Goal: Task Accomplishment & Management: Manage account settings

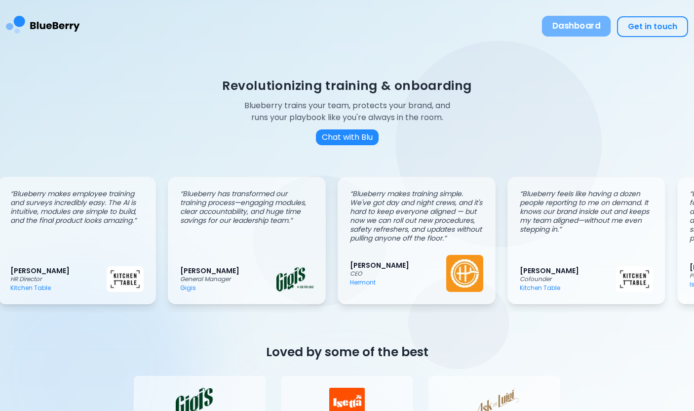
click at [581, 18] on button "Dashboard" at bounding box center [576, 26] width 69 height 21
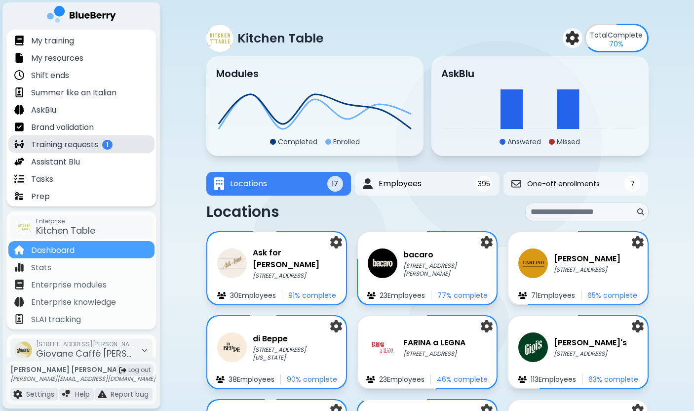
click at [82, 142] on p "Training requests" at bounding box center [64, 145] width 67 height 12
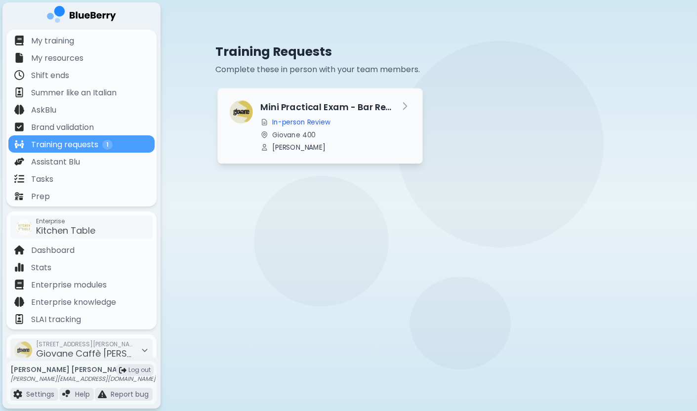
click at [341, 128] on div "Mini Practical Exam - Bar Readiness In-person Review Giovane 400 Joyce Ngo" at bounding box center [325, 125] width 131 height 51
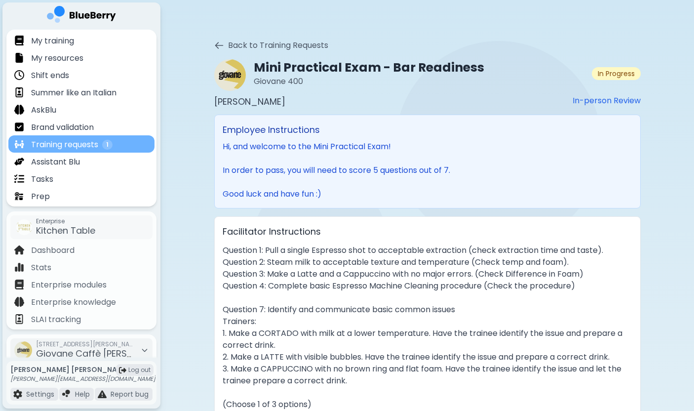
click at [130, 143] on div "Training requests 1" at bounding box center [81, 143] width 146 height 17
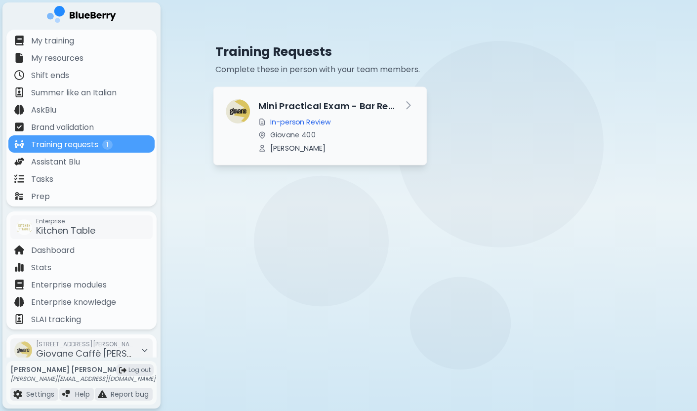
click at [407, 105] on icon at bounding box center [408, 105] width 12 height 12
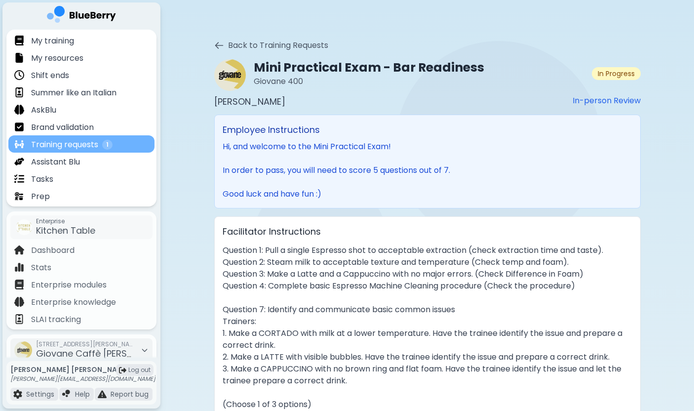
click at [143, 143] on div "Training requests 1" at bounding box center [81, 143] width 146 height 17
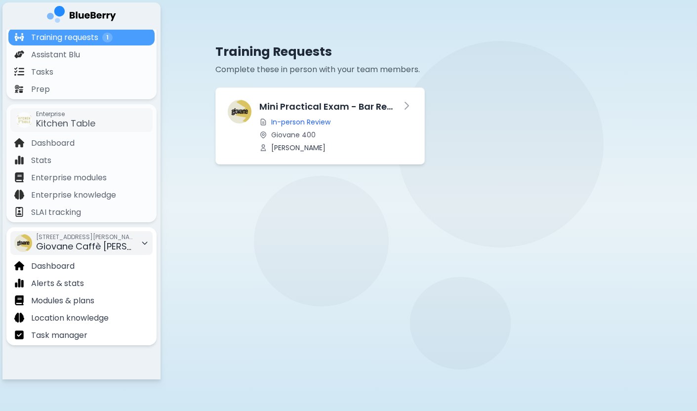
scroll to position [107, 0]
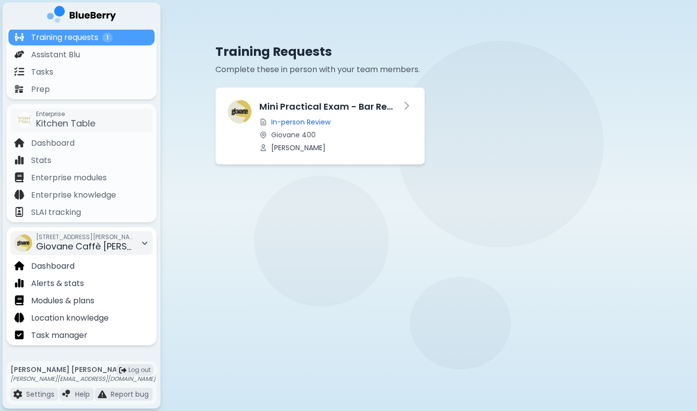
click at [100, 243] on span "Giovane Caffè [PERSON_NAME]" at bounding box center [105, 246] width 138 height 12
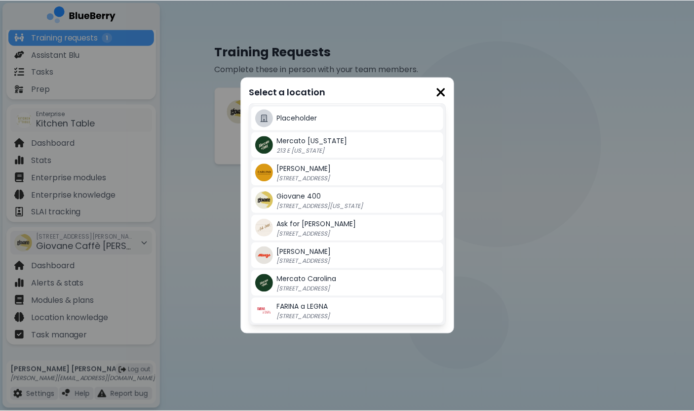
scroll to position [209, 0]
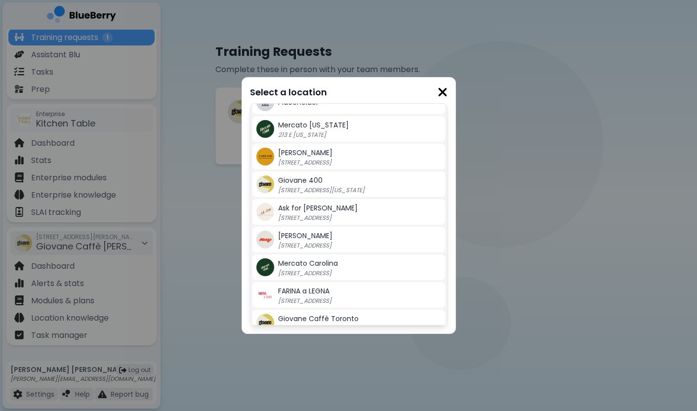
click at [315, 180] on span "Giovane 400" at bounding box center [300, 180] width 44 height 10
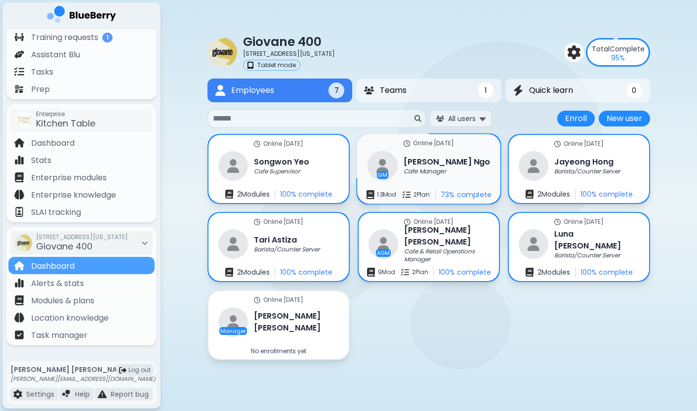
click at [405, 163] on h3 "Joyce Ngo" at bounding box center [447, 162] width 86 height 12
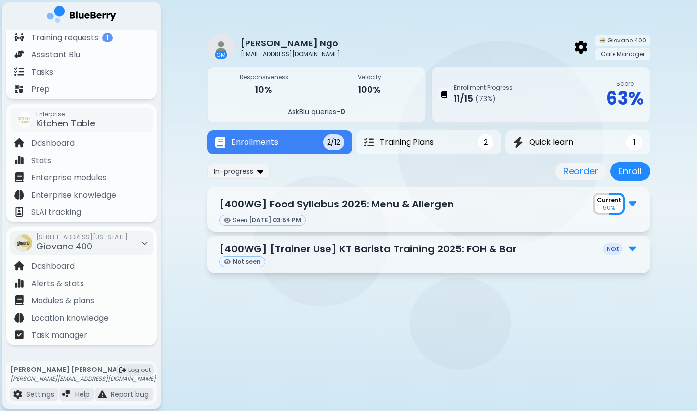
click at [634, 205] on img at bounding box center [632, 202] width 7 height 13
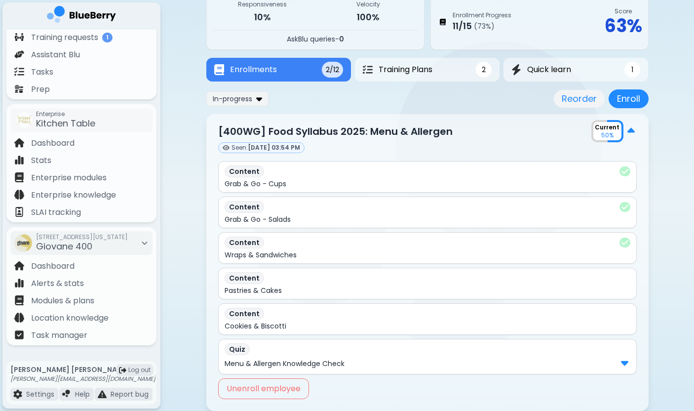
scroll to position [70, 0]
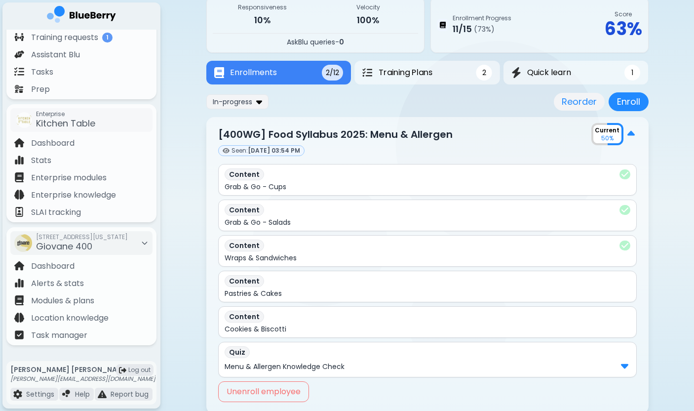
click at [552, 33] on div "Enrollment Progress 11 / 15 ( 73 %) Score 63 %" at bounding box center [540, 25] width 218 height 56
click at [257, 100] on img at bounding box center [259, 101] width 6 height 9
click at [253, 126] on button "All" at bounding box center [237, 121] width 57 height 15
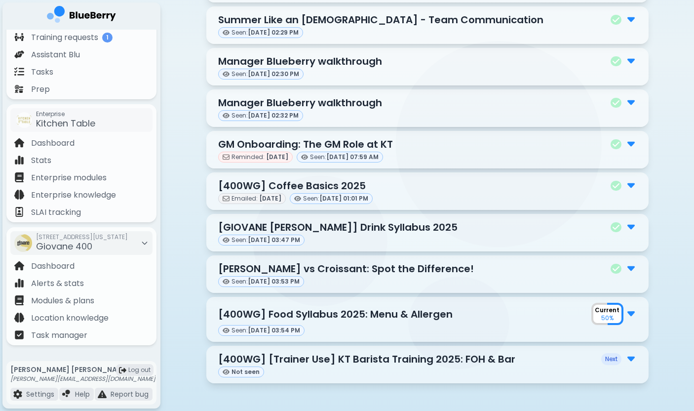
scroll to position [305, 0]
click at [633, 268] on img at bounding box center [631, 267] width 7 height 13
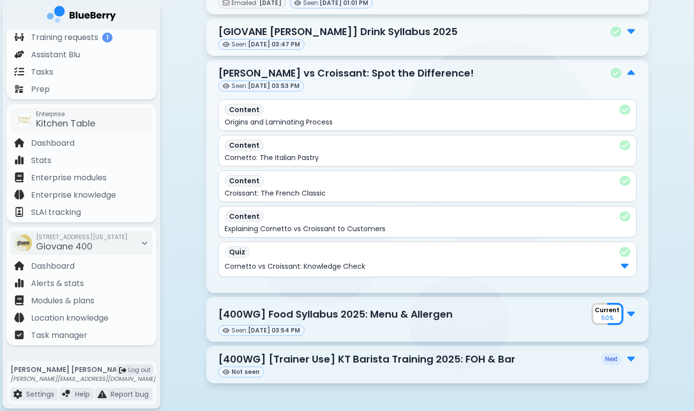
scroll to position [500, 0]
click at [629, 263] on div "Cornetto vs Croissant: Knowledge Check" at bounding box center [428, 266] width 406 height 13
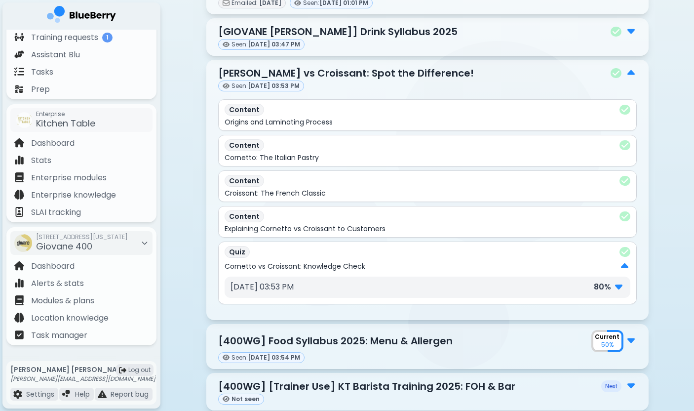
click at [577, 293] on div "Sep 23 at 03:53 PM 80 %" at bounding box center [428, 287] width 394 height 13
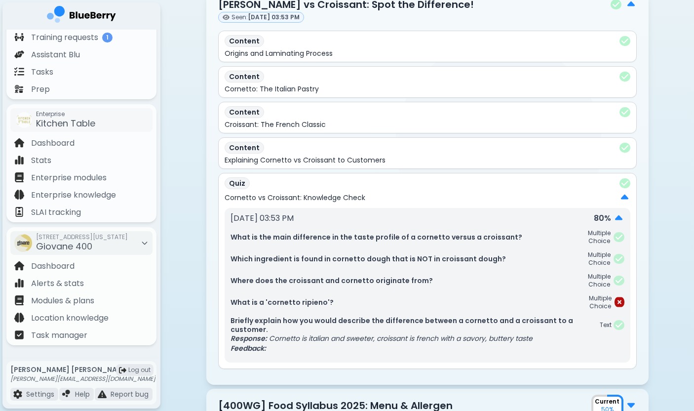
scroll to position [610, 0]
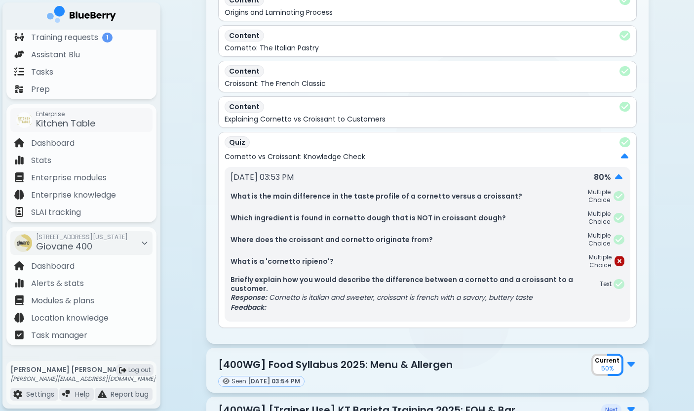
drag, startPoint x: 262, startPoint y: 260, endPoint x: 340, endPoint y: 285, distance: 81.9
click at [340, 285] on div "What is the main difference in the taste profile of a cornetto versus a croissa…" at bounding box center [428, 249] width 394 height 123
click at [300, 296] on p "Response: Cornetto is italian and sweeter, croissant is french with a savory, b…" at bounding box center [428, 297] width 394 height 9
drag, startPoint x: 269, startPoint y: 284, endPoint x: 348, endPoint y: 287, distance: 79.1
click at [349, 287] on p "Briefly explain how you would describe the difference between a cornetto and a …" at bounding box center [415, 284] width 369 height 18
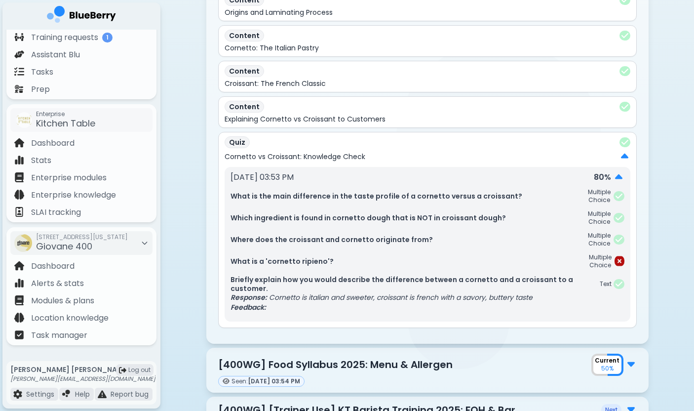
drag, startPoint x: 348, startPoint y: 280, endPoint x: 385, endPoint y: 292, distance: 39.0
click at [385, 292] on div "Briefly explain how you would describe the difference between a cornetto and a …" at bounding box center [428, 293] width 394 height 37
click at [385, 293] on p "Response: Cornetto is italian and sweeter, croissant is french with a savory, b…" at bounding box center [428, 297] width 394 height 9
drag, startPoint x: 278, startPoint y: 300, endPoint x: 406, endPoint y: 301, distance: 127.9
click at [406, 301] on p "Response: Cornetto is italian and sweeter, croissant is french with a savory, b…" at bounding box center [428, 297] width 394 height 9
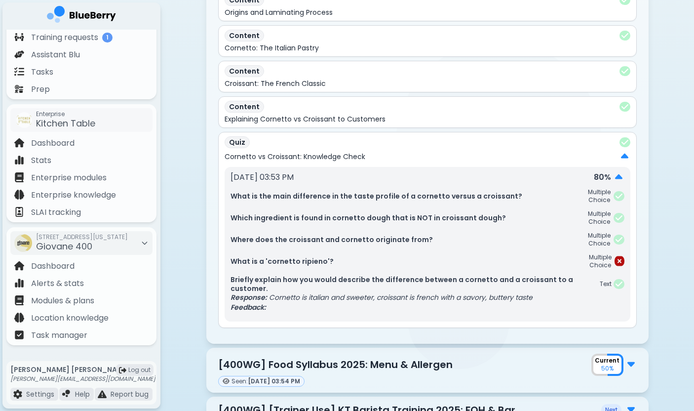
click at [314, 263] on p "What is a 'cornetto ripieno'?" at bounding box center [290, 261] width 118 height 9
drag, startPoint x: 323, startPoint y: 263, endPoint x: 272, endPoint y: 263, distance: 50.9
click at [272, 263] on p "What is a 'cornetto ripieno'?" at bounding box center [290, 261] width 118 height 9
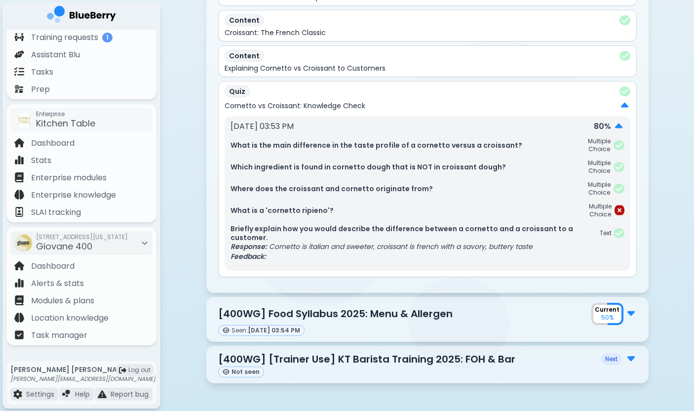
scroll to position [661, 0]
click at [89, 292] on div "Modules & plans" at bounding box center [81, 299] width 146 height 17
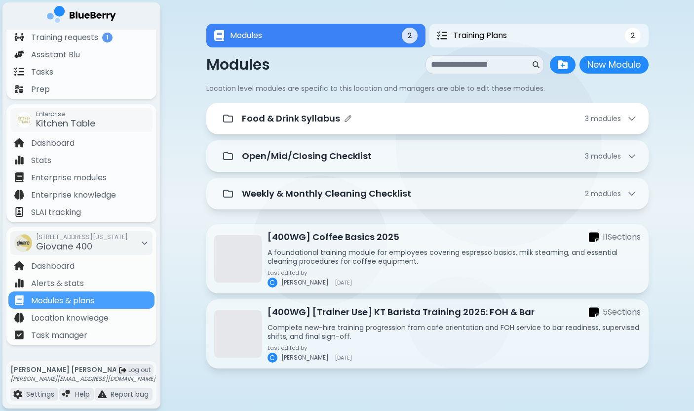
click at [516, 122] on div "Food & Drink Syllabus 3 module s" at bounding box center [439, 119] width 395 height 14
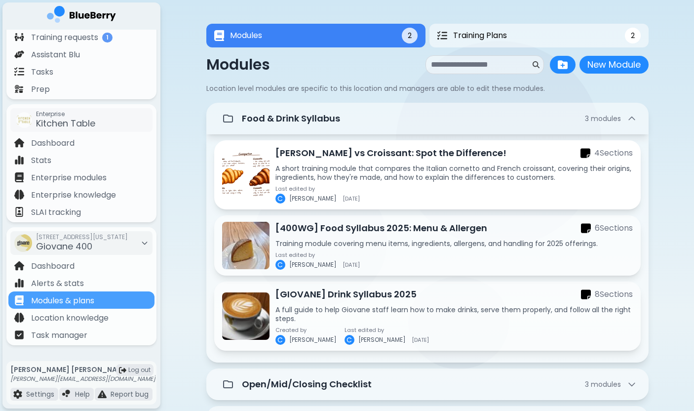
click at [420, 194] on div "Last edited by C Chloe 2025-09-23" at bounding box center [455, 195] width 358 height 18
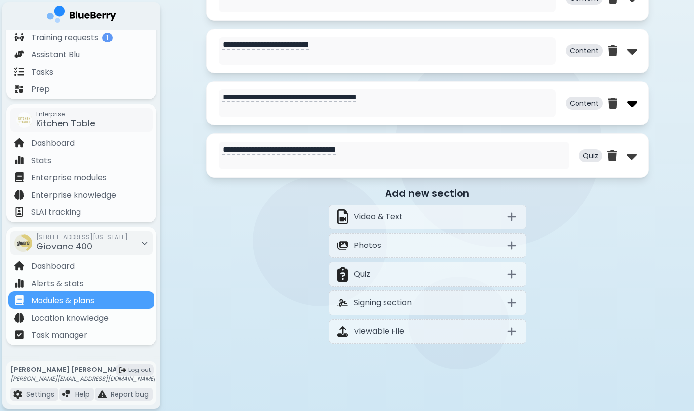
scroll to position [601, 0]
click at [629, 101] on img at bounding box center [633, 103] width 10 height 16
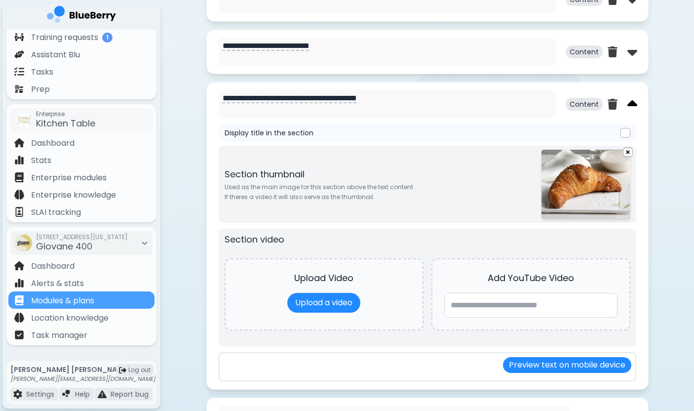
type textarea "**********"
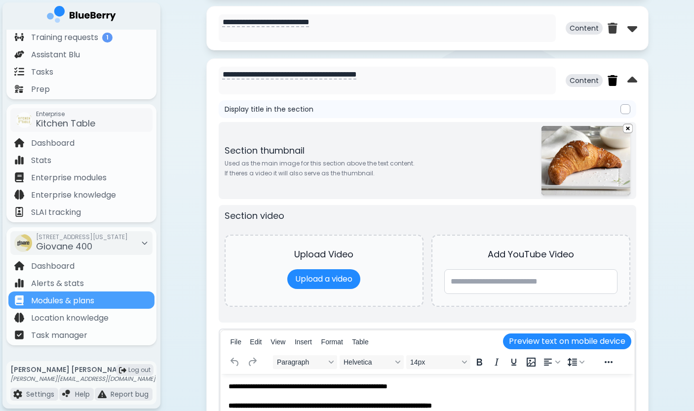
scroll to position [527, 0]
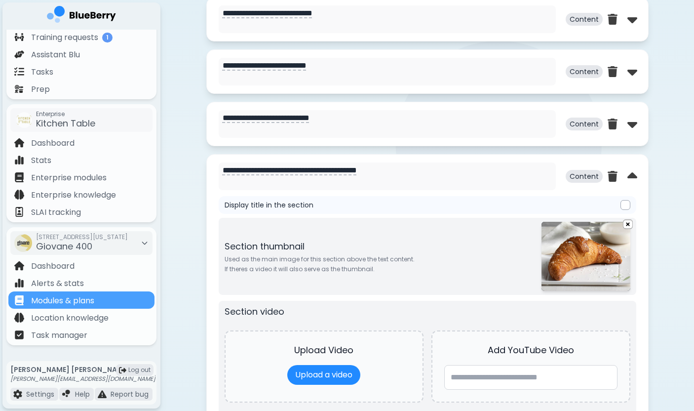
click at [631, 136] on div "Content" at bounding box center [602, 124] width 72 height 28
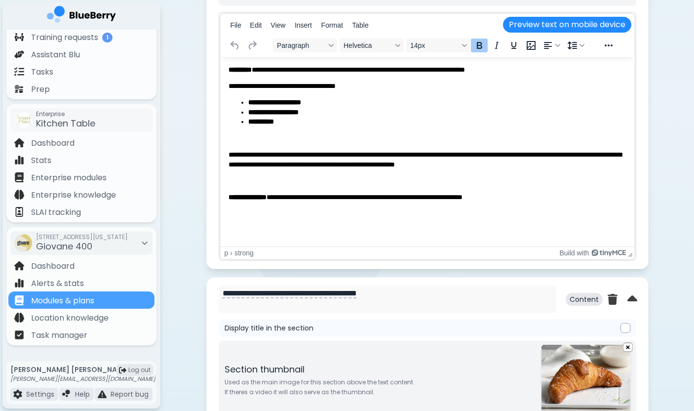
scroll to position [919, 0]
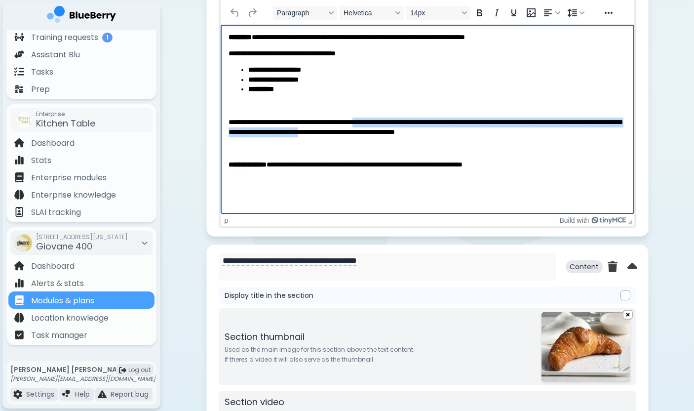
drag, startPoint x: 371, startPoint y: 122, endPoint x: 381, endPoint y: 140, distance: 19.9
click at [379, 138] on body "**********" at bounding box center [427, 101] width 398 height 137
click at [381, 140] on body "**********" at bounding box center [427, 101] width 398 height 137
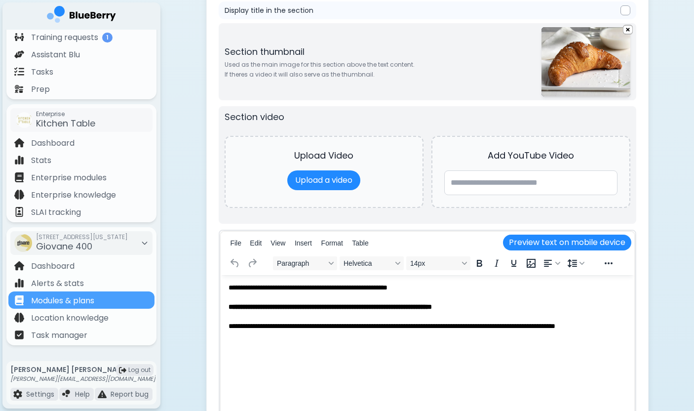
scroll to position [1386, 0]
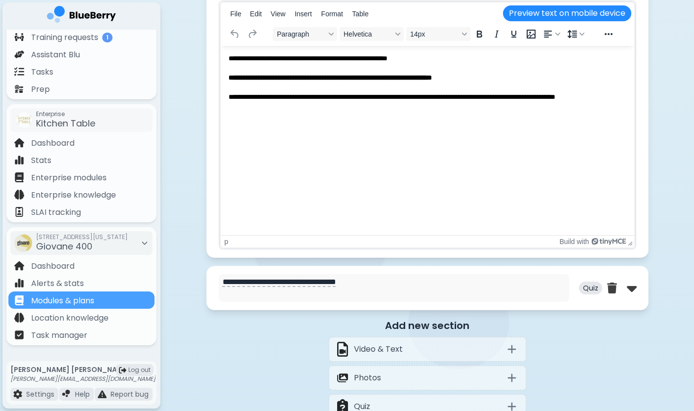
scroll to position [1420, 0]
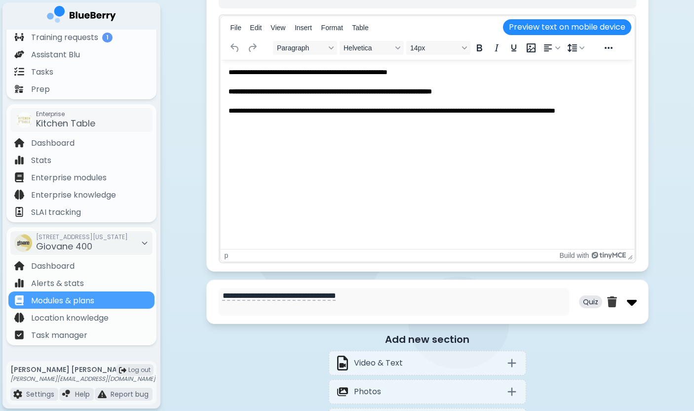
click at [628, 301] on img at bounding box center [632, 302] width 10 height 16
select select "**"
select select "*"
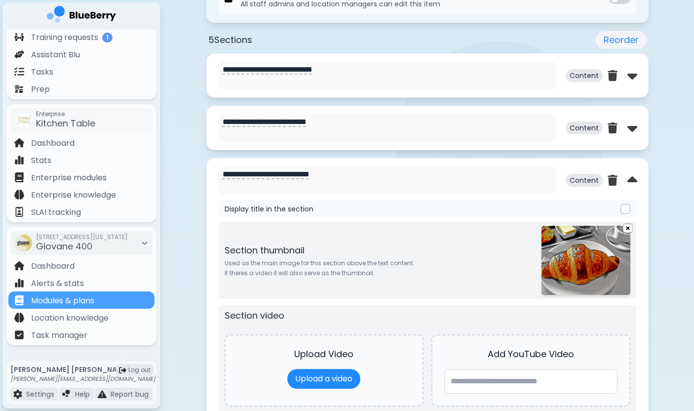
scroll to position [385, 0]
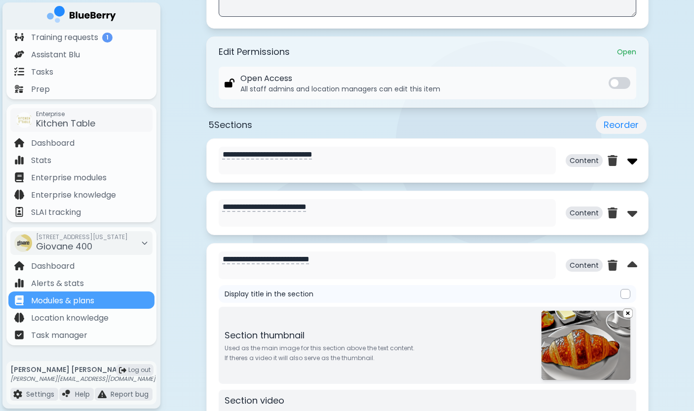
click at [630, 164] on img at bounding box center [633, 161] width 10 height 16
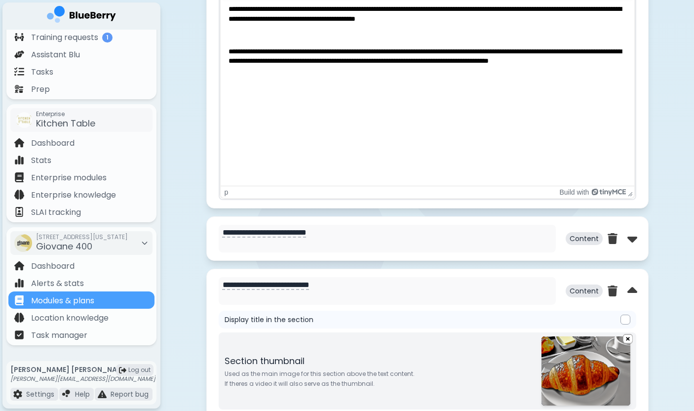
scroll to position [932, 0]
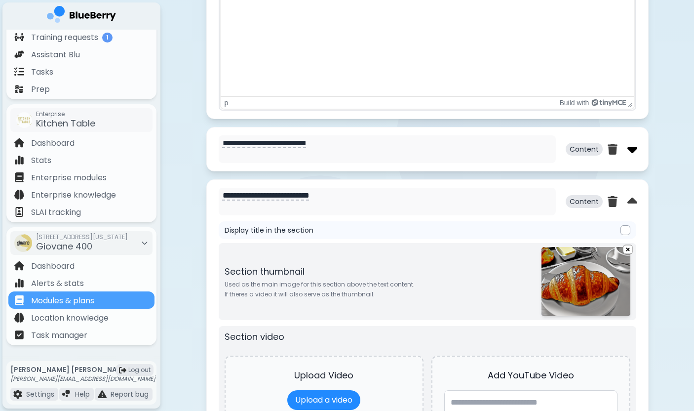
click at [634, 150] on img at bounding box center [633, 149] width 10 height 16
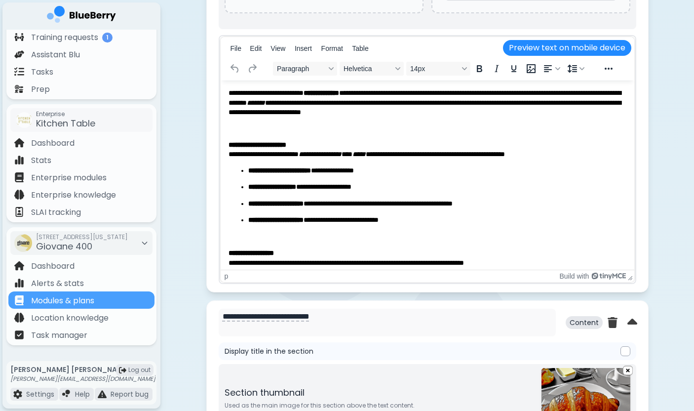
scroll to position [1229, 0]
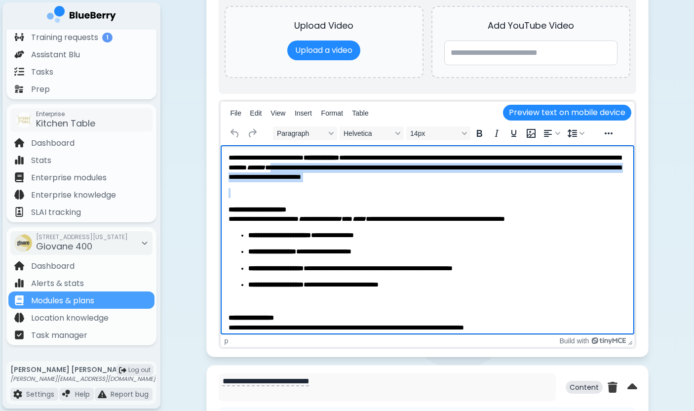
drag, startPoint x: 351, startPoint y: 162, endPoint x: 488, endPoint y: 183, distance: 138.0
click at [488, 183] on body "**********" at bounding box center [427, 242] width 398 height 179
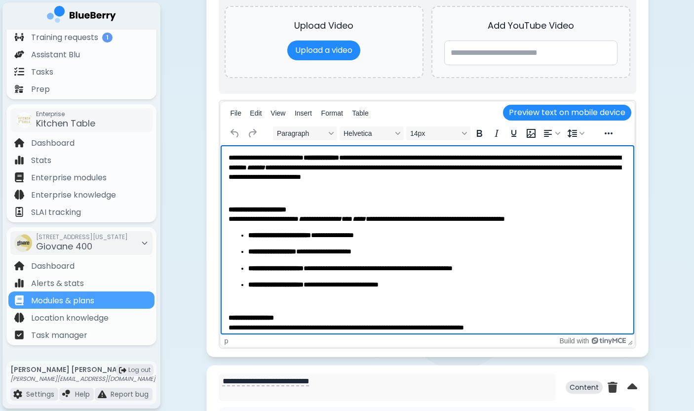
click at [448, 169] on p "**********" at bounding box center [427, 167] width 398 height 28
drag, startPoint x: 262, startPoint y: 168, endPoint x: 408, endPoint y: 168, distance: 146.2
click at [408, 168] on p "**********" at bounding box center [427, 167] width 398 height 28
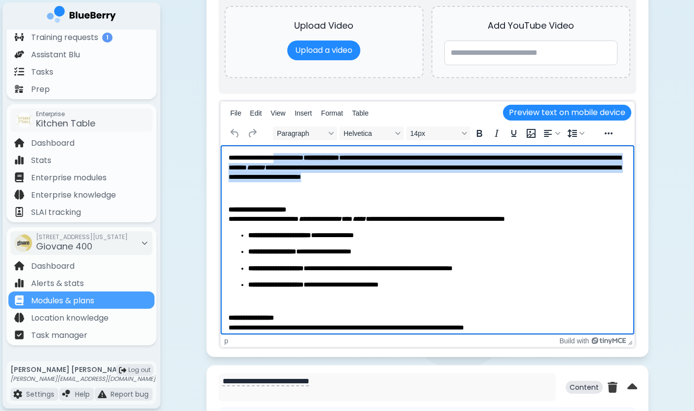
drag, startPoint x: 284, startPoint y: 159, endPoint x: 429, endPoint y: 180, distance: 146.8
click at [429, 180] on p "**********" at bounding box center [427, 167] width 398 height 28
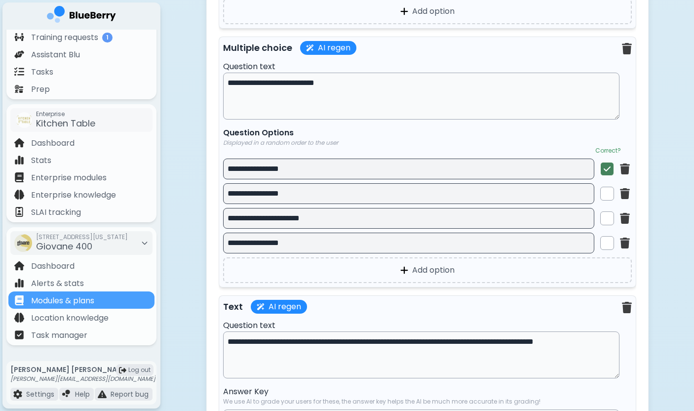
scroll to position [3681, 0]
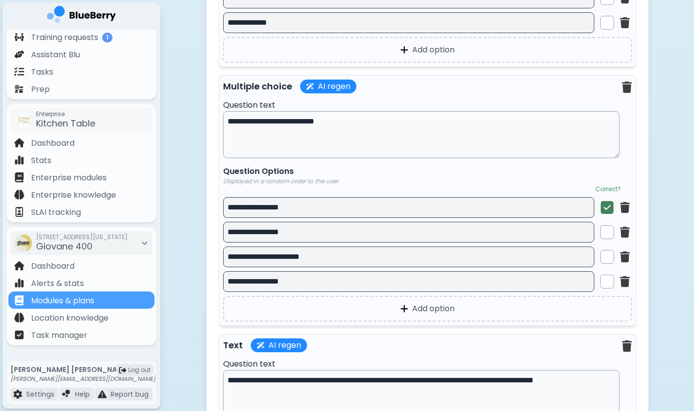
scroll to position [3660, 0]
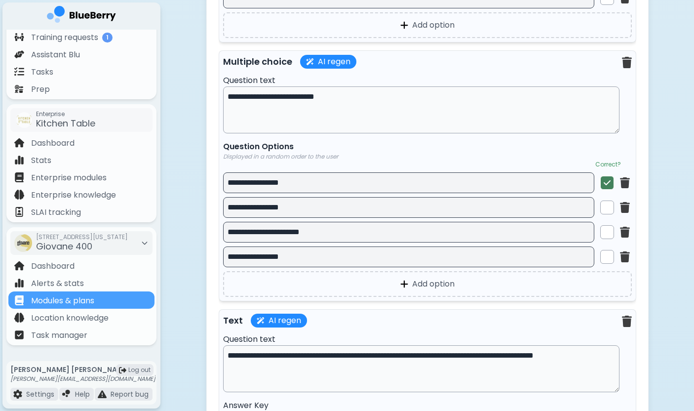
click at [595, 69] on div "Multiple choice AI regen" at bounding box center [427, 62] width 409 height 14
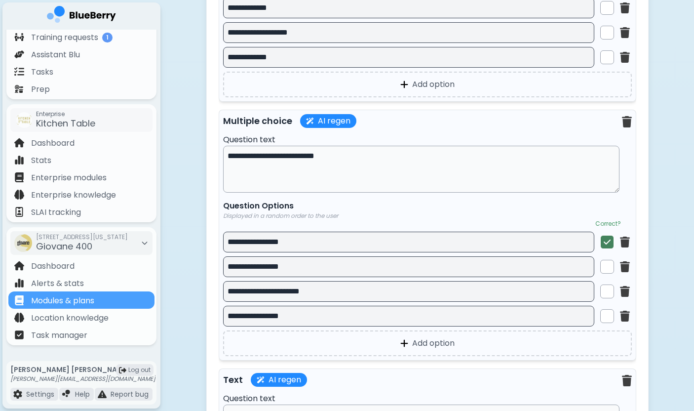
scroll to position [3613, 0]
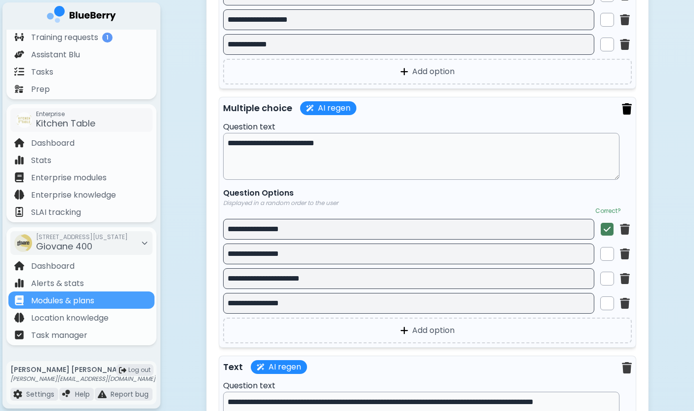
click at [626, 115] on img at bounding box center [627, 108] width 10 height 11
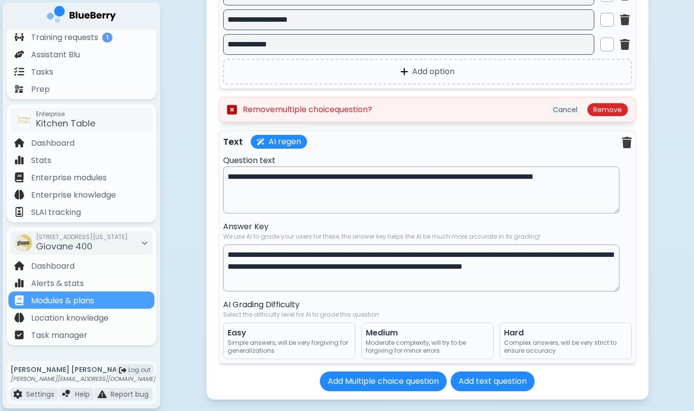
click at [566, 116] on button "Cancel" at bounding box center [565, 109] width 37 height 13
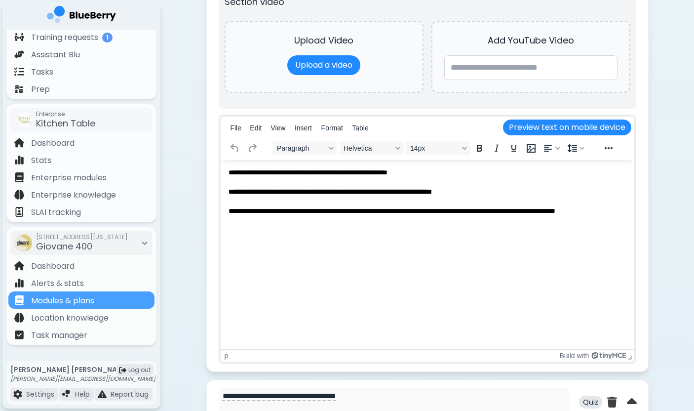
scroll to position [2298, 0]
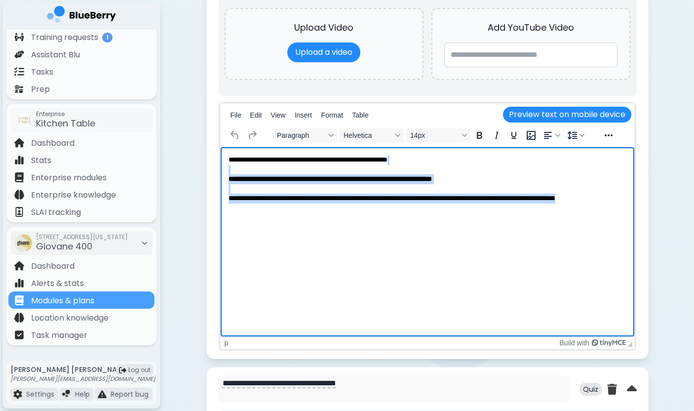
drag, startPoint x: 354, startPoint y: 166, endPoint x: 404, endPoint y: 221, distance: 73.8
click at [403, 210] on html "**********" at bounding box center [427, 178] width 414 height 63
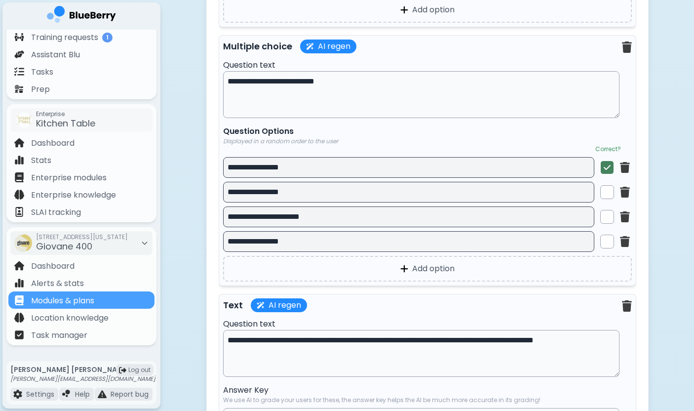
scroll to position [3661, 0]
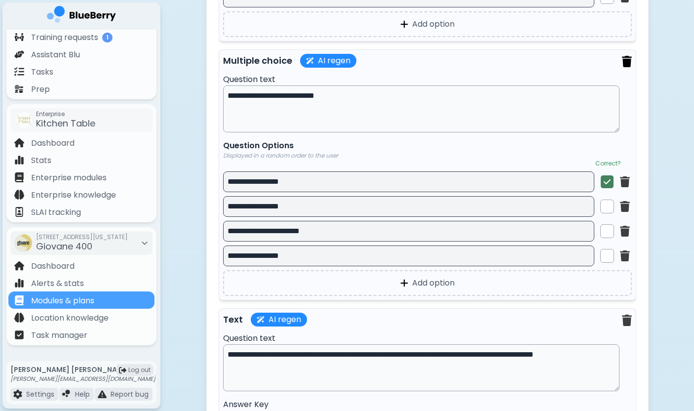
click at [627, 66] on img at bounding box center [627, 61] width 10 height 11
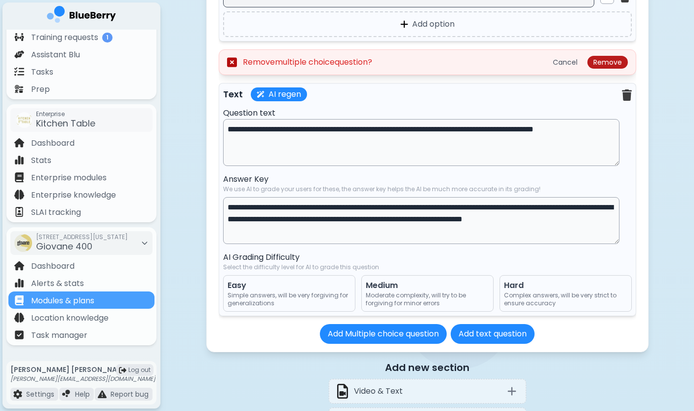
click at [610, 66] on button "Remove" at bounding box center [608, 62] width 41 height 13
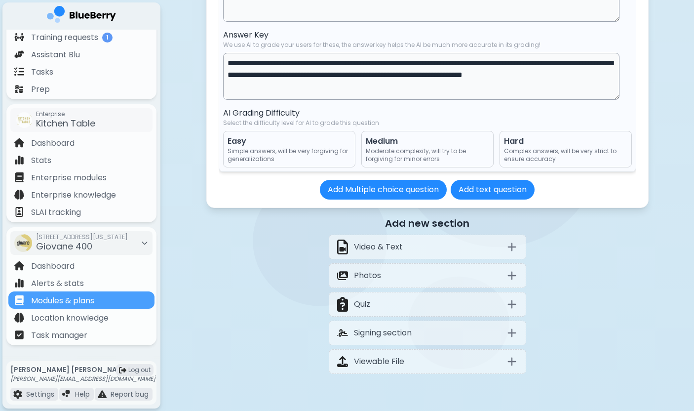
scroll to position [3793, 0]
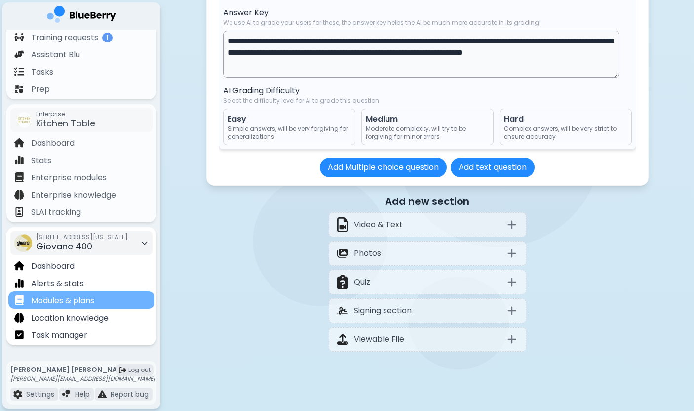
click at [120, 306] on div "Modules & plans" at bounding box center [81, 299] width 146 height 17
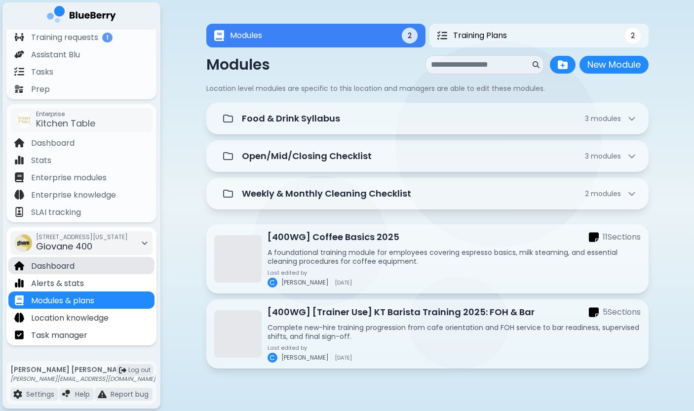
click at [76, 267] on div "Dashboard" at bounding box center [81, 265] width 146 height 17
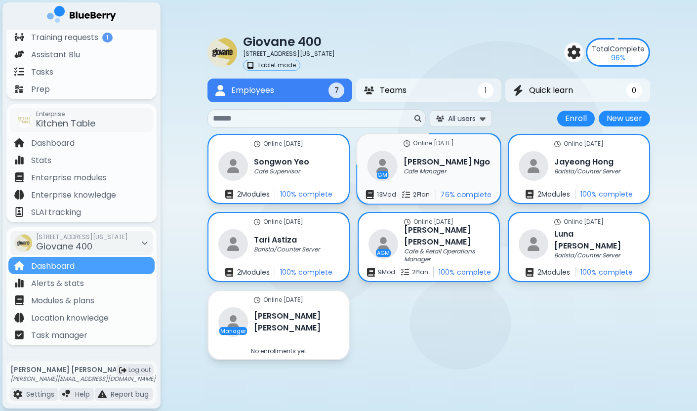
click at [444, 164] on h3 "Joyce Ngo" at bounding box center [447, 162] width 86 height 12
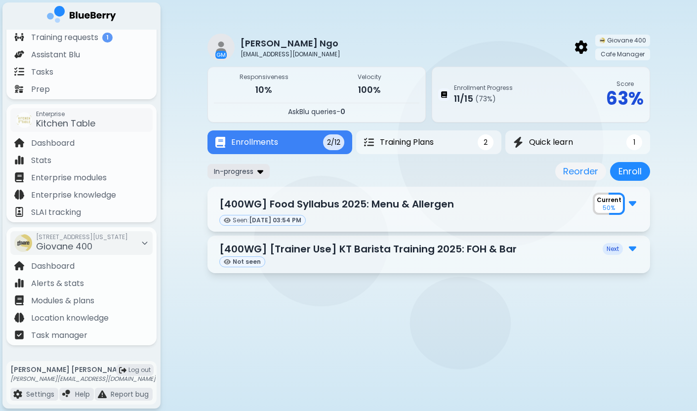
click at [259, 175] on img at bounding box center [260, 170] width 6 height 9
click at [254, 190] on button "All" at bounding box center [238, 190] width 57 height 15
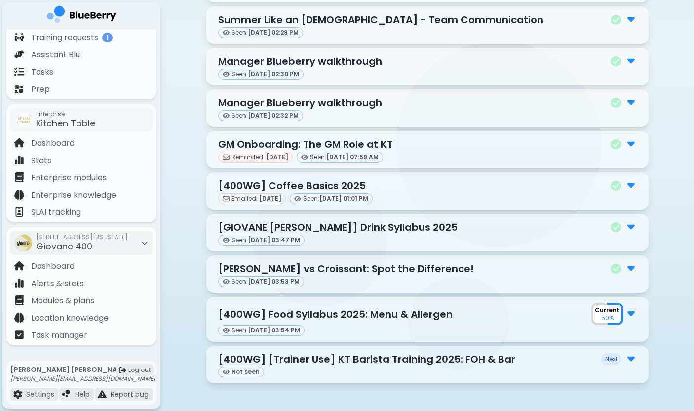
scroll to position [305, 0]
click at [629, 272] on img at bounding box center [631, 267] width 7 height 13
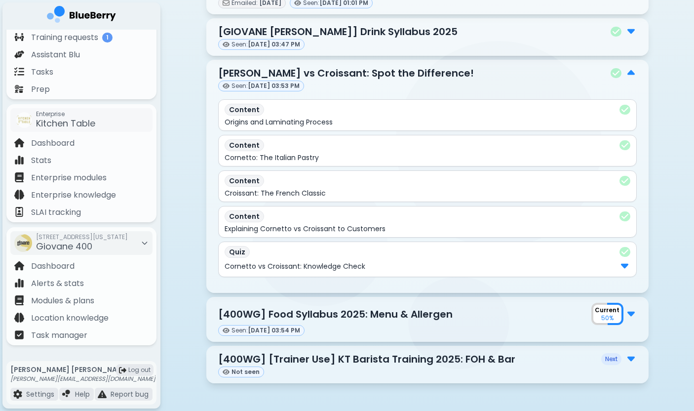
click at [625, 265] on img at bounding box center [624, 265] width 7 height 13
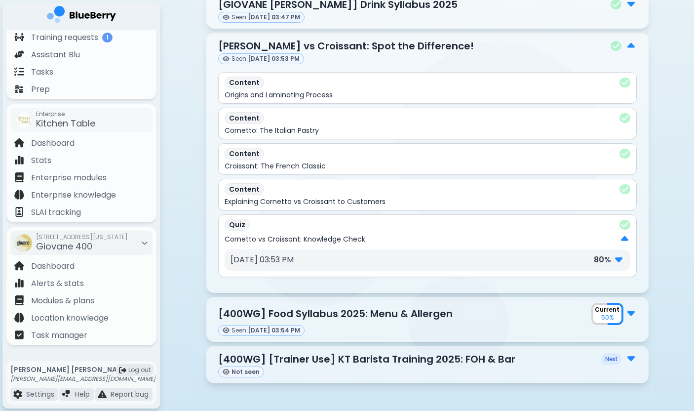
click at [613, 259] on div "80 %" at bounding box center [609, 259] width 31 height 13
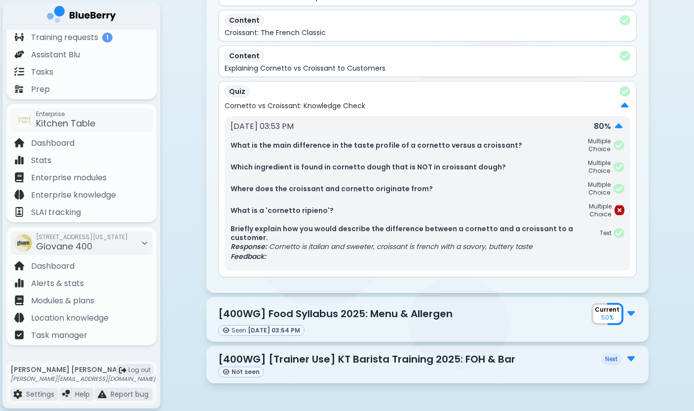
scroll to position [661, 0]
click at [630, 314] on img at bounding box center [631, 312] width 7 height 13
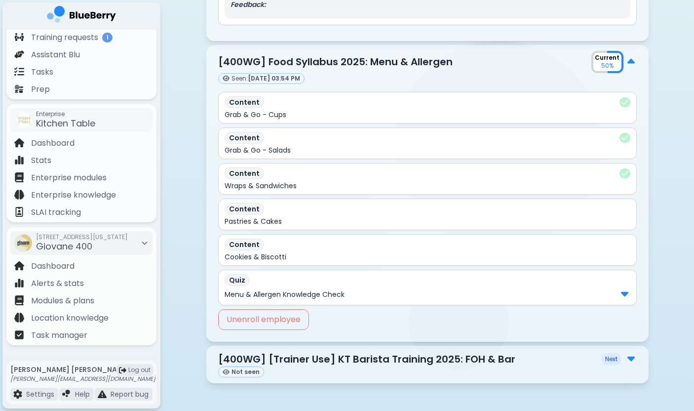
scroll to position [913, 0]
click at [625, 293] on img at bounding box center [624, 293] width 7 height 13
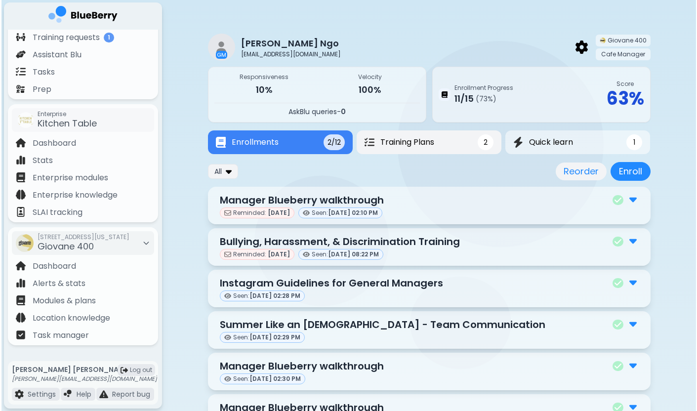
scroll to position [0, 0]
click at [375, 145] on div "Training Plans" at bounding box center [397, 142] width 71 height 12
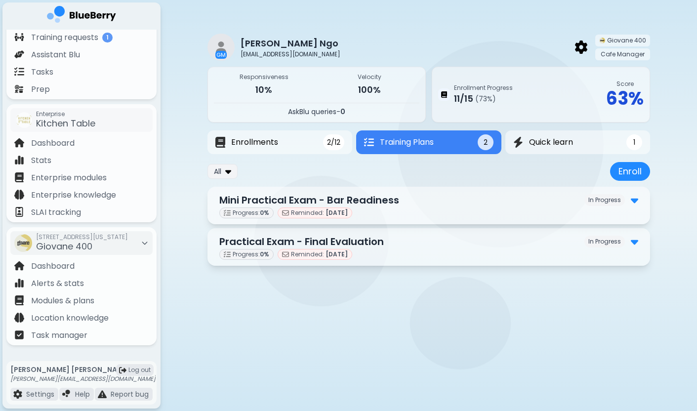
drag, startPoint x: 409, startPoint y: 203, endPoint x: 219, endPoint y: 199, distance: 190.2
click at [219, 199] on div "Mini Practical Exam - Bar Readiness In Progress" at bounding box center [428, 200] width 419 height 15
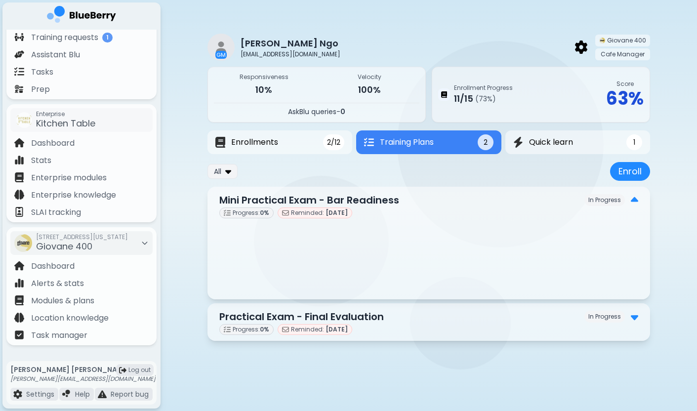
copy p "Mini Practical Exam - Bar Readiness"
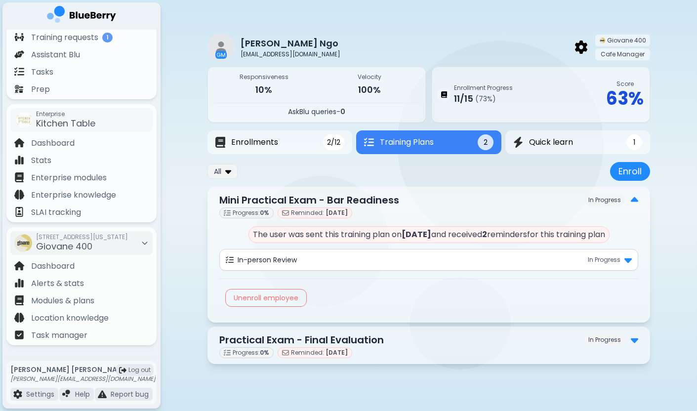
drag, startPoint x: 389, startPoint y: 339, endPoint x: 207, endPoint y: 338, distance: 182.3
click at [207, 338] on div "GM Joyce Ngo hongtrangngophan@gmail.com Giovane 400 Cafe Manager Responsiveness…" at bounding box center [429, 196] width 536 height 392
copy p "Practical Exam - Final Evaluation"
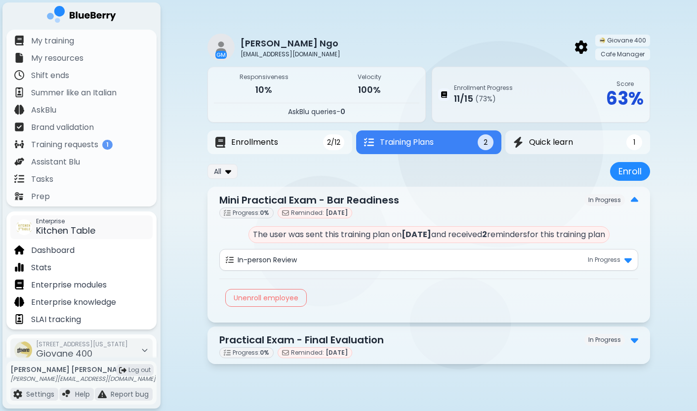
click at [118, 241] on div "Enterprise Kitchen Table" at bounding box center [81, 227] width 146 height 28
click at [101, 254] on div "Dashboard" at bounding box center [81, 249] width 146 height 17
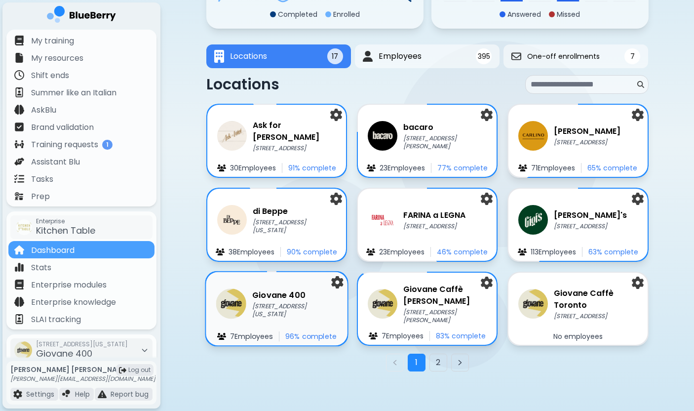
scroll to position [128, 0]
click at [427, 299] on h3 "Giovane Caffè [PERSON_NAME]" at bounding box center [445, 295] width 85 height 24
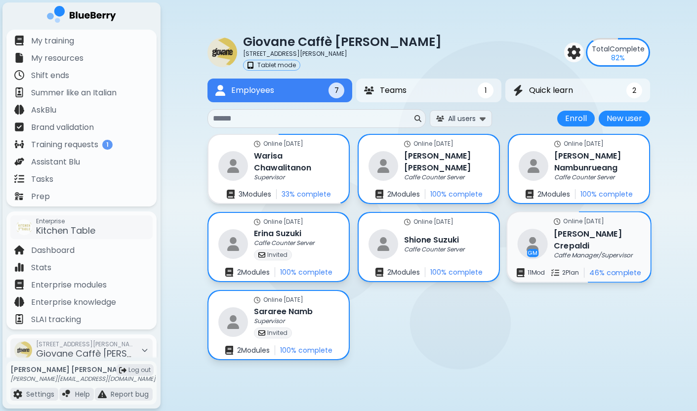
click at [546, 254] on img at bounding box center [533, 244] width 30 height 30
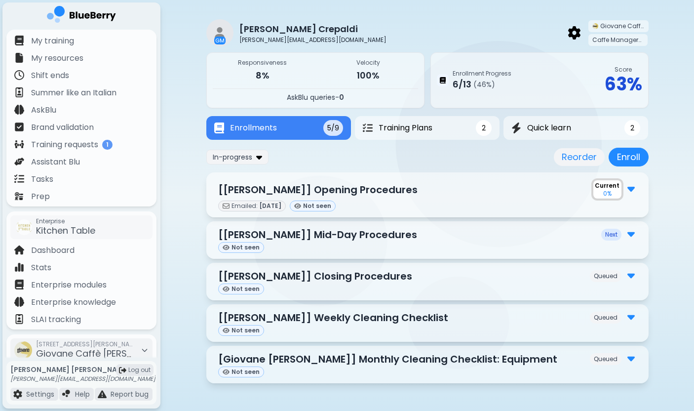
scroll to position [14, 0]
click at [186, 206] on div "GM Izabel Crepaldi izabel@giovanecaffe.com Giovane Caffè Cordova Caffe Manager/…" at bounding box center [428, 198] width 534 height 425
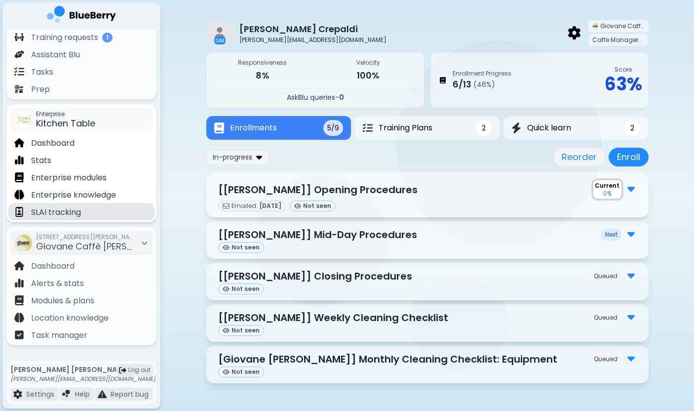
scroll to position [107, 0]
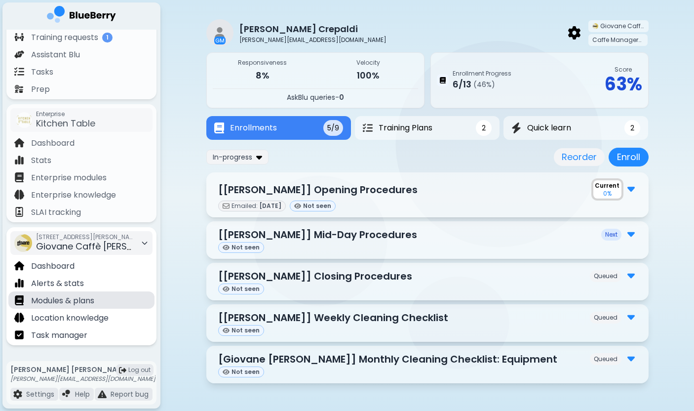
click at [73, 301] on p "Modules & plans" at bounding box center [62, 301] width 63 height 12
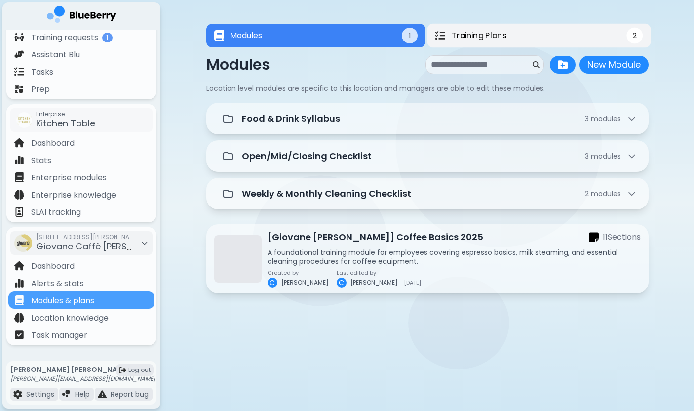
click at [501, 26] on button "Training Plans 2" at bounding box center [539, 36] width 224 height 24
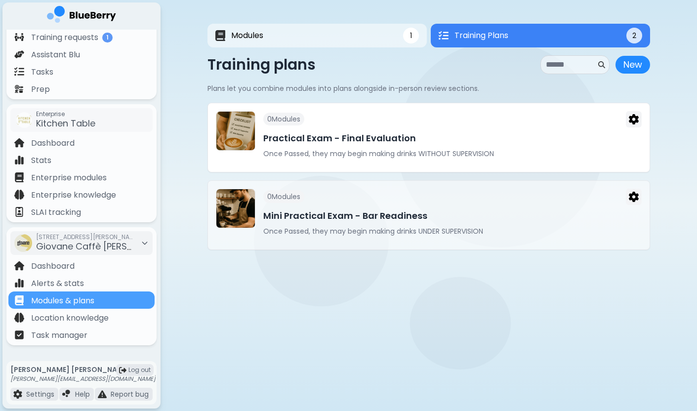
click at [326, 149] on p "Once Passed, they may begin making drinks WITHOUT SUPERVISION" at bounding box center [452, 153] width 378 height 9
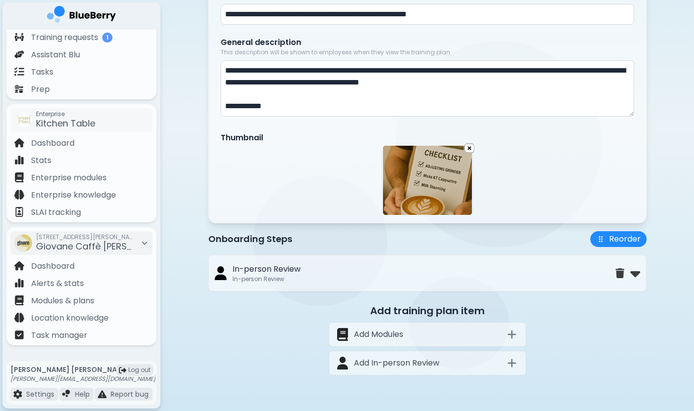
scroll to position [158, 0]
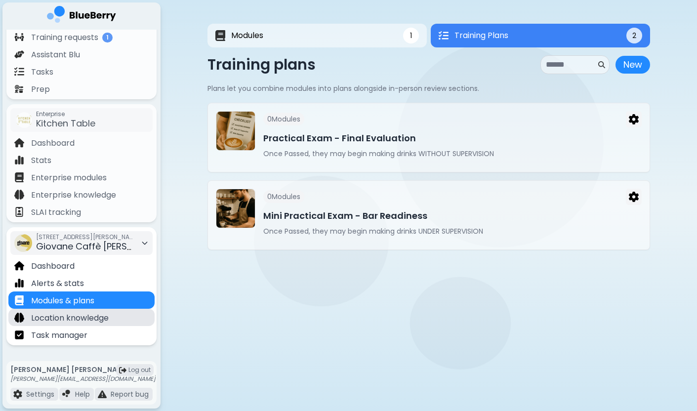
click at [81, 319] on p "Location knowledge" at bounding box center [70, 318] width 78 height 12
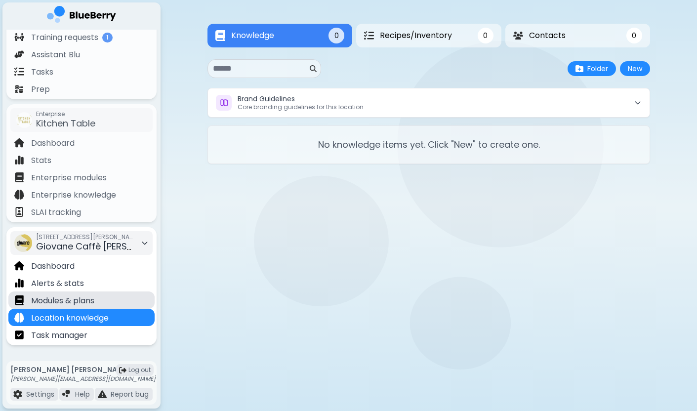
click at [94, 299] on p "Modules & plans" at bounding box center [62, 301] width 63 height 12
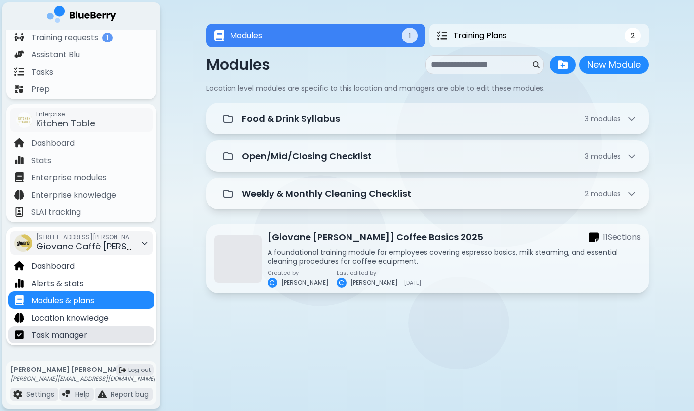
click at [98, 337] on div "Task manager" at bounding box center [81, 334] width 146 height 17
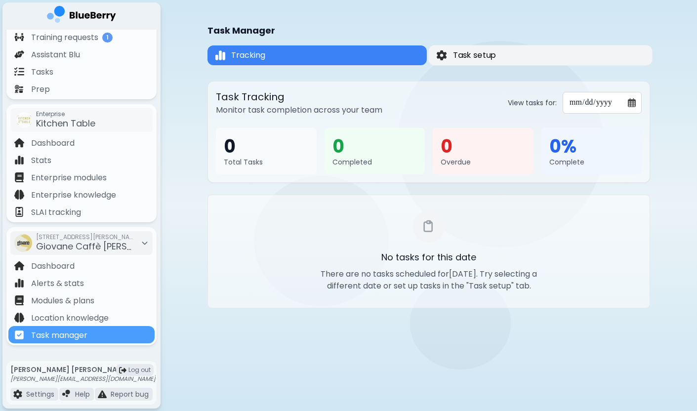
click at [497, 49] on button "Task setup" at bounding box center [541, 55] width 224 height 20
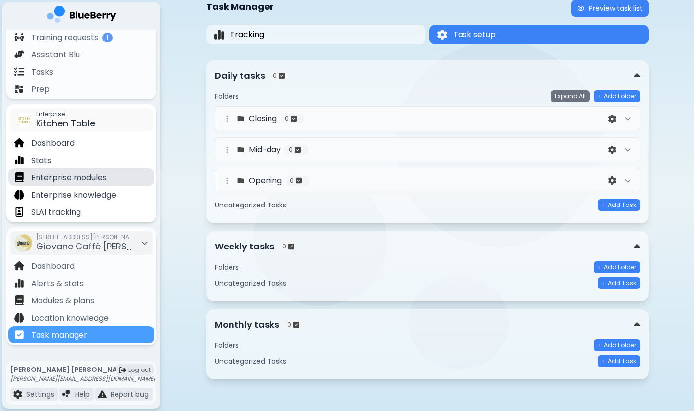
scroll to position [24, 0]
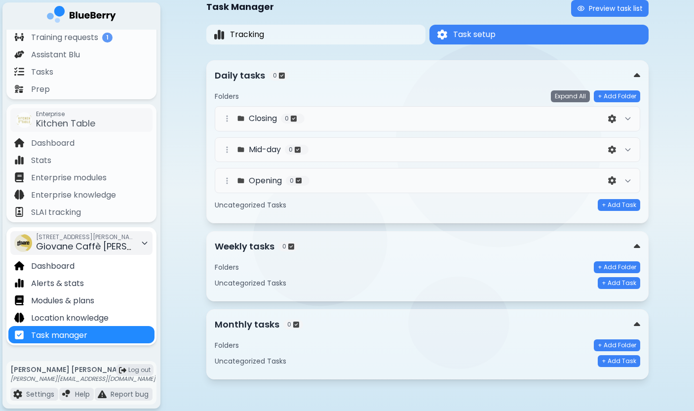
click at [111, 248] on span "Giovane Caffè [PERSON_NAME]" at bounding box center [105, 246] width 138 height 12
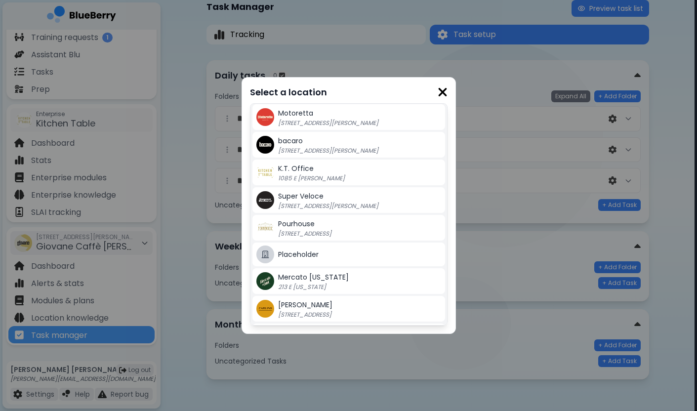
scroll to position [58, 0]
click at [446, 89] on img at bounding box center [443, 91] width 10 height 13
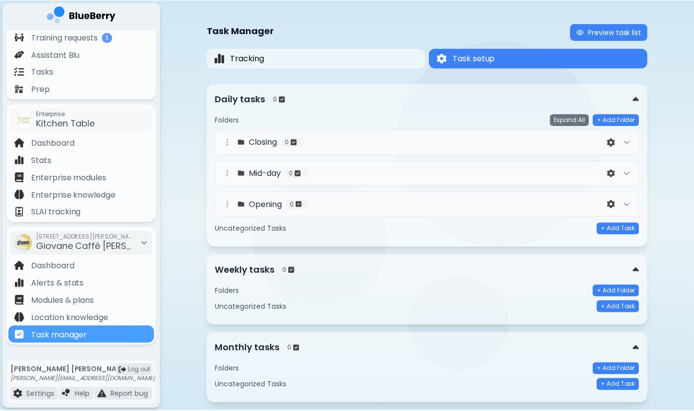
scroll to position [24, 0]
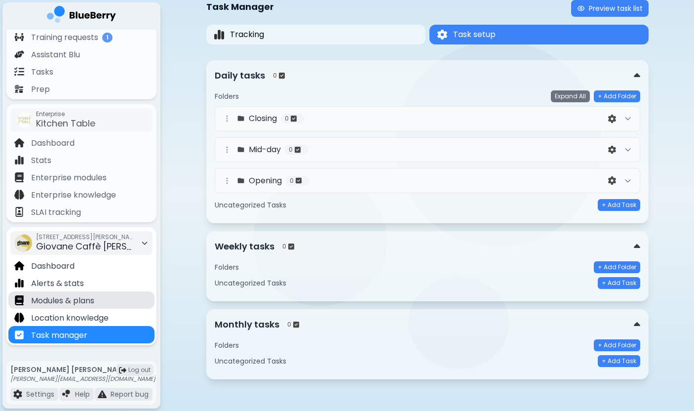
click at [96, 297] on div "Modules & plans" at bounding box center [81, 299] width 146 height 17
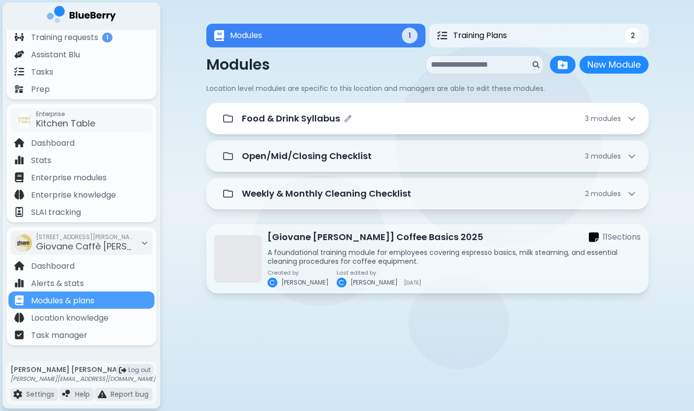
click at [377, 115] on div "Food & Drink Syllabus 3 module s" at bounding box center [439, 119] width 395 height 14
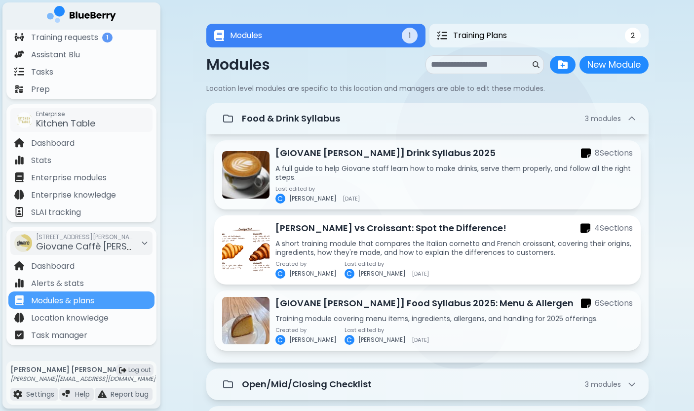
click at [329, 251] on p "A short training module that compares the Italian cornetto and French croissant…" at bounding box center [455, 248] width 358 height 18
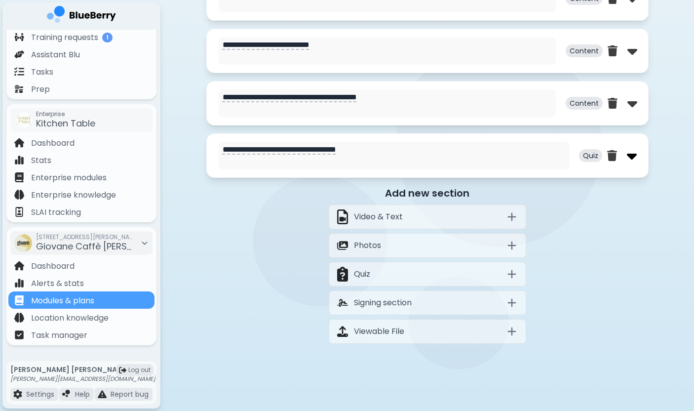
click at [631, 155] on img at bounding box center [632, 156] width 10 height 16
select select "**"
select select "*"
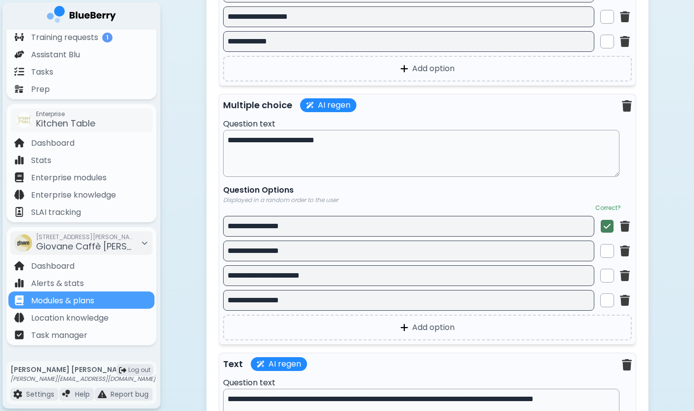
scroll to position [1690, 0]
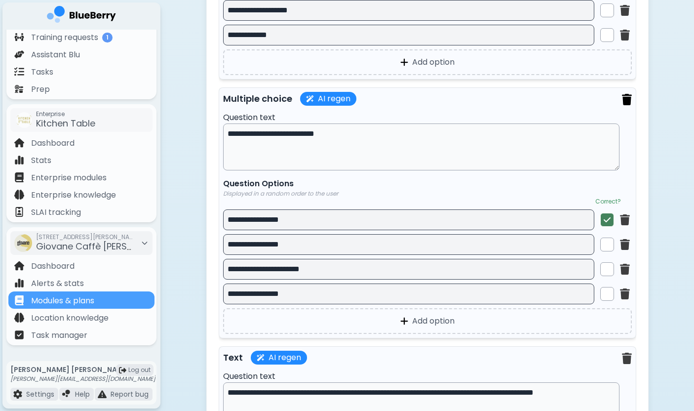
click at [628, 103] on img at bounding box center [627, 99] width 10 height 11
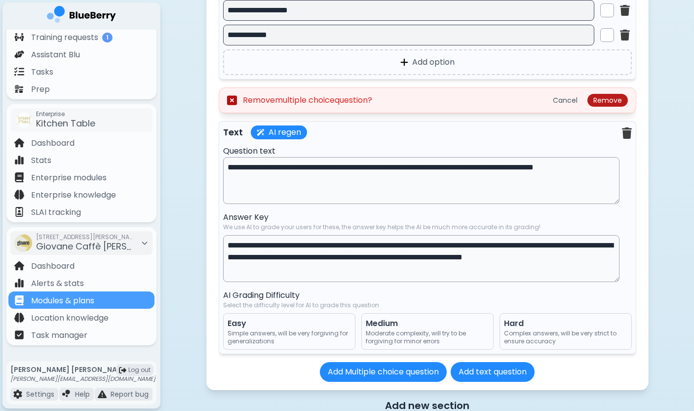
click at [608, 100] on button "Remove" at bounding box center [608, 100] width 41 height 13
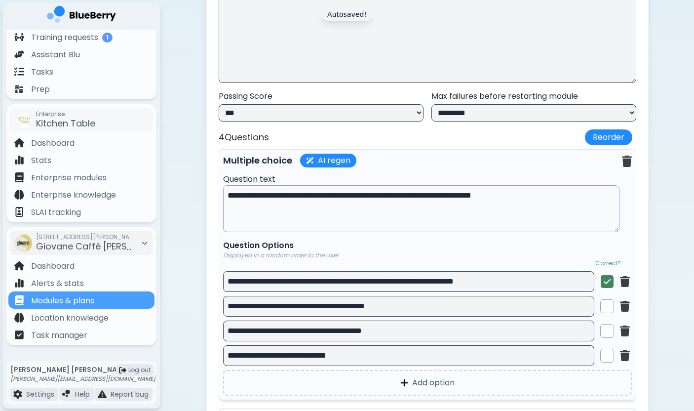
scroll to position [594, 0]
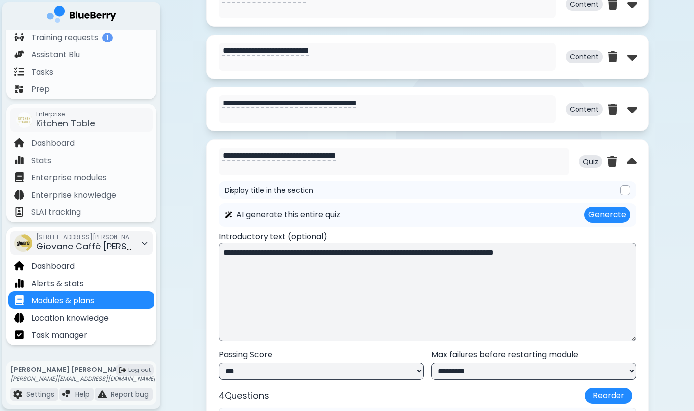
click at [28, 233] on div "1049 W Cordova St, Vancouver BC Giovane Caffè Cordova" at bounding box center [74, 243] width 121 height 22
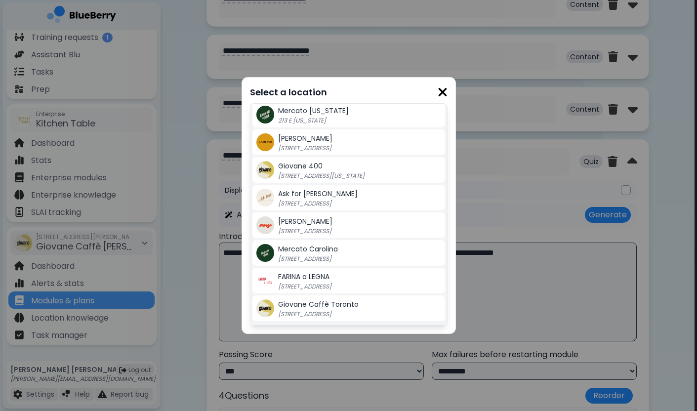
scroll to position [223, 0]
click at [331, 118] on p "213 E [US_STATE]" at bounding box center [339, 121] width 123 height 8
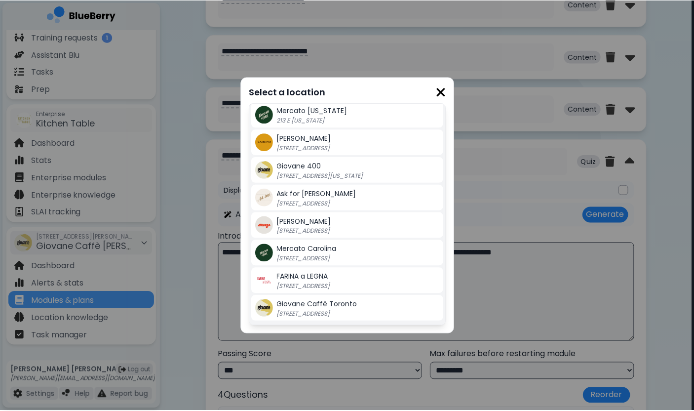
scroll to position [594, 0]
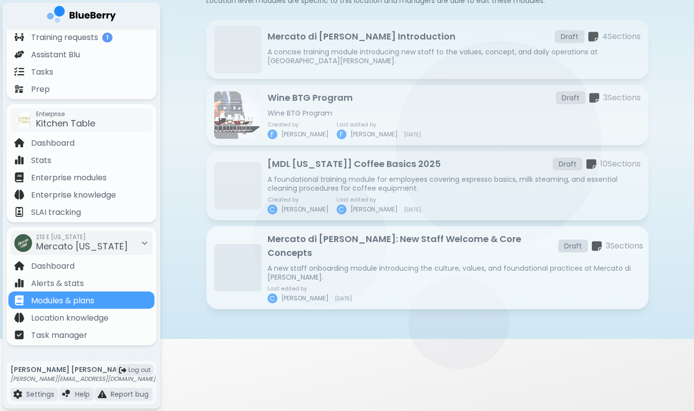
scroll to position [88, 0]
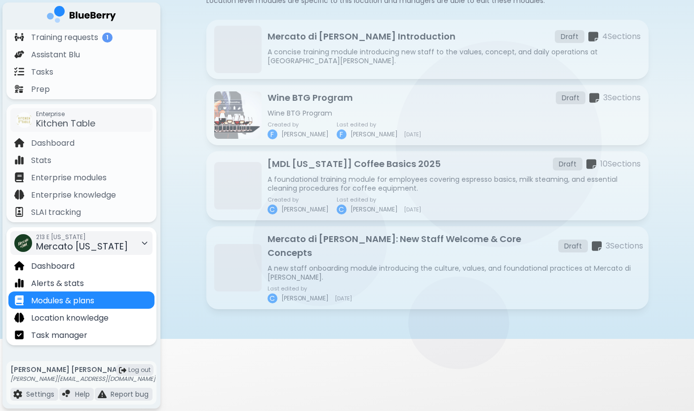
click at [126, 248] on div "213 E Georgia Mercato Georgia" at bounding box center [81, 243] width 142 height 24
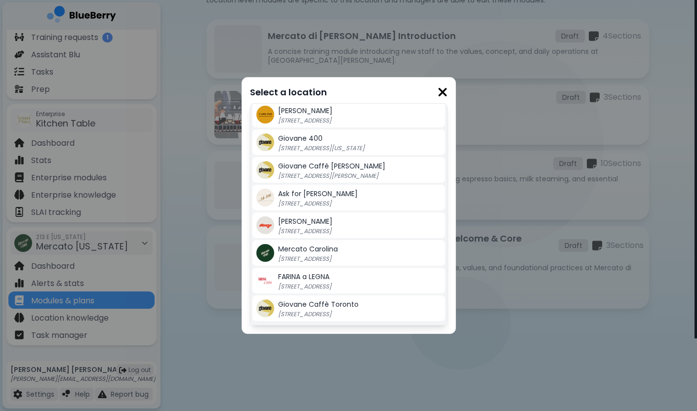
scroll to position [223, 0]
click at [349, 253] on div "Mercato Carolina 580 E 12th Avenue, Vancouver BC" at bounding box center [359, 253] width 163 height 20
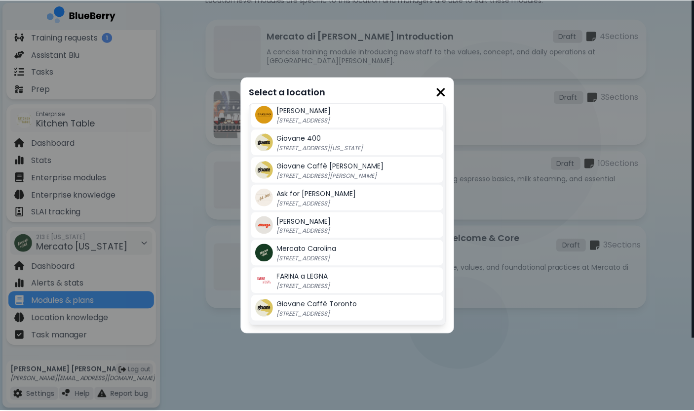
scroll to position [88, 0]
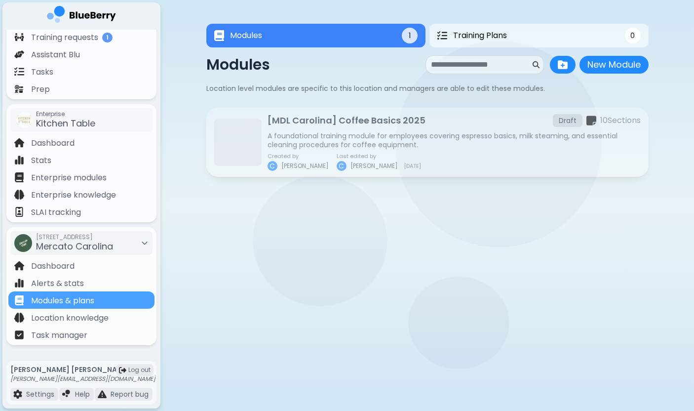
click at [346, 250] on div at bounding box center [427, 267] width 443 height 59
click at [337, 221] on div at bounding box center [427, 202] width 443 height 59
click at [523, 34] on button "Training Plans 0" at bounding box center [539, 36] width 223 height 24
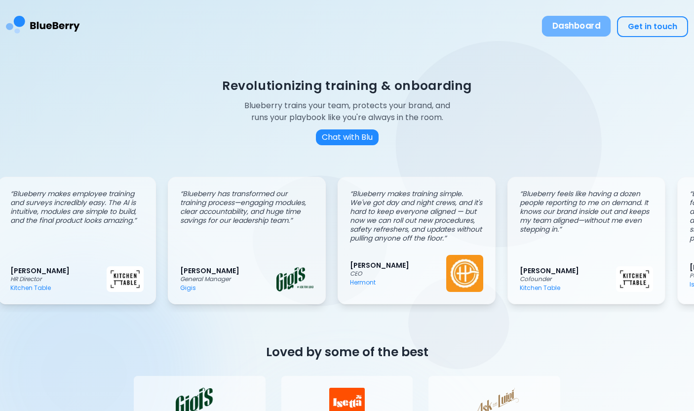
scroll to position [0, 12]
click at [593, 26] on button "Dashboard" at bounding box center [576, 26] width 69 height 21
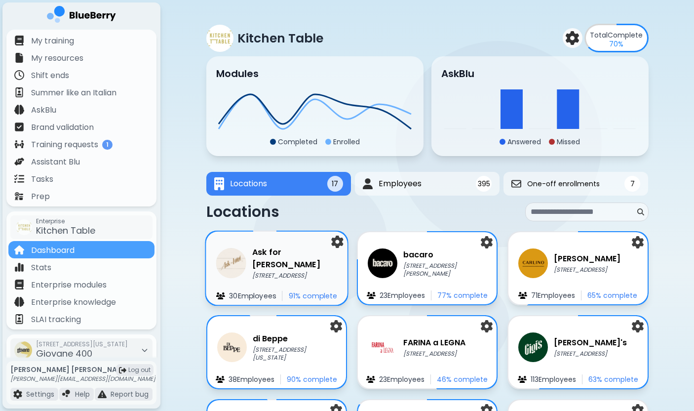
scroll to position [131, 0]
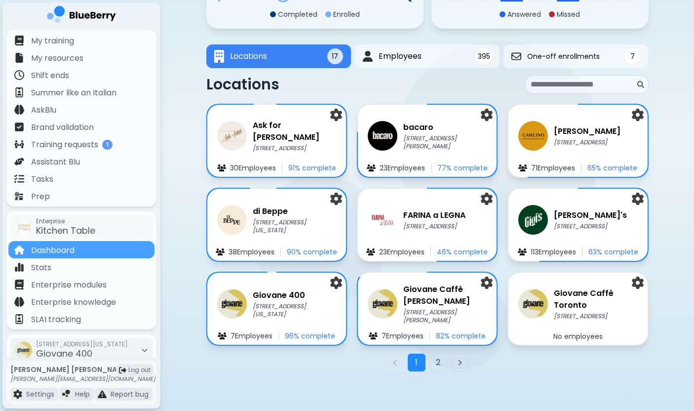
click at [48, 359] on div "Chloe Kim chloe@ktrestaurants.com Log out Settings Help Report bug" at bounding box center [81, 383] width 158 height 50
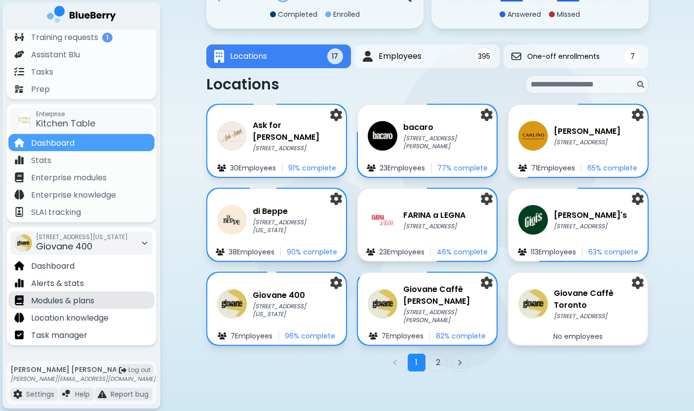
scroll to position [107, 0]
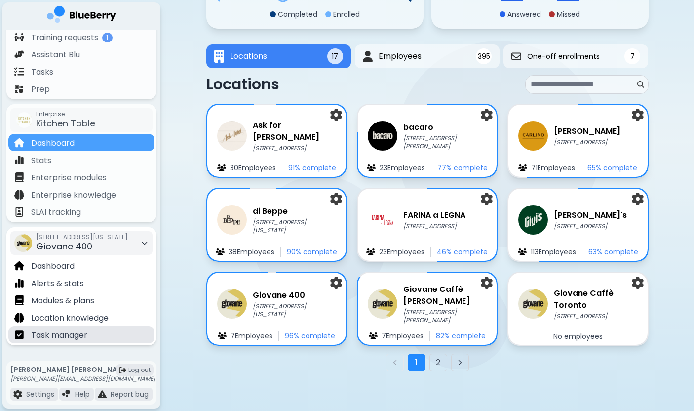
click at [80, 331] on p "Task manager" at bounding box center [59, 335] width 56 height 12
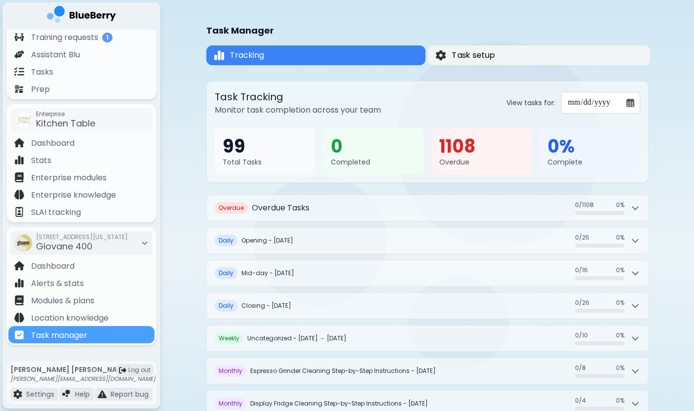
click at [518, 59] on button "Task setup" at bounding box center [539, 55] width 223 height 20
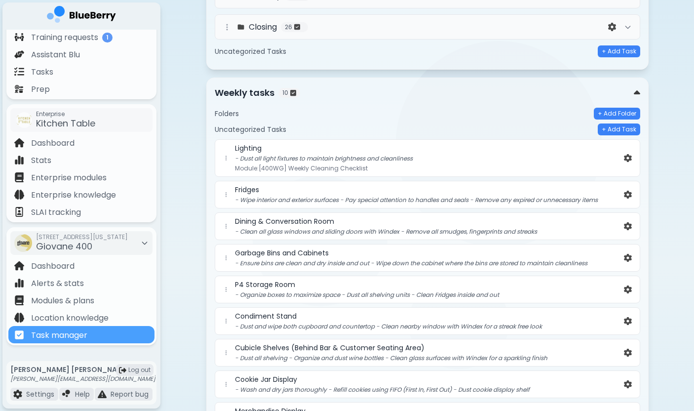
scroll to position [184, 0]
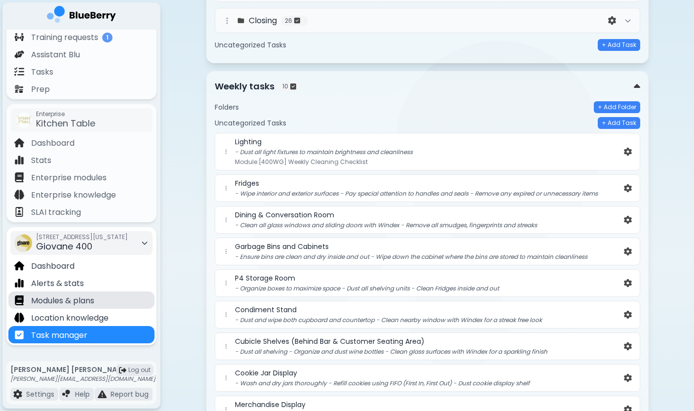
click at [106, 302] on div "Modules & plans" at bounding box center [81, 299] width 146 height 17
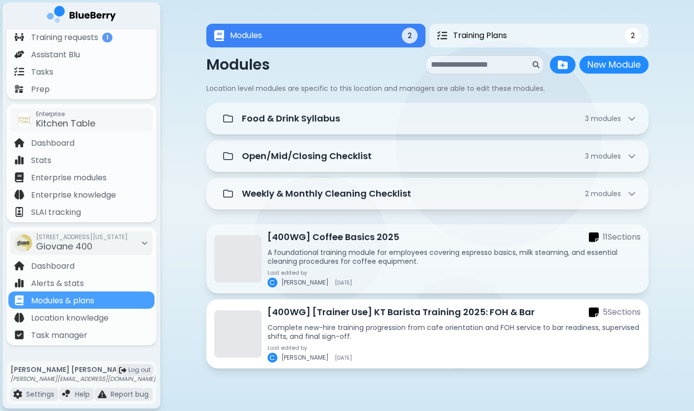
click at [448, 328] on p "Complete new-hire training progression from cafe orientation and FOH service to…" at bounding box center [454, 332] width 373 height 18
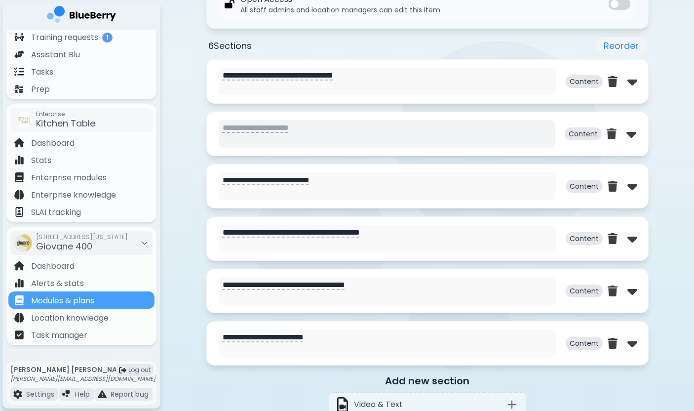
scroll to position [465, 0]
click at [632, 81] on img at bounding box center [633, 81] width 10 height 16
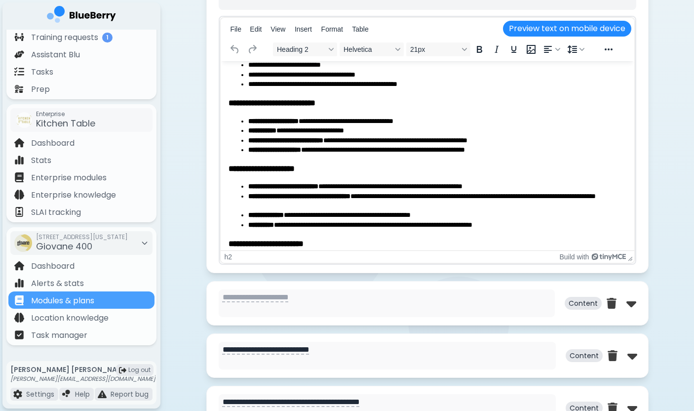
scroll to position [108, 0]
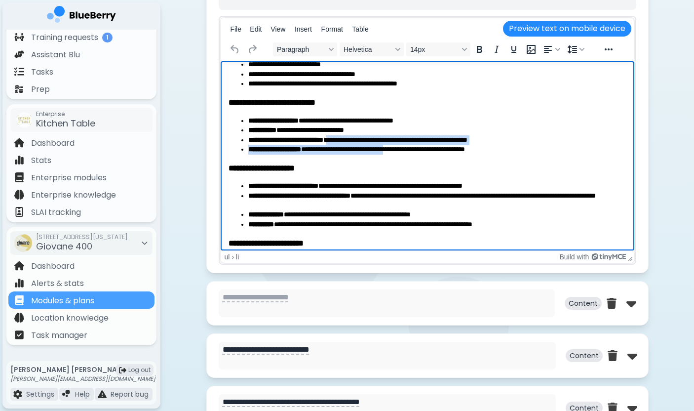
drag, startPoint x: 354, startPoint y: 139, endPoint x: 448, endPoint y: 154, distance: 95.6
click at [448, 154] on ul "**********" at bounding box center [427, 135] width 398 height 39
click at [441, 150] on li "**********" at bounding box center [437, 150] width 378 height 10
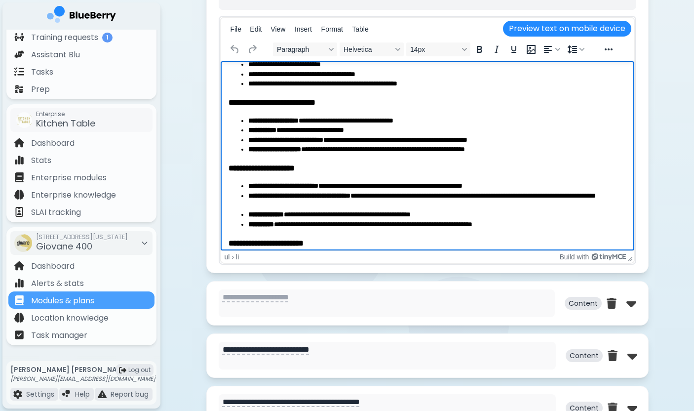
click at [373, 140] on li "**********" at bounding box center [437, 140] width 378 height 10
drag, startPoint x: 406, startPoint y: 141, endPoint x: 432, endPoint y: 152, distance: 28.8
click at [432, 152] on ul "**********" at bounding box center [427, 135] width 398 height 39
click at [458, 144] on li "**********" at bounding box center [437, 140] width 378 height 10
drag, startPoint x: 360, startPoint y: 149, endPoint x: 461, endPoint y: 149, distance: 101.7
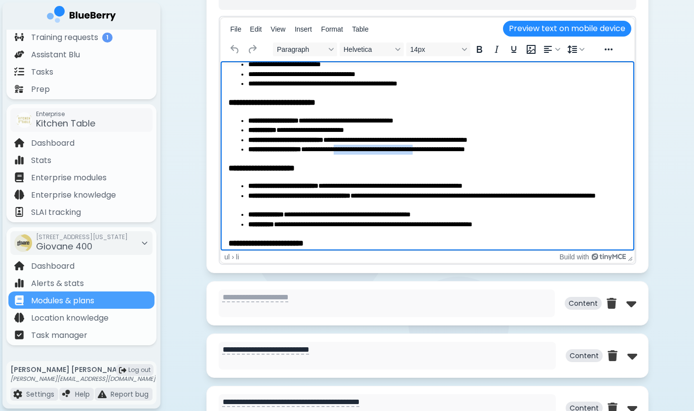
click at [461, 149] on li "**********" at bounding box center [437, 150] width 378 height 10
click at [388, 163] on h3 "**********" at bounding box center [427, 168] width 398 height 11
drag, startPoint x: 380, startPoint y: 150, endPoint x: 426, endPoint y: 150, distance: 45.9
click at [426, 150] on li "**********" at bounding box center [437, 150] width 378 height 10
click at [448, 150] on li "**********" at bounding box center [437, 150] width 378 height 10
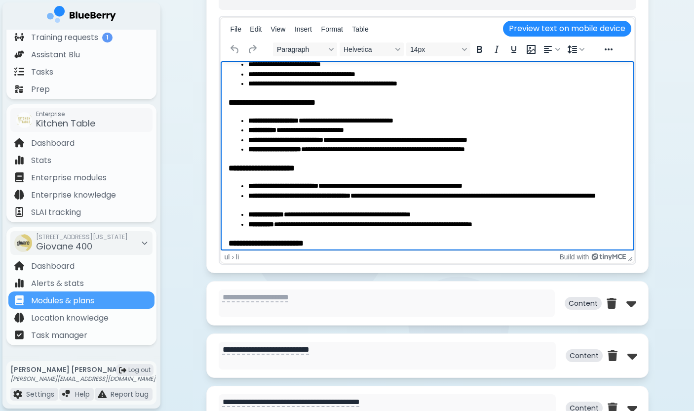
click at [548, 154] on li "**********" at bounding box center [437, 150] width 378 height 10
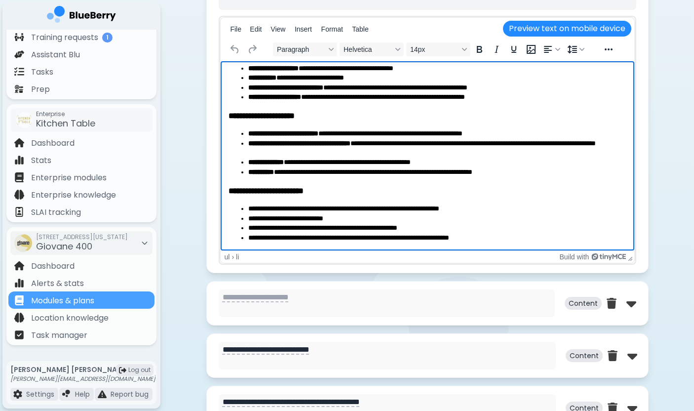
scroll to position [161, 0]
drag, startPoint x: 407, startPoint y: 143, endPoint x: 460, endPoint y: 151, distance: 53.0
click at [460, 151] on li "**********" at bounding box center [437, 148] width 378 height 19
drag, startPoint x: 454, startPoint y: 142, endPoint x: 474, endPoint y: 150, distance: 21.1
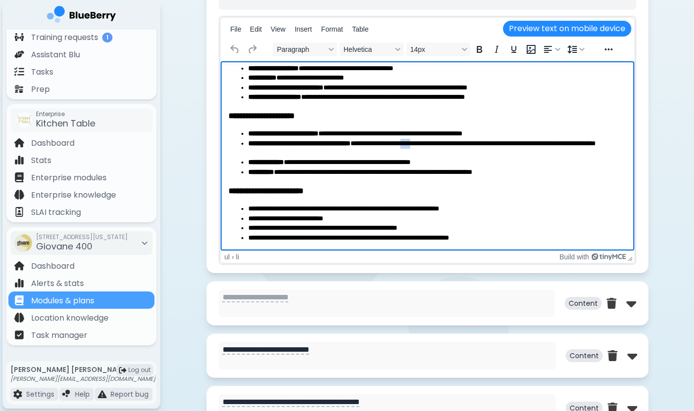
click at [472, 149] on li "**********" at bounding box center [437, 148] width 378 height 19
click at [474, 150] on li "**********" at bounding box center [437, 148] width 378 height 19
click at [477, 143] on li "**********" at bounding box center [437, 148] width 378 height 19
drag, startPoint x: 520, startPoint y: 143, endPoint x: 523, endPoint y: 155, distance: 12.2
click at [523, 155] on li "**********" at bounding box center [437, 148] width 378 height 19
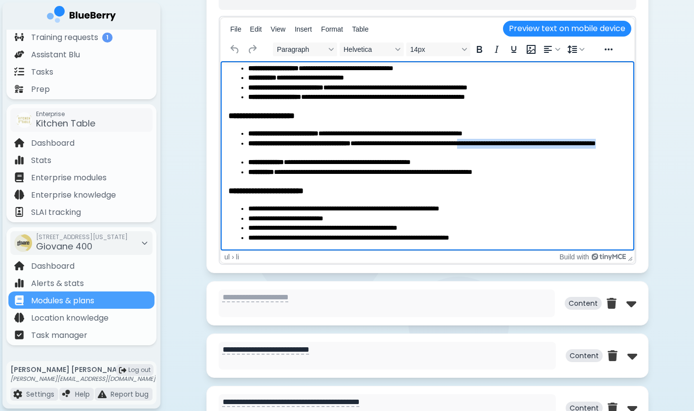
click at [523, 155] on li "**********" at bounding box center [437, 148] width 378 height 19
drag, startPoint x: 398, startPoint y: 143, endPoint x: 436, endPoint y: 155, distance: 39.7
click at [436, 155] on li "**********" at bounding box center [437, 148] width 378 height 19
drag, startPoint x: 300, startPoint y: 163, endPoint x: 372, endPoint y: 163, distance: 72.1
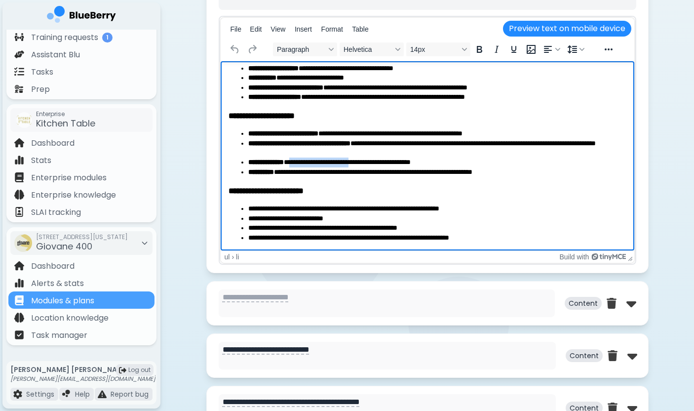
click at [372, 163] on li "**********" at bounding box center [437, 163] width 378 height 10
click at [392, 166] on li "**********" at bounding box center [437, 163] width 378 height 10
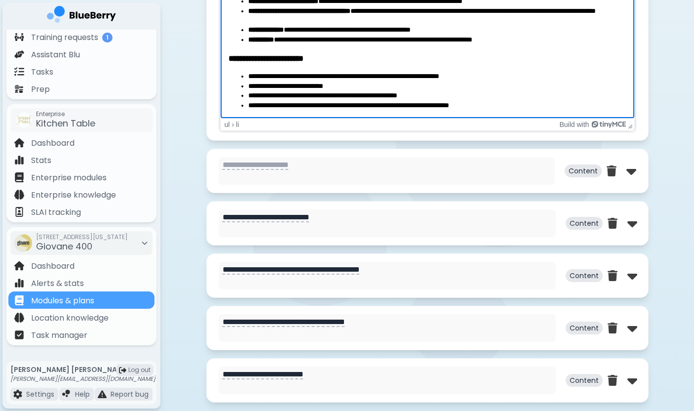
scroll to position [922, 0]
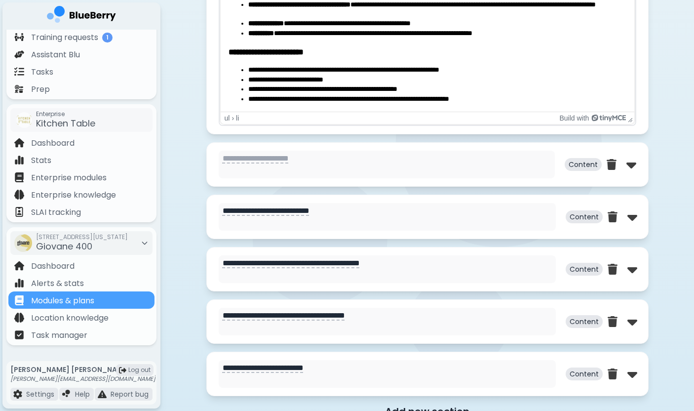
click at [623, 177] on div "Content" at bounding box center [601, 165] width 72 height 28
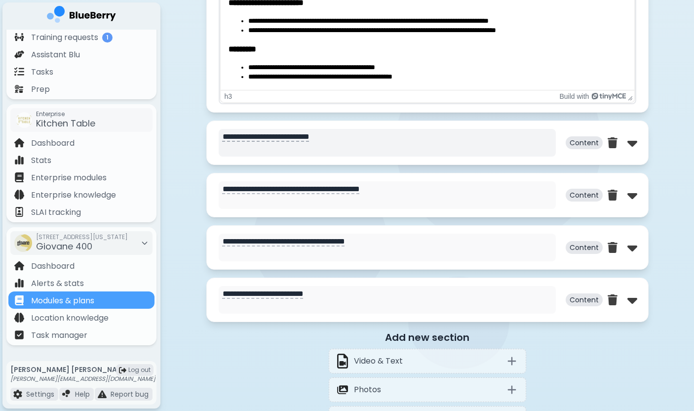
scroll to position [1567, 0]
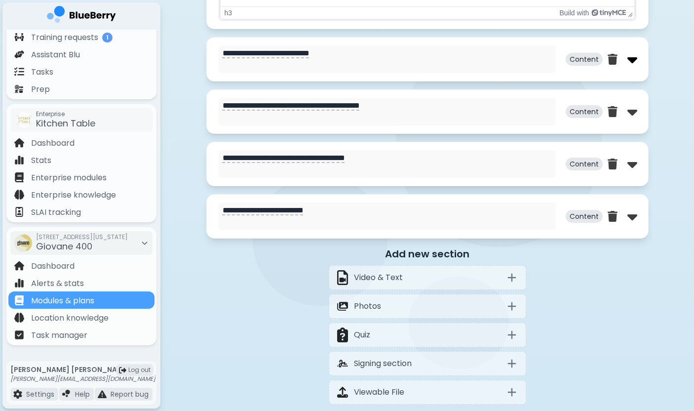
click at [632, 57] on img at bounding box center [633, 59] width 10 height 16
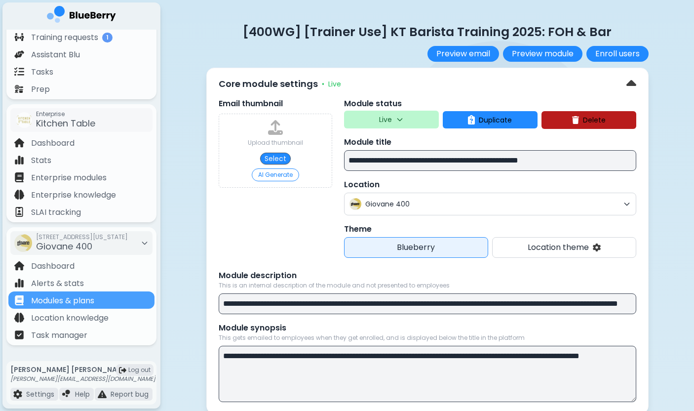
scroll to position [0, 0]
click at [70, 304] on p "Modules & plans" at bounding box center [62, 301] width 63 height 12
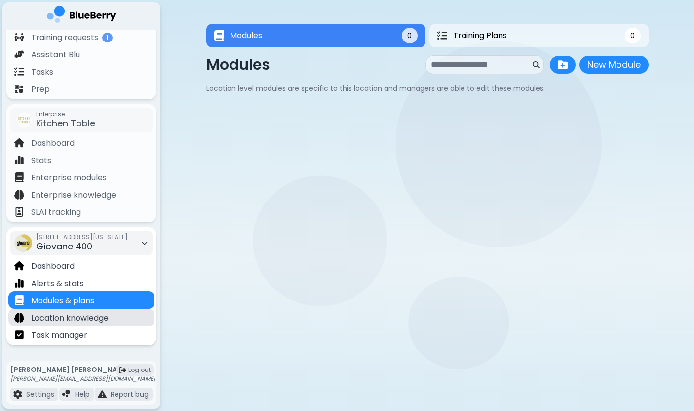
click at [77, 318] on p "Location knowledge" at bounding box center [70, 318] width 78 height 12
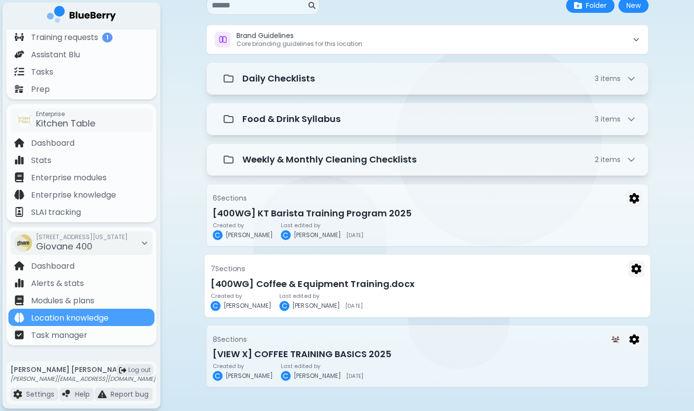
scroll to position [64, 0]
click at [386, 288] on h3 "[400WG] Coffee & Equipment Training.docx" at bounding box center [427, 284] width 434 height 14
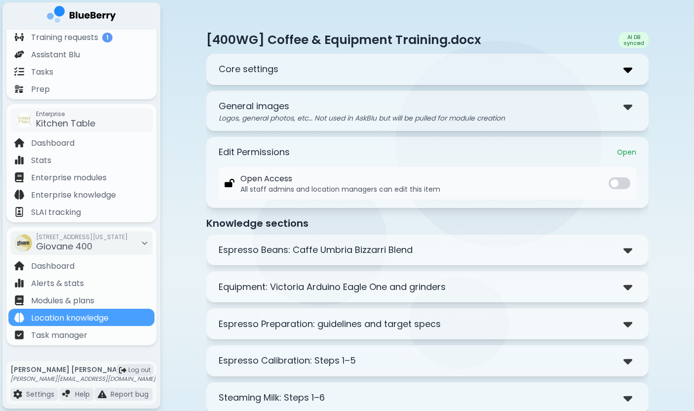
click at [626, 68] on img at bounding box center [628, 69] width 9 height 14
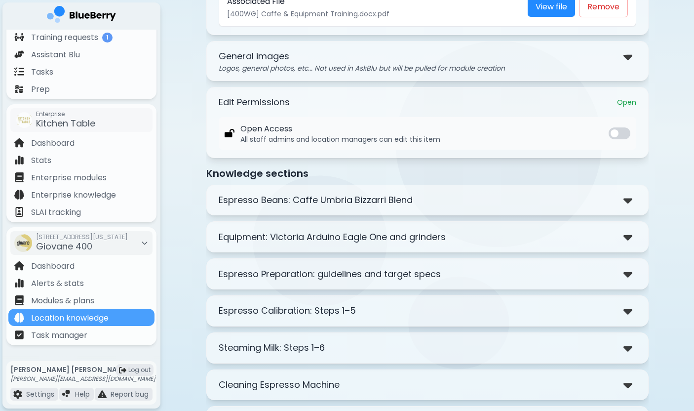
scroll to position [238, 0]
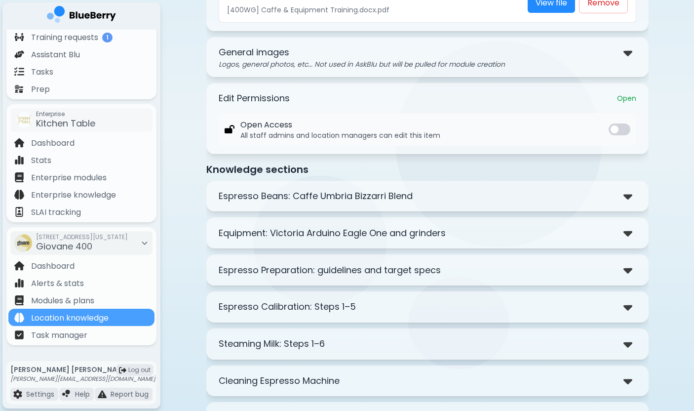
click at [442, 200] on div "Espresso Beans: Caffe Umbria Bizzarri Blend" at bounding box center [428, 196] width 418 height 14
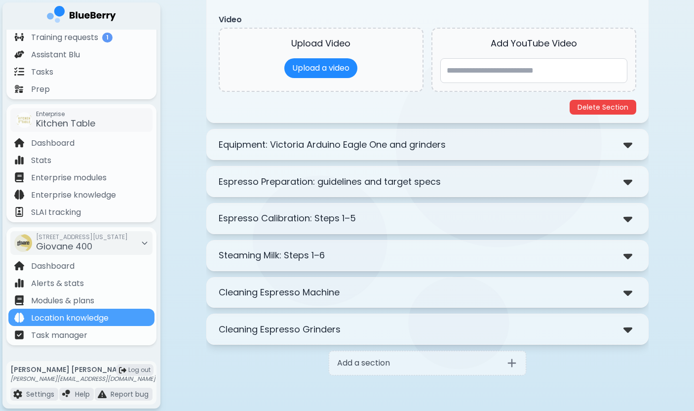
scroll to position [673, 0]
click at [629, 144] on img at bounding box center [628, 144] width 9 height 14
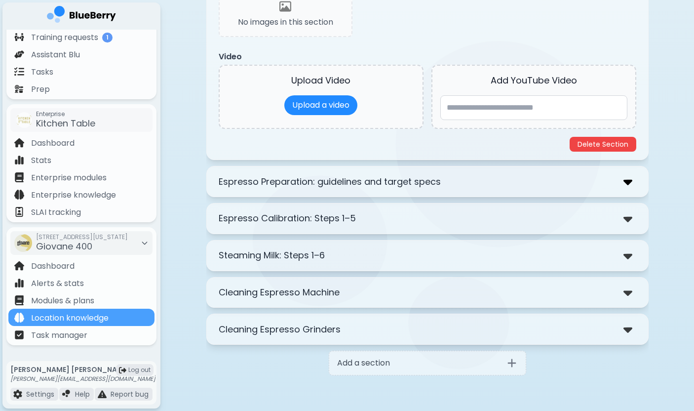
scroll to position [1020, 0]
click at [631, 179] on img at bounding box center [628, 181] width 9 height 14
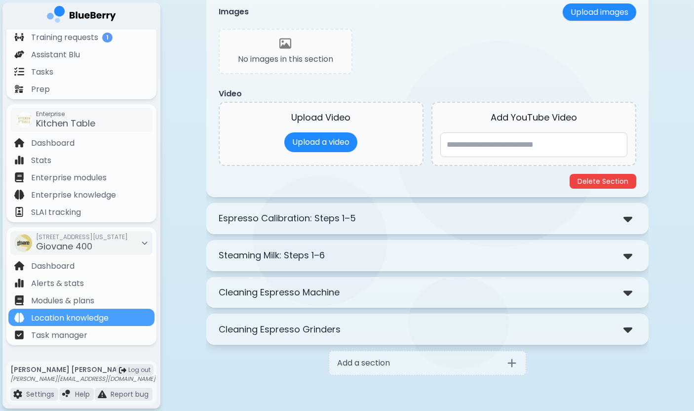
scroll to position [1367, 0]
click at [632, 225] on img at bounding box center [628, 218] width 9 height 14
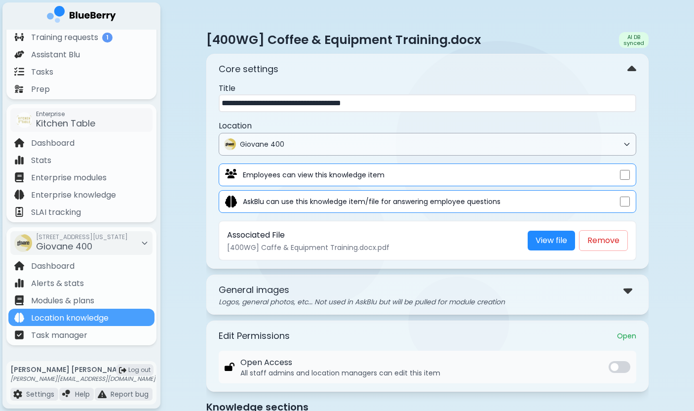
scroll to position [0, 0]
click at [498, 244] on p "[400WG] Caffe & Equipment Training.docx.pdf" at bounding box center [373, 247] width 293 height 9
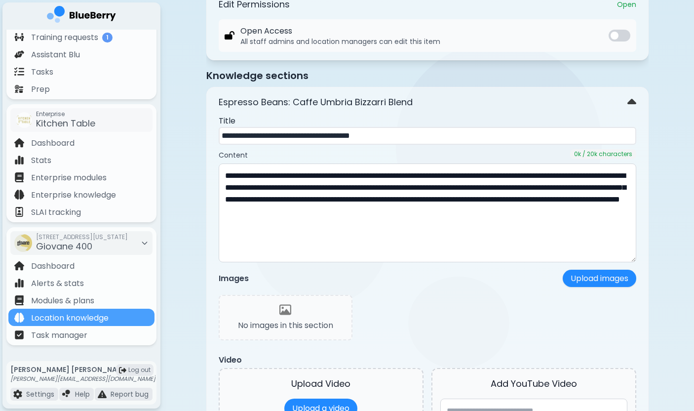
scroll to position [443, 0]
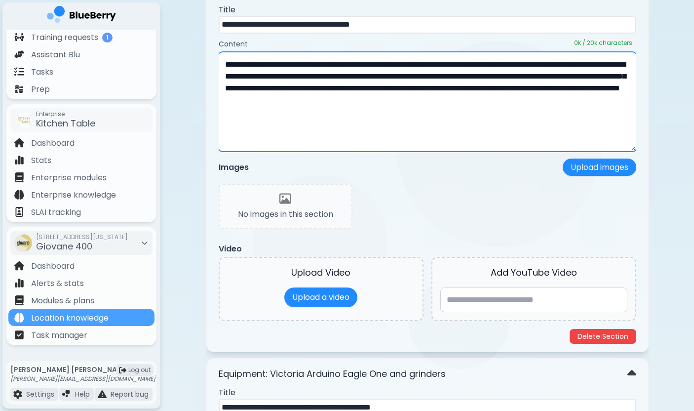
click at [335, 151] on textarea "**********" at bounding box center [428, 101] width 418 height 99
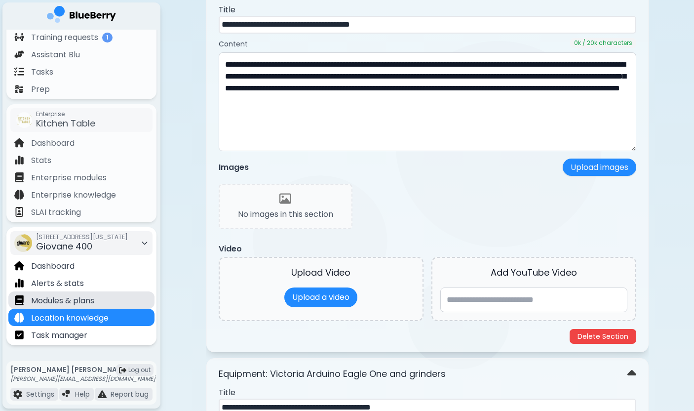
click at [113, 301] on div "Modules & plans" at bounding box center [81, 299] width 146 height 17
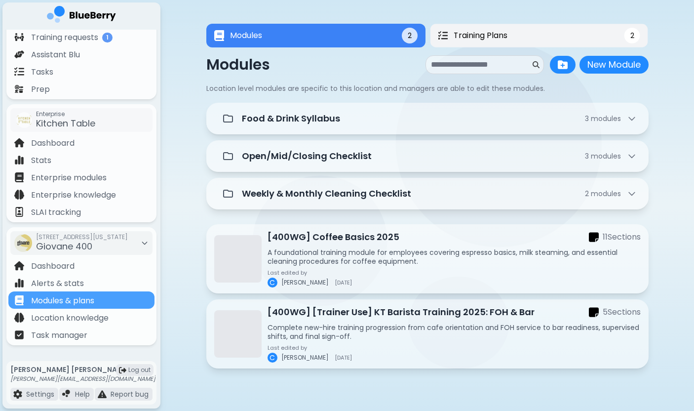
click at [482, 38] on span "Training Plans" at bounding box center [480, 36] width 53 height 12
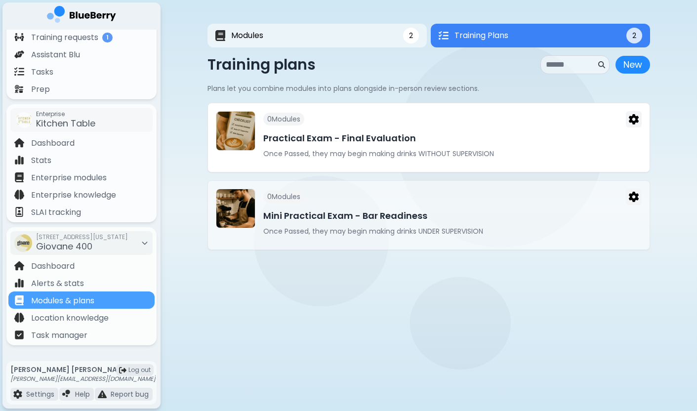
click at [229, 127] on img at bounding box center [235, 131] width 39 height 39
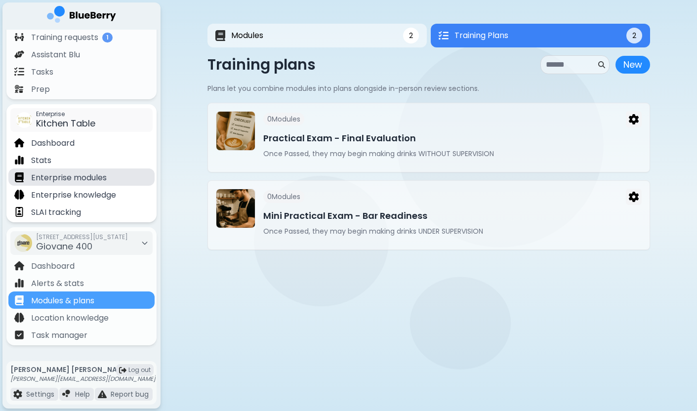
click at [112, 178] on div "Enterprise modules" at bounding box center [81, 176] width 146 height 17
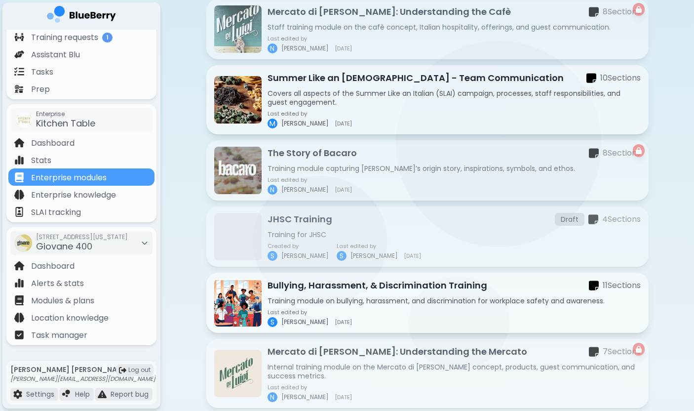
scroll to position [218, 0]
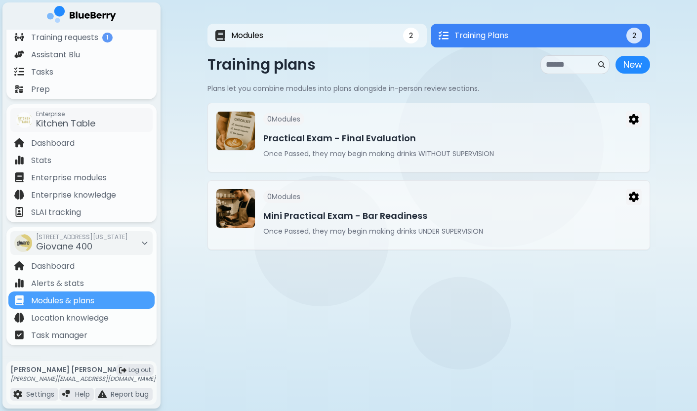
click at [187, 139] on div "Modules 2 Training Plans 2 2 Training Plans 2 Modules New Module New Module Loc…" at bounding box center [429, 137] width 536 height 274
click at [191, 186] on div "Modules 2 Training Plans 2 2 Training Plans 2 Modules New Module New Module Loc…" at bounding box center [429, 137] width 536 height 274
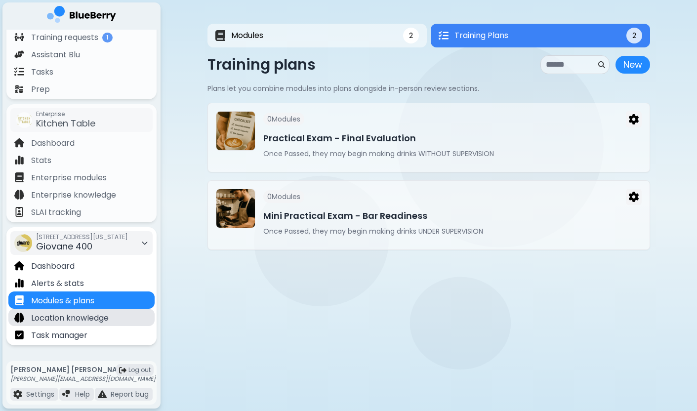
click at [95, 325] on div "Location knowledge" at bounding box center [81, 317] width 146 height 17
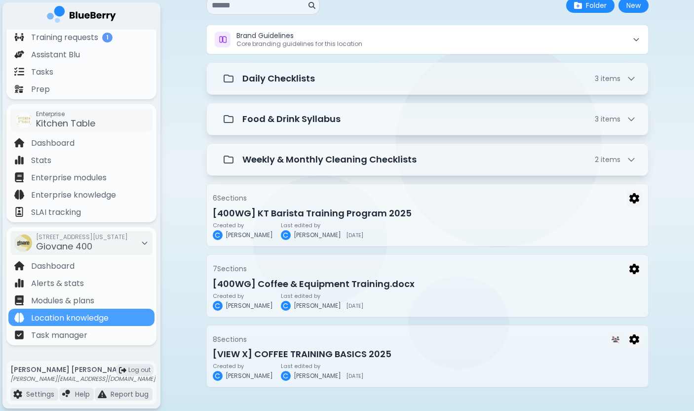
scroll to position [64, 0]
click at [186, 245] on div "Knowledge 11 Recipes/Inventory 0 Contacts 0 Knowledge 11 0 0 New Folder New Bra…" at bounding box center [428, 174] width 534 height 474
click at [191, 177] on div "Knowledge 11 Recipes/Inventory 0 Contacts 0 Knowledge 11 0 0 New Folder New Bra…" at bounding box center [428, 174] width 534 height 474
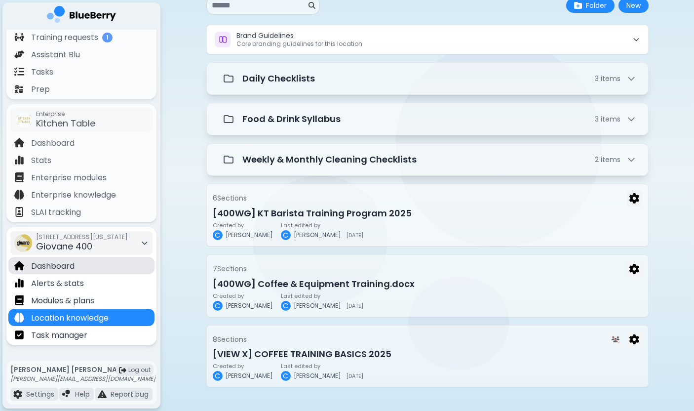
click at [109, 264] on div "Dashboard" at bounding box center [81, 265] width 146 height 17
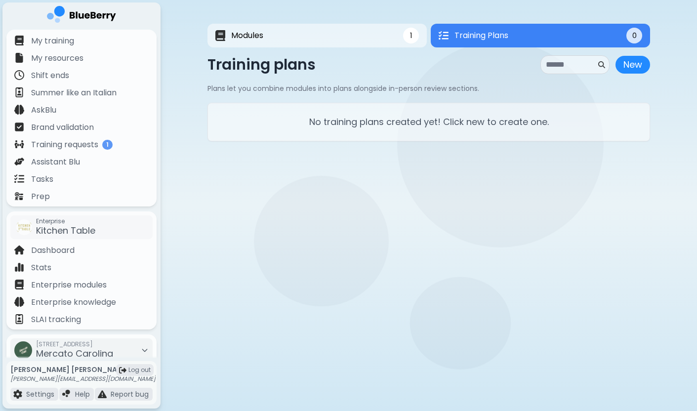
scroll to position [107, 0]
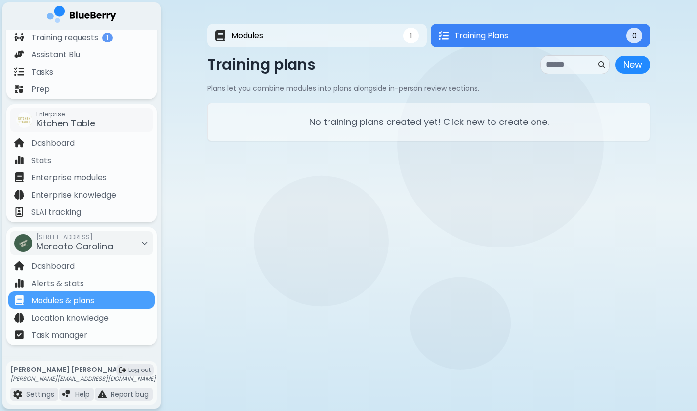
click at [363, 205] on main "Modules 1 Training Plans 0 1 Training Plans 0 Modules New Module New Module Loc…" at bounding box center [348, 205] width 697 height 411
click at [104, 247] on span "Mercato Carolina" at bounding box center [74, 246] width 77 height 12
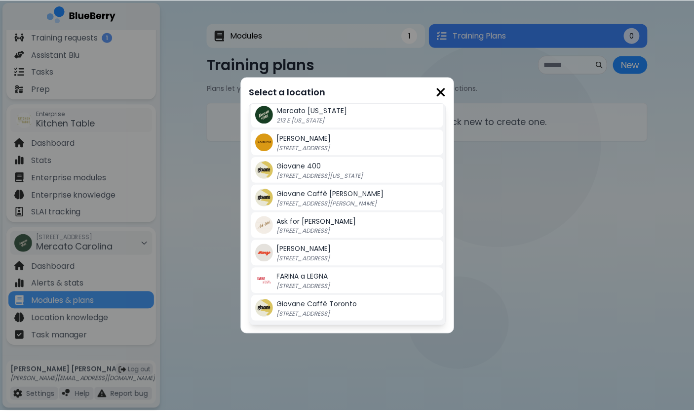
scroll to position [223, 0]
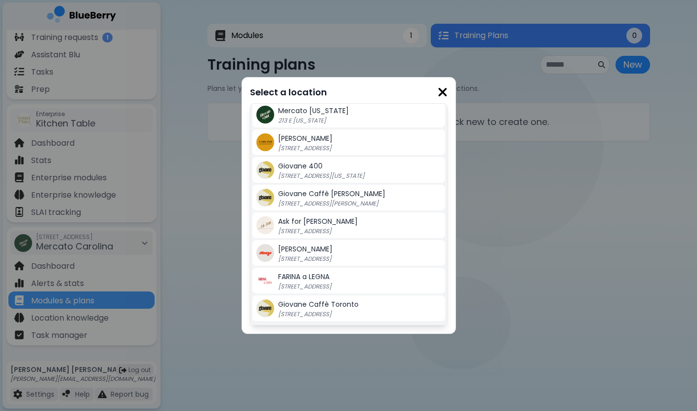
click at [324, 195] on span "Giovane Caffè [PERSON_NAME]" at bounding box center [331, 194] width 107 height 10
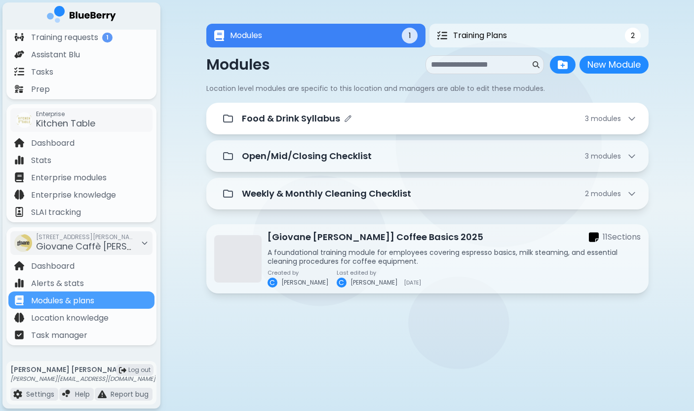
click at [374, 122] on div "Food & Drink Syllabus 3 module s" at bounding box center [439, 119] width 395 height 14
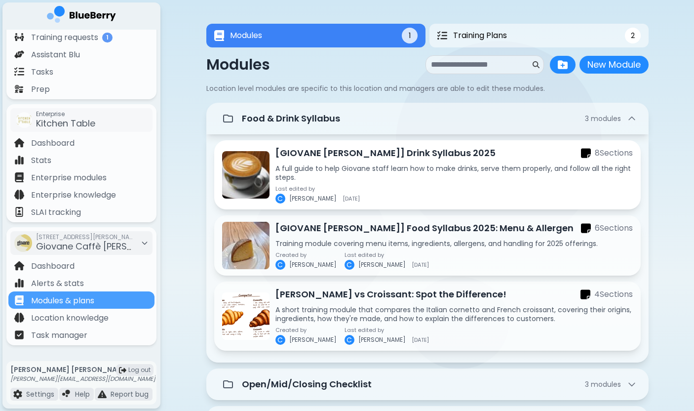
click at [430, 189] on div "Last edited by C Chloe 2025-09-24" at bounding box center [455, 195] width 358 height 18
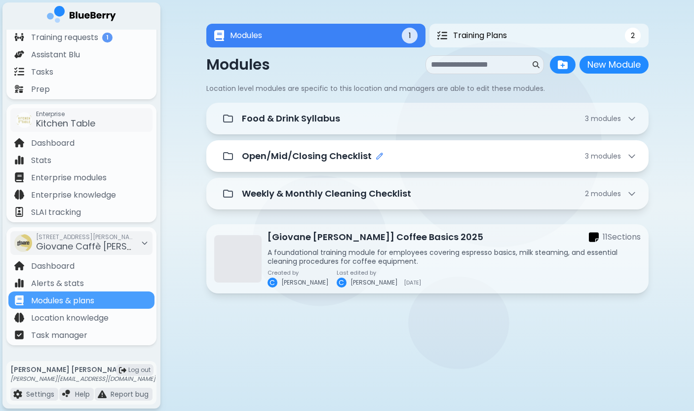
click at [378, 153] on icon "Edit folder name" at bounding box center [380, 156] width 8 height 8
click at [472, 156] on div "Open/Mid/Closing Checklist 3 module s" at bounding box center [439, 156] width 395 height 14
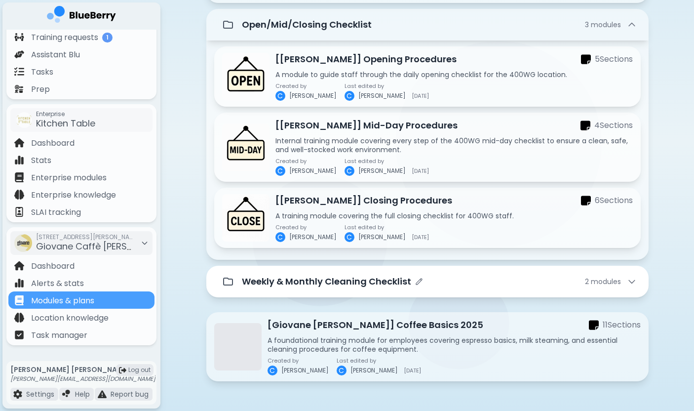
click at [397, 282] on p "Weekly & Monthly Cleaning Checklist" at bounding box center [326, 282] width 169 height 14
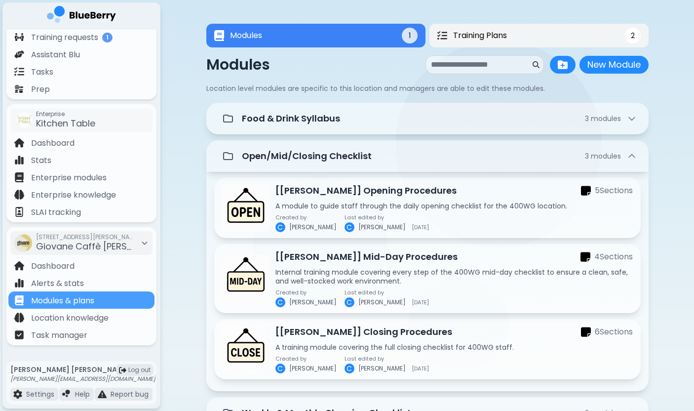
click at [540, 43] on button "Training Plans 2" at bounding box center [539, 36] width 219 height 24
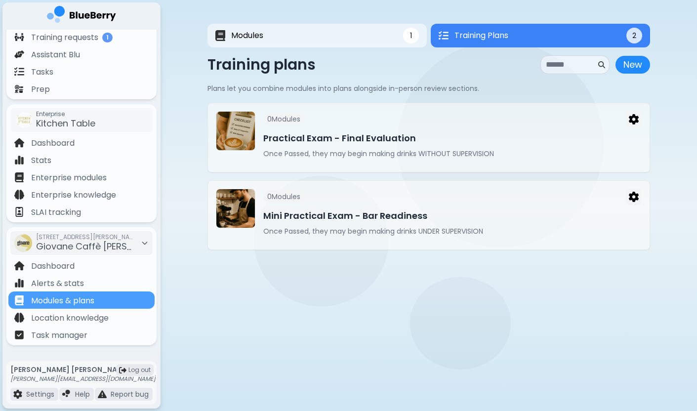
drag, startPoint x: 203, startPoint y: 28, endPoint x: 194, endPoint y: -4, distance: 33.3
click at [194, 0] on html "My training My resources Shift ends Summer like an Italian AskBlu Brand validat…" at bounding box center [348, 205] width 697 height 411
click at [91, 244] on span "Giovane Caffè [PERSON_NAME]" at bounding box center [105, 246] width 138 height 12
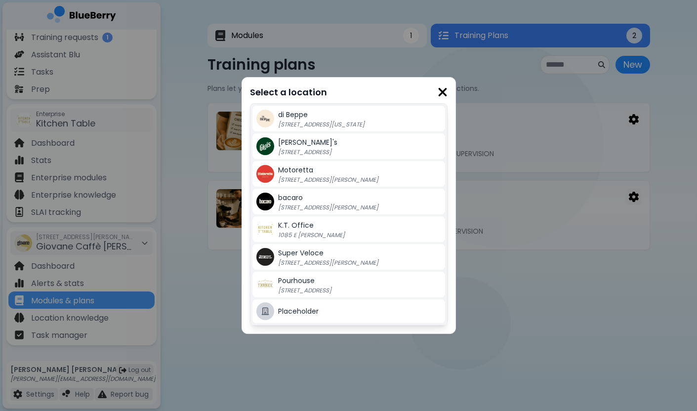
click at [174, 337] on div "Select a location di Beppe 213 E Georgia St, Vancouver BC Gigi's 2968 Christmas…" at bounding box center [348, 205] width 697 height 411
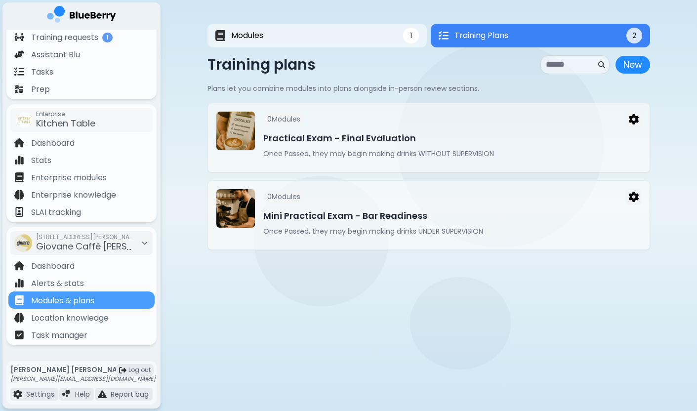
click at [383, 23] on div "Modules 1 Training Plans 2 1 Training Plans 2 Modules New Module New Module Loc…" at bounding box center [428, 137] width 443 height 274
click at [383, 31] on button "Modules 1" at bounding box center [317, 36] width 224 height 24
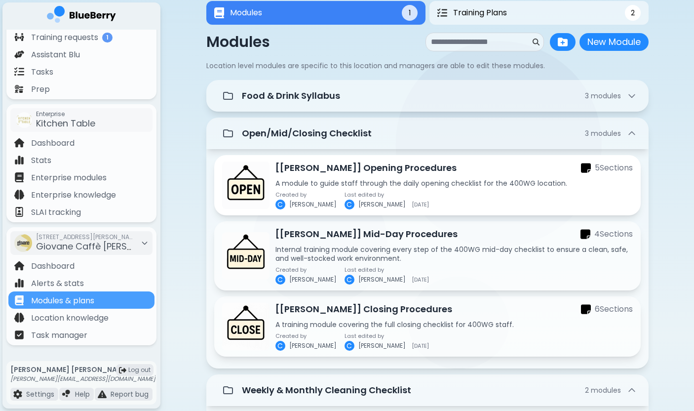
scroll to position [32, 0]
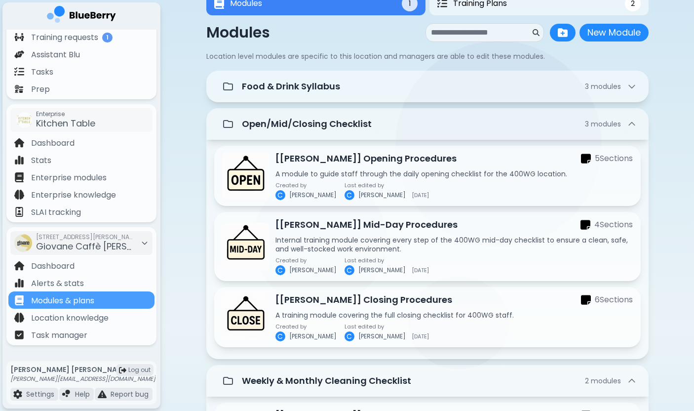
click at [187, 165] on div "Modules 1 Training Plans 2 Modules 1 2 Modules New Module New Module Location l…" at bounding box center [428, 327] width 534 height 718
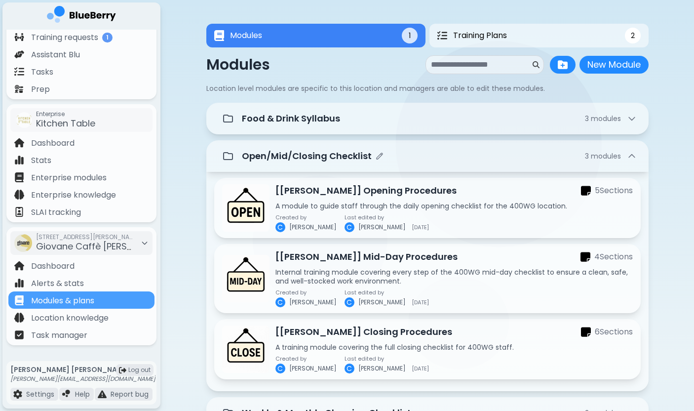
scroll to position [0, 0]
click at [363, 166] on div "Open/Mid/Closing Checklist 3 module s" at bounding box center [427, 156] width 419 height 20
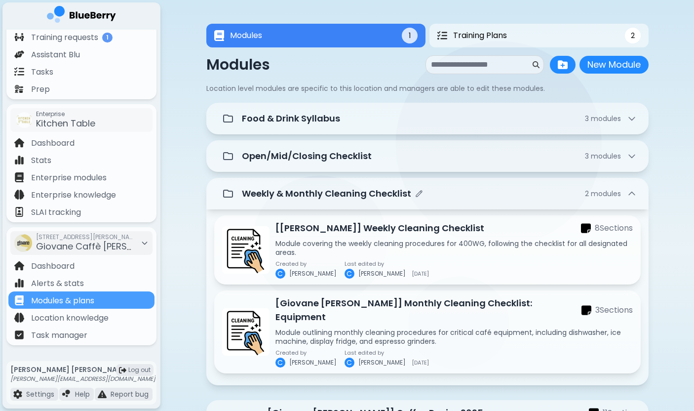
click at [438, 195] on div "Weekly & Monthly Cleaning Checklist 2 module s" at bounding box center [439, 194] width 395 height 14
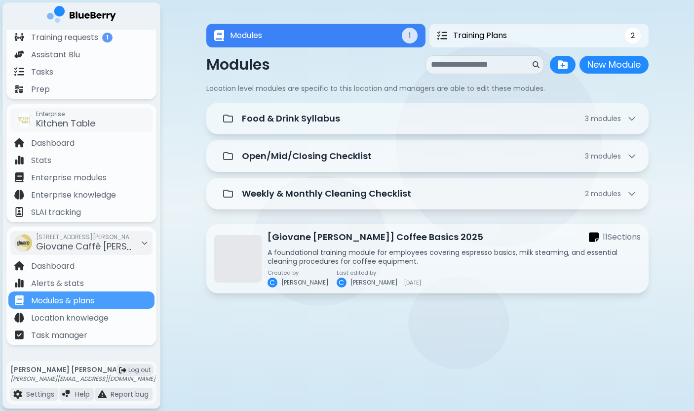
click at [184, 217] on div "Modules 1 Training Plans 2 Modules 1 2 Modules New Module New Module Location l…" at bounding box center [428, 161] width 534 height 323
click at [186, 216] on div "Modules 1 Training Plans 2 Modules 1 2 Modules New Module New Module Location l…" at bounding box center [428, 161] width 534 height 323
click at [195, 174] on div "Modules 1 Training Plans 2 Modules 1 2 Modules New Module New Module Location l…" at bounding box center [428, 161] width 534 height 323
click at [201, 220] on div "Modules 1 Training Plans 2 Modules 1 2 Modules New Module New Module Location l…" at bounding box center [428, 161] width 534 height 323
click at [193, 173] on div "Modules 1 Training Plans 2 Modules 1 2 Modules New Module New Module Location l…" at bounding box center [428, 161] width 534 height 323
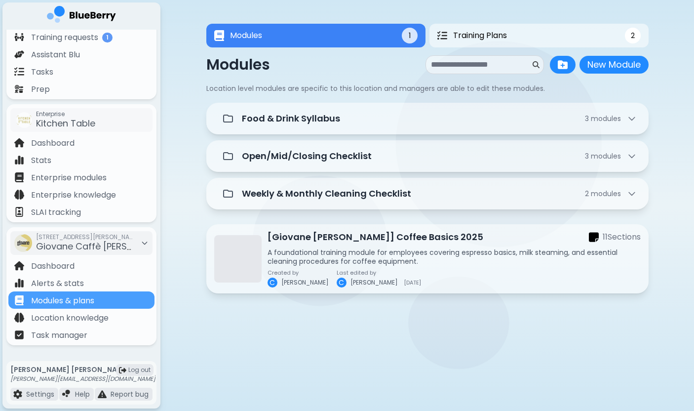
click at [191, 158] on div "Modules 1 Training Plans 2 Modules 1 2 Modules New Module New Module Location l…" at bounding box center [428, 161] width 534 height 323
click at [193, 188] on div "Modules 1 Training Plans 2 Modules 1 2 Modules New Module New Module Location l…" at bounding box center [428, 161] width 534 height 323
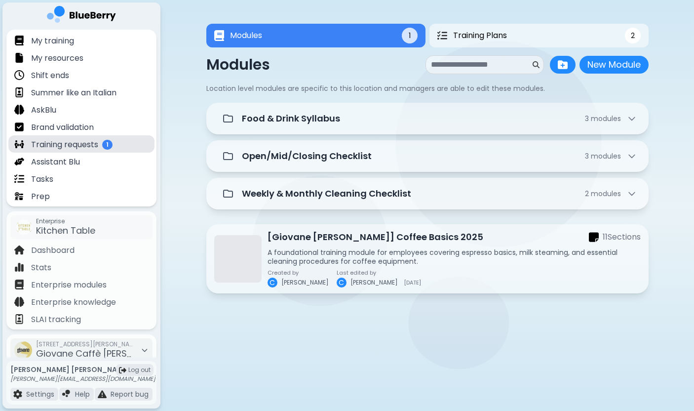
click at [89, 147] on p "Training requests" at bounding box center [64, 145] width 67 height 12
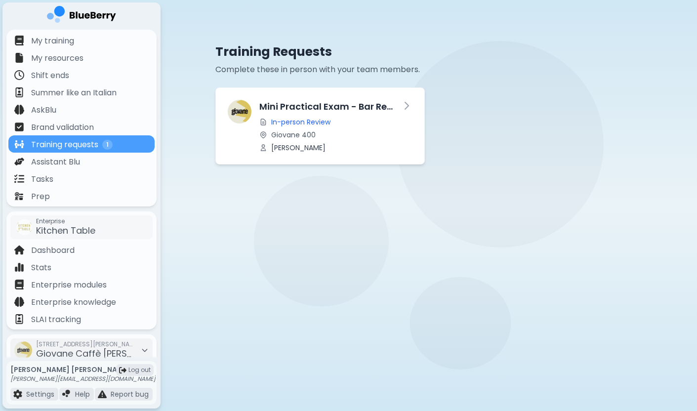
click at [321, 0] on div "Training Requests Complete these in person with your team members. Mini Practic…" at bounding box center [428, 94] width 443 height 188
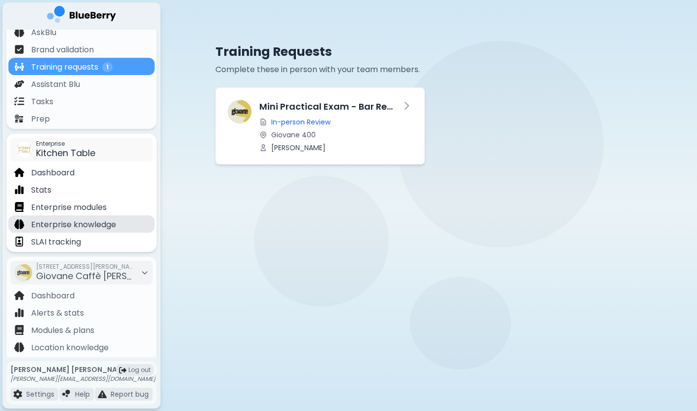
scroll to position [90, 0]
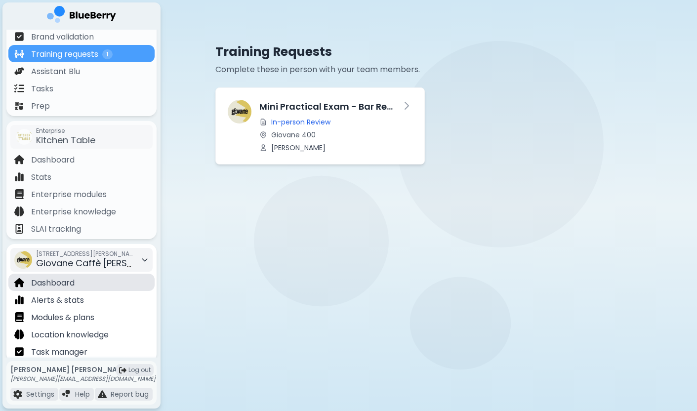
click at [49, 285] on p "Dashboard" at bounding box center [52, 283] width 43 height 12
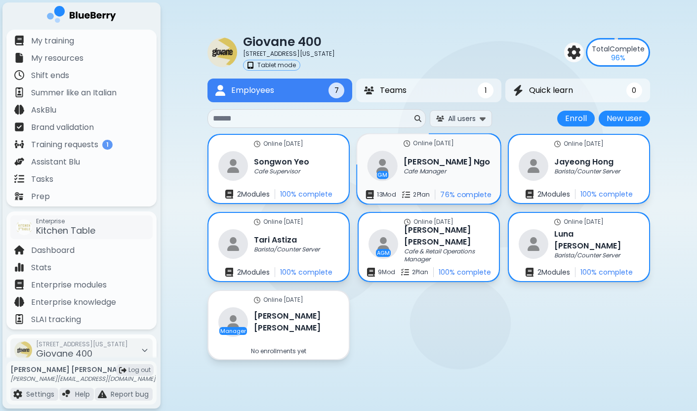
click at [446, 175] on p "Cafe Manager" at bounding box center [425, 171] width 42 height 8
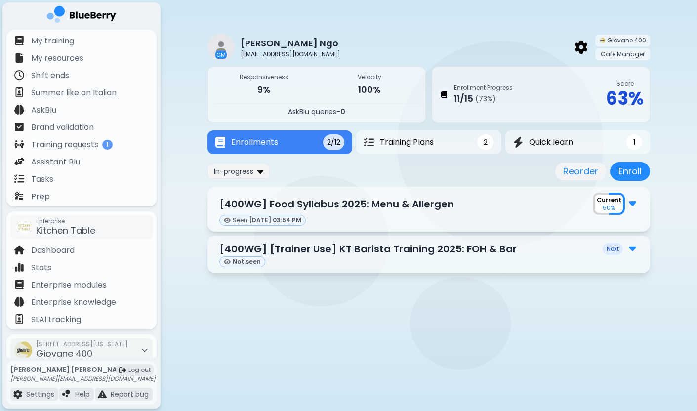
click at [636, 201] on img at bounding box center [632, 202] width 7 height 13
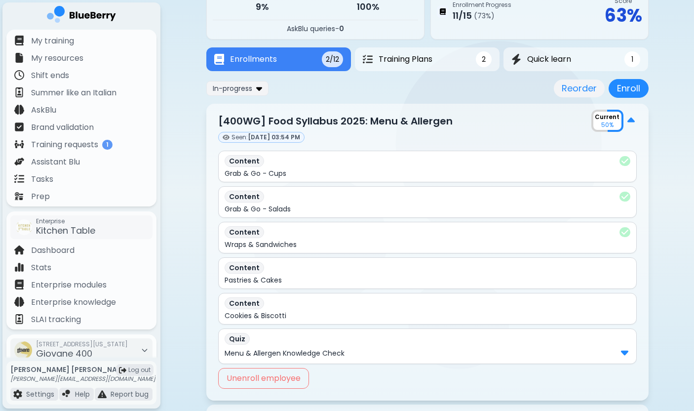
scroll to position [42, 0]
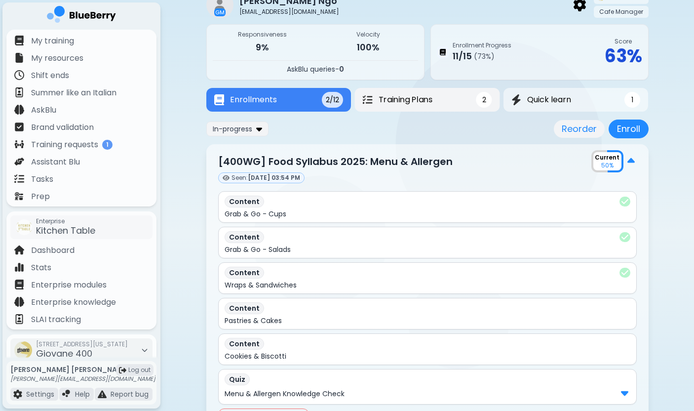
click at [424, 100] on span "Training Plans" at bounding box center [406, 100] width 54 height 12
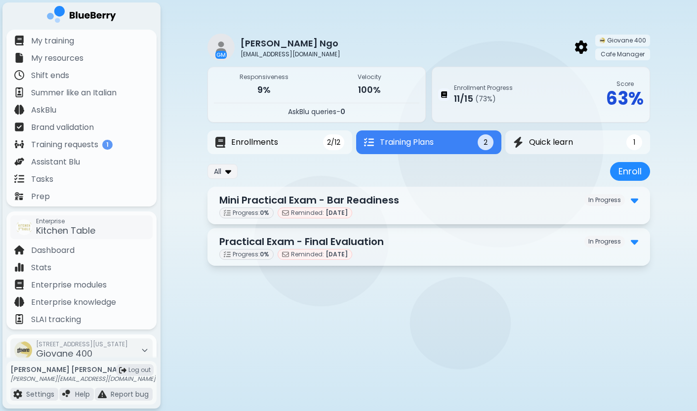
click at [632, 199] on img at bounding box center [634, 200] width 7 height 13
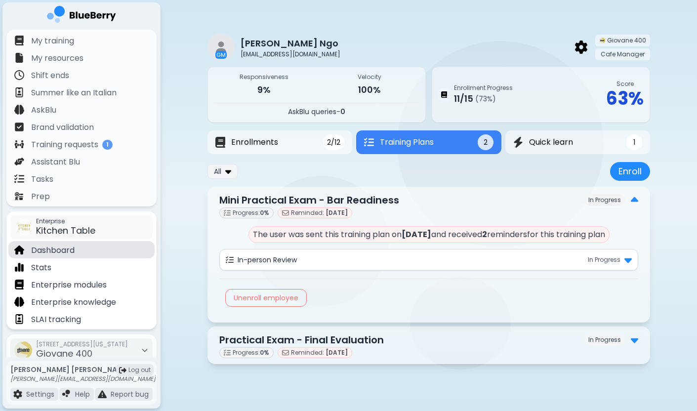
click at [85, 250] on div "Dashboard" at bounding box center [81, 249] width 146 height 17
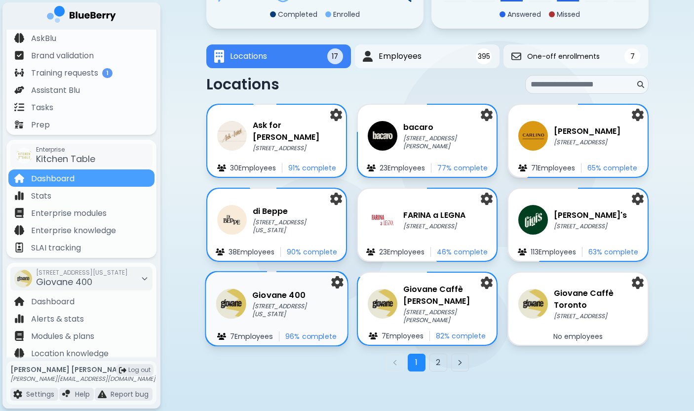
scroll to position [128, 0]
click at [272, 304] on p "[STREET_ADDRESS][US_STATE]" at bounding box center [294, 310] width 85 height 16
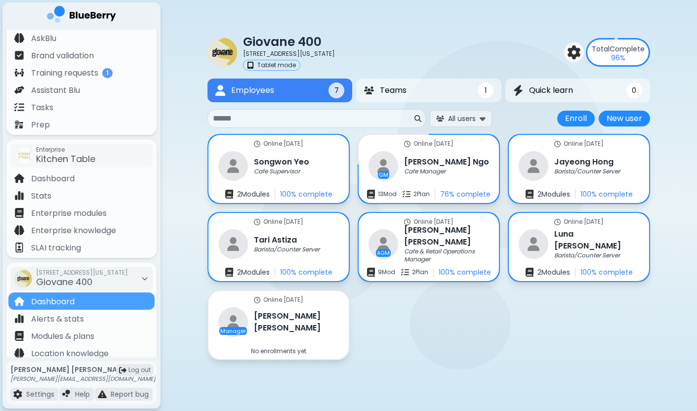
click at [439, 331] on div "Online 8 days ago Songwon Yeo Cafe Supervisor 2 Module s 100 % complete Online …" at bounding box center [428, 247] width 443 height 226
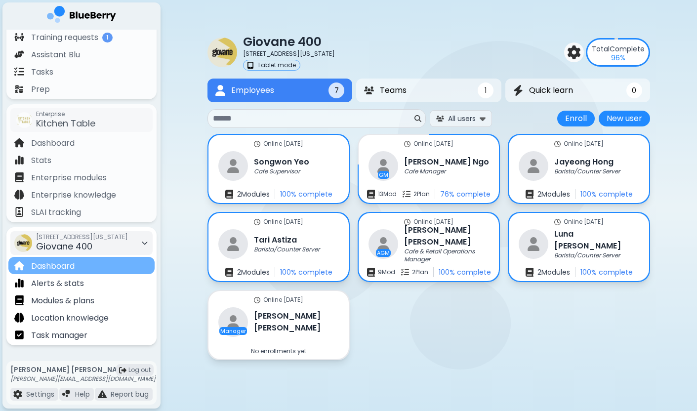
scroll to position [107, 0]
click at [462, 332] on div "Online 8 days ago Songwon Yeo Cafe Supervisor 2 Module s 100 % complete Online …" at bounding box center [428, 247] width 443 height 226
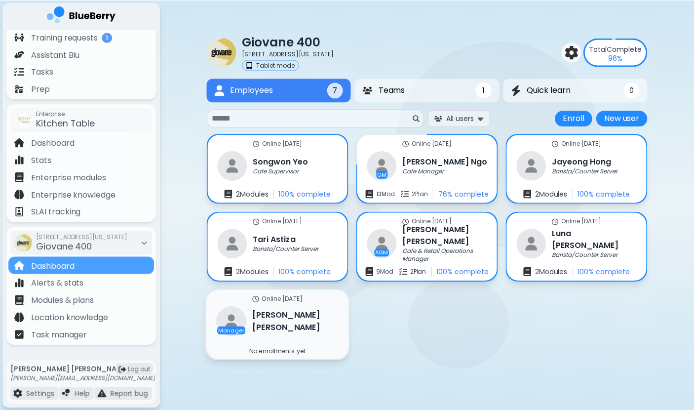
scroll to position [0, 0]
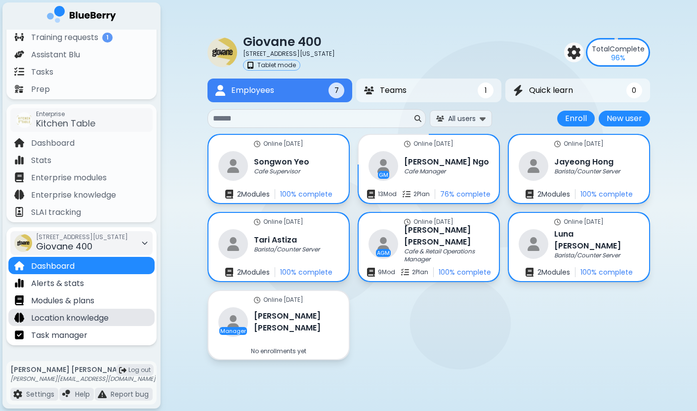
click at [74, 319] on p "Location knowledge" at bounding box center [70, 318] width 78 height 12
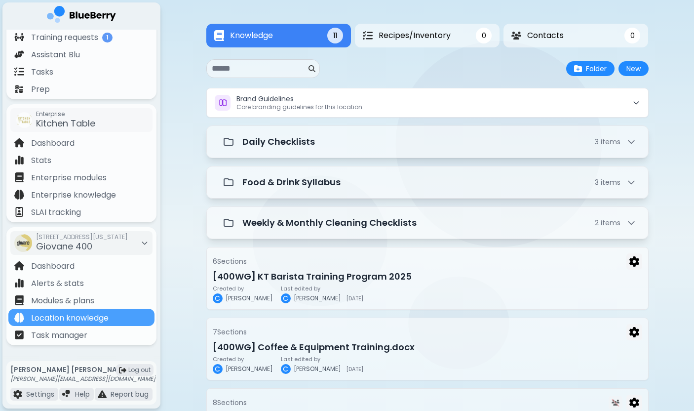
click at [429, 60] on div "Folder New" at bounding box center [427, 68] width 443 height 19
click at [436, 42] on button "Recipes/Inventory 0" at bounding box center [427, 36] width 147 height 24
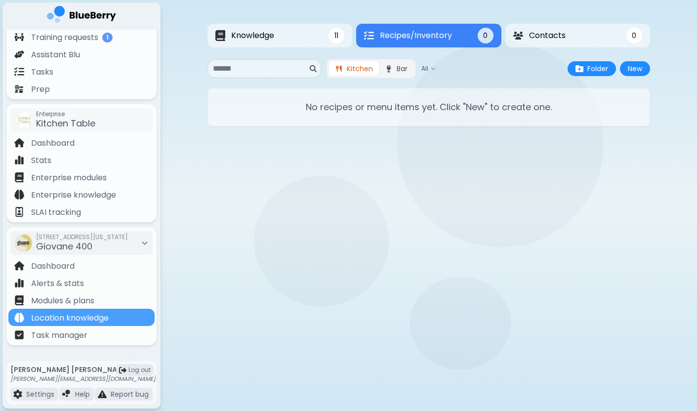
click at [399, 75] on button "Bar" at bounding box center [396, 68] width 35 height 15
click at [359, 69] on button "Kitchen" at bounding box center [354, 68] width 50 height 15
click at [423, 69] on span "All" at bounding box center [424, 69] width 7 height 8
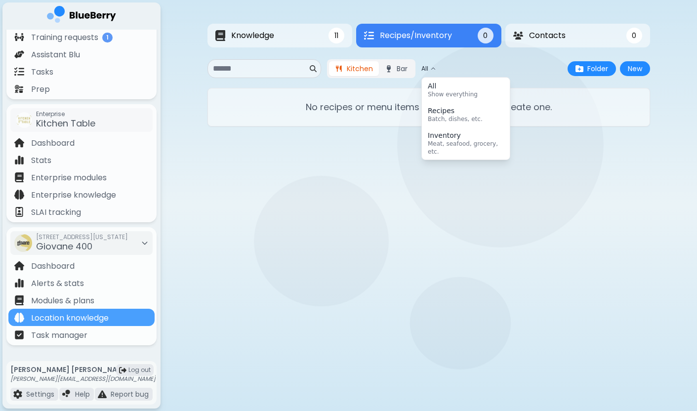
click at [422, 66] on span "All" at bounding box center [424, 69] width 7 height 8
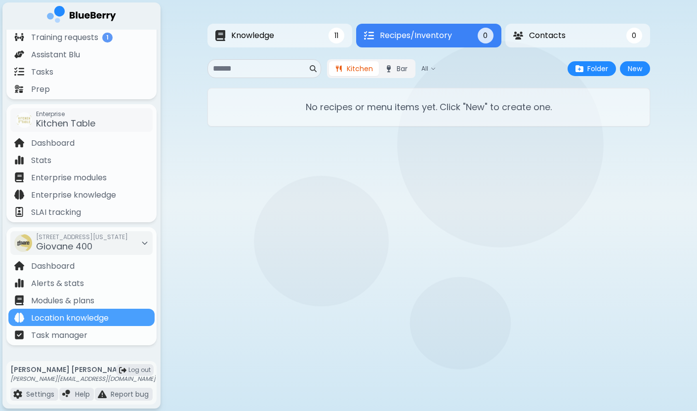
click at [501, 65] on div "Kitchen Bar All Folder New" at bounding box center [428, 68] width 443 height 19
click at [551, 38] on span "Contacts" at bounding box center [547, 36] width 37 height 12
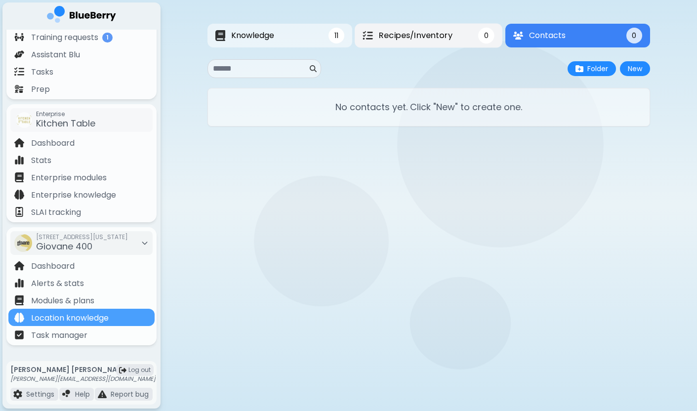
click at [444, 33] on span "Recipes/Inventory" at bounding box center [416, 36] width 74 height 12
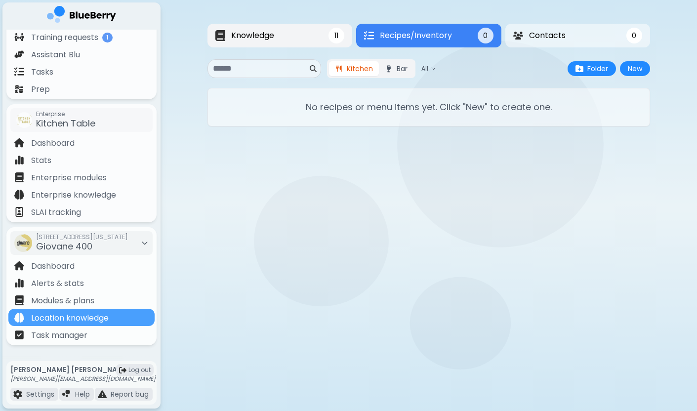
click at [272, 34] on span "Knowledge" at bounding box center [252, 36] width 43 height 12
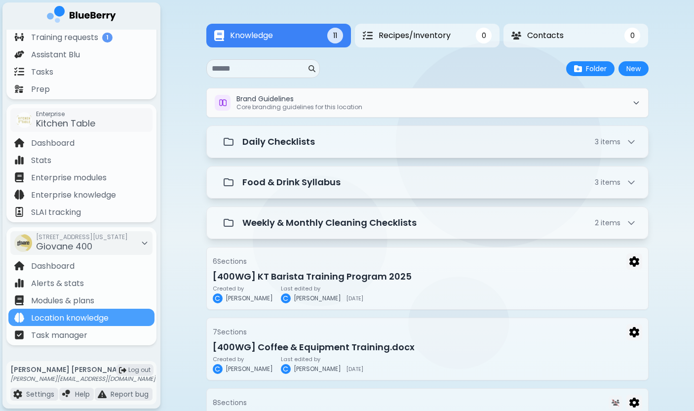
click at [278, 109] on p "Core branding guidelines for this location" at bounding box center [300, 107] width 126 height 8
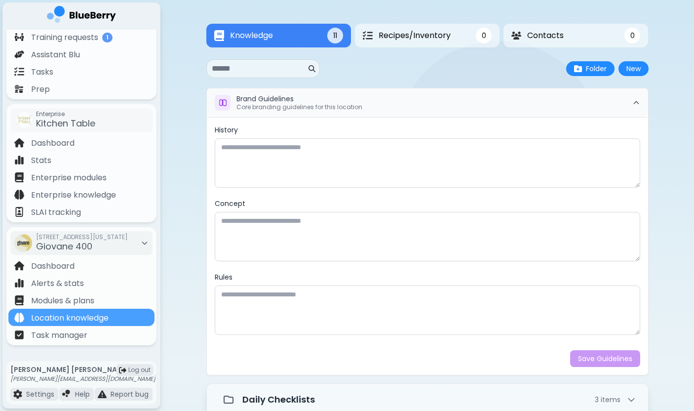
click at [636, 101] on icon at bounding box center [637, 103] width 8 height 8
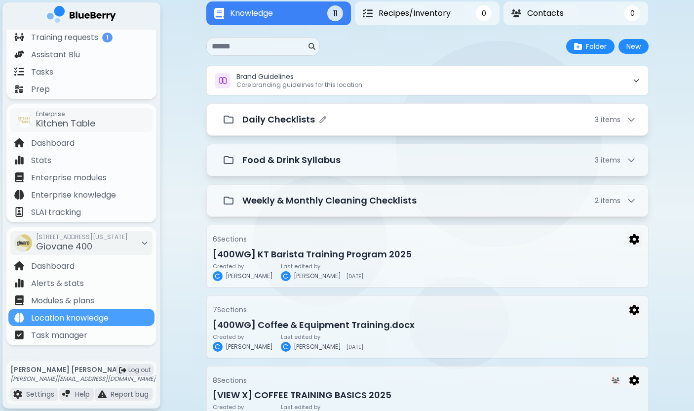
scroll to position [24, 0]
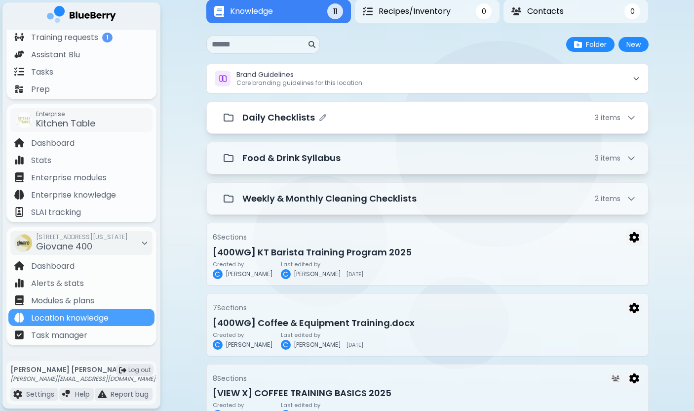
click at [354, 119] on div "Daily Checklists 3 item s" at bounding box center [440, 118] width 394 height 14
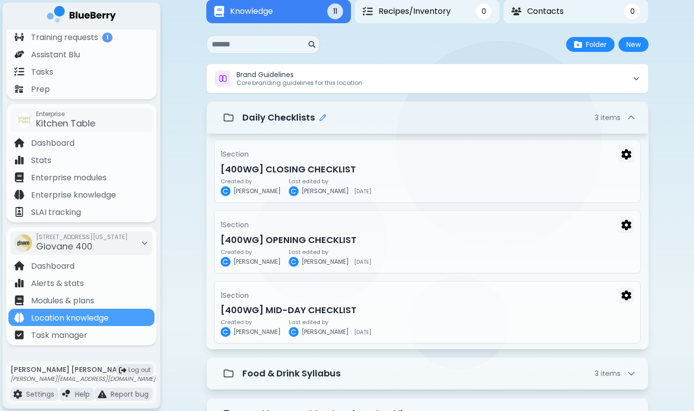
click at [320, 116] on icon "Edit folder name" at bounding box center [323, 118] width 8 height 8
click at [491, 123] on div "**********" at bounding box center [440, 117] width 394 height 19
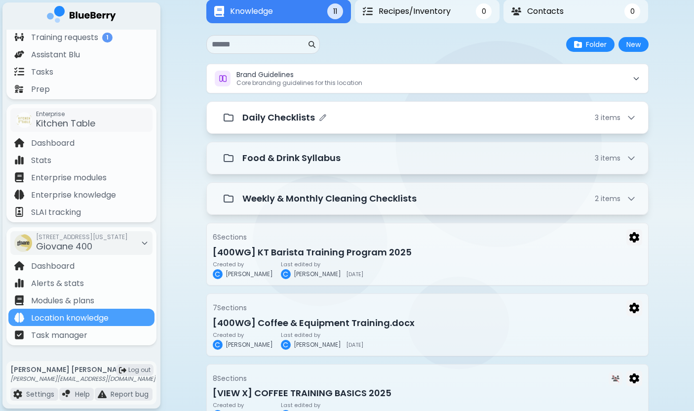
click at [632, 119] on icon at bounding box center [632, 118] width 6 height 3
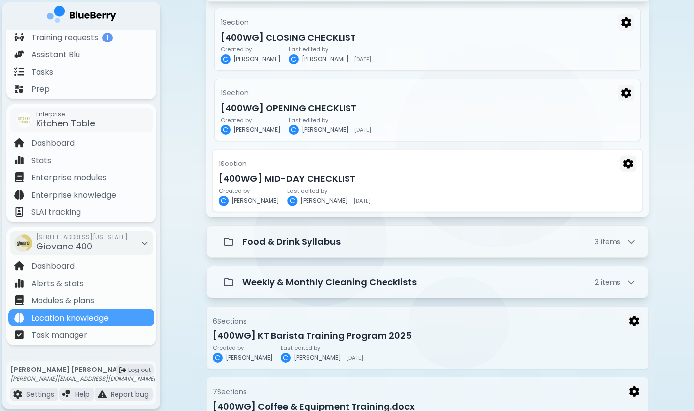
scroll to position [158, 0]
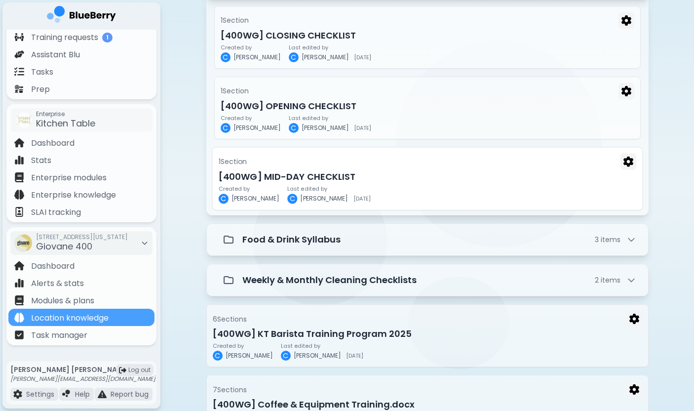
click at [422, 188] on div "Created by C Chloe Last edited by C Chloe 2025-08-03" at bounding box center [427, 195] width 418 height 18
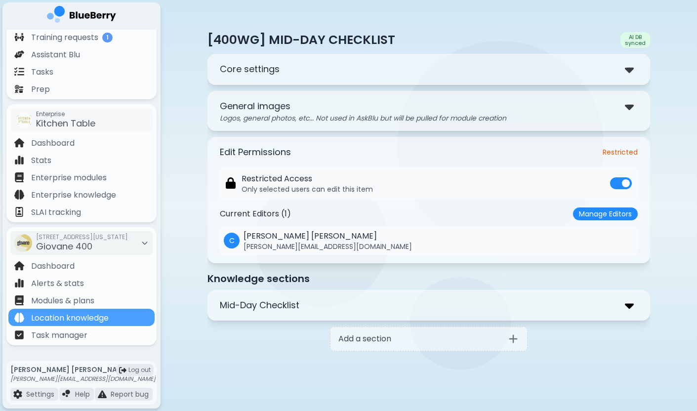
click at [632, 306] on img at bounding box center [629, 305] width 9 height 14
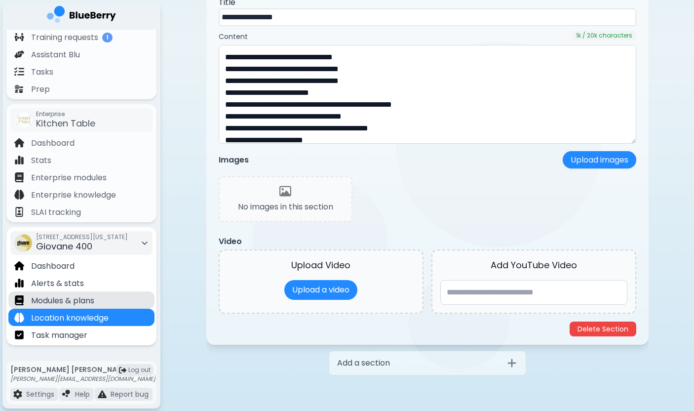
click at [106, 300] on div "Modules & plans" at bounding box center [81, 299] width 146 height 17
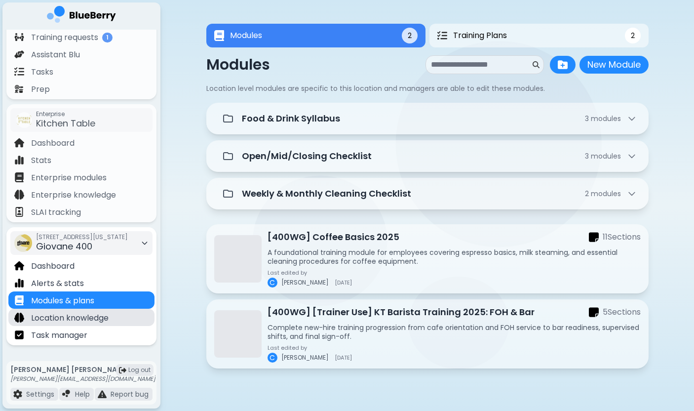
click at [102, 320] on p "Location knowledge" at bounding box center [70, 318] width 78 height 12
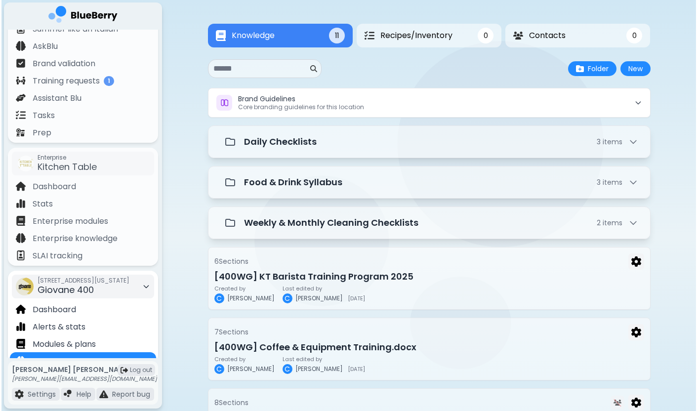
scroll to position [63, 0]
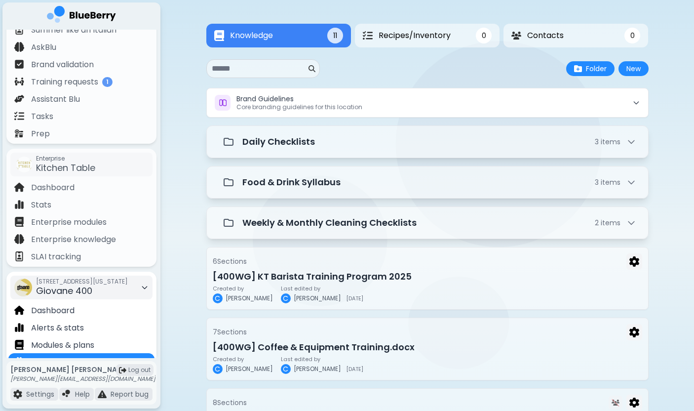
click at [60, 279] on span "[STREET_ADDRESS][US_STATE]" at bounding box center [82, 282] width 92 height 8
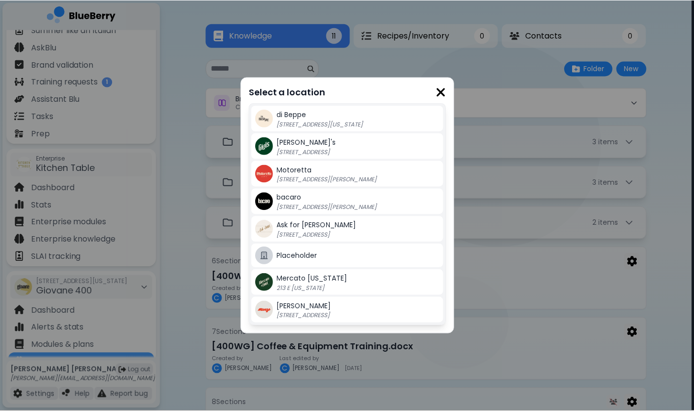
scroll to position [6, 0]
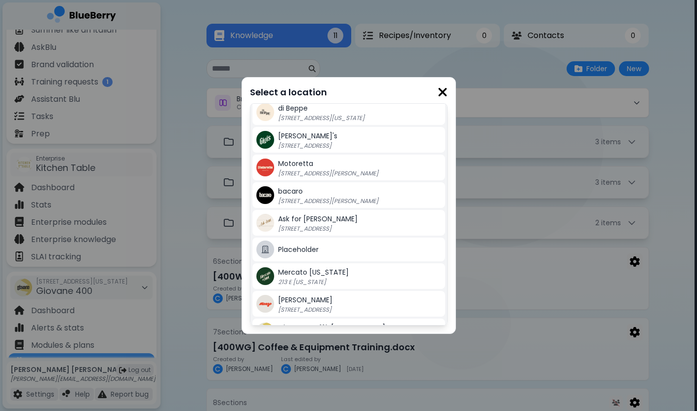
click at [338, 137] on div "Gigi's 2968 Christmas Way" at bounding box center [359, 140] width 163 height 20
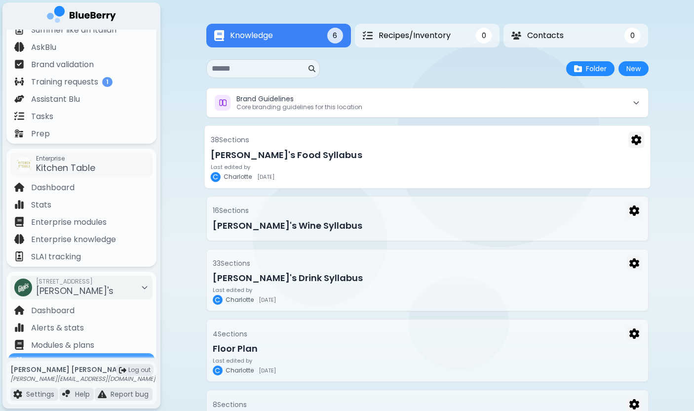
click at [547, 154] on h3 "Gigi's Food Syllabus" at bounding box center [427, 155] width 434 height 14
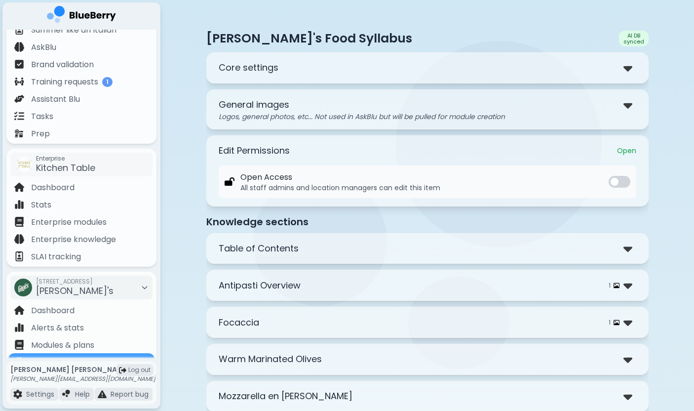
scroll to position [1, 0]
click at [624, 68] on img at bounding box center [628, 68] width 9 height 14
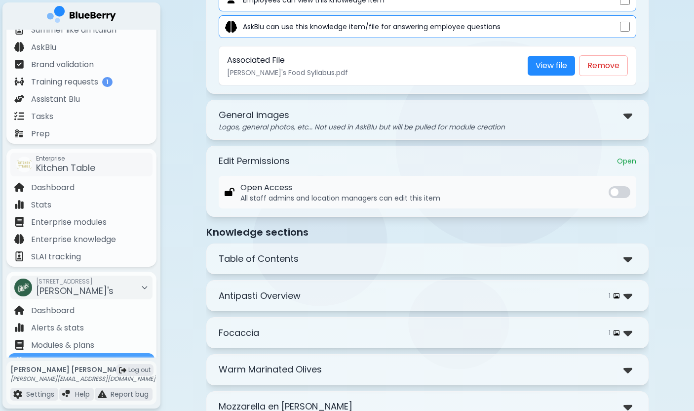
scroll to position [178, 0]
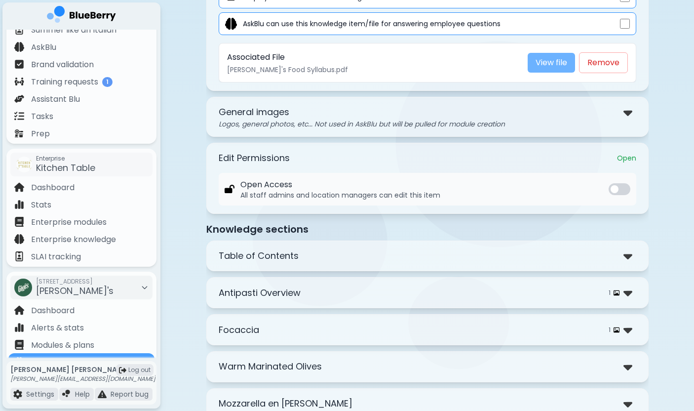
click at [548, 60] on link "View file" at bounding box center [551, 63] width 47 height 20
click at [628, 258] on img at bounding box center [628, 256] width 9 height 14
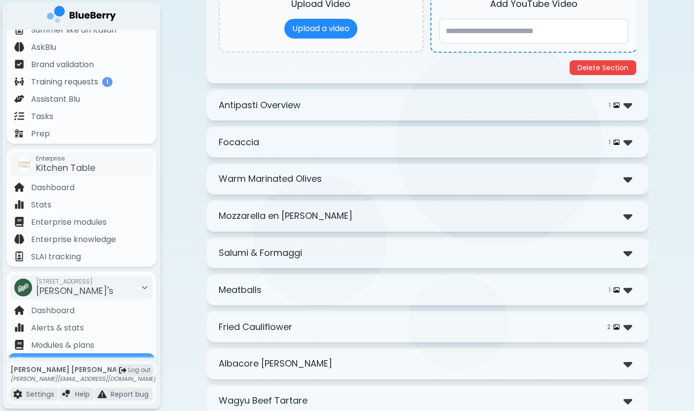
scroll to position [728, 0]
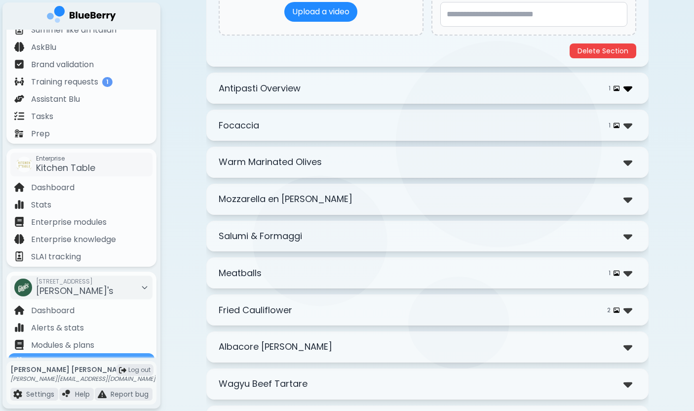
click at [629, 89] on img at bounding box center [628, 88] width 9 height 14
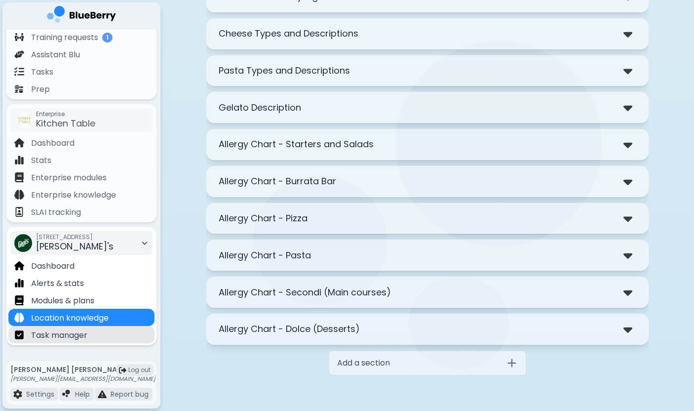
scroll to position [107, 0]
click at [57, 336] on p "Task manager" at bounding box center [59, 335] width 56 height 12
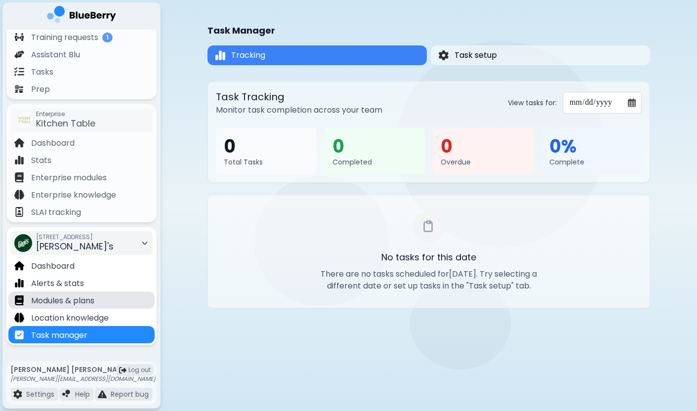
click at [64, 295] on p "Modules & plans" at bounding box center [62, 301] width 63 height 12
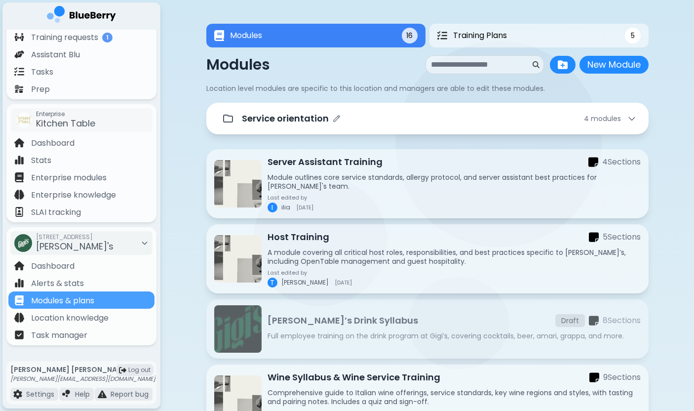
click at [486, 123] on div "Service orientation 4 module s" at bounding box center [439, 119] width 395 height 14
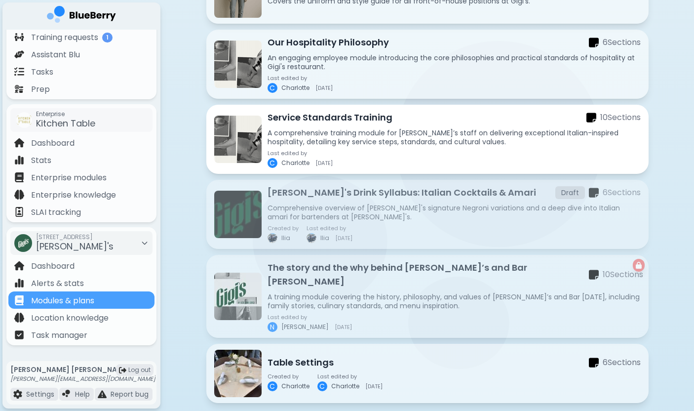
scroll to position [1160, 0]
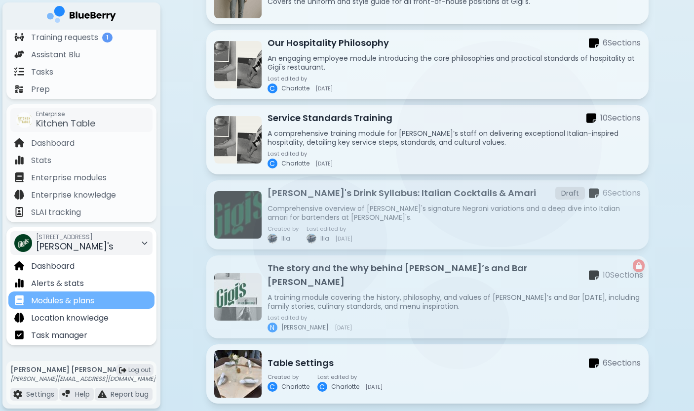
click at [71, 303] on p "Modules & plans" at bounding box center [62, 301] width 63 height 12
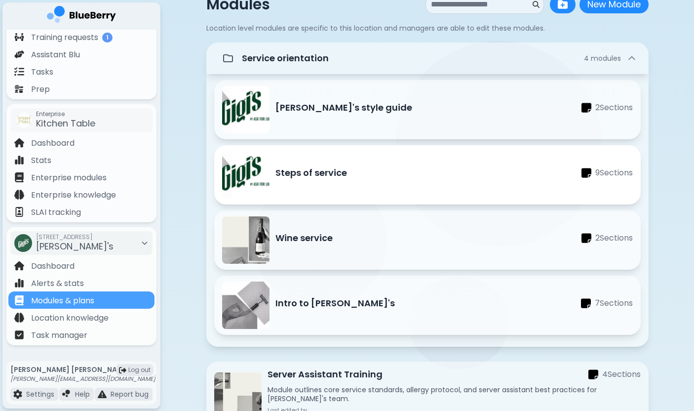
scroll to position [58, 0]
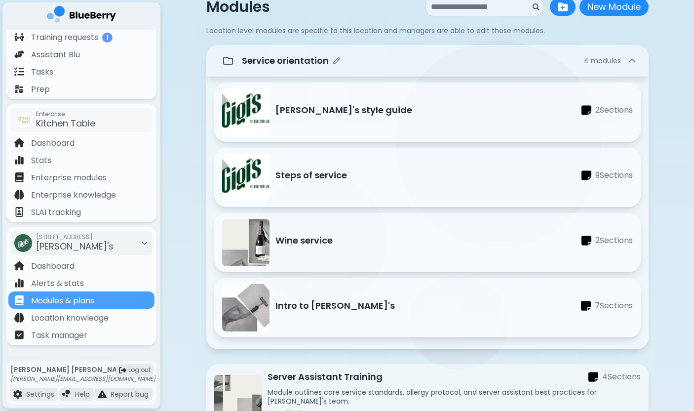
click at [376, 57] on div "Service orientation 4 module s" at bounding box center [439, 61] width 395 height 14
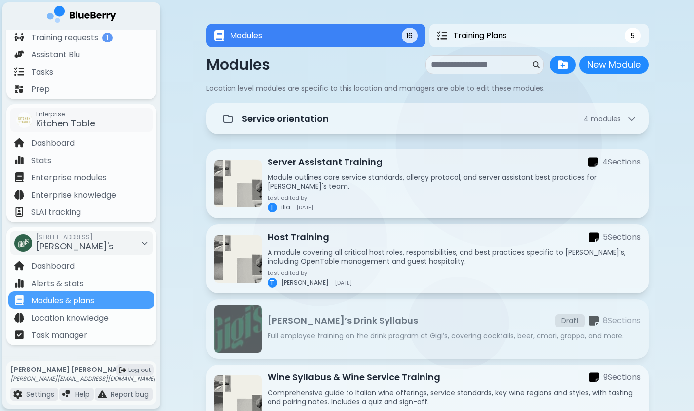
scroll to position [0, 0]
click at [544, 35] on button "Training Plans 5" at bounding box center [538, 36] width 223 height 24
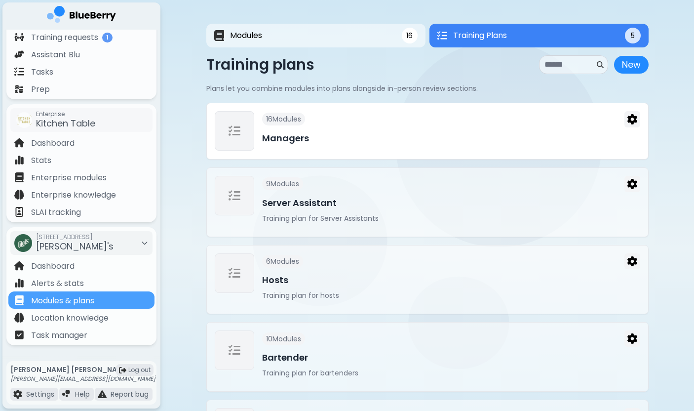
click at [334, 137] on h3 "Managers" at bounding box center [451, 138] width 378 height 14
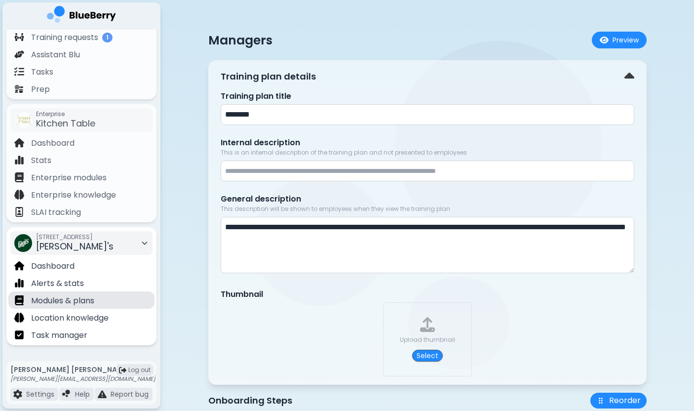
click at [73, 295] on p "Modules & plans" at bounding box center [62, 301] width 63 height 12
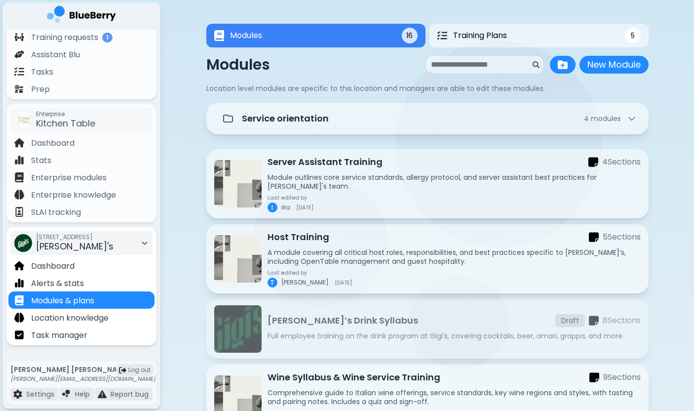
click at [122, 249] on div "2968 Christmas Way Gigi's" at bounding box center [81, 243] width 142 height 24
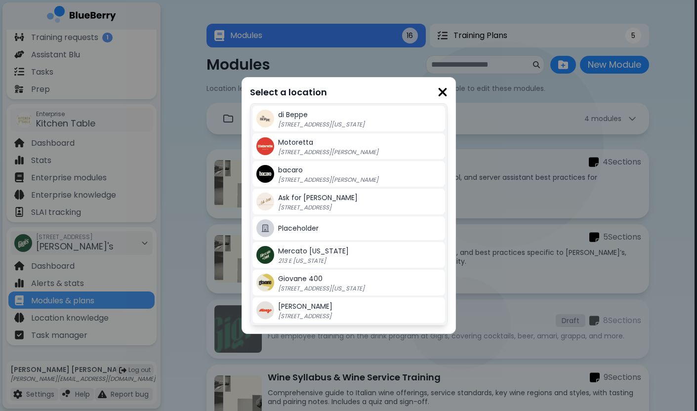
click at [346, 273] on div "Giovane 400 418 W Georgia St, Vancouver BC" at bounding box center [359, 283] width 163 height 20
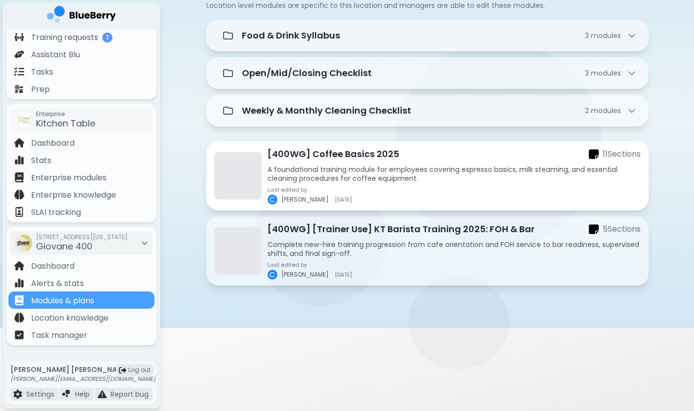
scroll to position [83, 0]
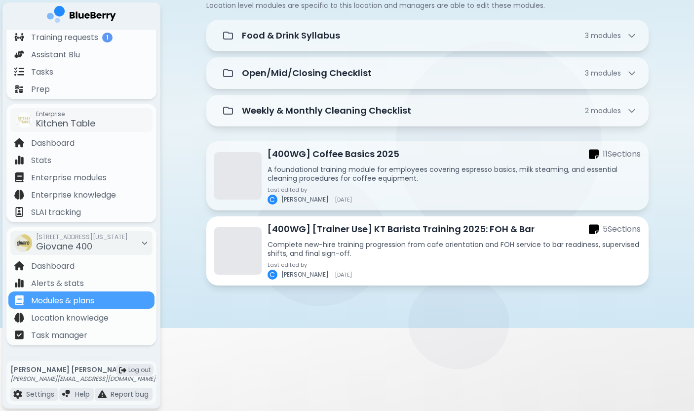
click at [381, 228] on p "[400WG] [Trainer Use] KT Barista Training 2025: FOH & Bar" at bounding box center [401, 229] width 267 height 14
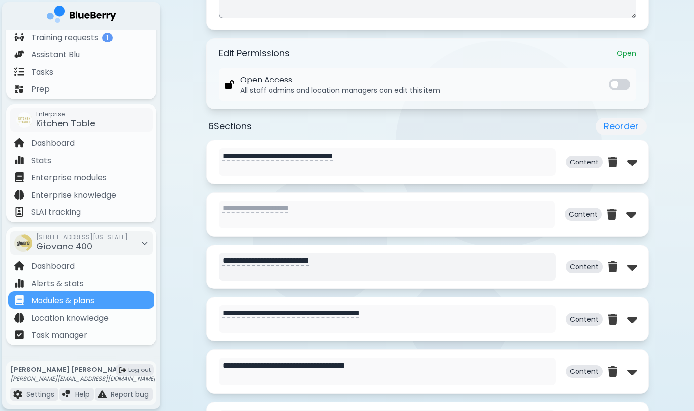
scroll to position [395, 0]
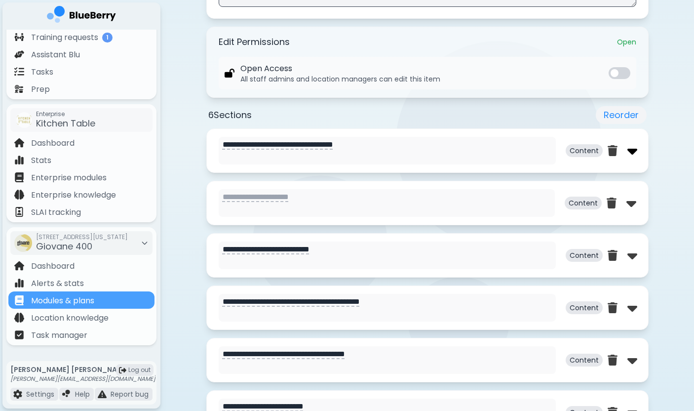
click at [629, 148] on img at bounding box center [633, 151] width 10 height 16
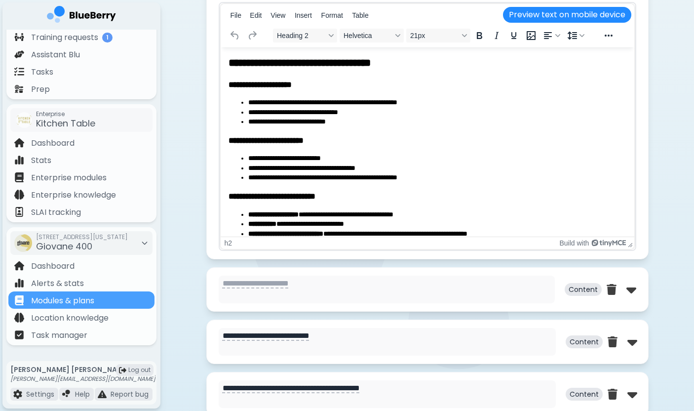
scroll to position [799, 0]
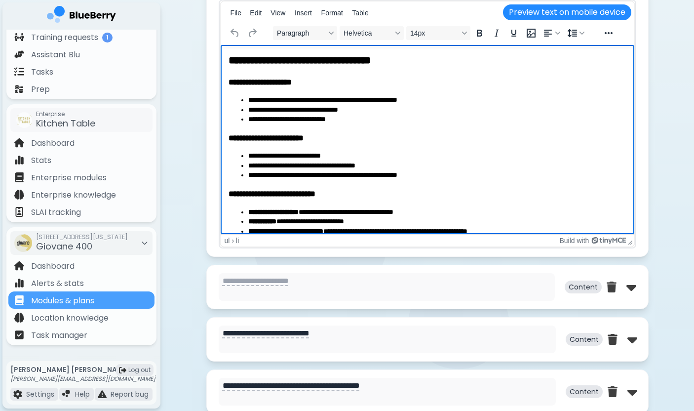
click at [276, 118] on li "**********" at bounding box center [437, 120] width 378 height 10
click at [273, 119] on li "**********" at bounding box center [437, 120] width 378 height 10
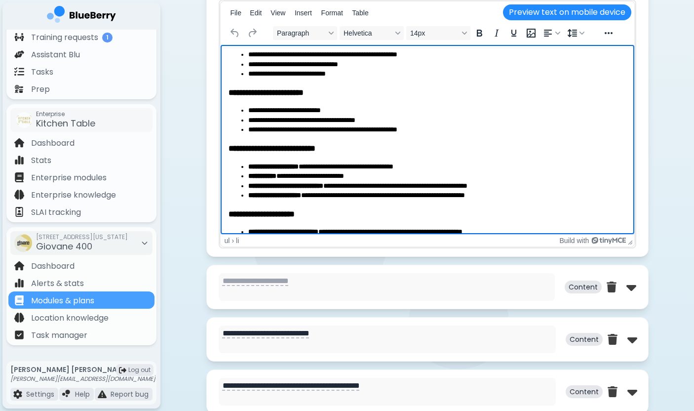
scroll to position [82, 0]
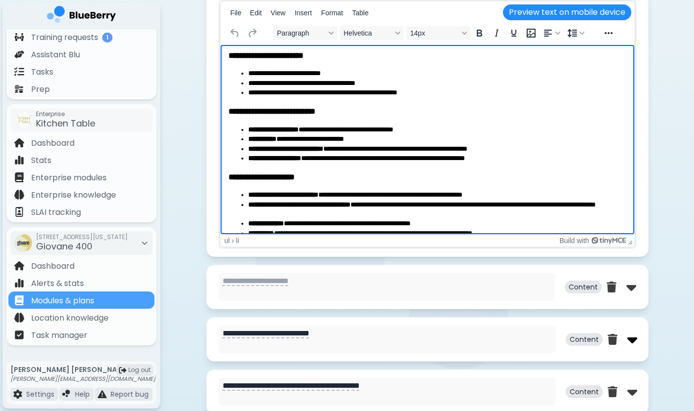
click at [633, 343] on img at bounding box center [633, 339] width 10 height 16
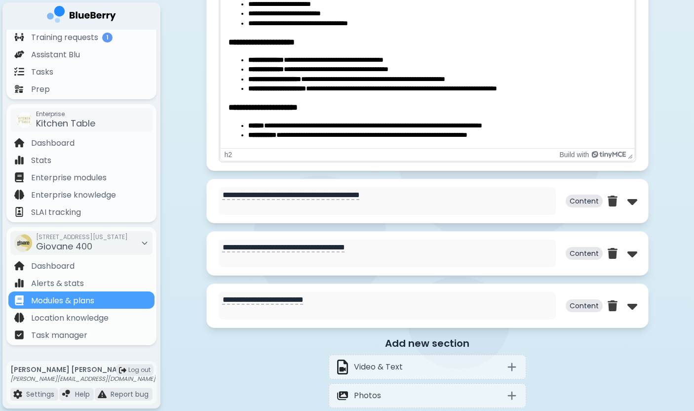
scroll to position [1613, 0]
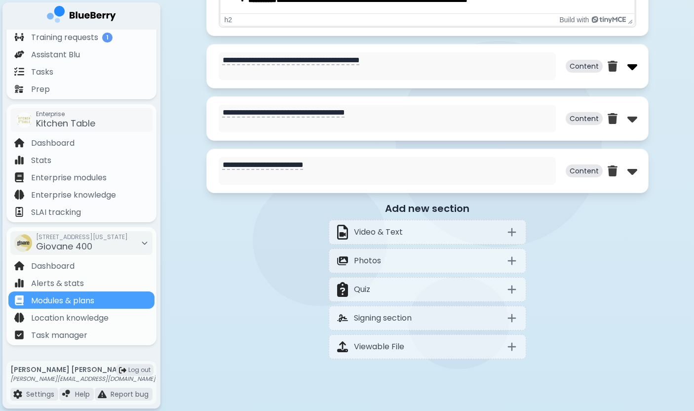
click at [632, 72] on img at bounding box center [633, 66] width 10 height 16
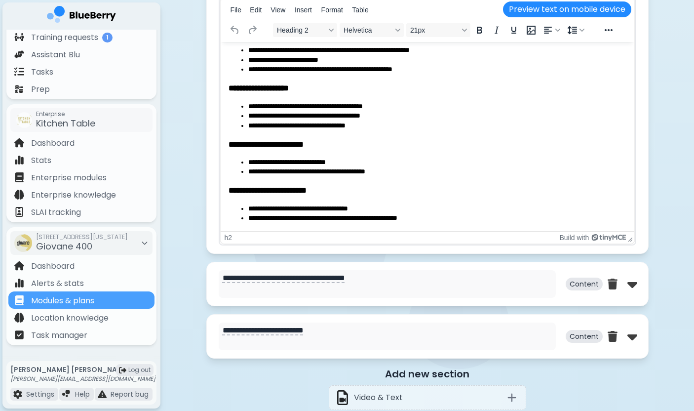
scroll to position [1947, 0]
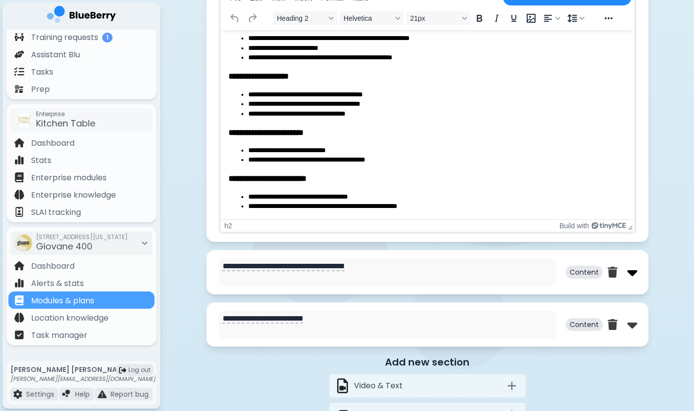
click at [628, 273] on img at bounding box center [633, 272] width 10 height 16
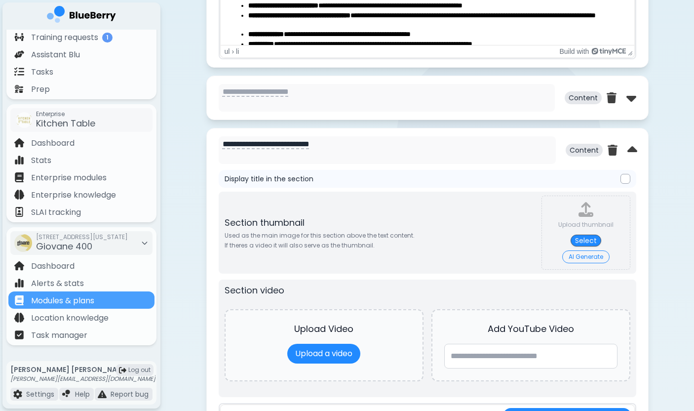
scroll to position [966, 0]
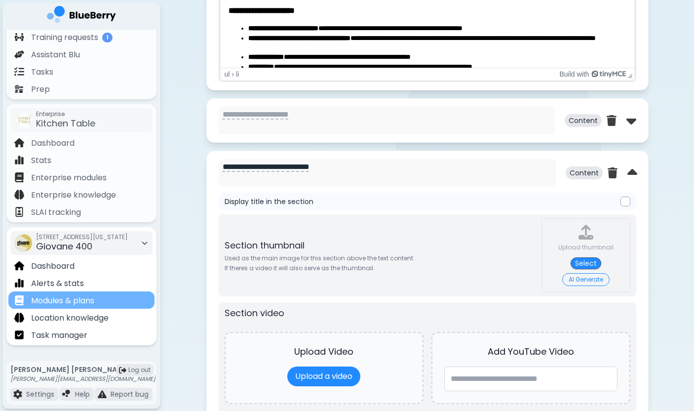
click at [87, 304] on p "Modules & plans" at bounding box center [62, 301] width 63 height 12
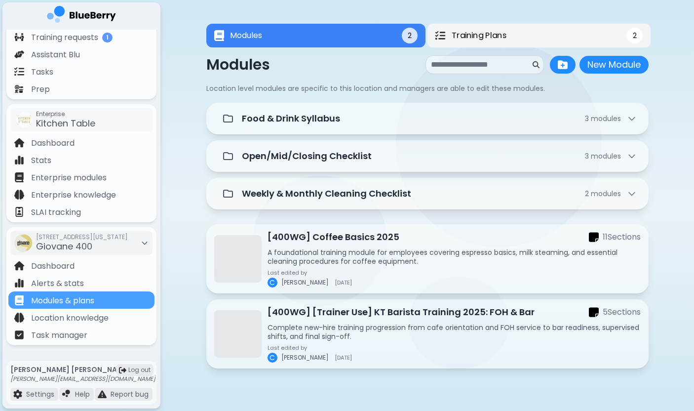
click at [524, 40] on button "Training Plans 2" at bounding box center [539, 36] width 224 height 24
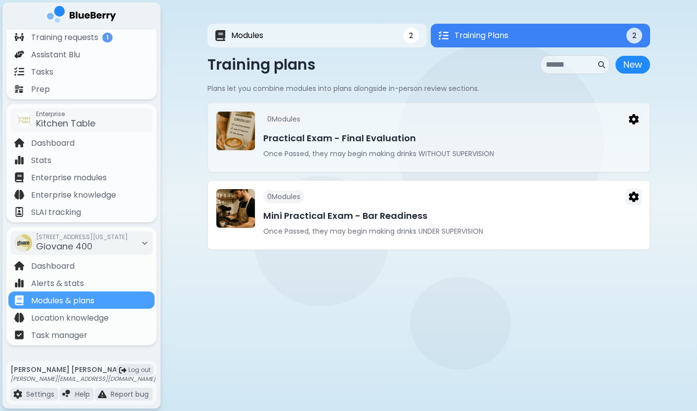
click at [387, 215] on h3 "Mini Practical Exam - Bar Readiness" at bounding box center [452, 216] width 378 height 14
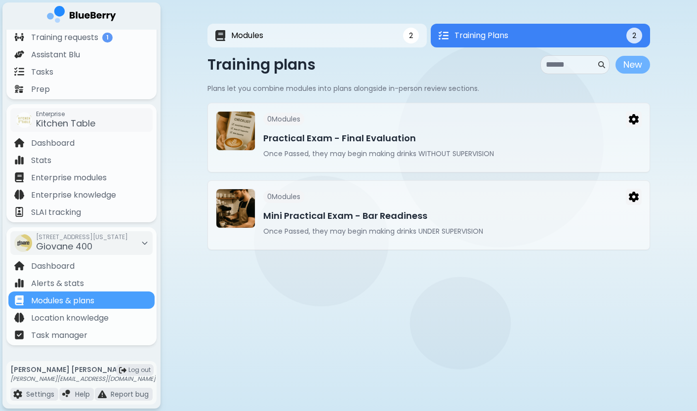
click at [629, 61] on button "New" at bounding box center [632, 65] width 35 height 18
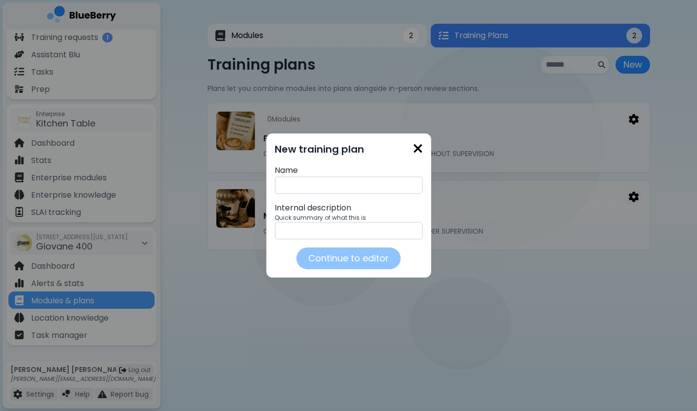
click at [375, 186] on input "text" at bounding box center [349, 185] width 148 height 18
type input "*"
type input "**********"
click at [384, 229] on input "text" at bounding box center [349, 231] width 148 height 18
type input "*"
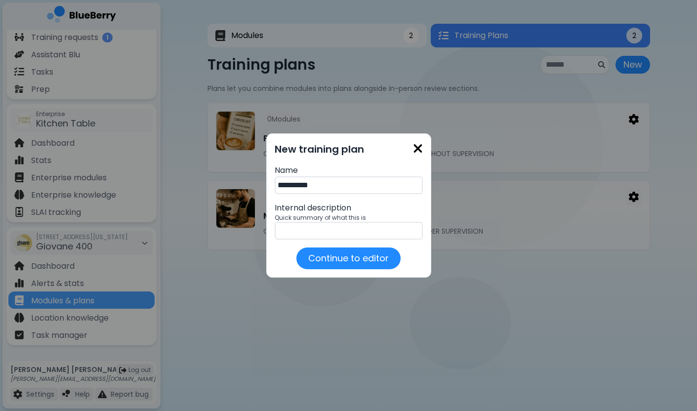
click at [366, 188] on input "**********" at bounding box center [349, 185] width 148 height 18
drag, startPoint x: 322, startPoint y: 185, endPoint x: 260, endPoint y: 181, distance: 61.9
click at [266, 183] on div "**********" at bounding box center [348, 205] width 165 height 144
click at [371, 185] on input "**********" at bounding box center [349, 185] width 148 height 18
type input "**********"
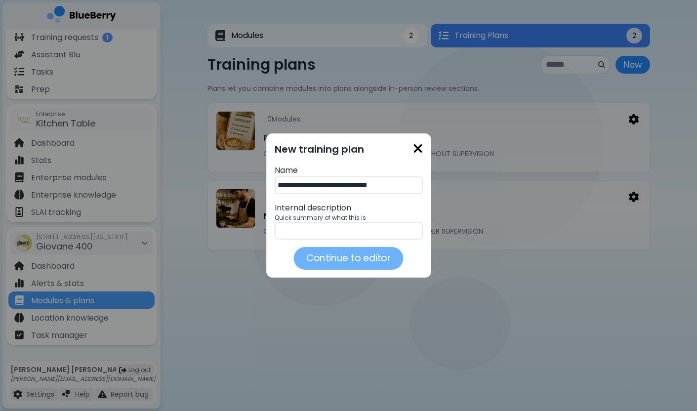
click at [366, 255] on button "Continue to editor" at bounding box center [349, 258] width 110 height 23
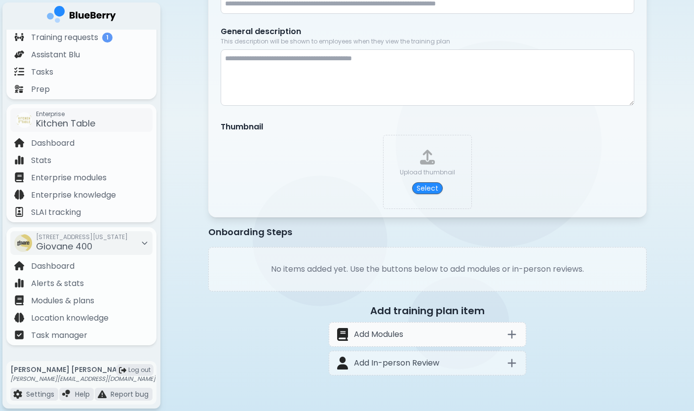
scroll to position [168, 0]
click at [512, 334] on icon at bounding box center [511, 334] width 7 height 7
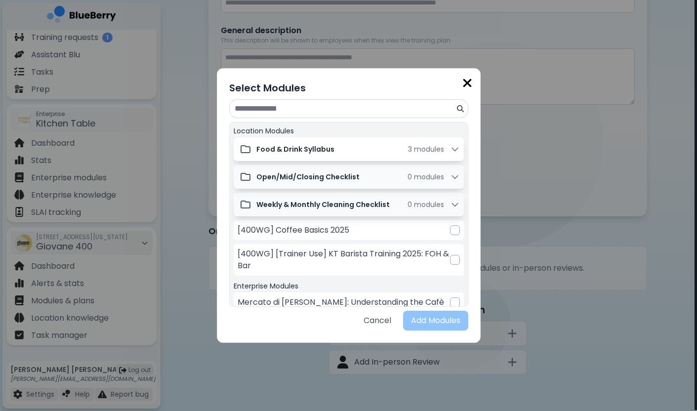
scroll to position [0, 0]
click at [399, 150] on div "Food & Drink Syllabus 3 module s" at bounding box center [357, 149] width 203 height 10
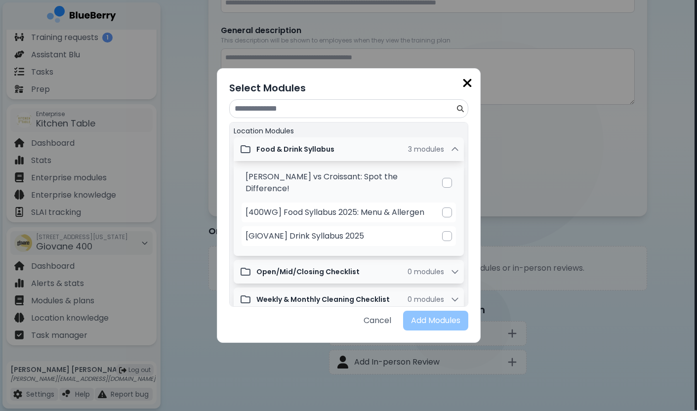
click at [442, 178] on div at bounding box center [447, 183] width 10 height 10
click at [446, 207] on div at bounding box center [447, 212] width 10 height 10
click at [443, 231] on div at bounding box center [447, 236] width 10 height 10
click at [446, 267] on div "0 module s" at bounding box center [433, 272] width 52 height 10
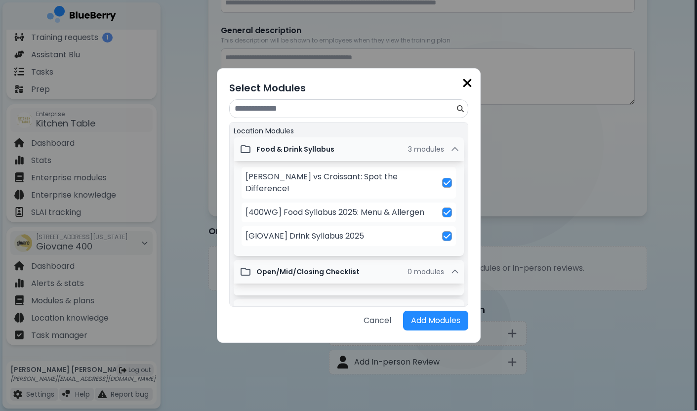
click at [450, 267] on icon at bounding box center [455, 272] width 10 height 10
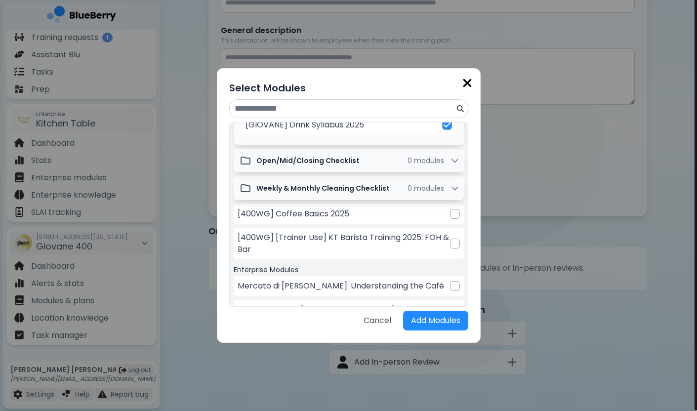
scroll to position [116, 0]
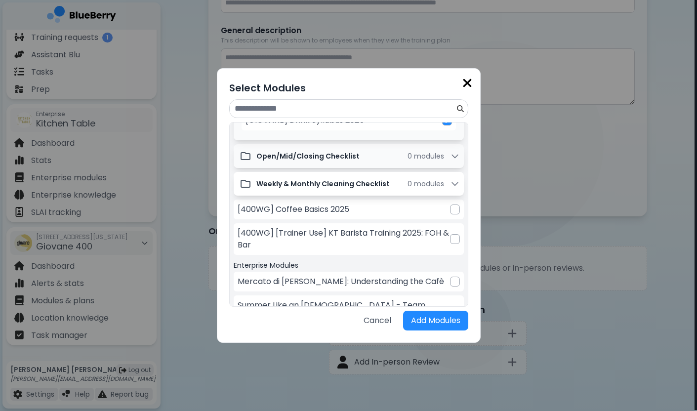
click at [450, 179] on icon at bounding box center [455, 184] width 10 height 10
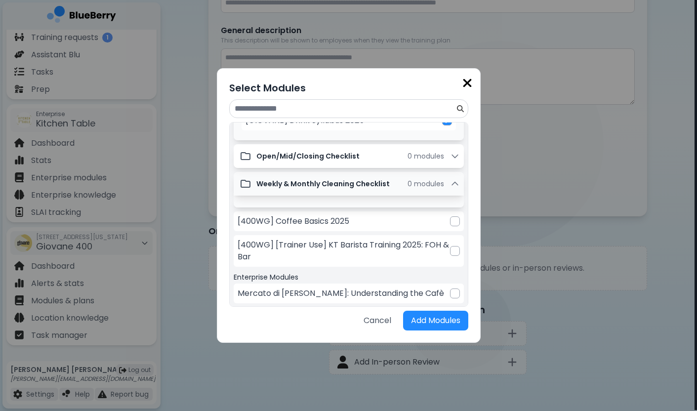
click at [451, 151] on icon at bounding box center [455, 156] width 10 height 10
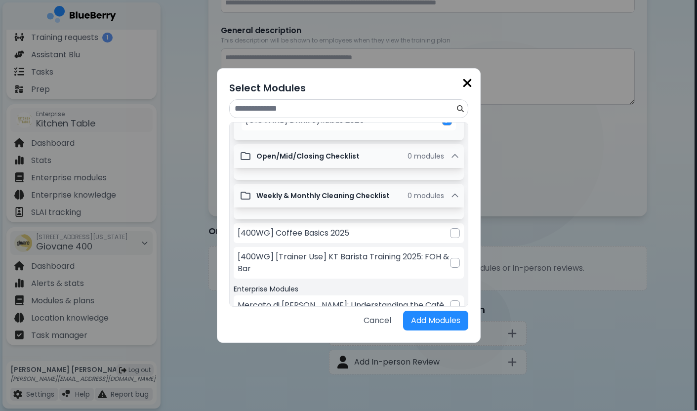
click at [452, 154] on icon at bounding box center [455, 155] width 6 height 3
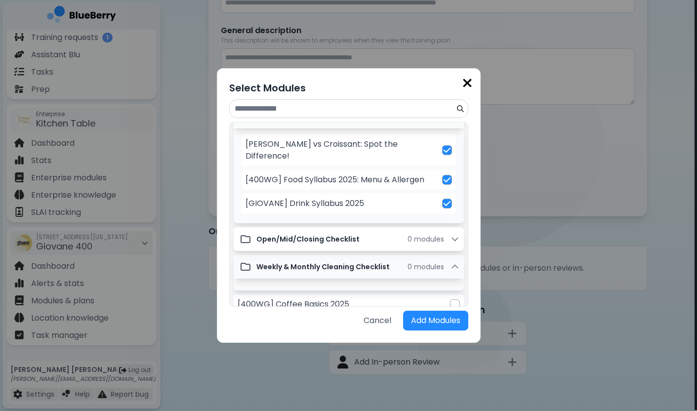
scroll to position [12, 0]
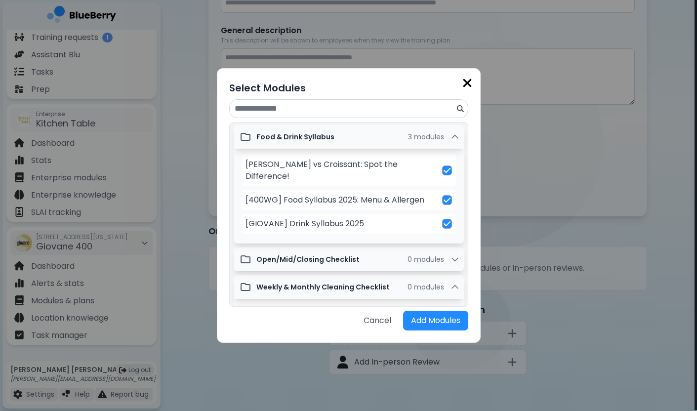
click at [450, 129] on div "Food & Drink Syllabus 3 module s" at bounding box center [348, 137] width 224 height 20
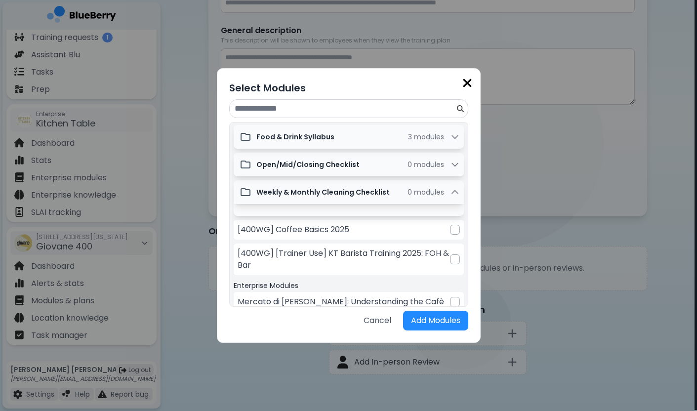
click at [467, 82] on img at bounding box center [467, 83] width 10 height 13
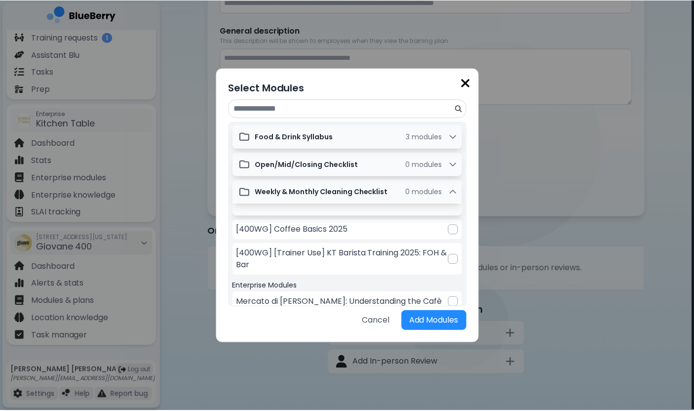
scroll to position [168, 0]
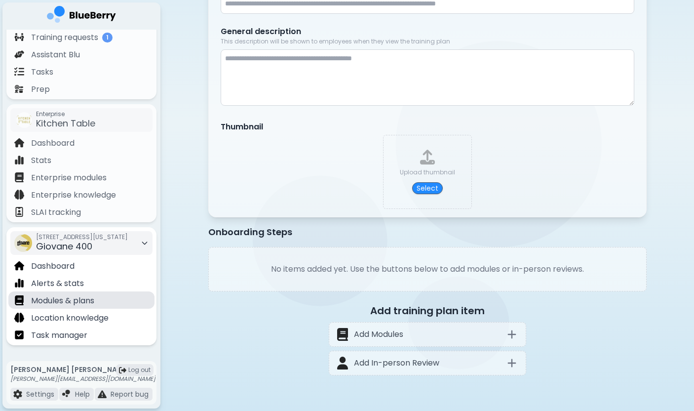
click at [102, 297] on div "Modules & plans" at bounding box center [81, 299] width 146 height 17
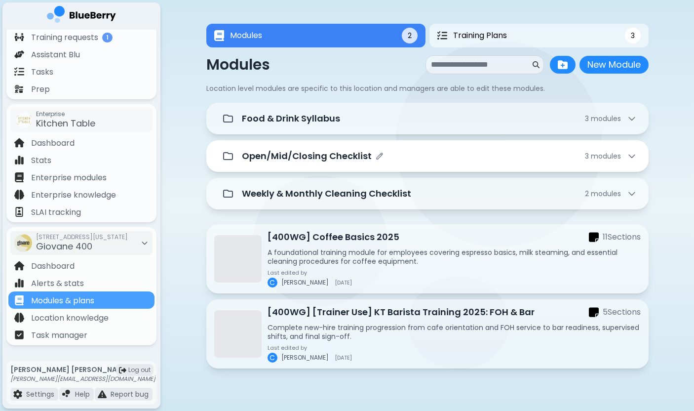
click at [607, 160] on span "module s" at bounding box center [606, 156] width 30 height 10
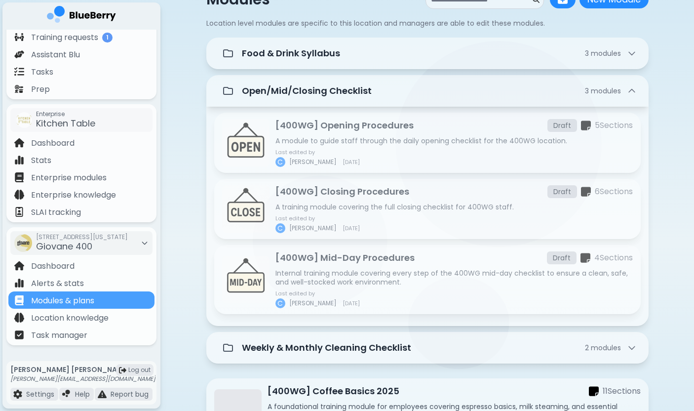
scroll to position [73, 0]
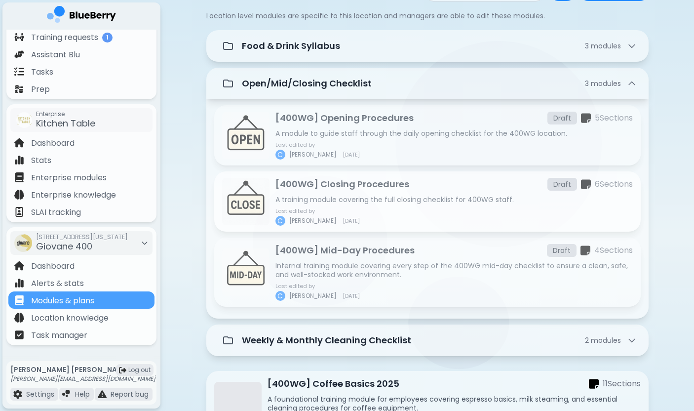
click at [402, 214] on div "Last edited by C Chloe 2025-09-24" at bounding box center [455, 217] width 358 height 18
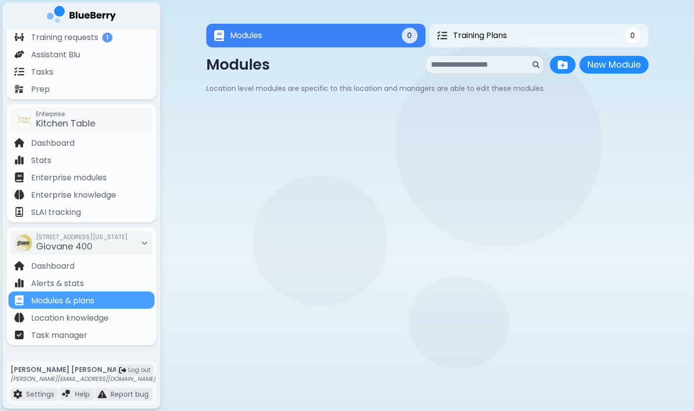
scroll to position [73, 0]
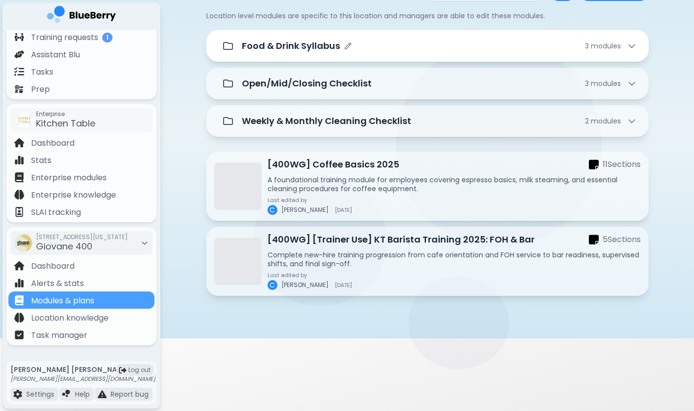
click at [372, 46] on div "Food & Drink Syllabus 3 module s" at bounding box center [439, 46] width 395 height 14
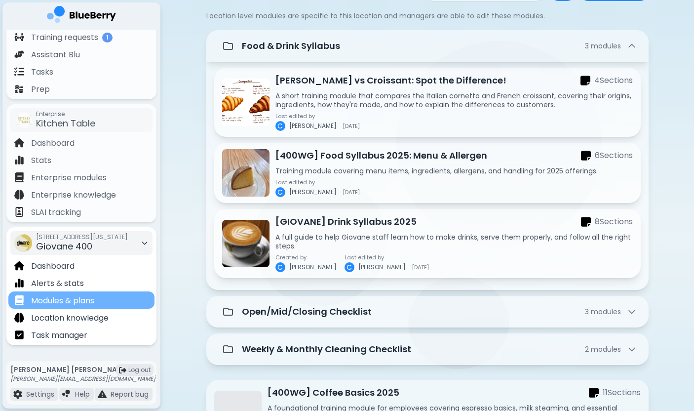
click at [122, 295] on div "Modules & plans" at bounding box center [81, 299] width 146 height 17
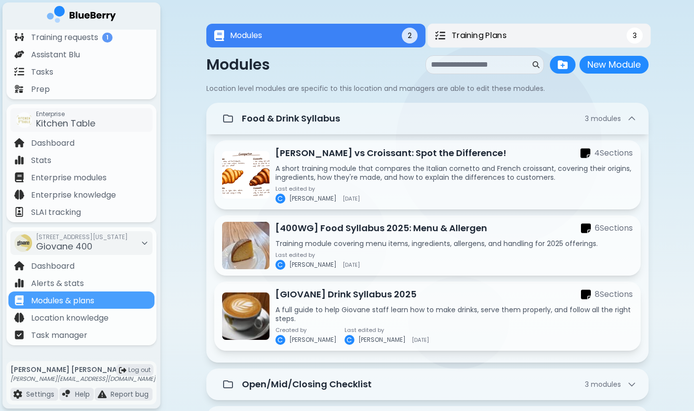
click at [489, 36] on span "Training Plans" at bounding box center [478, 36] width 55 height 12
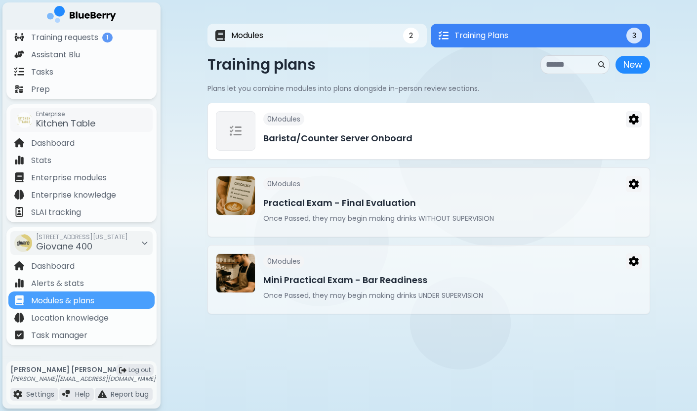
click at [371, 138] on h3 "Barista/Counter Server Onboard" at bounding box center [452, 138] width 378 height 14
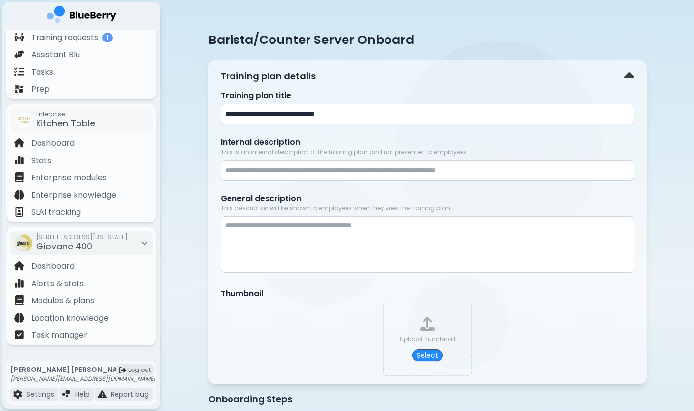
click at [225, 114] on input "**********" at bounding box center [428, 114] width 414 height 21
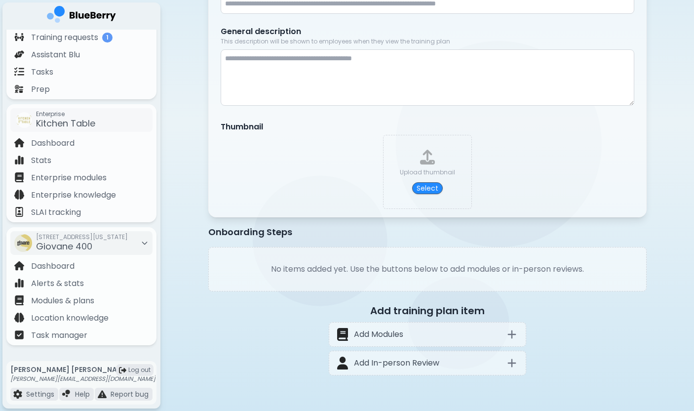
scroll to position [168, 0]
type input "**********"
click at [513, 334] on icon at bounding box center [511, 334] width 7 height 7
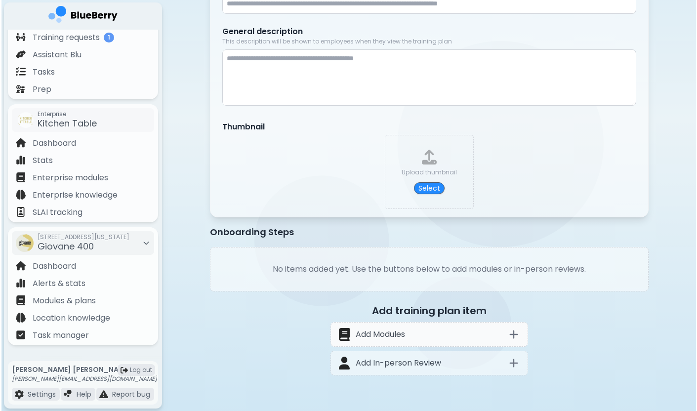
scroll to position [0, 0]
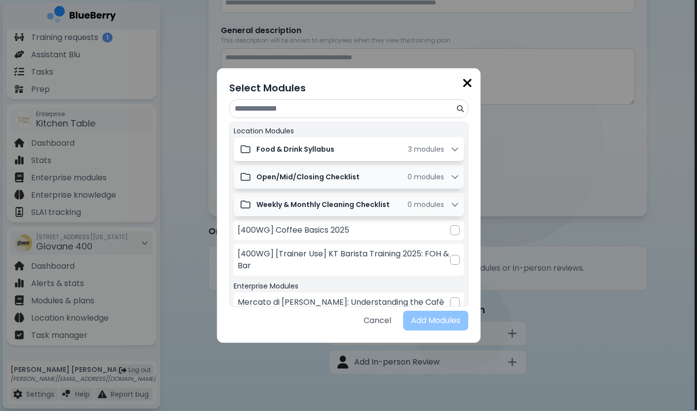
click at [421, 149] on span "module s" at bounding box center [429, 149] width 30 height 10
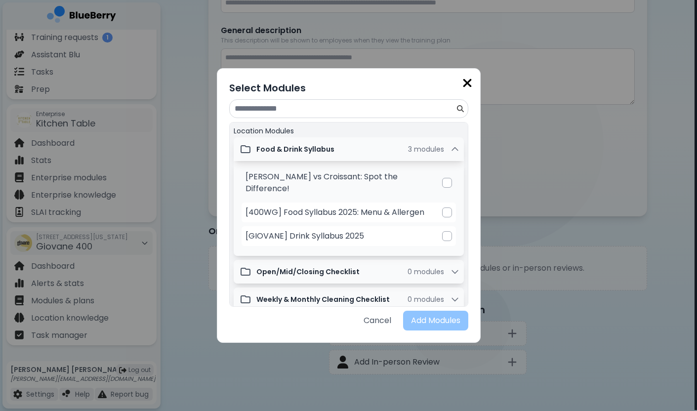
click at [442, 178] on div at bounding box center [447, 183] width 10 height 10
click at [442, 207] on div at bounding box center [447, 212] width 10 height 10
click at [442, 231] on div at bounding box center [447, 236] width 10 height 10
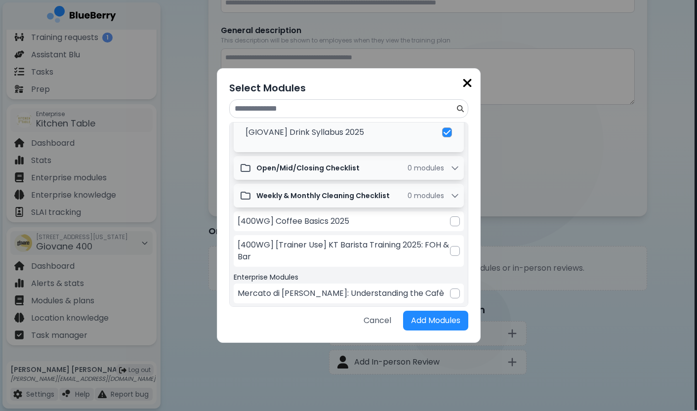
scroll to position [111, 0]
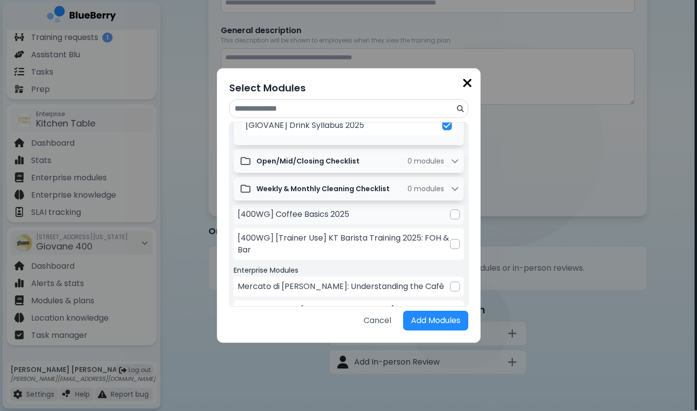
click at [451, 209] on div at bounding box center [455, 214] width 10 height 10
click at [417, 321] on button "Add Modules" at bounding box center [435, 321] width 65 height 20
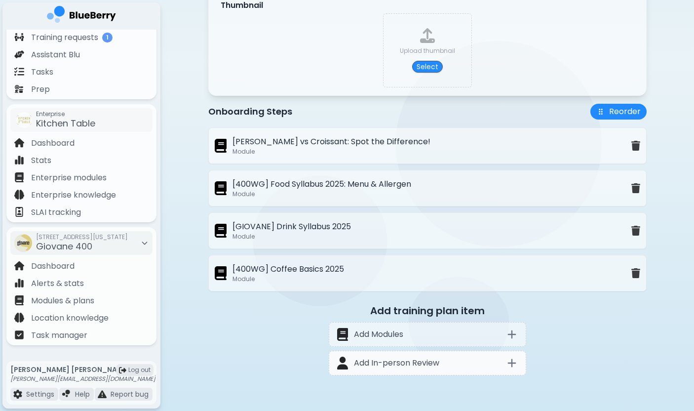
scroll to position [290, 0]
click at [516, 361] on icon at bounding box center [512, 363] width 12 height 12
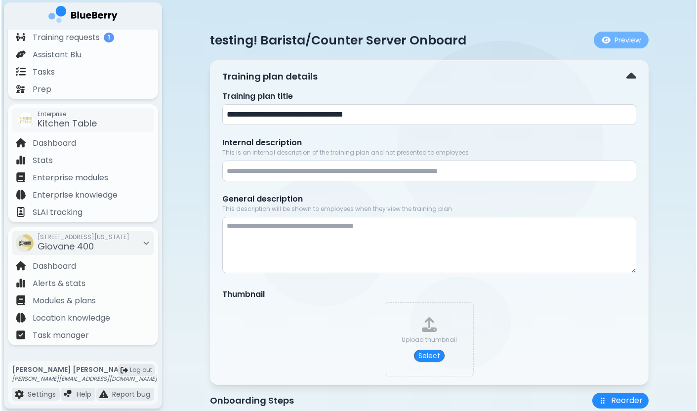
scroll to position [0, 0]
click at [617, 41] on button "Preview" at bounding box center [619, 40] width 55 height 17
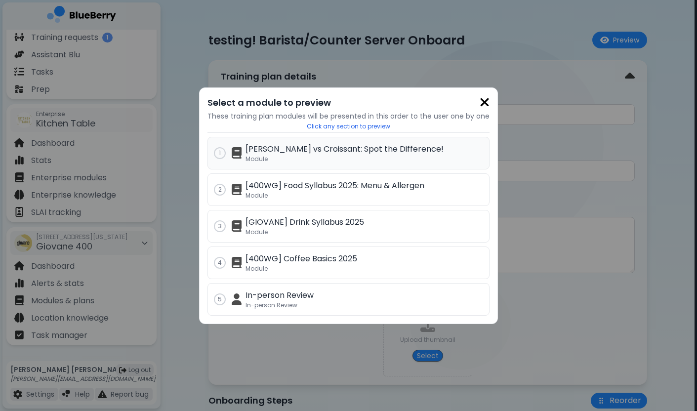
click at [329, 143] on p "Cornetto vs Croissant: Spot the Difference!" at bounding box center [364, 149] width 238 height 12
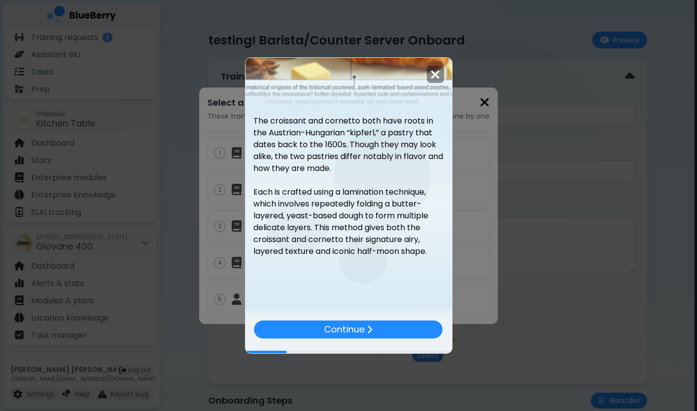
scroll to position [123, 0]
drag, startPoint x: 337, startPoint y: 122, endPoint x: 370, endPoint y: 203, distance: 86.6
click at [368, 200] on div "The croissant and cornetto both have roots in the Austrian-Hungarian “kipferl,”…" at bounding box center [348, 191] width 206 height 152
click at [370, 203] on p "Each is crafted using a lamination technique, which involves repeatedly folding…" at bounding box center [348, 221] width 191 height 71
drag, startPoint x: 367, startPoint y: 120, endPoint x: 367, endPoint y: 204, distance: 85.0
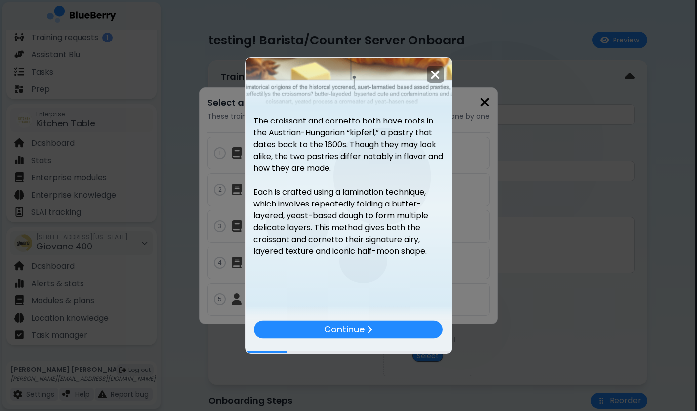
click at [367, 204] on div "The croissant and cornetto both have roots in the Austrian-Hungarian “kipferl,”…" at bounding box center [348, 191] width 206 height 152
click at [367, 204] on p "Each is crafted using a lamination technique, which involves repeatedly folding…" at bounding box center [348, 221] width 191 height 71
click at [309, 328] on div "Continue" at bounding box center [348, 330] width 191 height 18
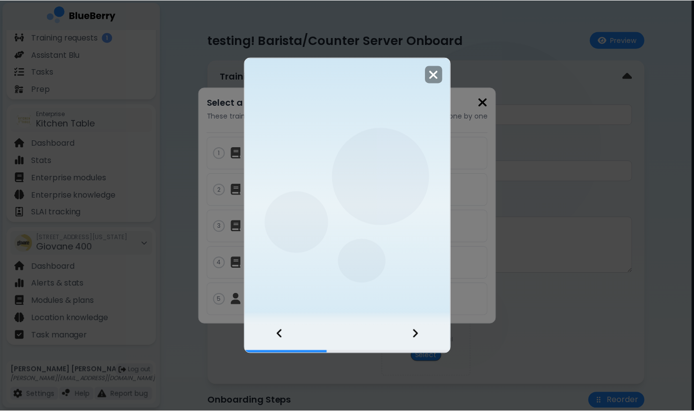
scroll to position [0, 0]
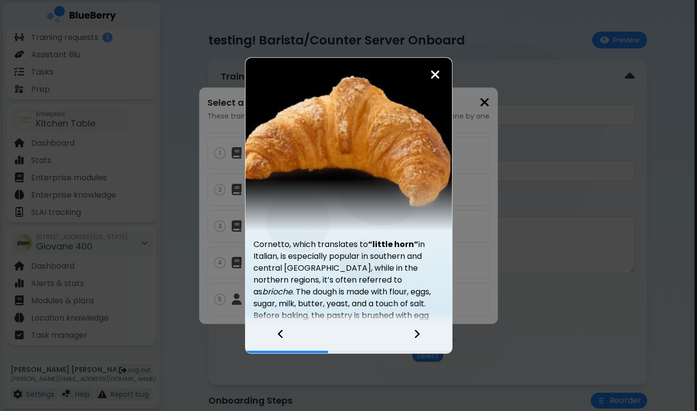
click at [420, 335] on icon at bounding box center [416, 333] width 7 height 11
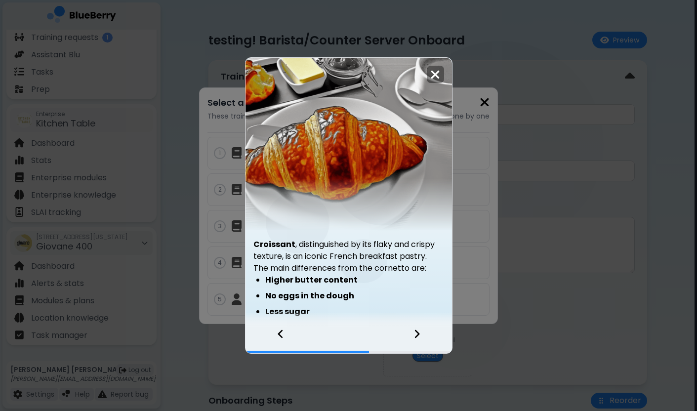
click at [420, 335] on icon at bounding box center [416, 333] width 7 height 11
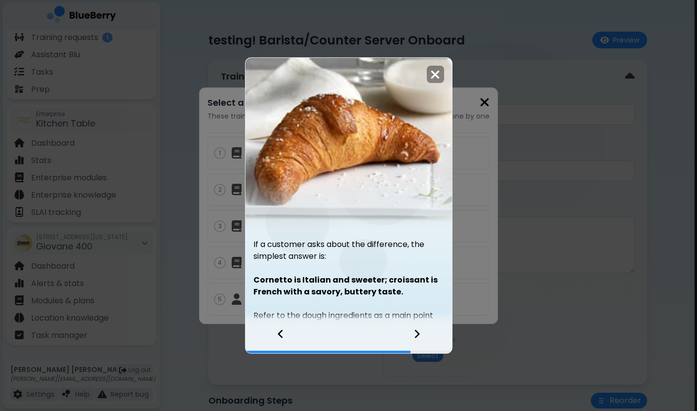
click at [420, 335] on icon at bounding box center [416, 333] width 7 height 11
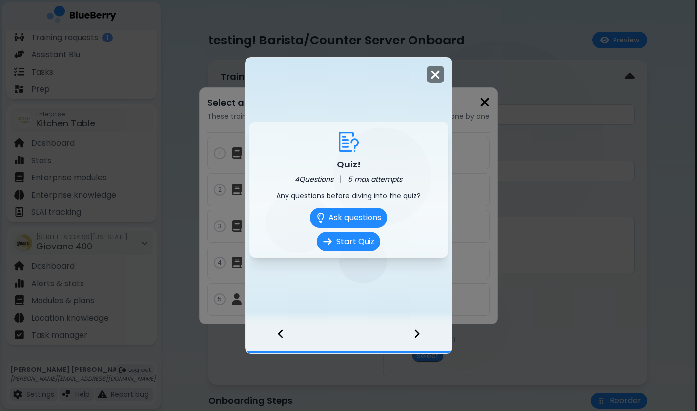
click at [441, 71] on div at bounding box center [435, 74] width 17 height 17
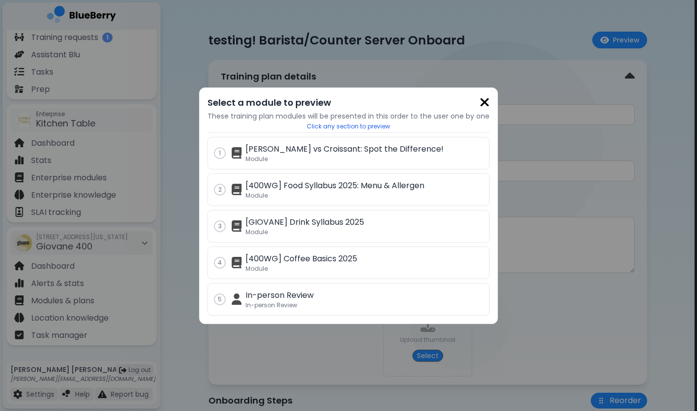
click at [484, 103] on img at bounding box center [485, 102] width 10 height 13
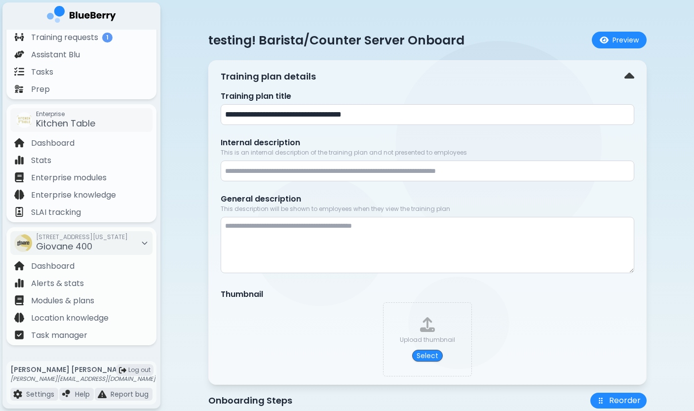
click at [524, 49] on div "**********" at bounding box center [427, 371] width 443 height 695
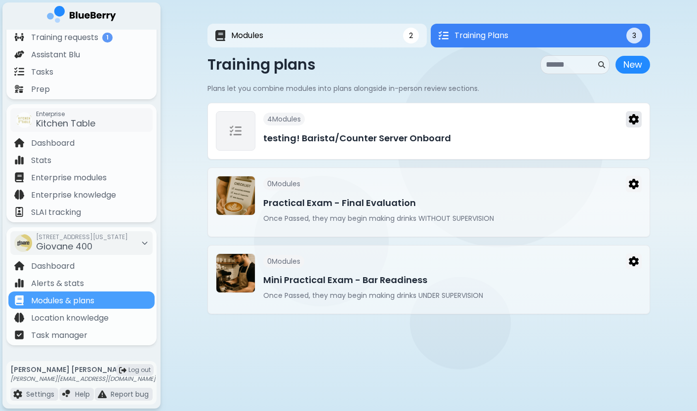
click at [635, 121] on img at bounding box center [634, 119] width 10 height 10
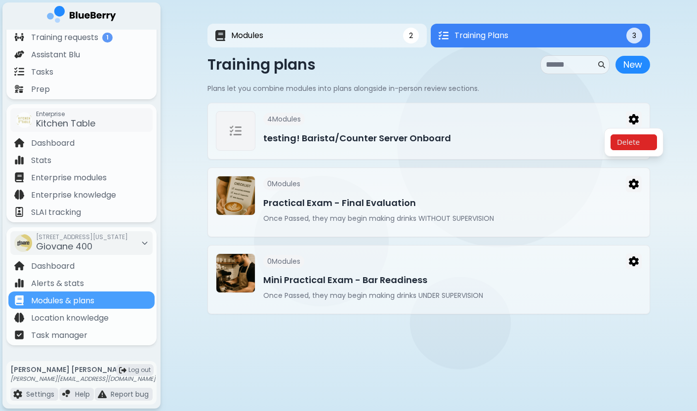
click at [642, 146] on button "Delete" at bounding box center [633, 142] width 46 height 16
click at [646, 155] on button "Confirm" at bounding box center [654, 154] width 39 height 15
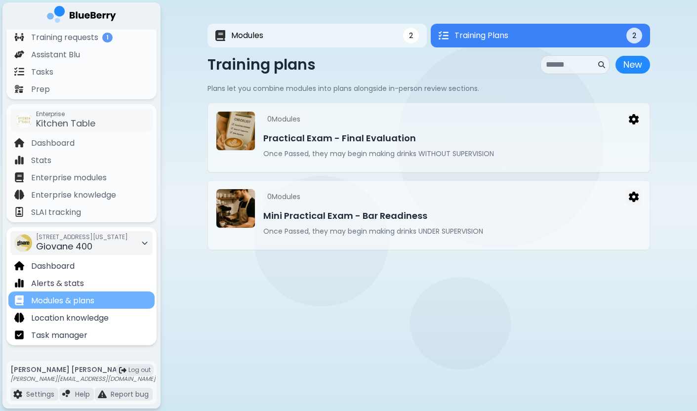
click at [114, 300] on div "Modules & plans" at bounding box center [81, 299] width 146 height 17
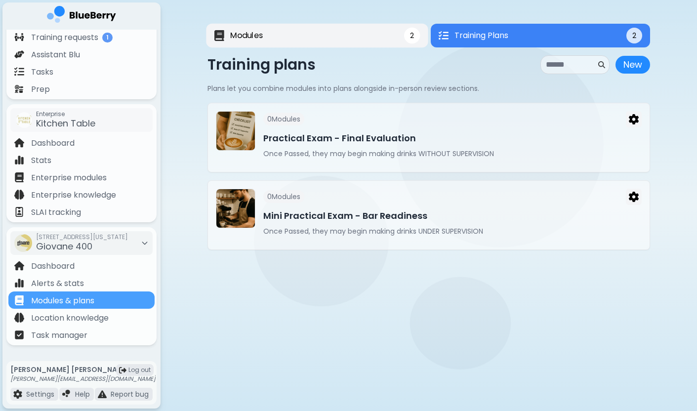
click at [387, 38] on button "Modules 2" at bounding box center [317, 36] width 222 height 24
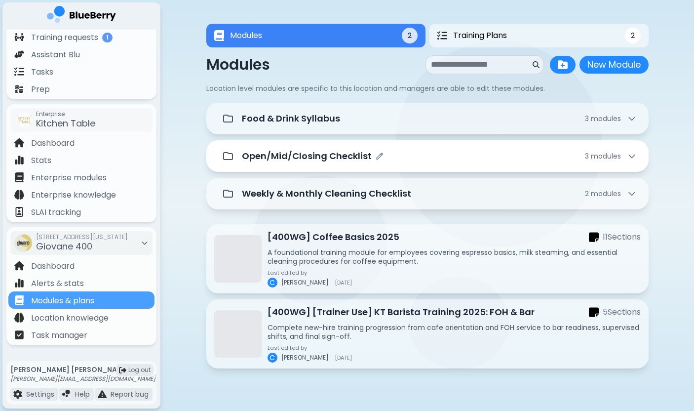
click at [322, 159] on p "Open/Mid/Closing Checklist" at bounding box center [307, 156] width 130 height 14
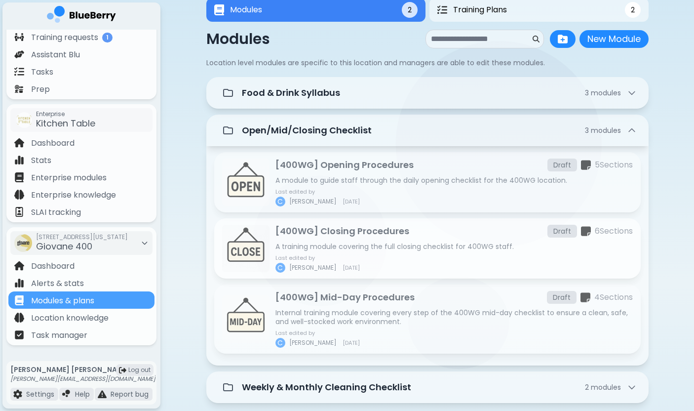
scroll to position [30, 0]
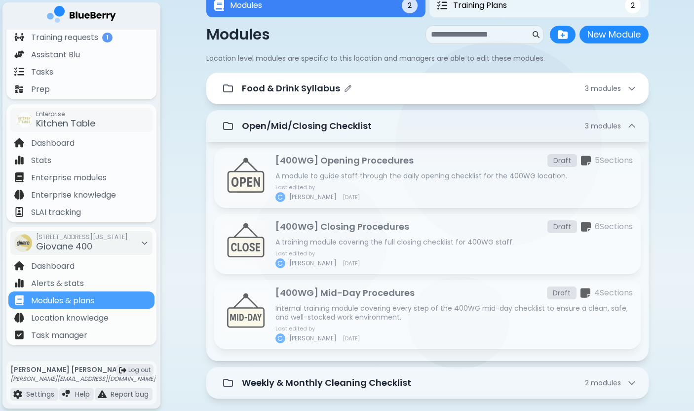
click at [313, 92] on p "Food & Drink Syllabus" at bounding box center [291, 88] width 98 height 14
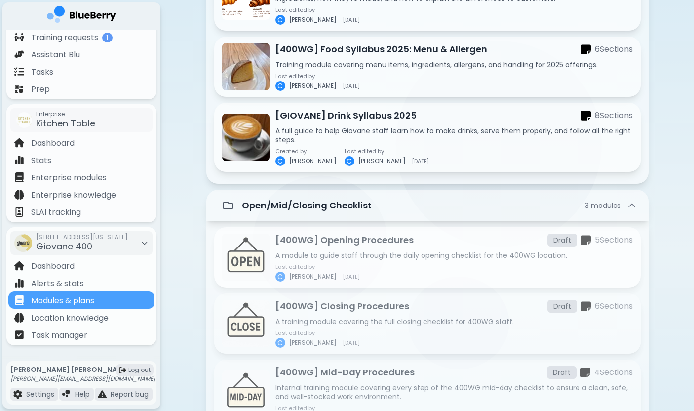
scroll to position [185, 0]
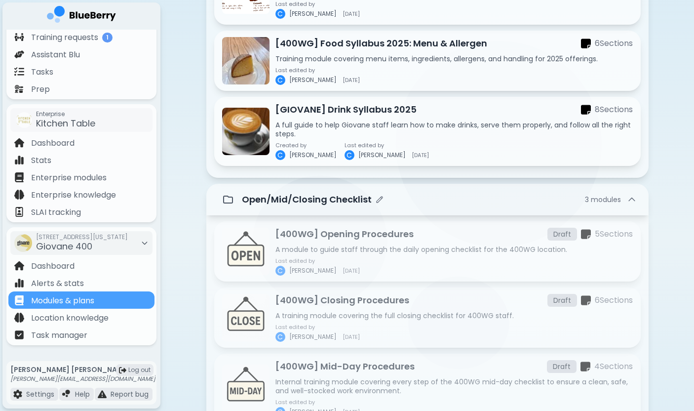
click at [341, 199] on p "Open/Mid/Closing Checklist" at bounding box center [307, 200] width 130 height 14
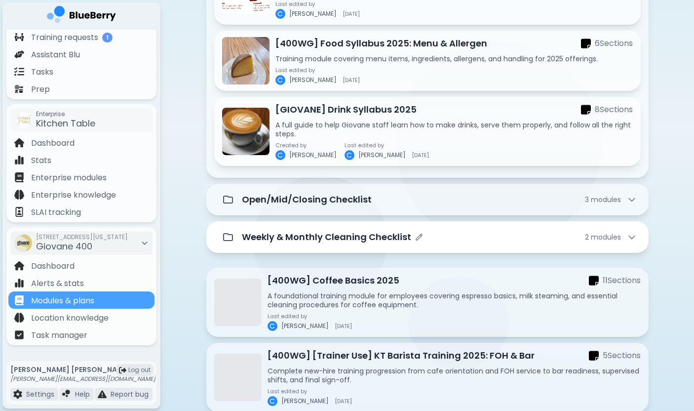
click at [362, 240] on p "Weekly & Monthly Cleaning Checklist" at bounding box center [326, 237] width 169 height 14
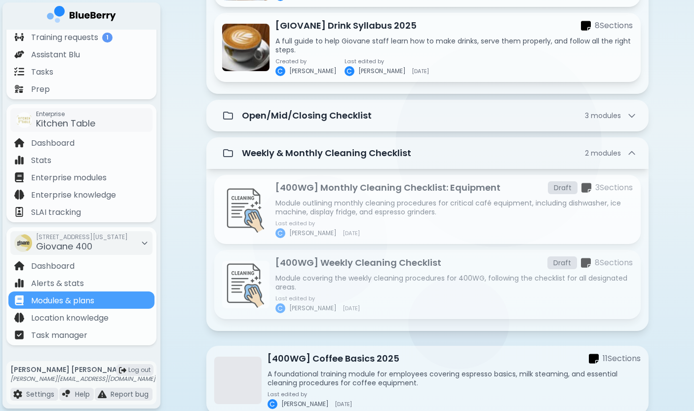
scroll to position [279, 0]
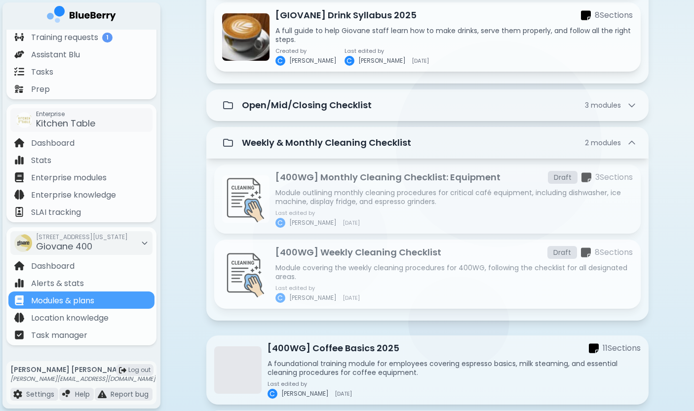
click at [365, 280] on p "Module covering the weekly cleaning procedures for 400WG, following the checkli…" at bounding box center [455, 272] width 358 height 18
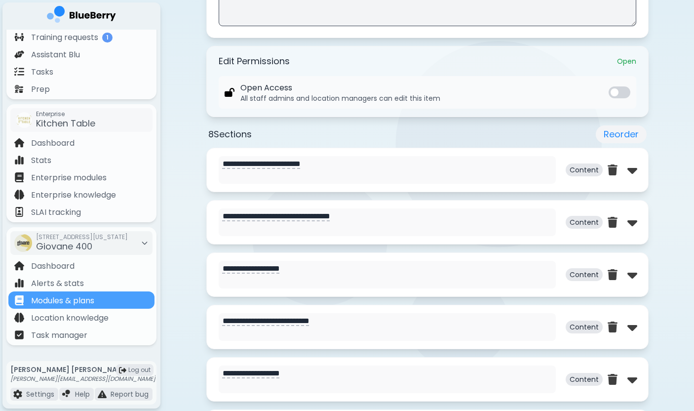
scroll to position [360, 0]
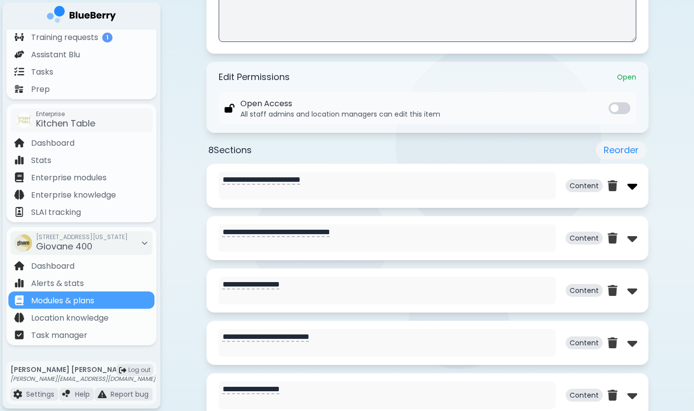
click at [628, 185] on img at bounding box center [633, 186] width 10 height 16
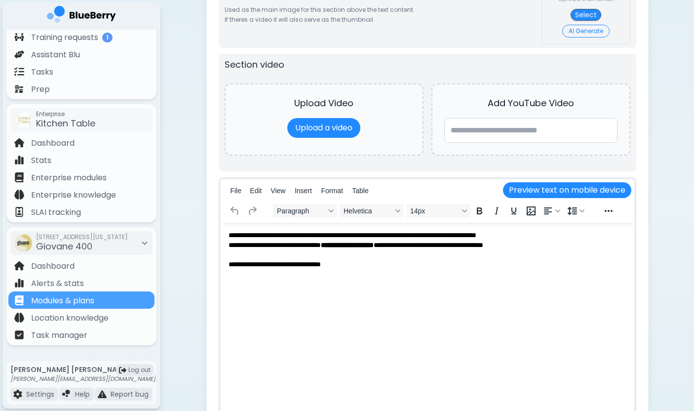
scroll to position [819, 0]
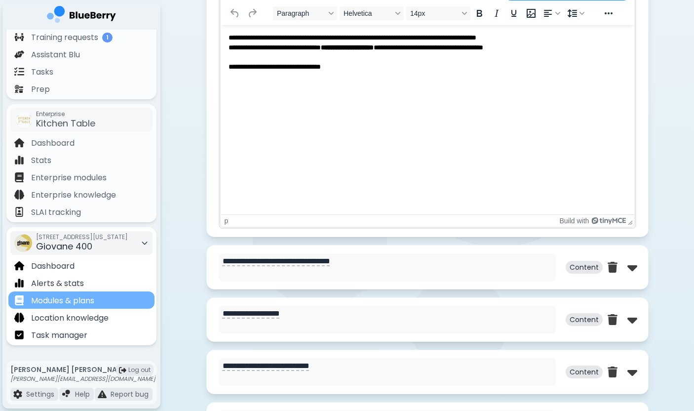
click at [92, 303] on p "Modules & plans" at bounding box center [62, 301] width 63 height 12
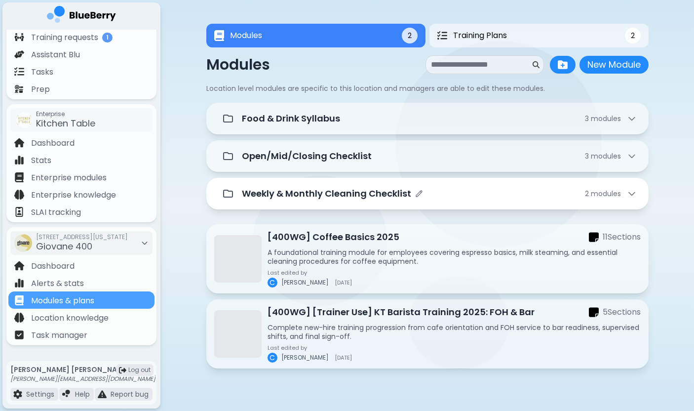
click at [369, 194] on p "Weekly & Monthly Cleaning Checklist" at bounding box center [326, 194] width 169 height 14
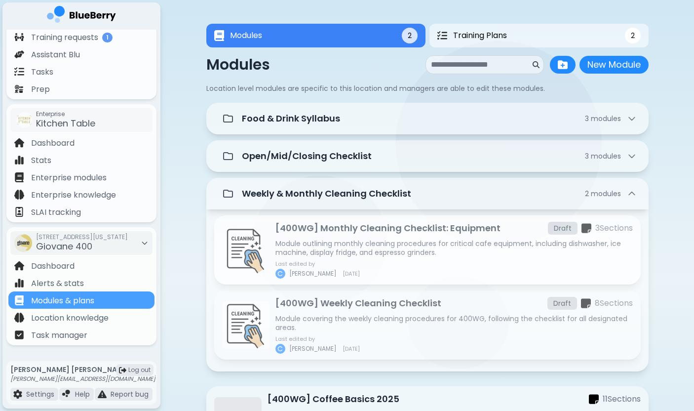
click at [343, 234] on p "[400WG] Monthly Cleaning Checklist: Equipment" at bounding box center [388, 228] width 225 height 14
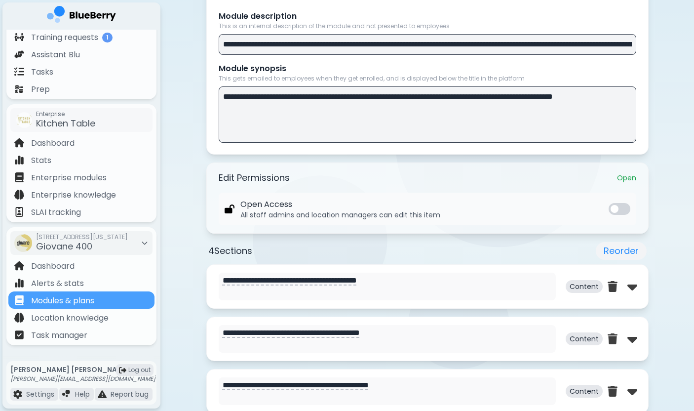
scroll to position [261, 0]
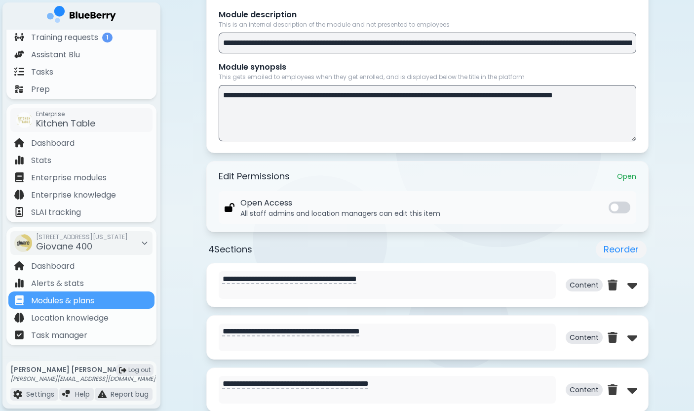
drag, startPoint x: 457, startPoint y: 45, endPoint x: 641, endPoint y: 49, distance: 183.3
click at [558, 40] on input "**********" at bounding box center [428, 43] width 418 height 21
drag, startPoint x: 558, startPoint y: 40, endPoint x: 712, endPoint y: 53, distance: 154.7
click at [694, 53] on html "**********" at bounding box center [347, 218] width 694 height 958
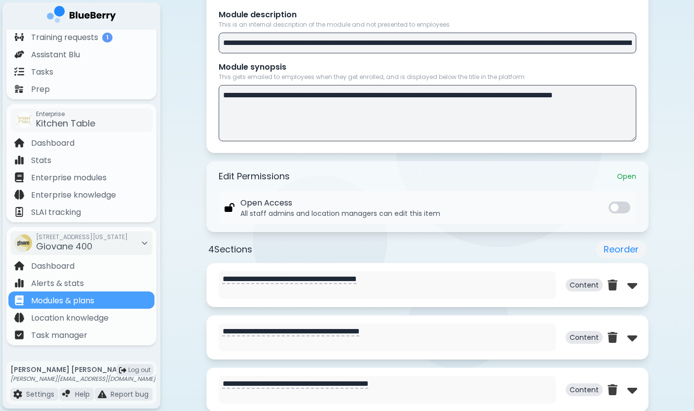
click at [540, 43] on input "**********" at bounding box center [428, 43] width 418 height 21
type input "**********"
click at [535, 94] on textarea "**********" at bounding box center [428, 113] width 418 height 56
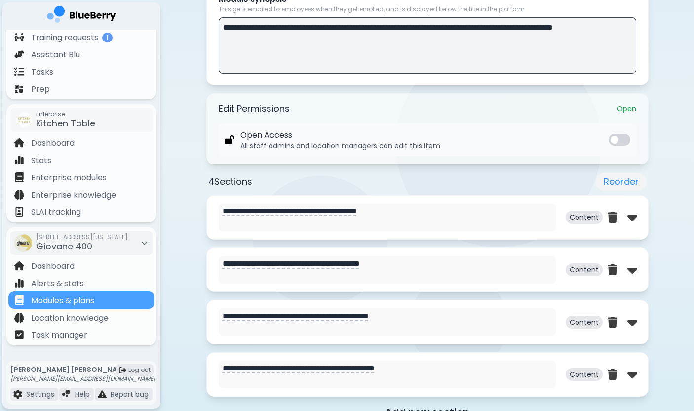
scroll to position [356, 0]
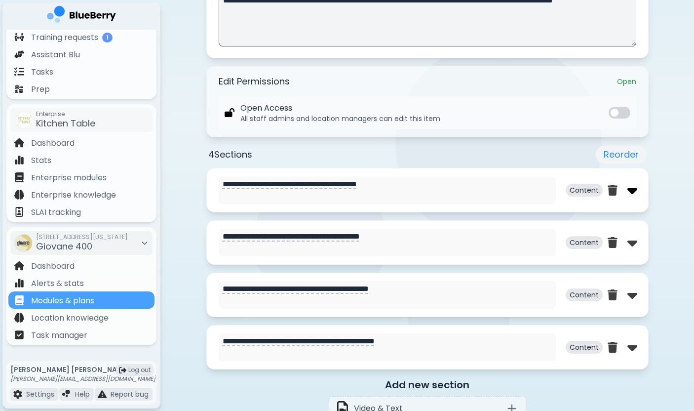
click at [629, 191] on img at bounding box center [633, 190] width 10 height 16
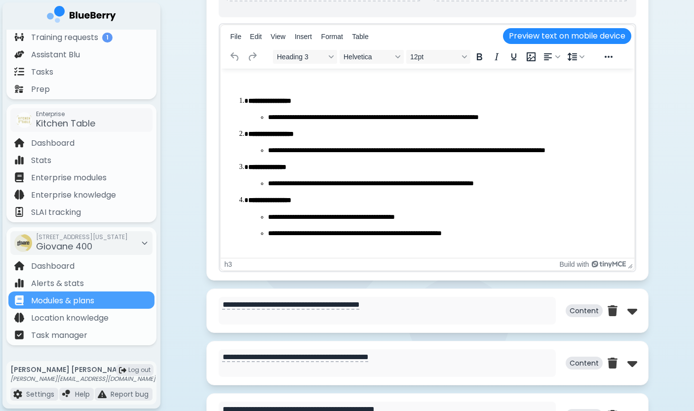
scroll to position [828, 0]
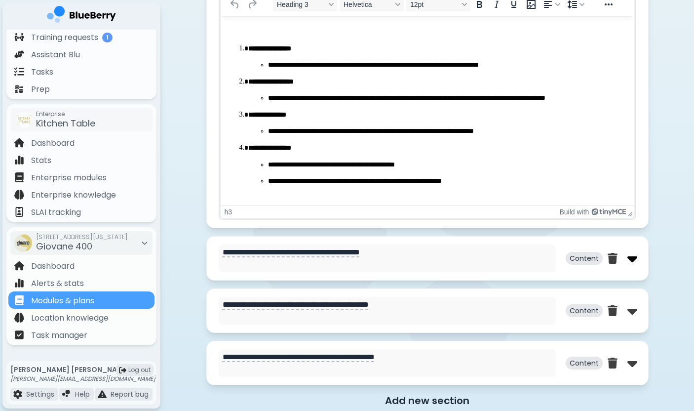
click at [631, 259] on img at bounding box center [633, 258] width 10 height 16
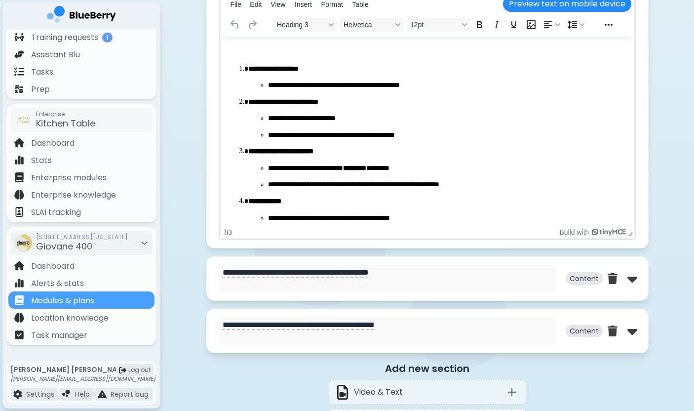
scroll to position [1367, 0]
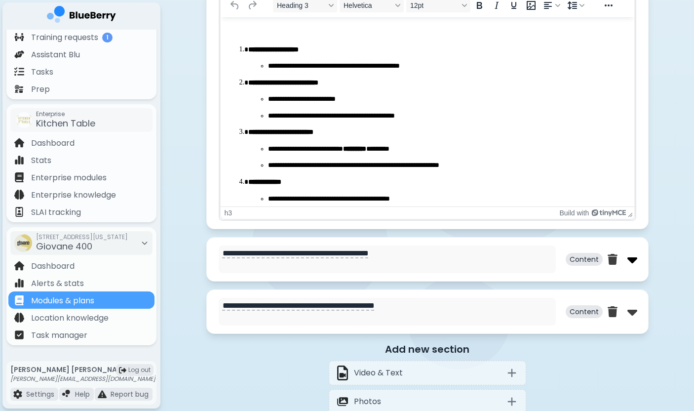
click at [629, 260] on img at bounding box center [633, 259] width 10 height 16
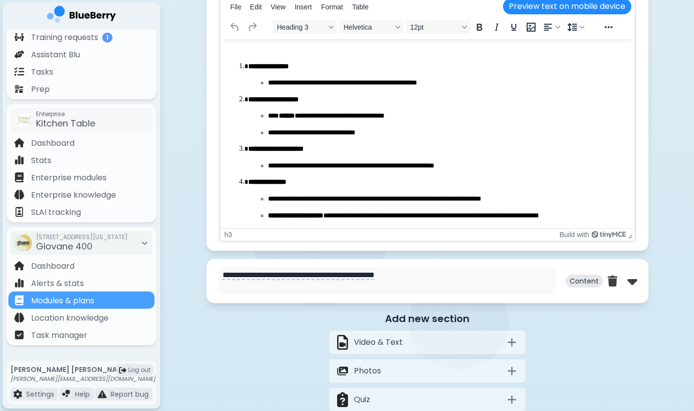
scroll to position [1994, 0]
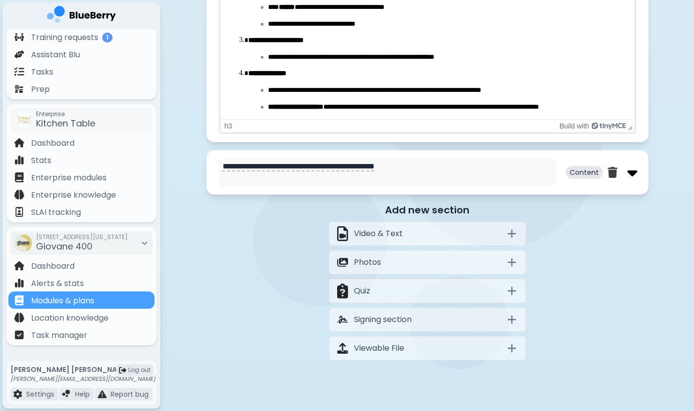
click at [630, 176] on img at bounding box center [633, 172] width 10 height 16
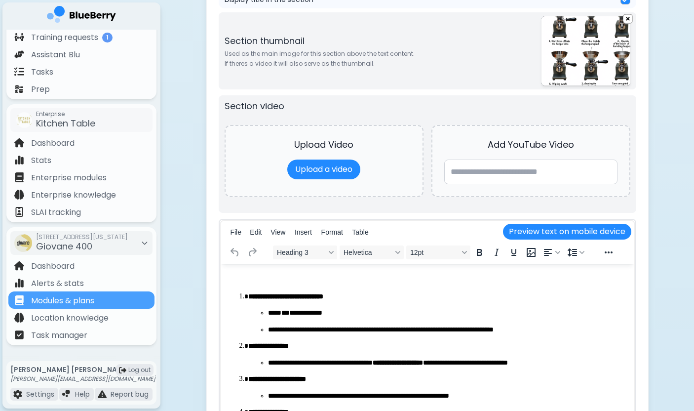
scroll to position [2122, 0]
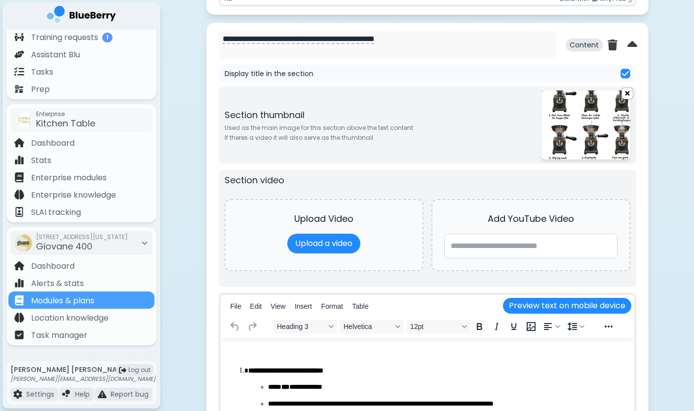
click at [625, 94] on img at bounding box center [627, 93] width 11 height 12
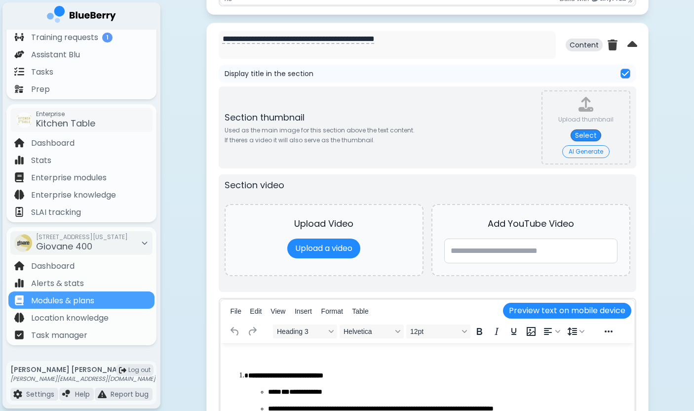
click at [491, 145] on div "Section thumbnail Used as the main image for this section above the text conten…" at bounding box center [428, 127] width 418 height 82
click at [585, 154] on button "AI Generate" at bounding box center [586, 151] width 47 height 13
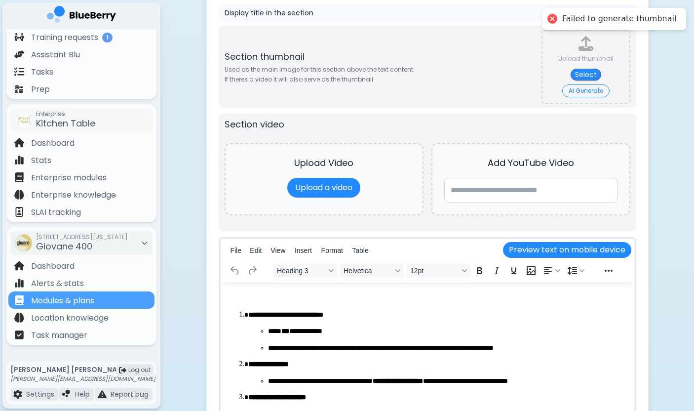
scroll to position [2175, 0]
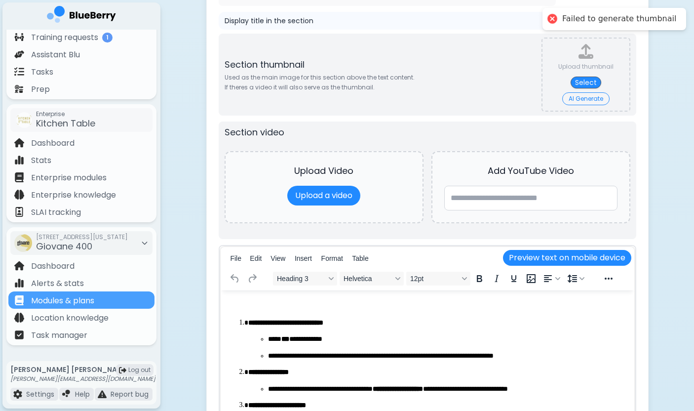
click at [573, 102] on button "AI Generate" at bounding box center [586, 98] width 47 height 13
click at [590, 81] on button "Select" at bounding box center [586, 83] width 31 height 12
type input "**********"
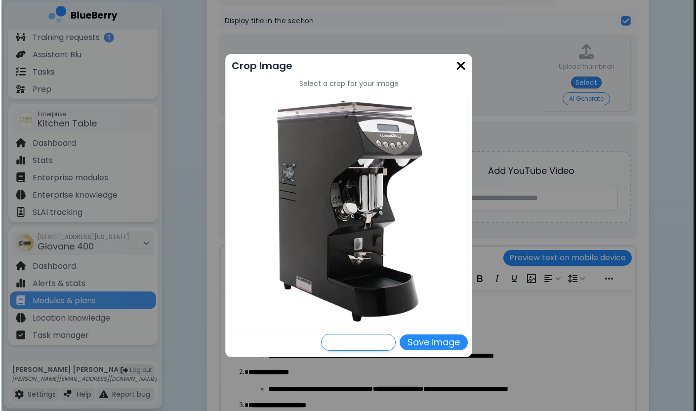
scroll to position [0, 0]
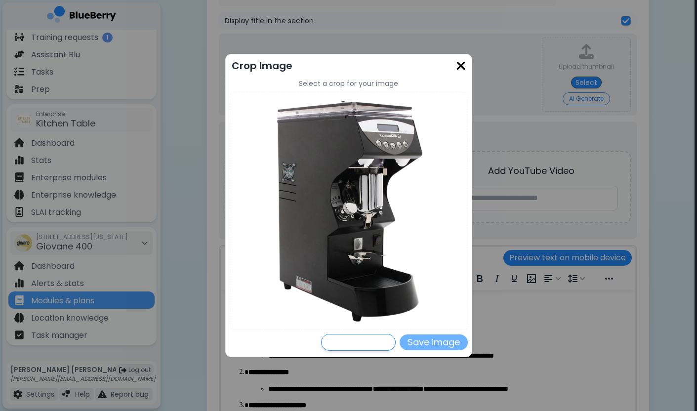
click at [426, 341] on button "Save image" at bounding box center [434, 342] width 68 height 16
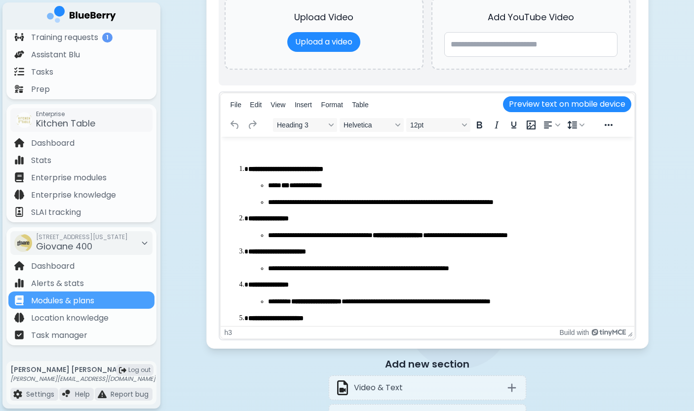
scroll to position [2205, 0]
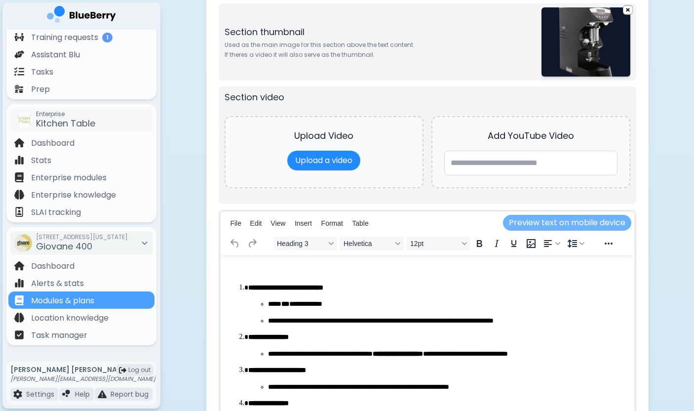
click at [576, 226] on button "Preview text on mobile device" at bounding box center [567, 223] width 128 height 16
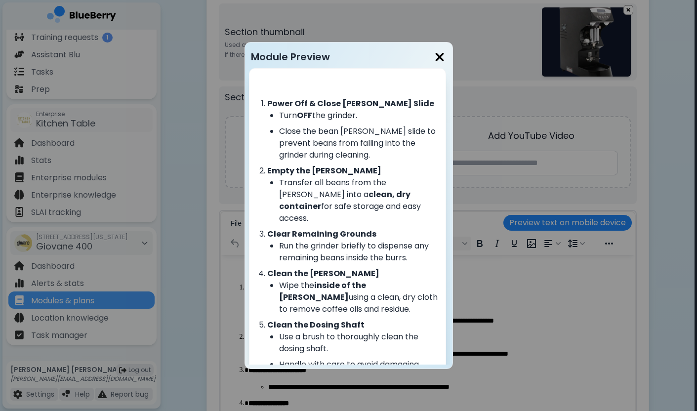
scroll to position [0, 0]
click at [438, 59] on img at bounding box center [440, 56] width 10 height 13
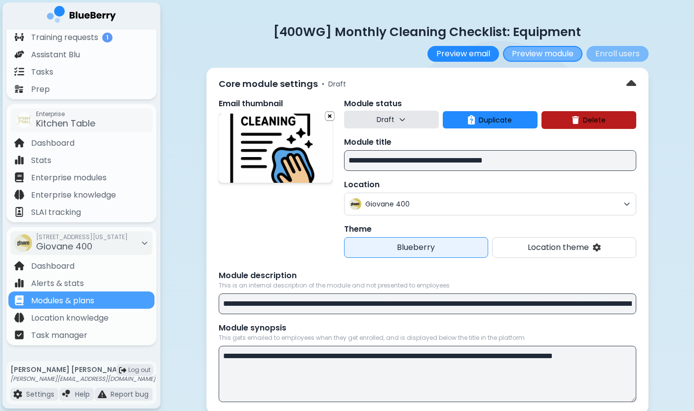
click at [561, 56] on button "Preview module" at bounding box center [543, 54] width 80 height 16
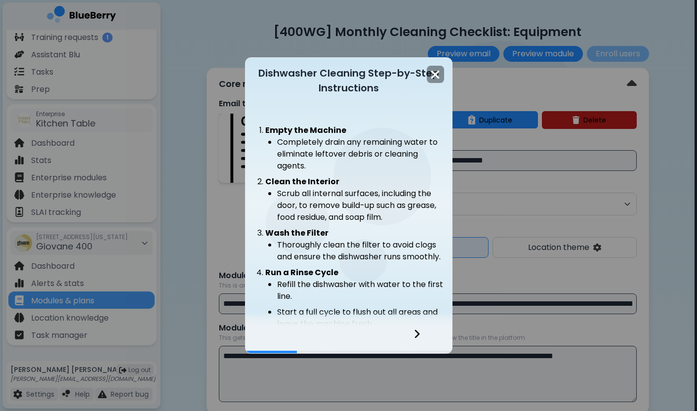
click at [415, 343] on div at bounding box center [423, 339] width 58 height 27
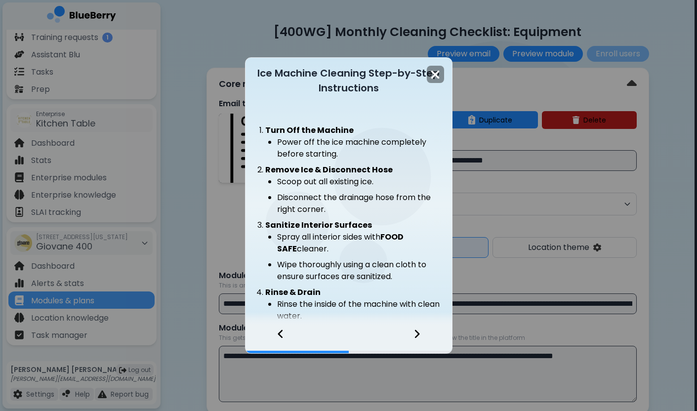
click at [415, 338] on icon at bounding box center [416, 334] width 5 height 8
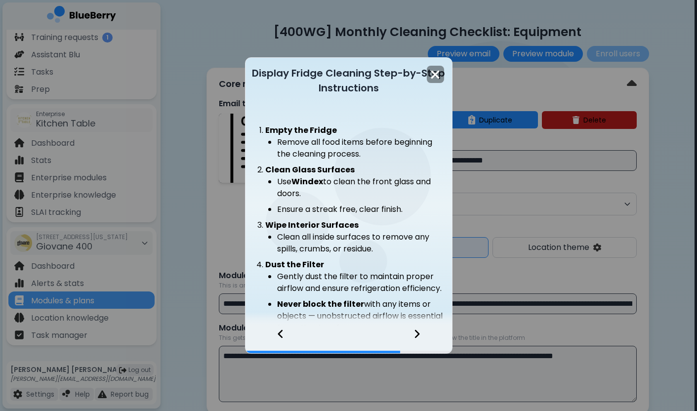
click at [415, 338] on icon at bounding box center [416, 334] width 5 height 8
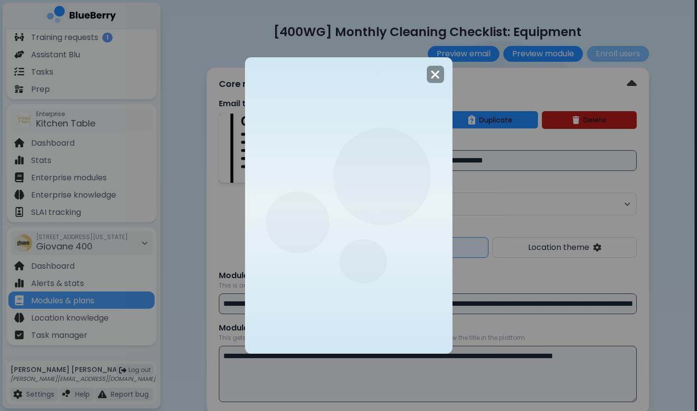
click at [415, 338] on div at bounding box center [348, 205] width 206 height 295
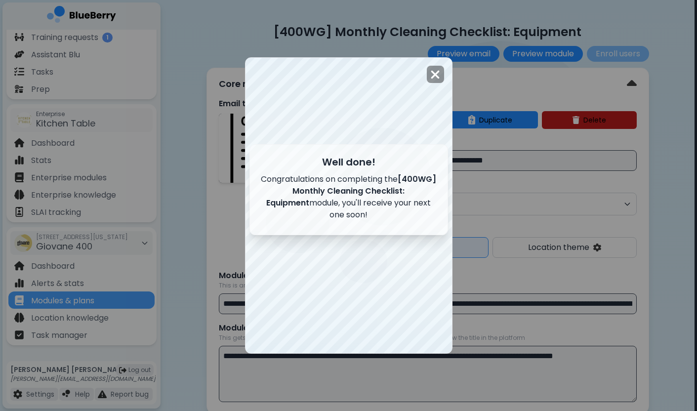
click at [415, 338] on div at bounding box center [348, 205] width 206 height 295
click at [435, 77] on img at bounding box center [435, 74] width 10 height 13
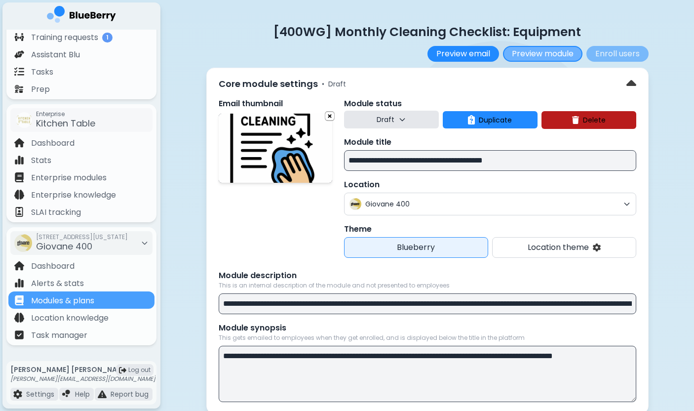
click at [548, 53] on button "Preview module" at bounding box center [543, 54] width 80 height 16
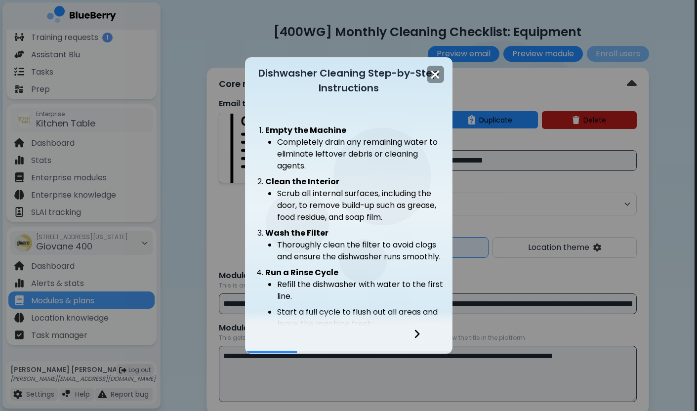
click at [414, 332] on icon at bounding box center [416, 333] width 7 height 11
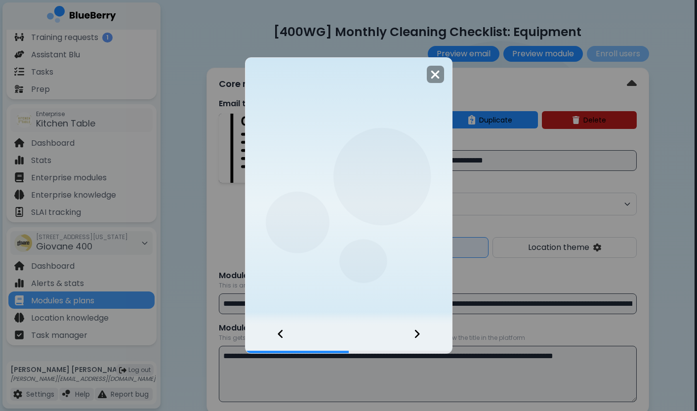
click at [414, 332] on icon at bounding box center [416, 333] width 7 height 11
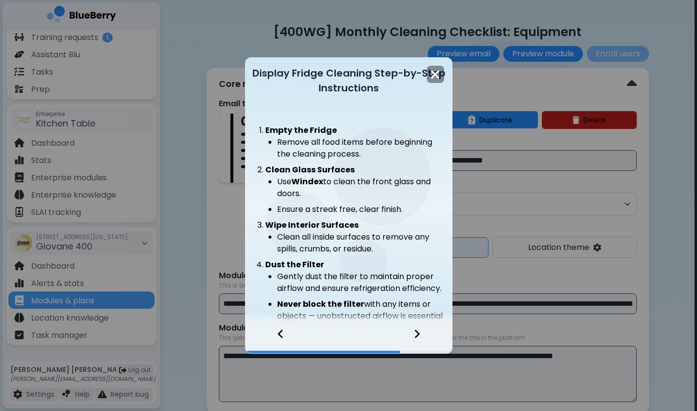
click at [414, 332] on icon at bounding box center [416, 333] width 7 height 11
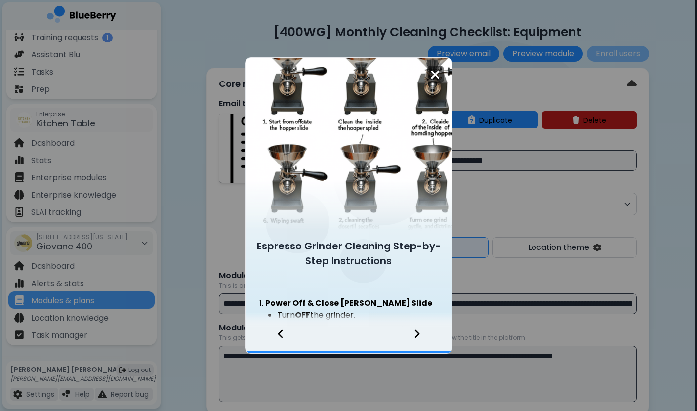
click at [435, 72] on img at bounding box center [435, 74] width 10 height 13
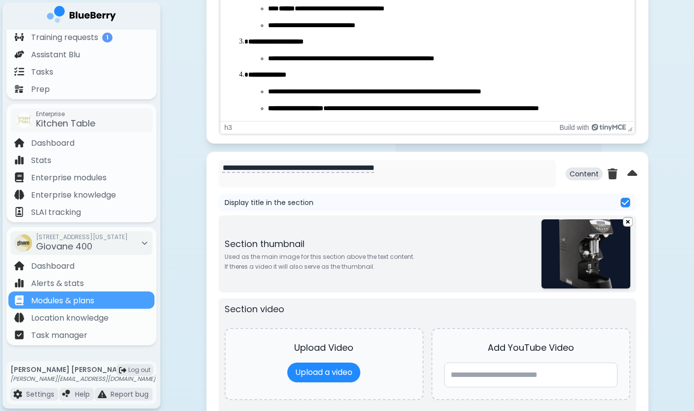
scroll to position [2062, 0]
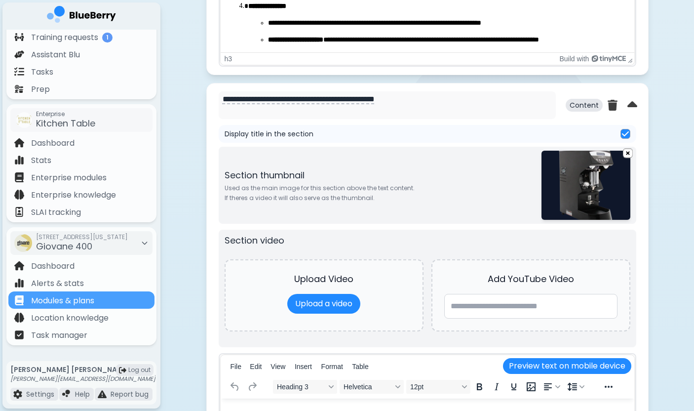
click at [613, 186] on img at bounding box center [586, 185] width 89 height 69
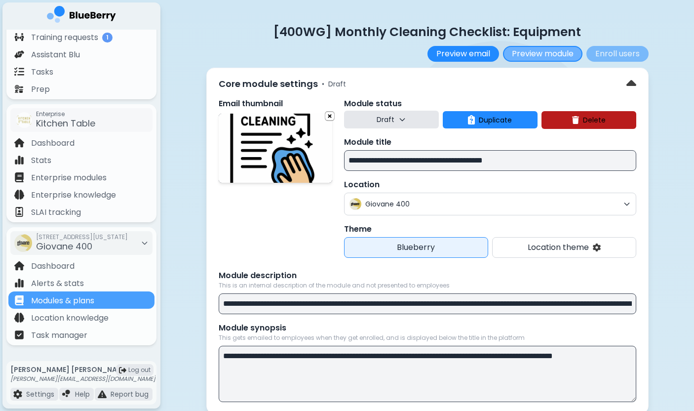
scroll to position [0, 0]
click at [549, 52] on button "Preview module" at bounding box center [543, 54] width 80 height 16
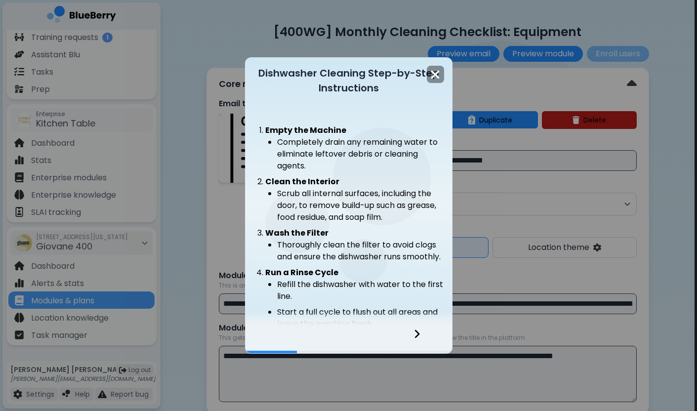
click at [418, 334] on icon at bounding box center [416, 334] width 5 height 8
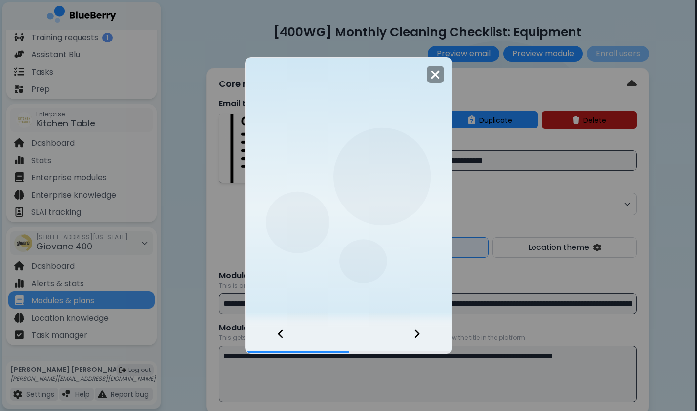
click at [418, 334] on icon at bounding box center [416, 334] width 5 height 8
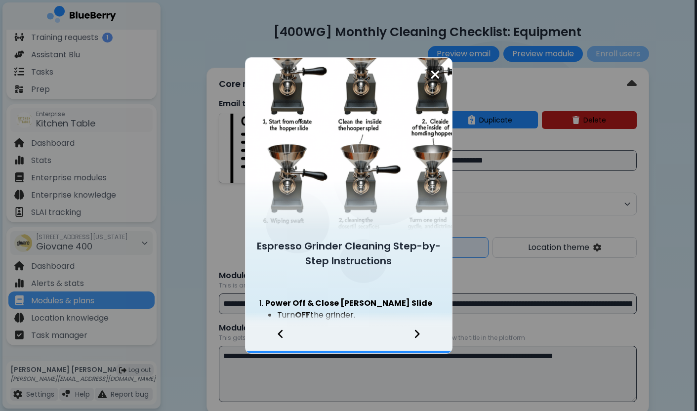
click at [432, 75] on img at bounding box center [435, 74] width 10 height 13
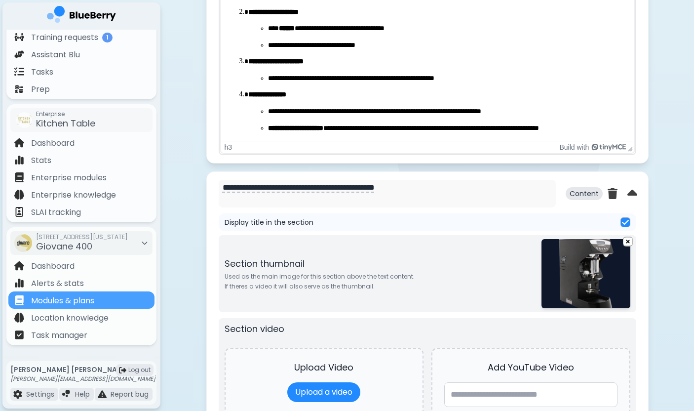
scroll to position [1984, 0]
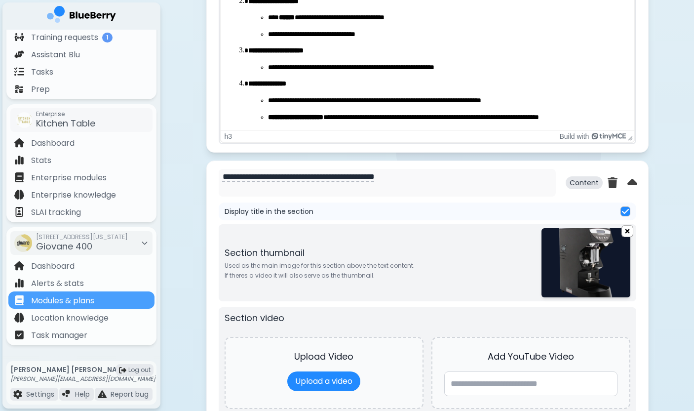
click at [627, 232] on img at bounding box center [627, 231] width 11 height 12
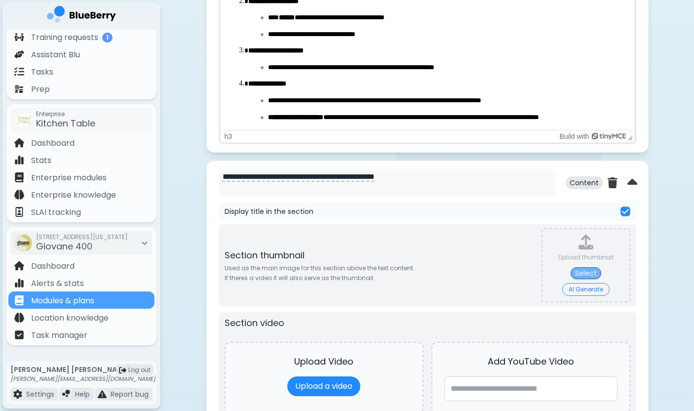
click at [593, 277] on button "Select" at bounding box center [586, 273] width 31 height 12
type input "**********"
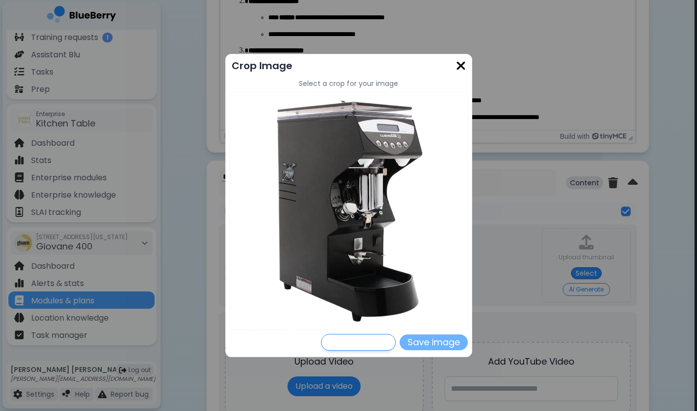
click at [443, 343] on button "Save image" at bounding box center [434, 342] width 68 height 16
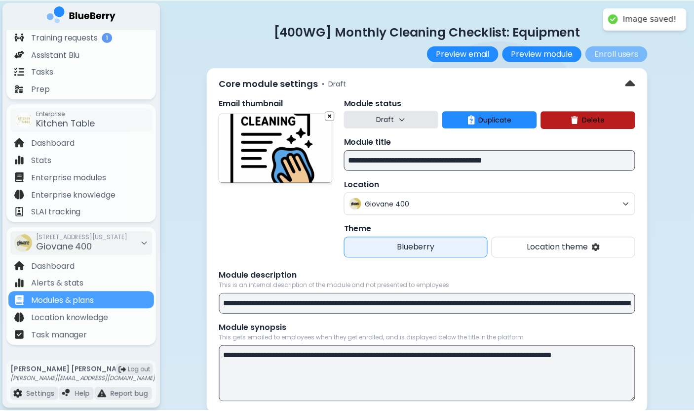
scroll to position [1984, 0]
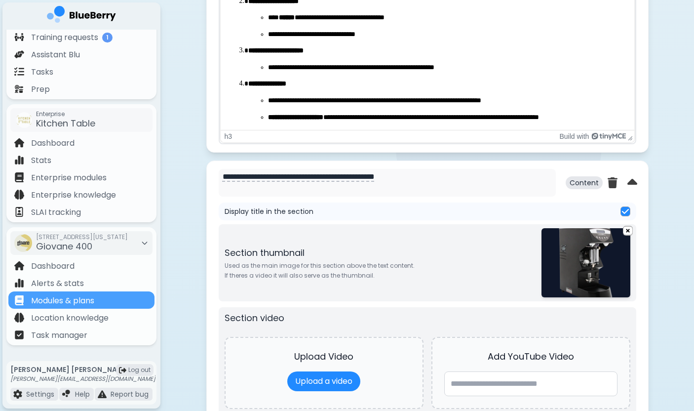
click at [496, 210] on div "Display title in the section" at bounding box center [428, 212] width 418 height 18
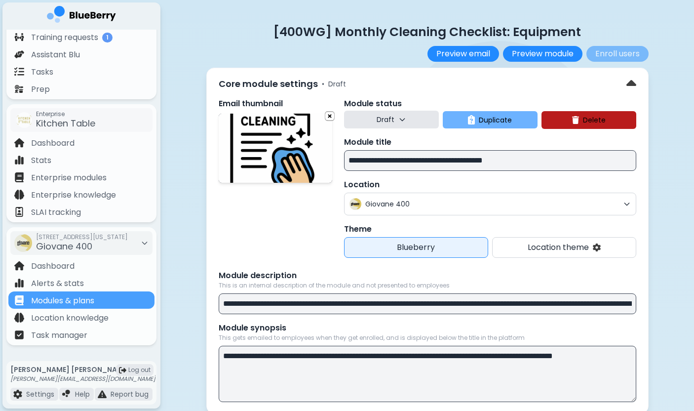
scroll to position [0, 0]
click at [536, 57] on button "Preview module" at bounding box center [543, 54] width 80 height 16
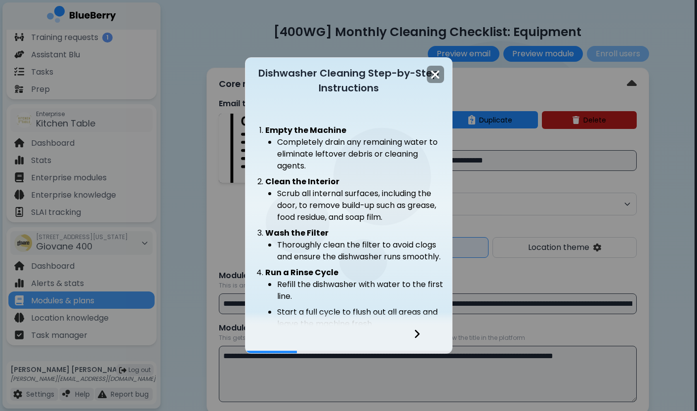
click at [418, 335] on icon at bounding box center [416, 334] width 5 height 8
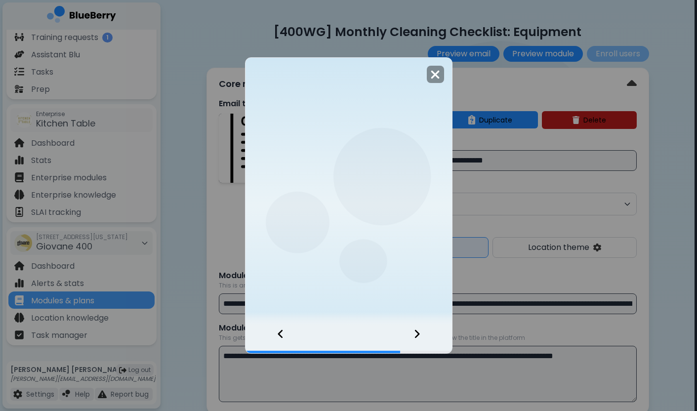
click at [418, 335] on icon at bounding box center [416, 334] width 5 height 8
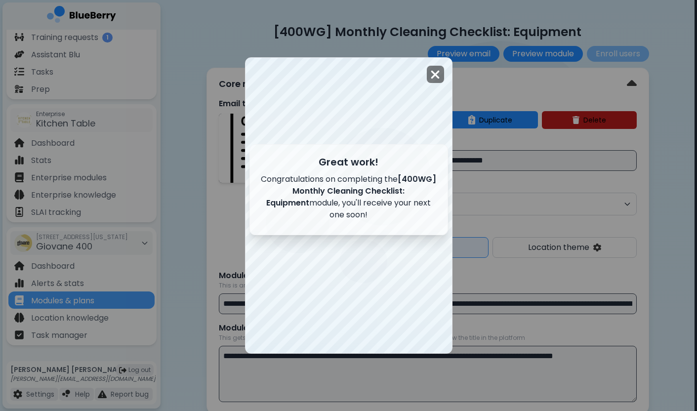
click at [436, 71] on img at bounding box center [435, 74] width 10 height 13
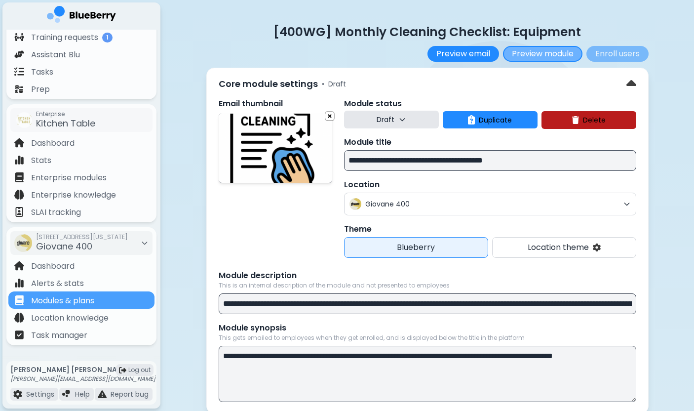
click at [544, 52] on button "Preview module" at bounding box center [543, 54] width 80 height 16
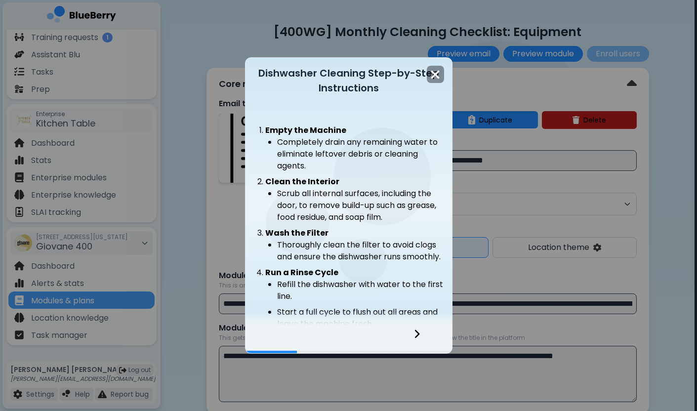
click at [413, 333] on icon at bounding box center [416, 333] width 7 height 11
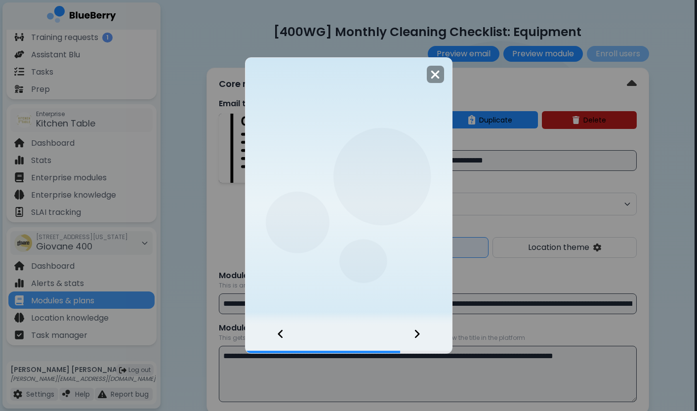
click at [413, 333] on icon at bounding box center [416, 333] width 7 height 11
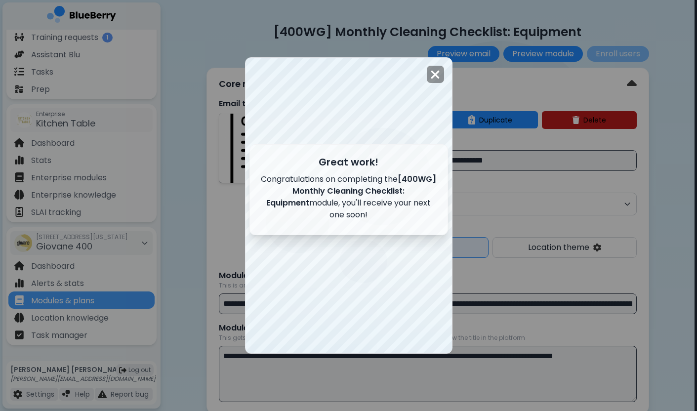
click at [433, 68] on img at bounding box center [435, 74] width 10 height 13
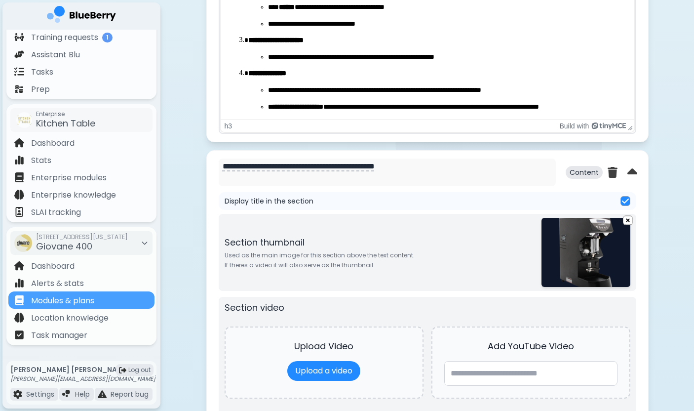
scroll to position [1995, 0]
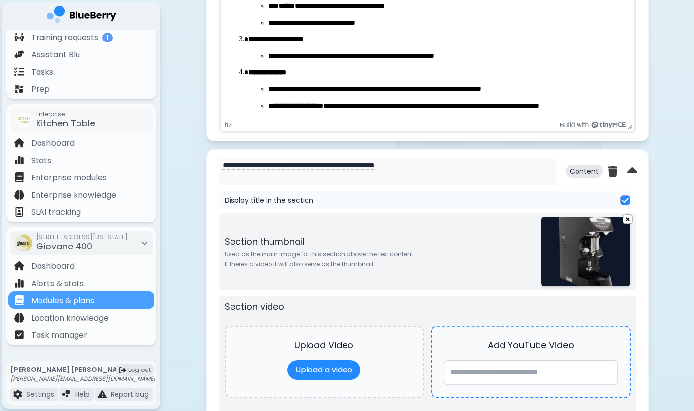
click at [481, 337] on div "Add YouTube Video" at bounding box center [531, 361] width 200 height 73
click at [418, 300] on div "Section video Upload Video Upload a video Add YouTube Video" at bounding box center [428, 355] width 418 height 118
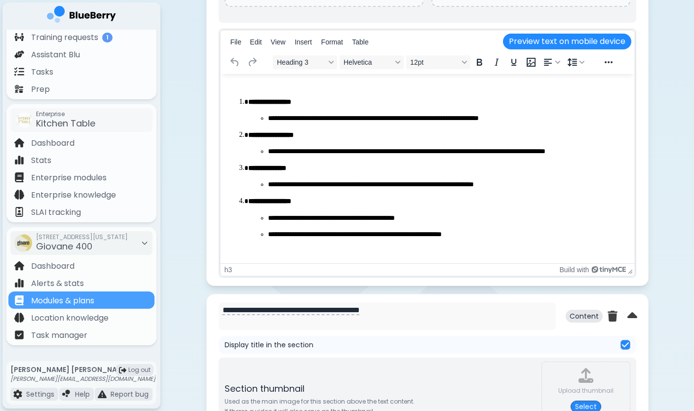
scroll to position [769, 0]
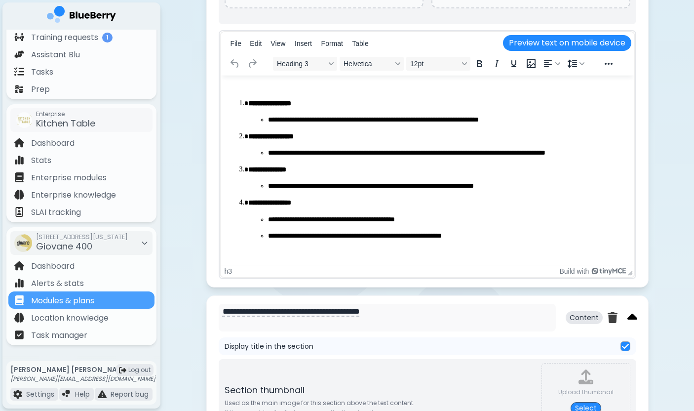
click at [635, 315] on img at bounding box center [633, 318] width 10 height 16
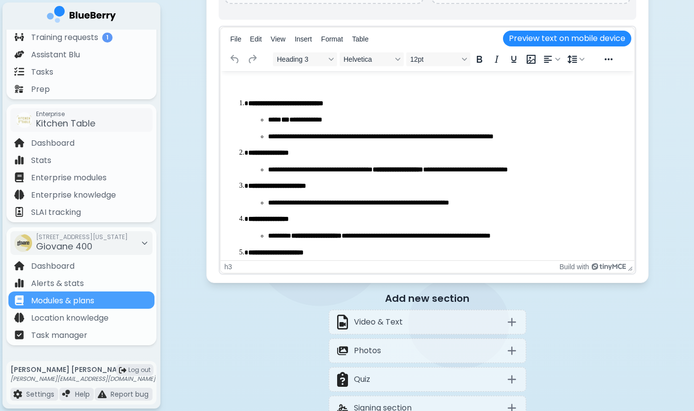
scroll to position [1902, 0]
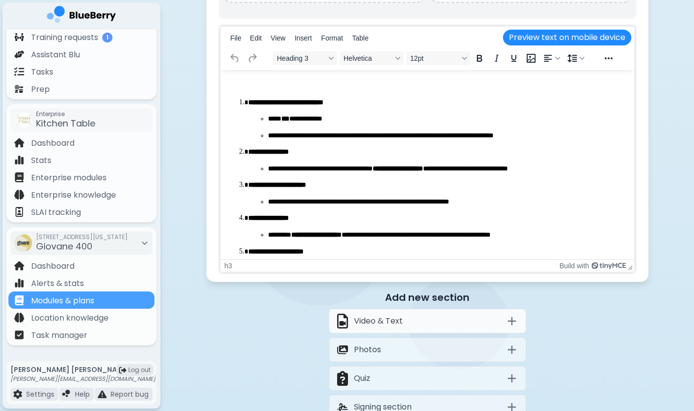
click at [400, 325] on p "Video & Text" at bounding box center [378, 321] width 49 height 12
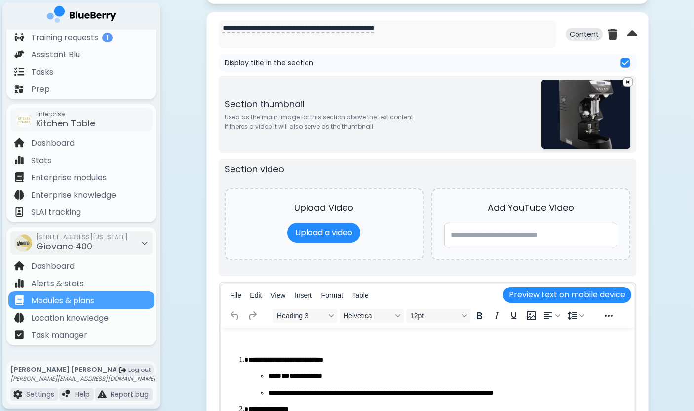
scroll to position [1632, 0]
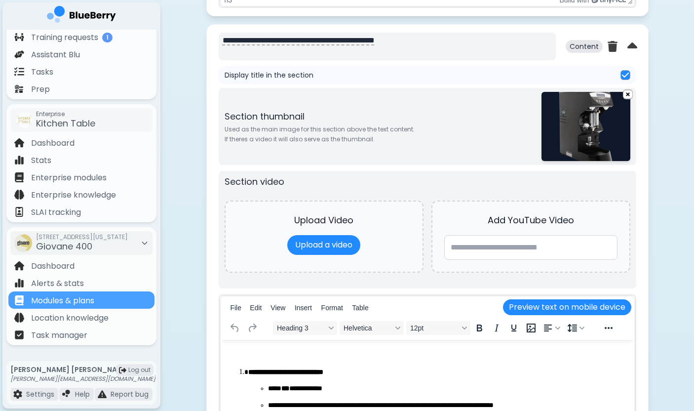
click at [338, 39] on textarea "**********" at bounding box center [387, 47] width 337 height 28
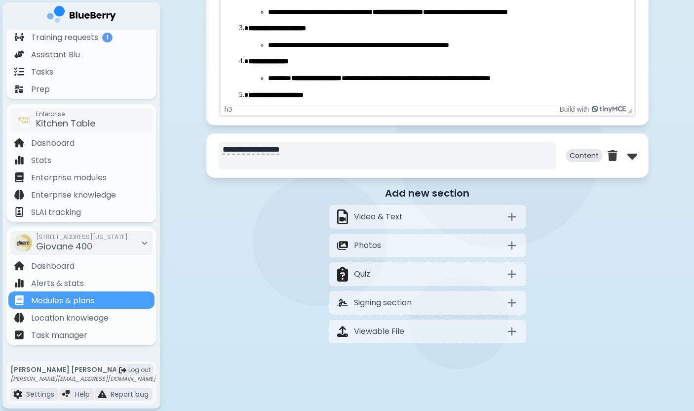
scroll to position [2061, 0]
click at [355, 145] on textarea "**********" at bounding box center [387, 156] width 337 height 28
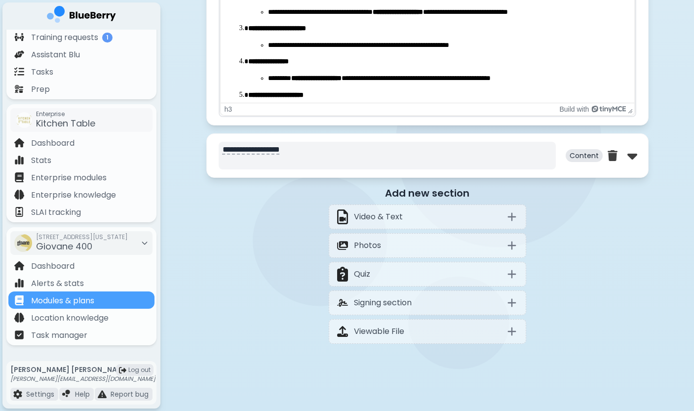
paste textarea "**********"
type textarea "**********"
click at [623, 156] on div at bounding box center [623, 156] width 30 height 16
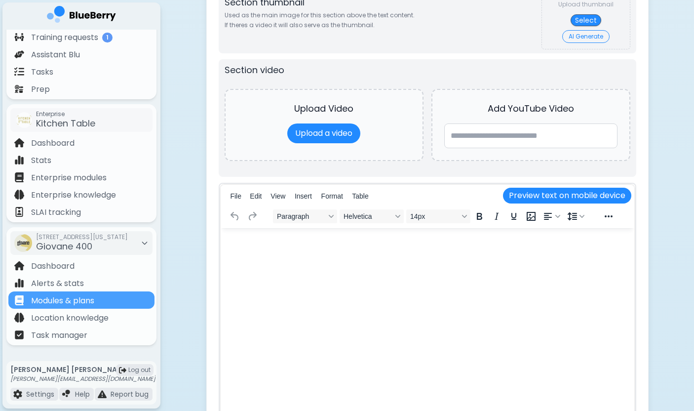
scroll to position [2143, 0]
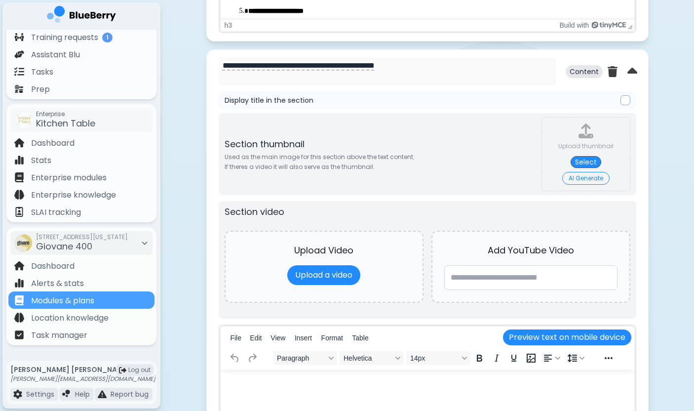
click at [625, 102] on div at bounding box center [626, 100] width 10 height 10
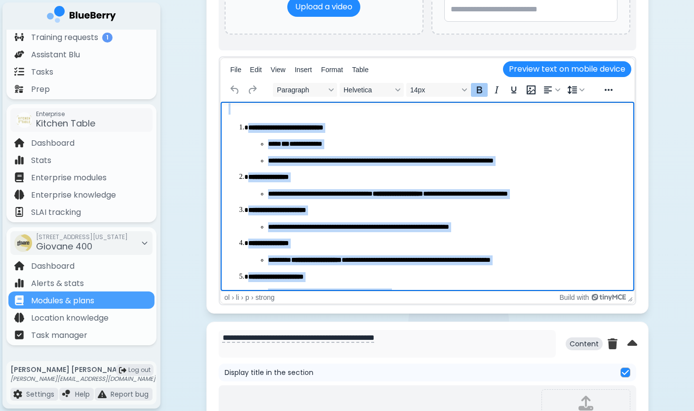
scroll to position [0, 0]
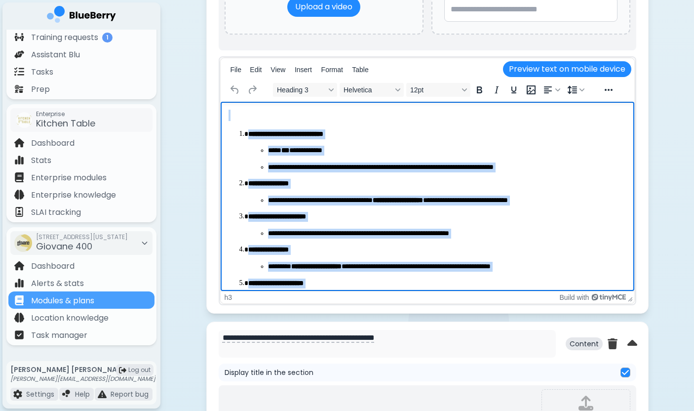
drag, startPoint x: 604, startPoint y: 281, endPoint x: 207, endPoint y: 87, distance: 441.8
click at [220, 102] on html "**********" at bounding box center [427, 273] width 414 height 343
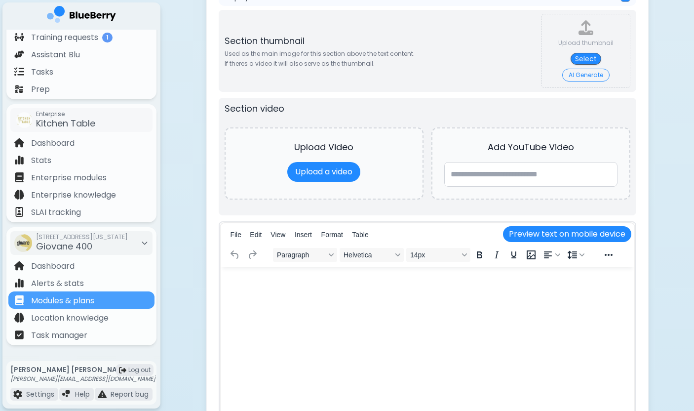
scroll to position [2281, 0]
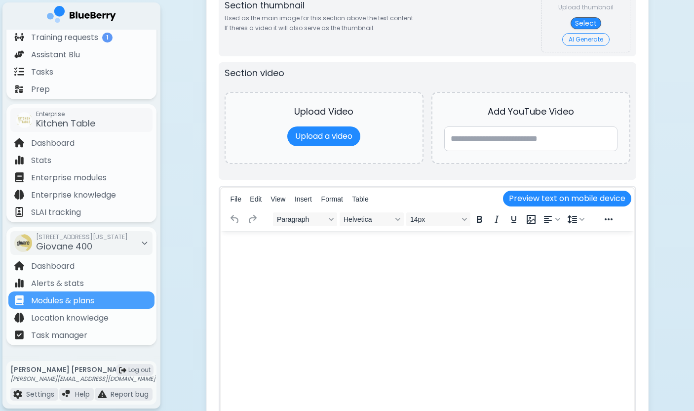
click at [334, 257] on html at bounding box center [427, 244] width 414 height 26
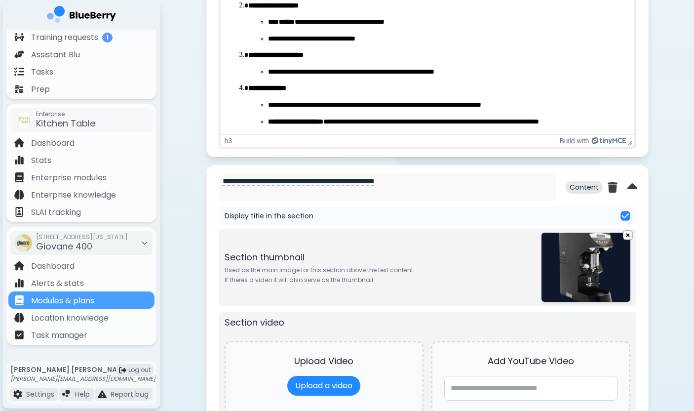
scroll to position [1480, 0]
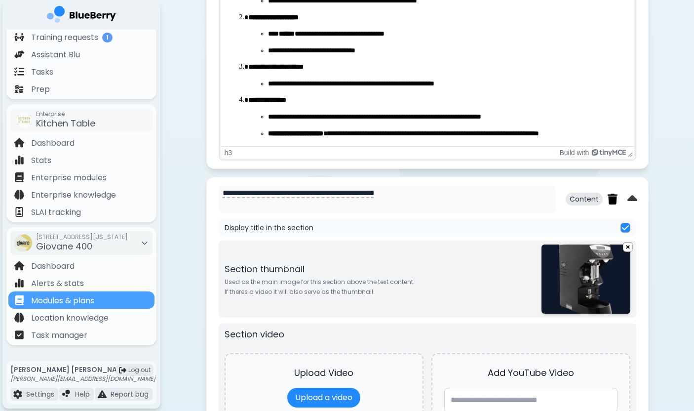
click at [612, 202] on img at bounding box center [613, 199] width 10 height 11
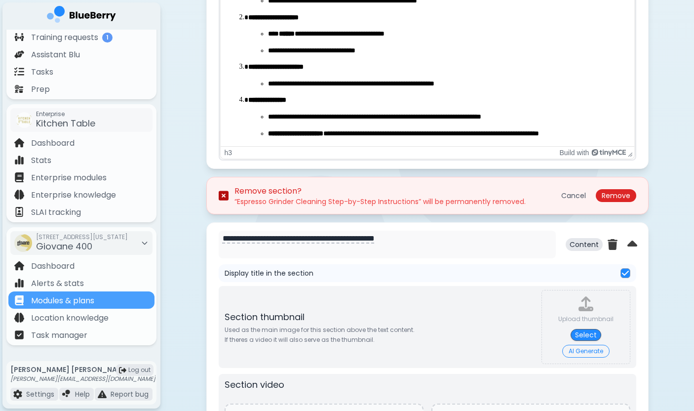
click at [612, 202] on button "Remove" at bounding box center [616, 195] width 41 height 13
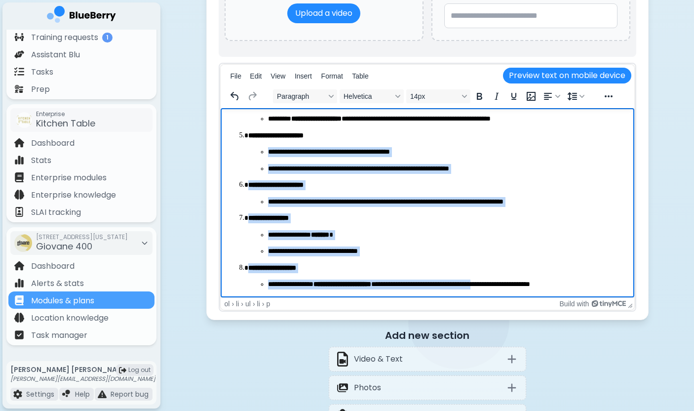
click at [514, 178] on ol "**********" at bounding box center [427, 136] width 398 height 308
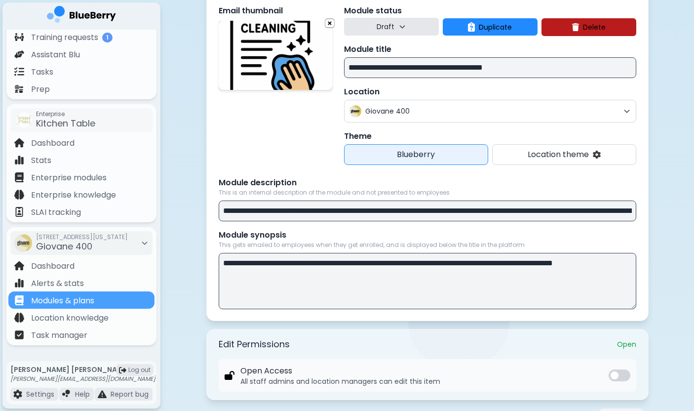
scroll to position [9, 0]
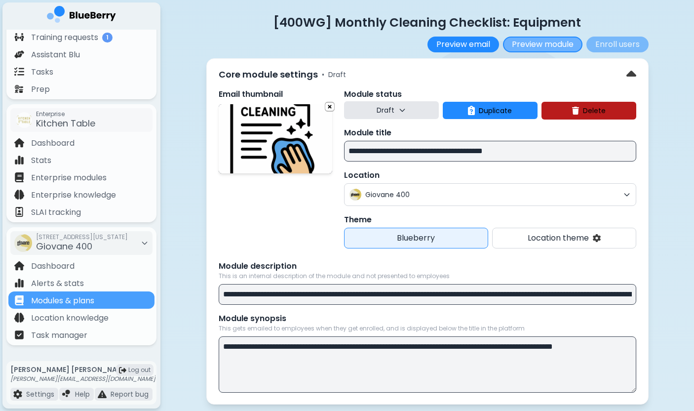
click at [566, 42] on button "Preview module" at bounding box center [543, 45] width 80 height 16
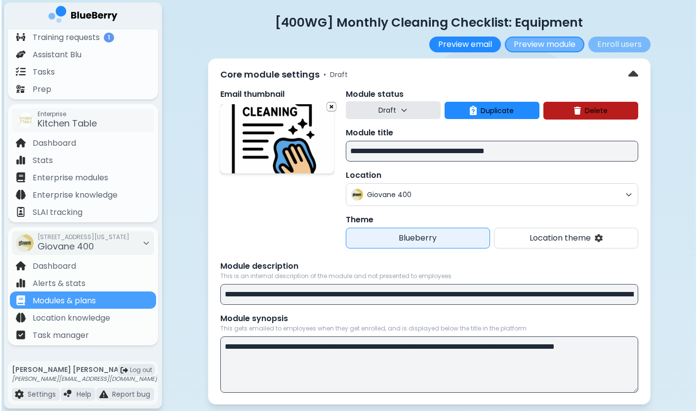
scroll to position [0, 0]
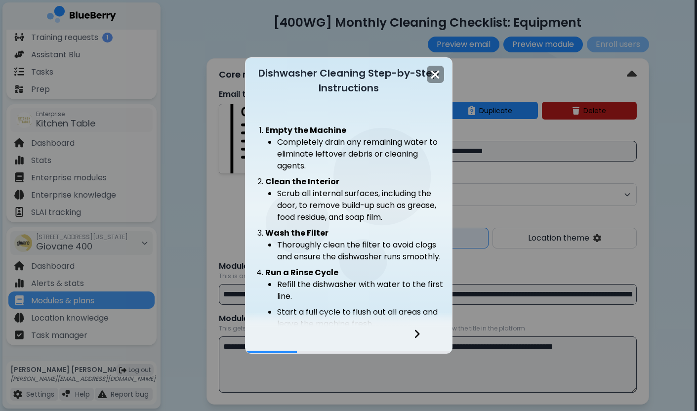
click at [413, 333] on icon at bounding box center [416, 333] width 7 height 11
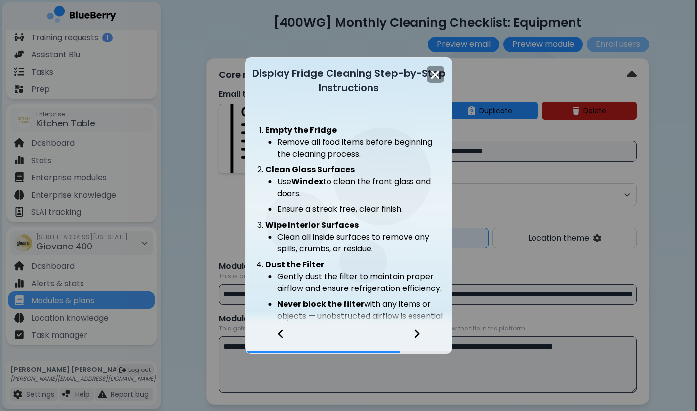
click at [413, 333] on icon at bounding box center [416, 333] width 7 height 11
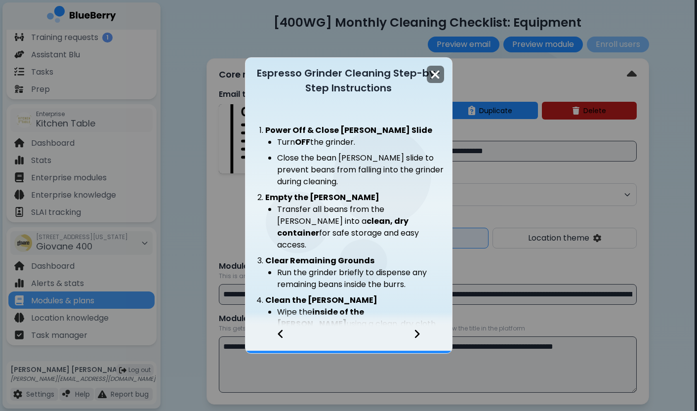
click at [438, 76] on img at bounding box center [435, 74] width 10 height 13
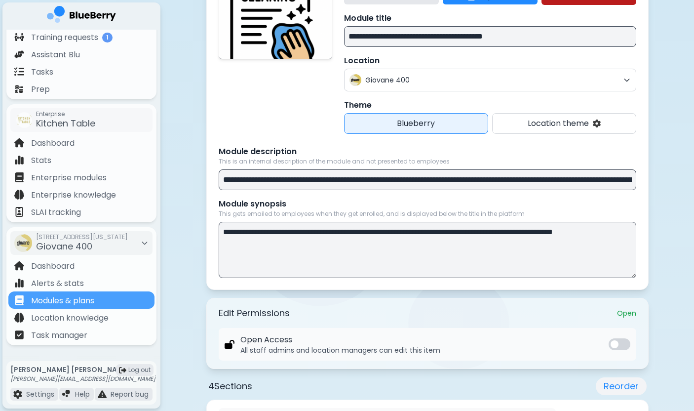
scroll to position [30, 0]
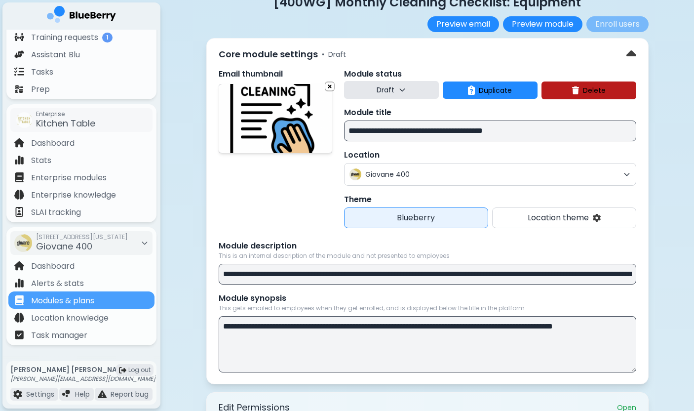
click at [432, 134] on input "**********" at bounding box center [490, 131] width 292 height 21
click at [528, 125] on input "**********" at bounding box center [490, 131] width 292 height 21
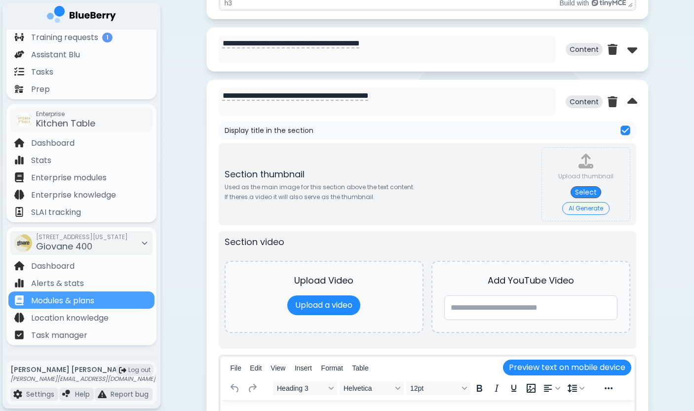
scroll to position [1038, 0]
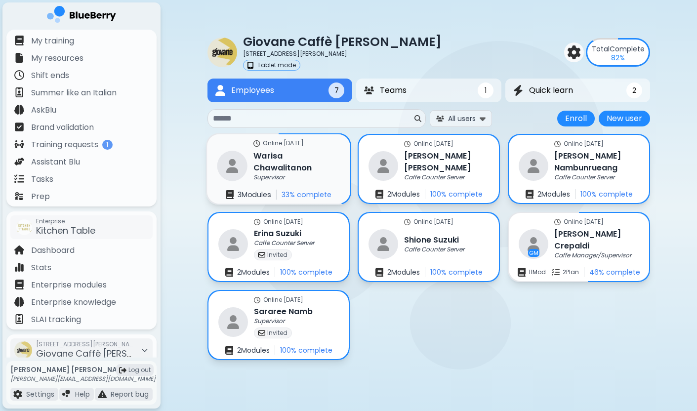
click at [309, 166] on h3 "Warisa Chawalitanon" at bounding box center [296, 162] width 86 height 24
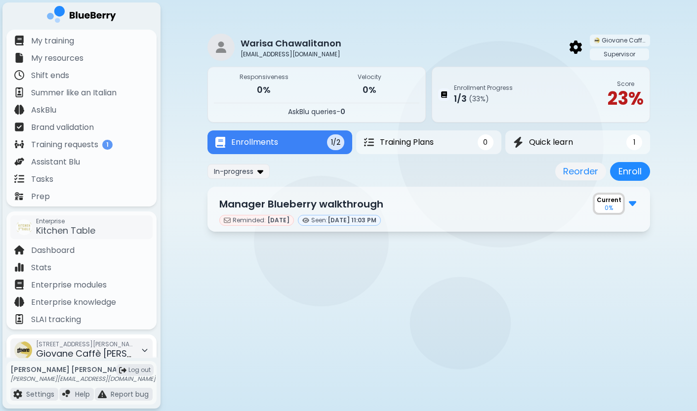
click at [65, 346] on span "[STREET_ADDRESS][PERSON_NAME]" at bounding box center [85, 344] width 99 height 8
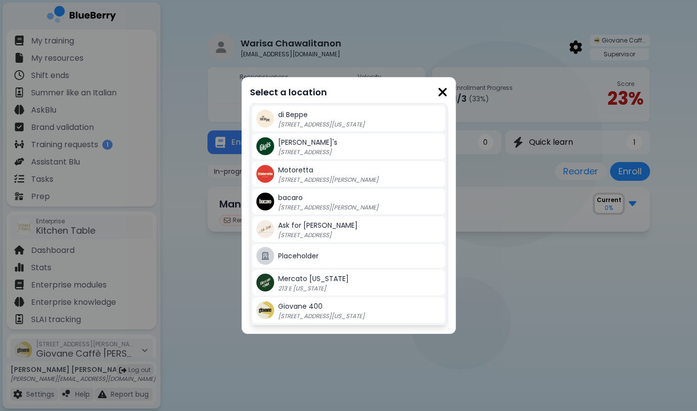
click at [440, 90] on img at bounding box center [443, 91] width 10 height 13
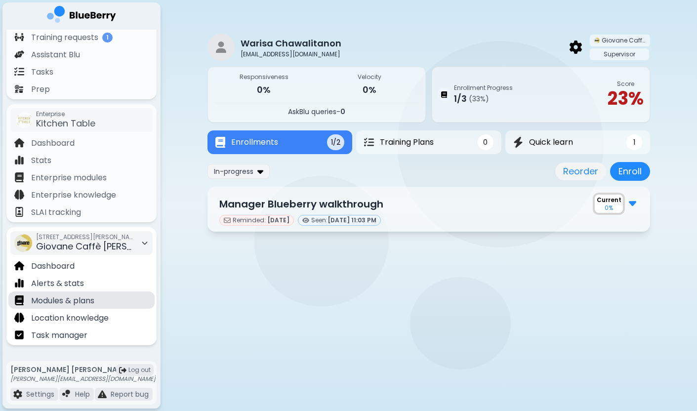
scroll to position [107, 0]
click at [87, 298] on p "Modules & plans" at bounding box center [62, 301] width 63 height 12
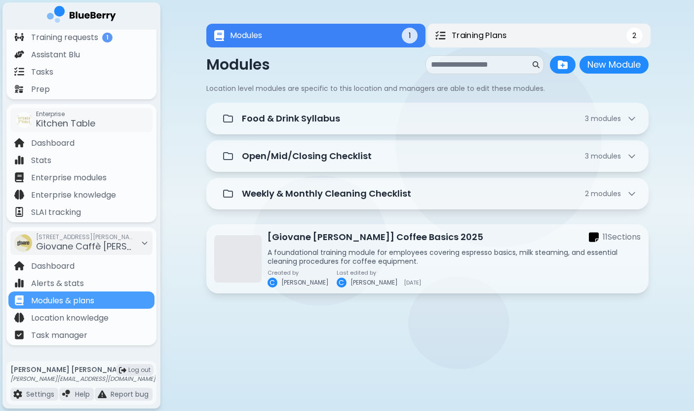
click at [516, 37] on button "Training Plans 2" at bounding box center [539, 36] width 223 height 24
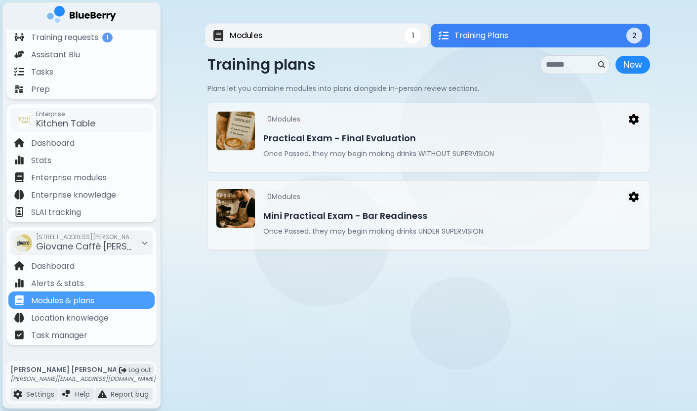
click at [350, 43] on button "Modules 1" at bounding box center [317, 36] width 224 height 24
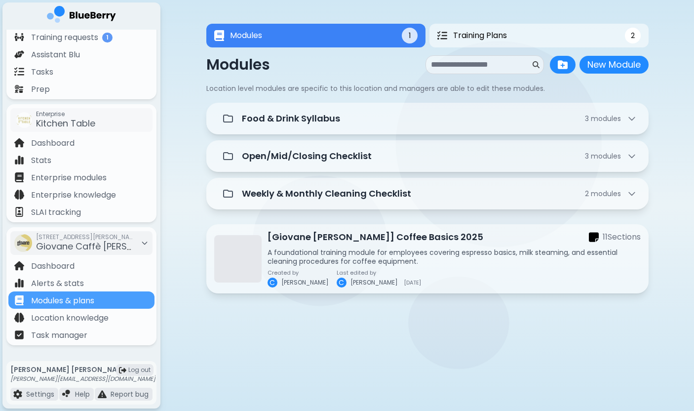
click at [350, 322] on div at bounding box center [315, 322] width 95 height 12
click at [480, 319] on div at bounding box center [454, 322] width 373 height 12
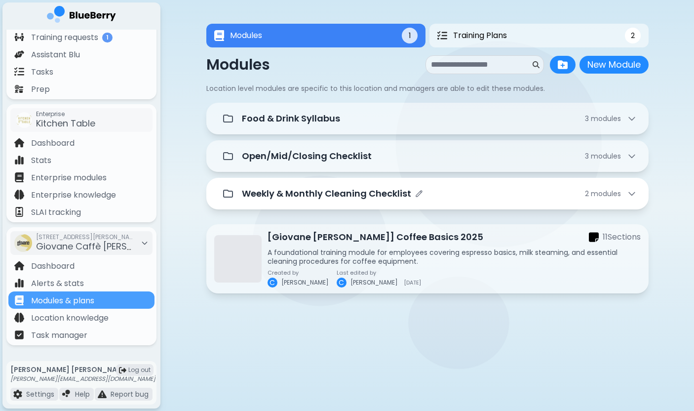
click at [368, 192] on p "Weekly & Monthly Cleaning Checklist" at bounding box center [326, 194] width 169 height 14
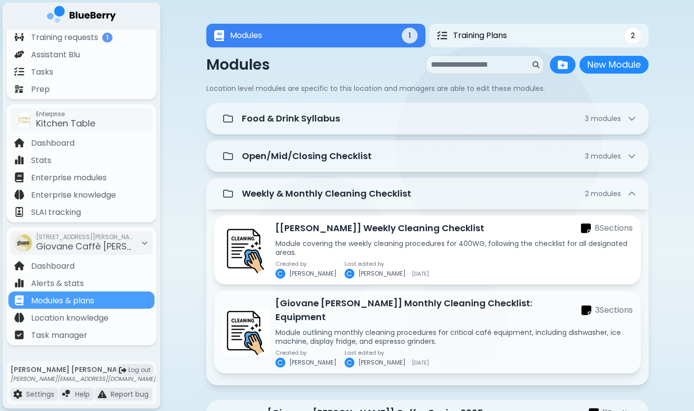
click at [327, 234] on p "[Giovane Cordova] Weekly Cleaning Checklist" at bounding box center [380, 228] width 209 height 14
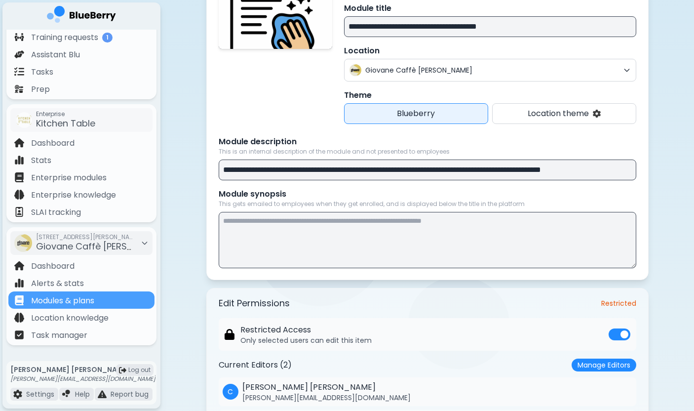
scroll to position [167, 0]
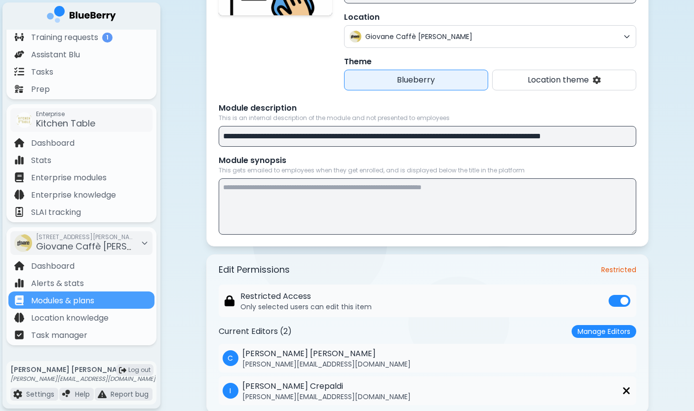
drag, startPoint x: 433, startPoint y: 138, endPoint x: 452, endPoint y: 138, distance: 18.8
click at [452, 138] on input "**********" at bounding box center [428, 136] width 418 height 21
click at [478, 137] on input "**********" at bounding box center [428, 136] width 418 height 21
drag, startPoint x: 478, startPoint y: 137, endPoint x: 622, endPoint y: 135, distance: 143.7
click at [622, 135] on input "**********" at bounding box center [428, 136] width 418 height 21
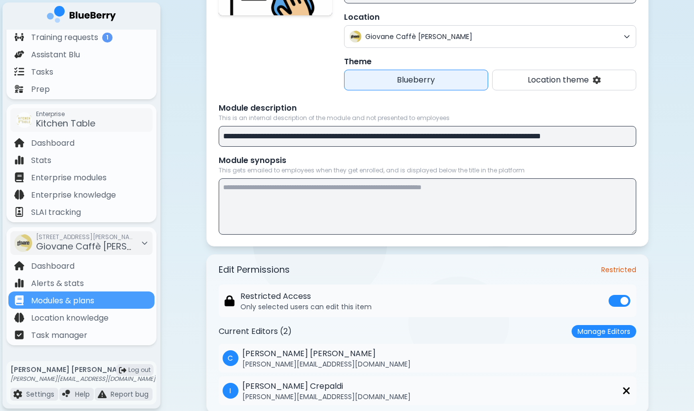
click at [300, 144] on input "**********" at bounding box center [428, 136] width 418 height 21
click at [306, 135] on input "**********" at bounding box center [428, 136] width 418 height 21
click at [370, 140] on input "**********" at bounding box center [428, 136] width 418 height 21
drag, startPoint x: 431, startPoint y: 137, endPoint x: 458, endPoint y: 137, distance: 26.7
click at [458, 137] on input "**********" at bounding box center [428, 136] width 418 height 21
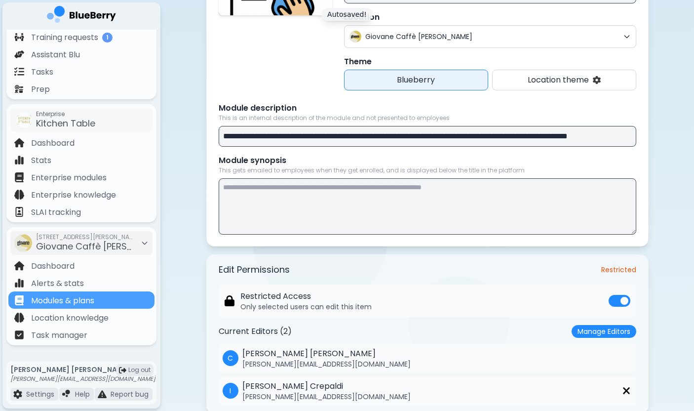
drag, startPoint x: 501, startPoint y: 137, endPoint x: 724, endPoint y: 132, distance: 222.3
click at [398, 212] on textarea at bounding box center [428, 206] width 418 height 56
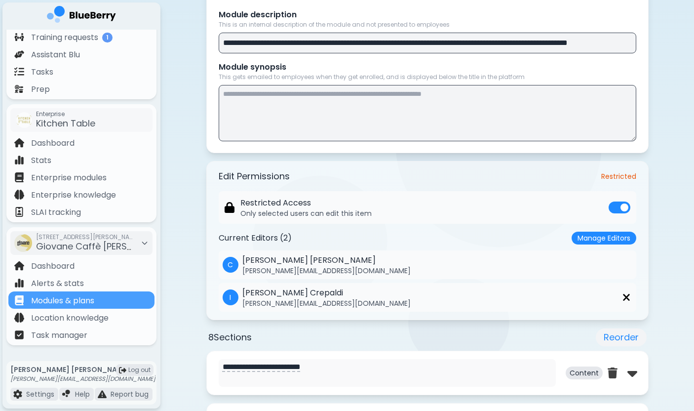
scroll to position [262, 0]
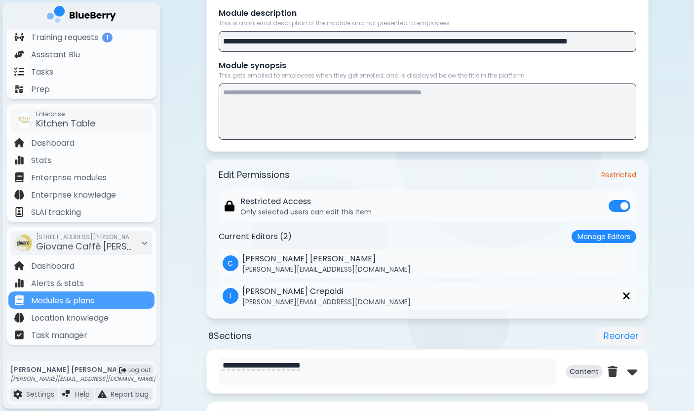
click at [436, 42] on input "**********" at bounding box center [428, 41] width 418 height 21
drag, startPoint x: 432, startPoint y: 42, endPoint x: 487, endPoint y: 42, distance: 55.3
click at [487, 42] on input "**********" at bounding box center [428, 41] width 418 height 21
type input "**********"
click at [370, 95] on textarea at bounding box center [428, 111] width 418 height 56
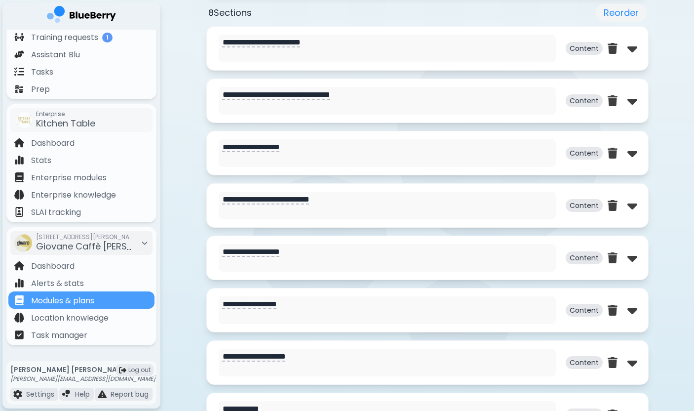
scroll to position [618, 0]
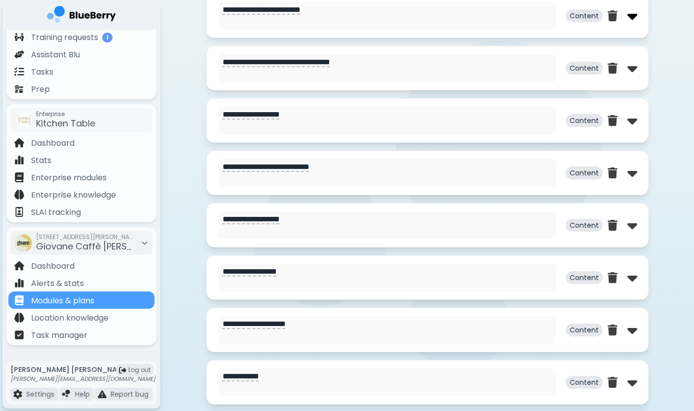
click at [631, 20] on img at bounding box center [633, 16] width 10 height 16
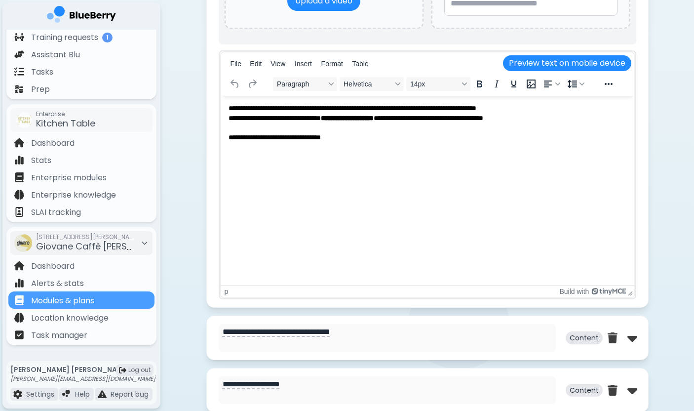
scroll to position [837, 0]
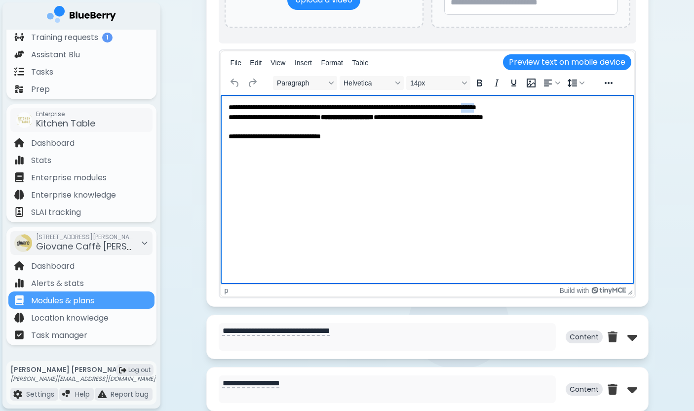
drag, startPoint x: 519, startPoint y: 105, endPoint x: 539, endPoint y: 106, distance: 20.3
click at [539, 106] on p "**********" at bounding box center [427, 122] width 398 height 38
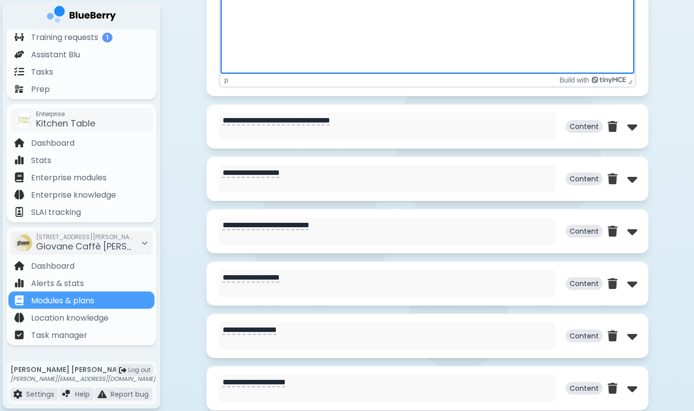
scroll to position [1070, 0]
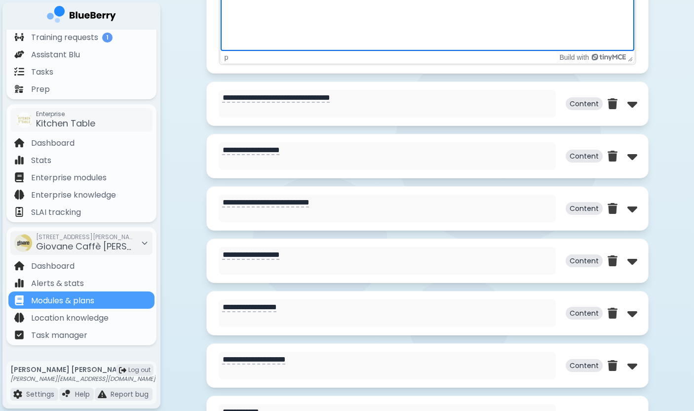
click at [639, 106] on div "**********" at bounding box center [427, 103] width 443 height 44
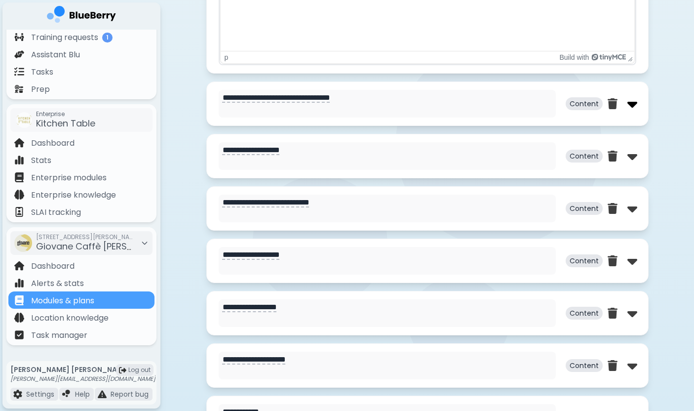
click at [636, 106] on img at bounding box center [633, 104] width 10 height 16
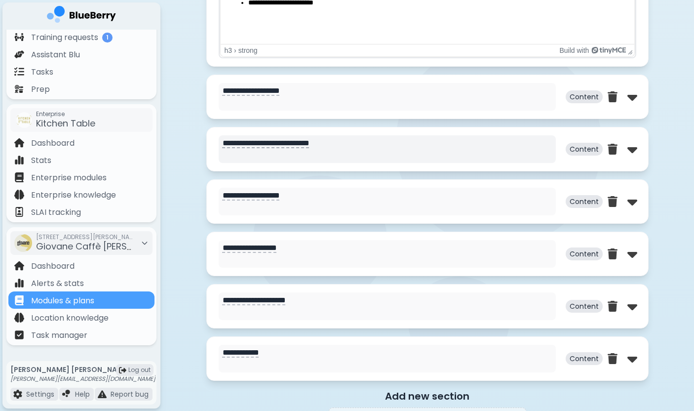
scroll to position [1620, 0]
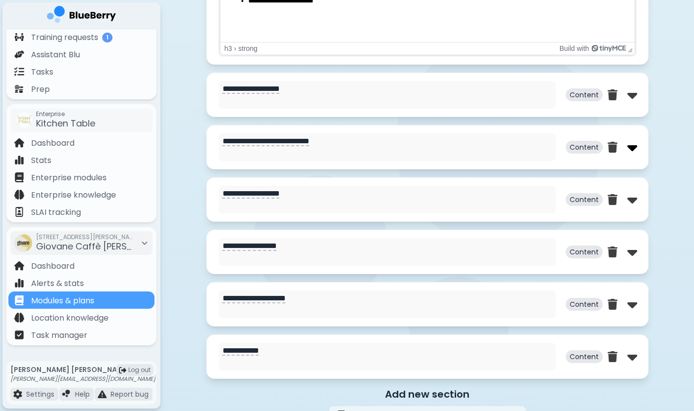
click at [633, 154] on img at bounding box center [633, 147] width 10 height 16
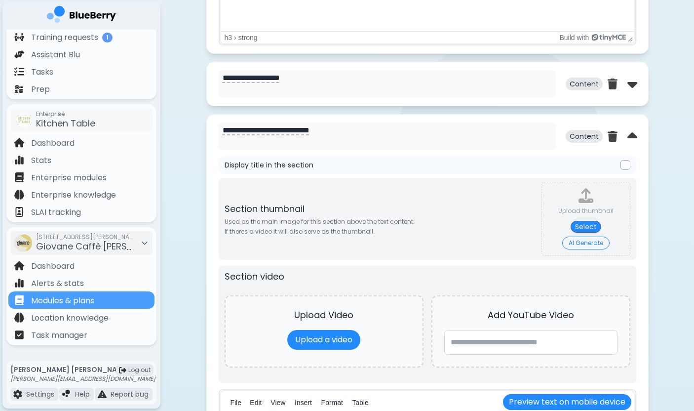
scroll to position [1633, 0]
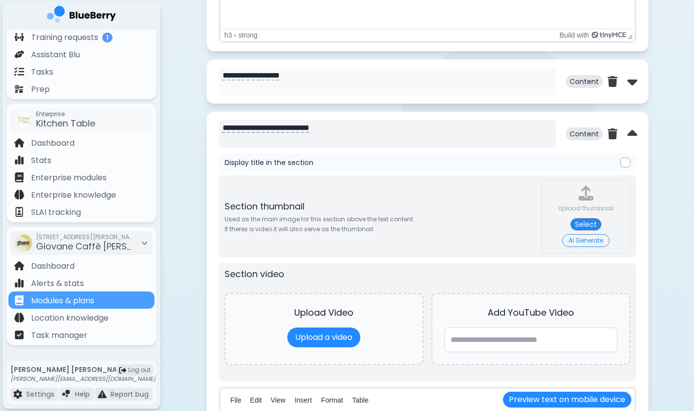
click at [240, 129] on textarea "**********" at bounding box center [387, 134] width 337 height 28
click at [268, 143] on textarea "**********" at bounding box center [387, 134] width 337 height 28
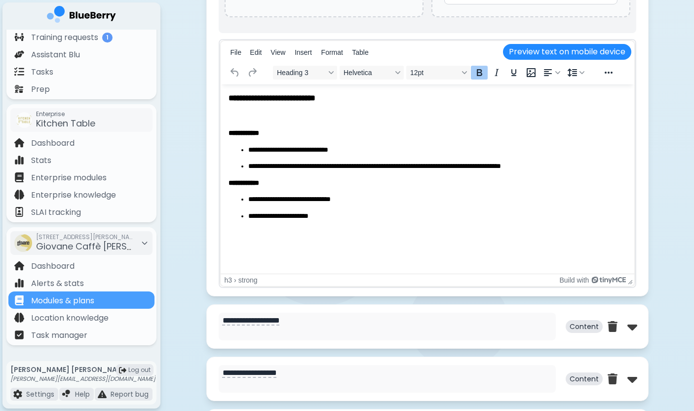
scroll to position [1982, 0]
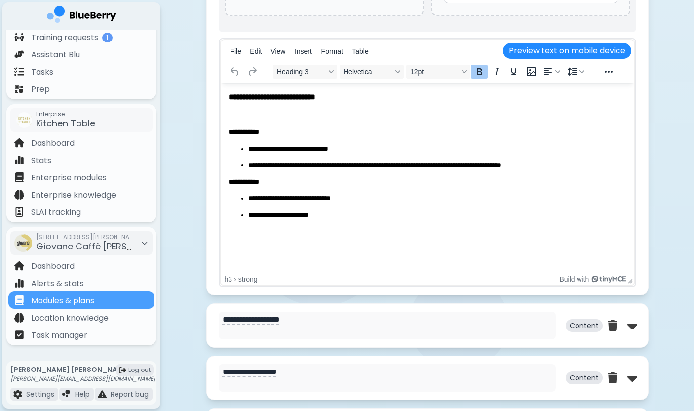
type textarea "**********"
click at [337, 200] on p "**********" at bounding box center [437, 199] width 378 height 10
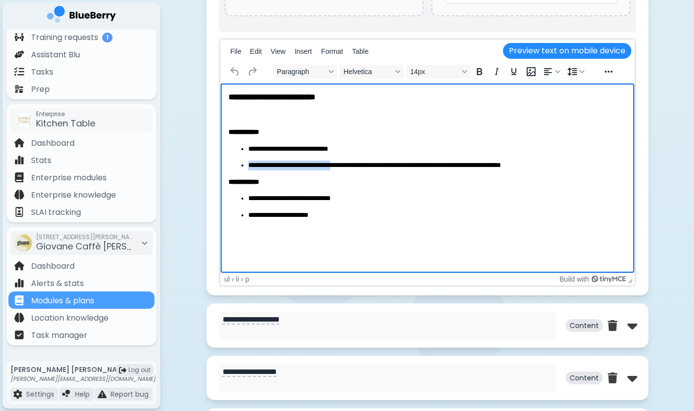
drag, startPoint x: 268, startPoint y: 155, endPoint x: 362, endPoint y: 166, distance: 94.1
click at [362, 166] on ul "**********" at bounding box center [427, 157] width 398 height 26
click at [362, 166] on p "**********" at bounding box center [437, 166] width 378 height 10
click at [495, 164] on p "**********" at bounding box center [437, 166] width 378 height 10
click at [495, 203] on ul "**********" at bounding box center [427, 207] width 398 height 26
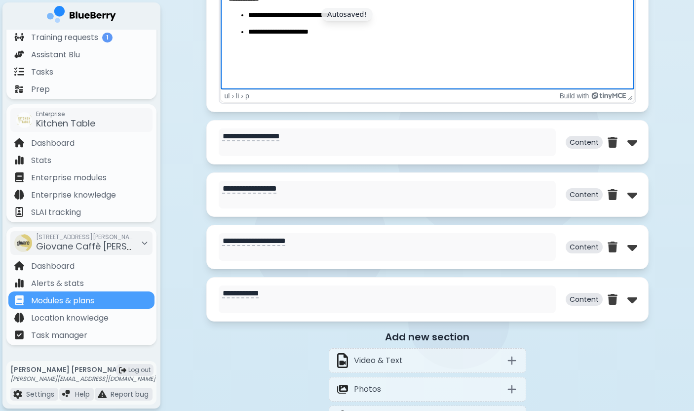
scroll to position [2171, 0]
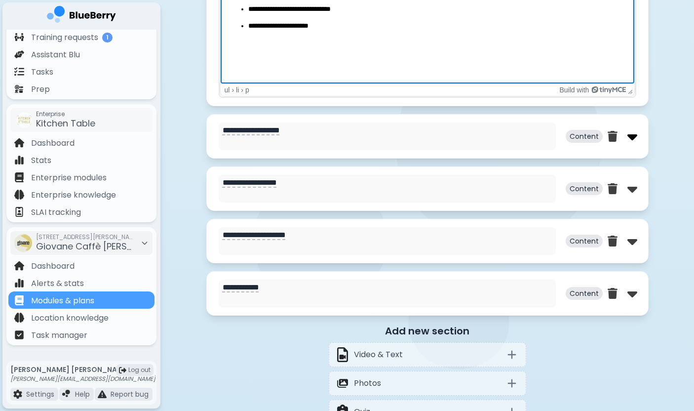
click at [636, 140] on div "**********" at bounding box center [427, 136] width 443 height 44
click at [635, 140] on img at bounding box center [633, 136] width 10 height 16
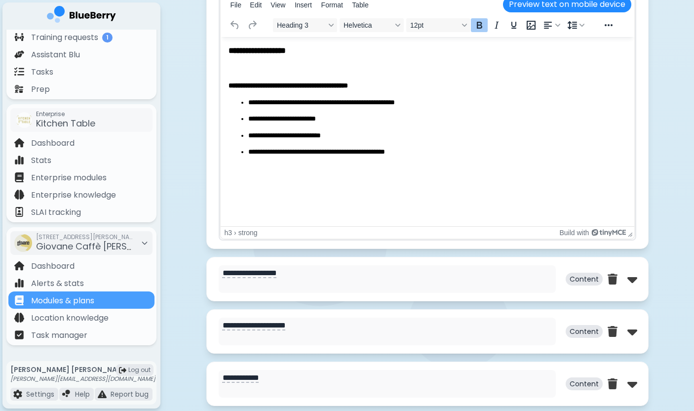
scroll to position [2586, 0]
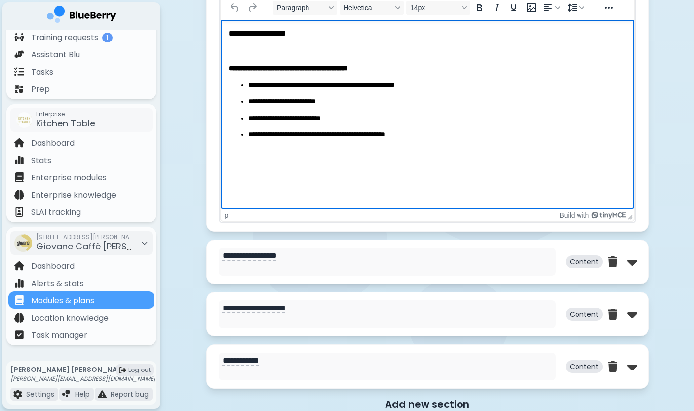
click at [397, 151] on p "Rich Text Area" at bounding box center [427, 152] width 398 height 10
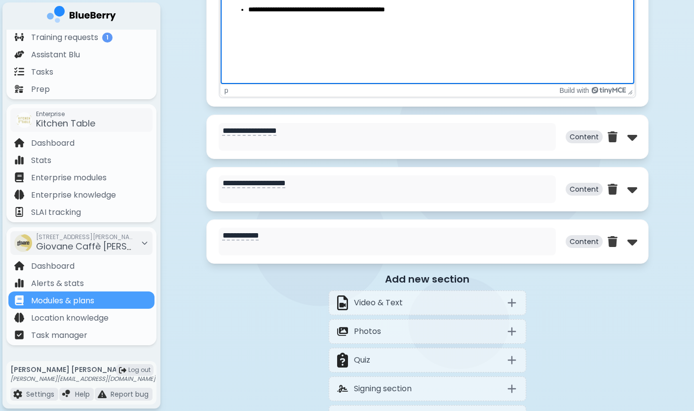
scroll to position [2737, 0]
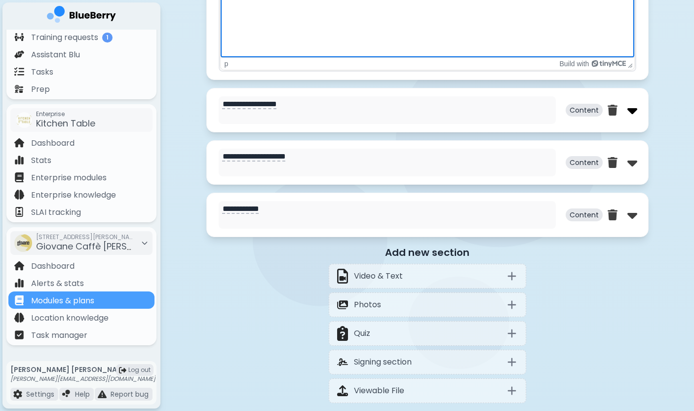
click at [632, 118] on img at bounding box center [633, 110] width 10 height 16
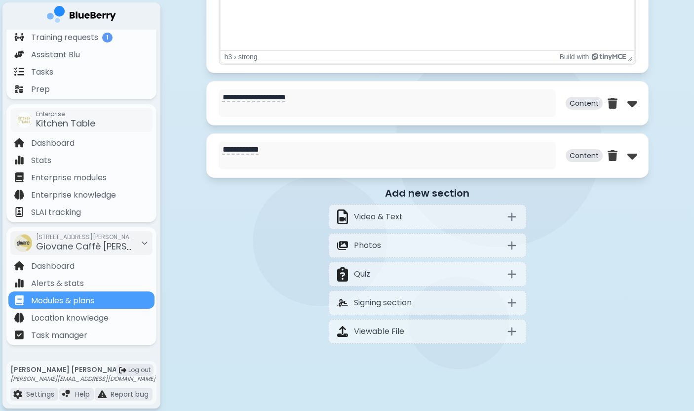
scroll to position [3288, 0]
click at [629, 155] on img at bounding box center [633, 156] width 10 height 16
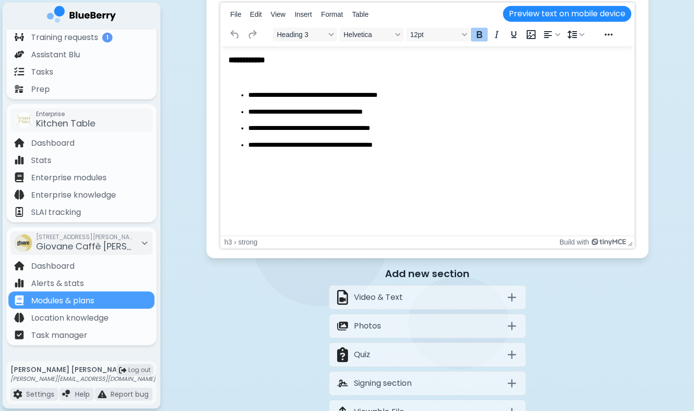
scroll to position [3690, 0]
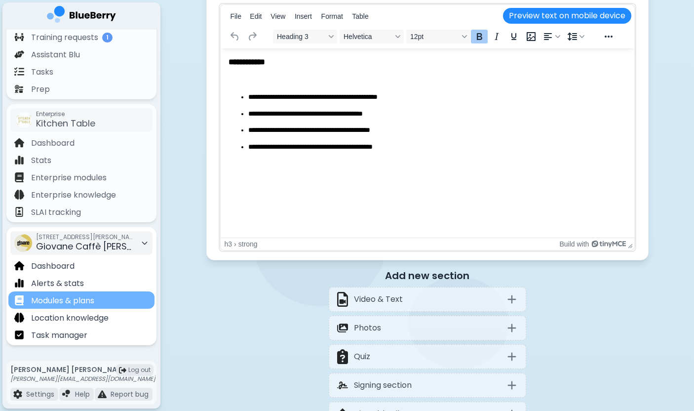
click at [101, 302] on div "Modules & plans" at bounding box center [81, 299] width 146 height 17
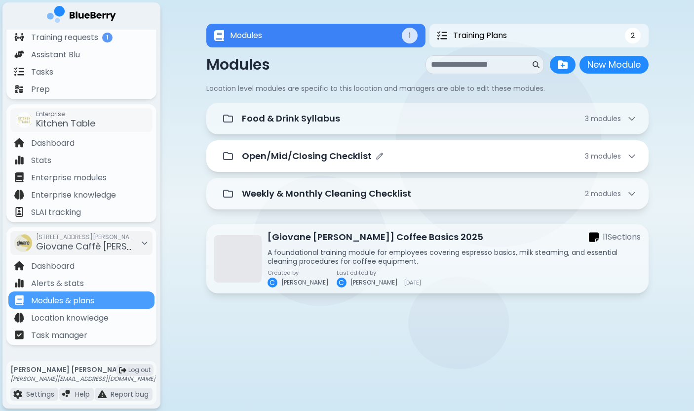
click at [452, 152] on div "Open/Mid/Closing Checklist 3 module s" at bounding box center [439, 156] width 395 height 14
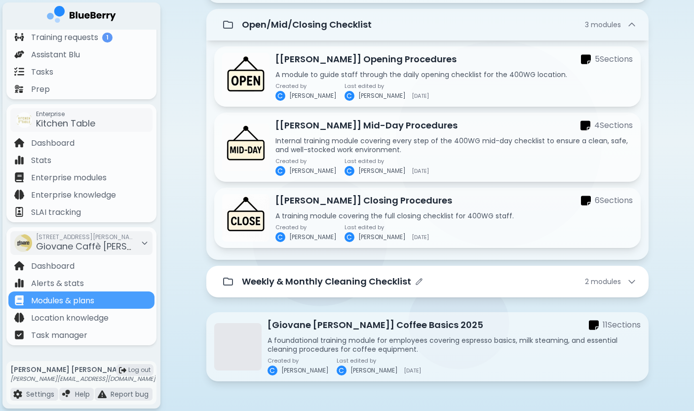
click at [441, 280] on div "Weekly & Monthly Cleaning Checklist 2 module s" at bounding box center [439, 282] width 395 height 14
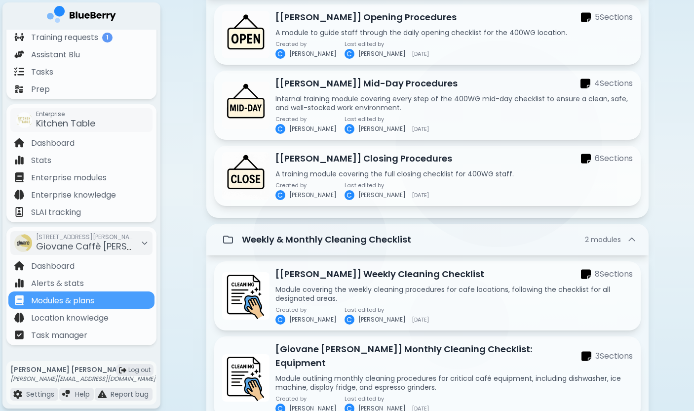
scroll to position [244, 0]
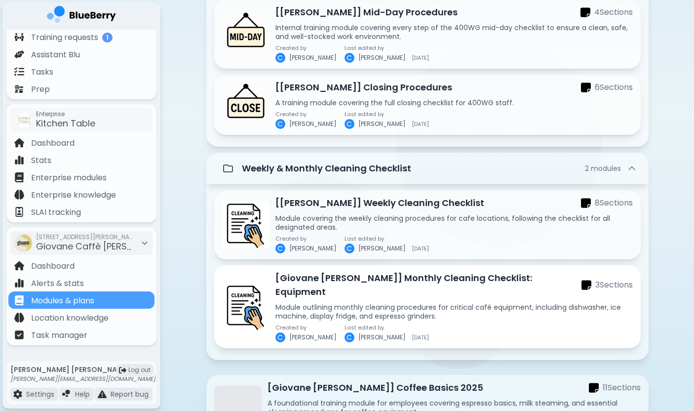
click at [450, 303] on p "Module outlining monthly cleaning procedures for critical café equipment, inclu…" at bounding box center [455, 312] width 358 height 18
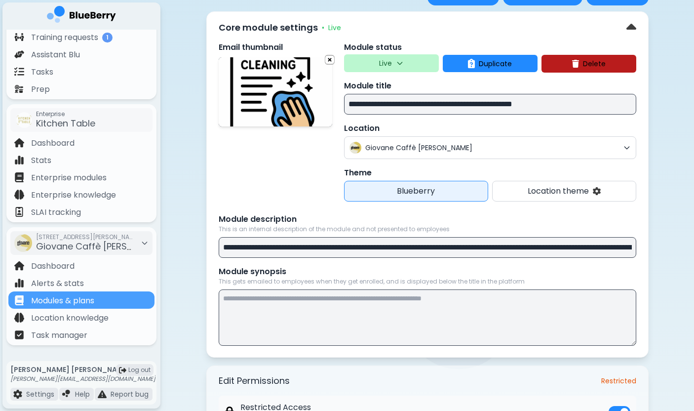
scroll to position [95, 0]
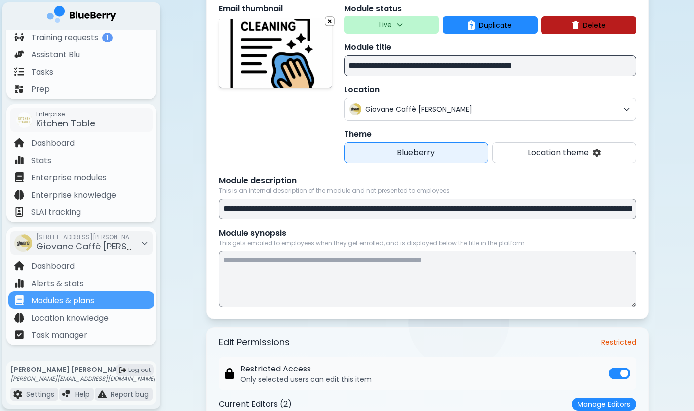
click at [382, 209] on input "**********" at bounding box center [428, 209] width 418 height 21
click at [467, 208] on input "**********" at bounding box center [428, 209] width 418 height 21
click at [477, 213] on input "**********" at bounding box center [428, 209] width 418 height 21
drag, startPoint x: 514, startPoint y: 211, endPoint x: 686, endPoint y: 212, distance: 171.9
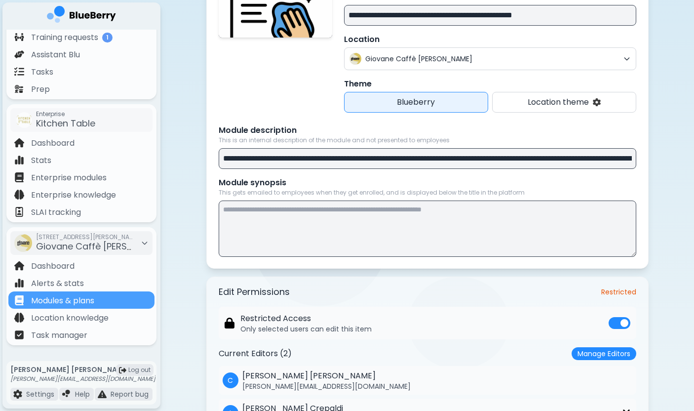
scroll to position [151, 0]
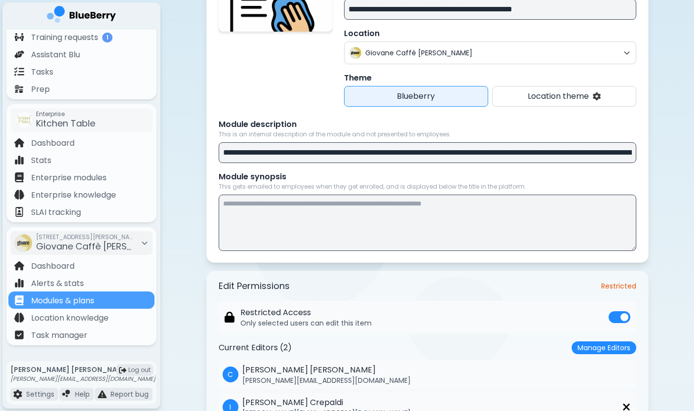
click at [510, 150] on input "**********" at bounding box center [428, 152] width 418 height 21
click at [514, 152] on input "**********" at bounding box center [428, 152] width 418 height 21
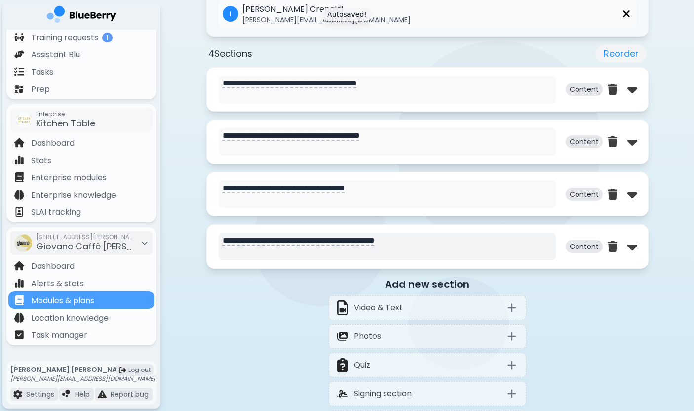
scroll to position [558, 0]
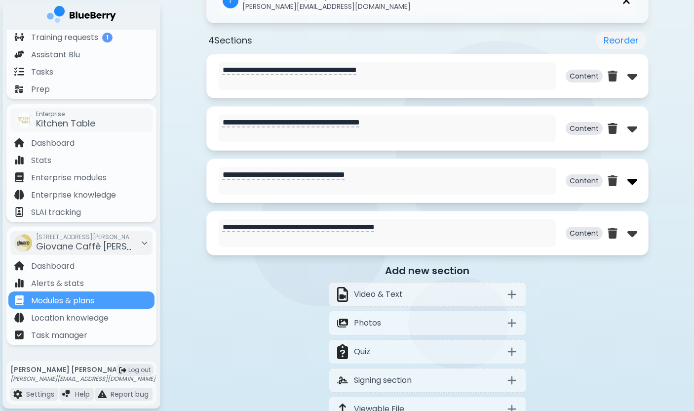
type input "**********"
click at [634, 184] on img at bounding box center [633, 181] width 10 height 16
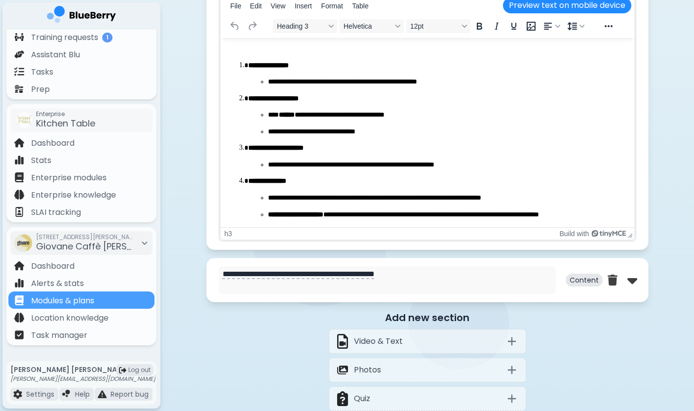
scroll to position [5, 0]
click at [89, 296] on p "Modules & plans" at bounding box center [62, 301] width 63 height 12
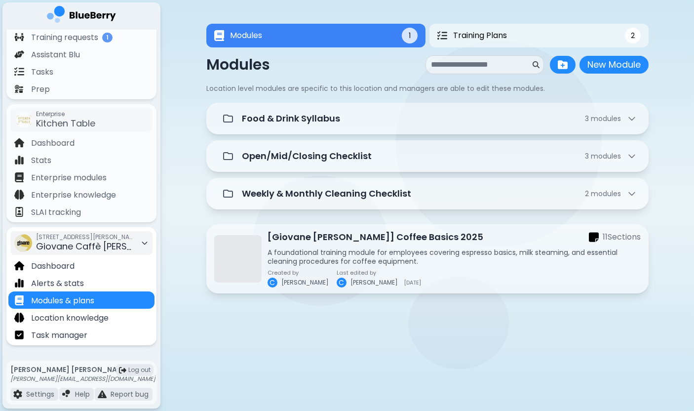
click at [108, 251] on span "Giovane Caffè [PERSON_NAME]" at bounding box center [105, 246] width 138 height 12
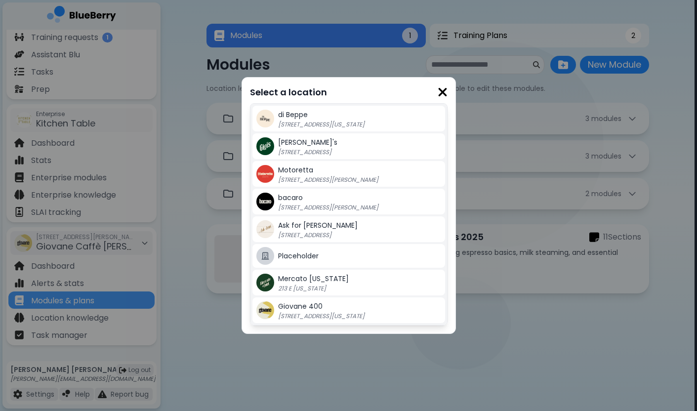
click at [326, 303] on div "Giovane 400 418 W Georgia St, Vancouver BC" at bounding box center [359, 310] width 163 height 20
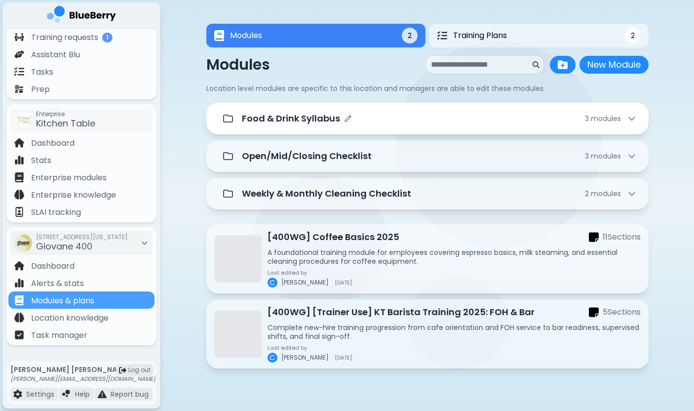
click at [391, 110] on div "Food & Drink Syllabus 3 module s" at bounding box center [427, 119] width 419 height 20
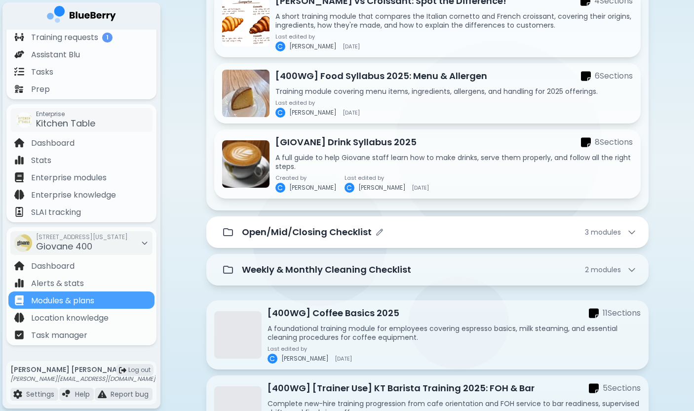
scroll to position [180, 0]
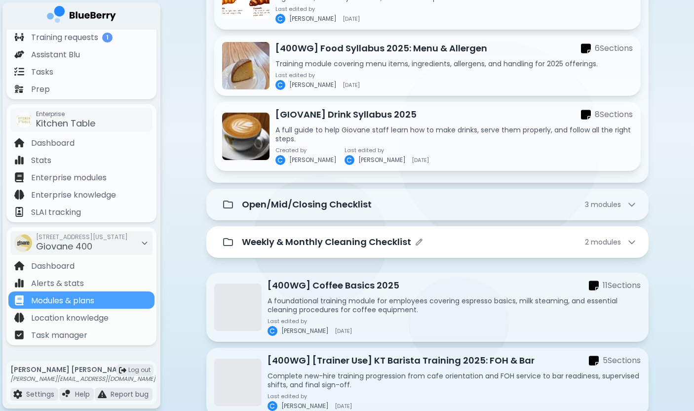
click at [435, 230] on div "Weekly & Monthly Cleaning Checklist 2 module s" at bounding box center [427, 242] width 443 height 32
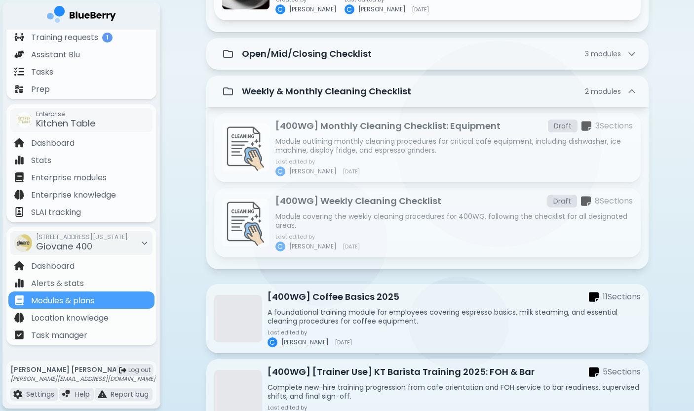
scroll to position [370, 0]
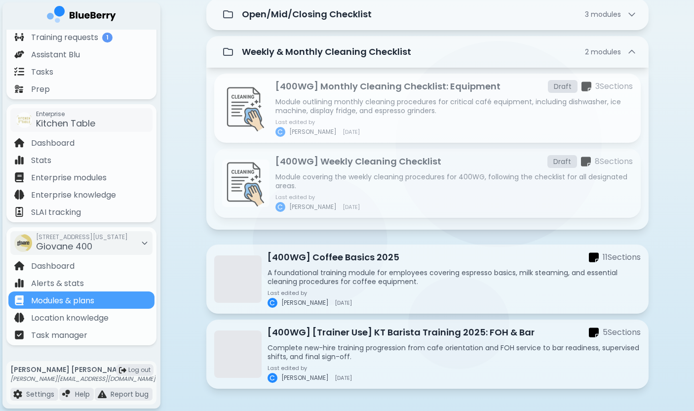
click at [467, 108] on p "Module outlining monthly cleaning procedures for critical café equipment, inclu…" at bounding box center [455, 106] width 358 height 18
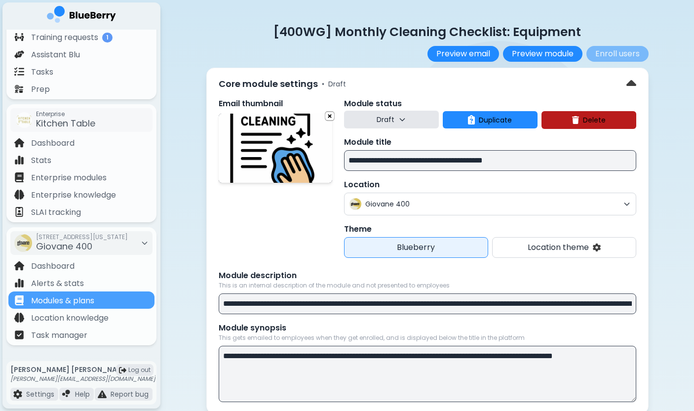
scroll to position [6, 0]
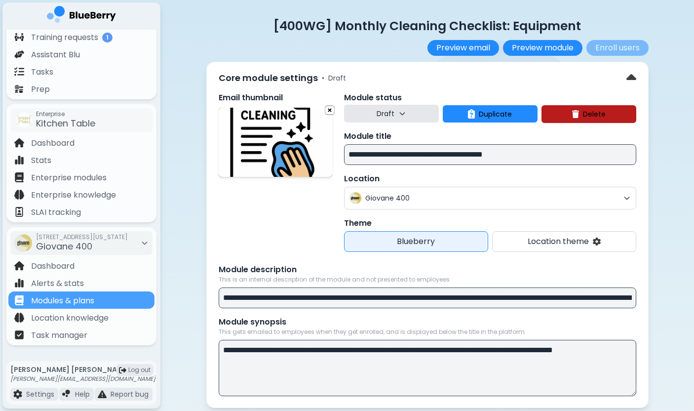
click at [468, 299] on input "**********" at bounding box center [428, 297] width 418 height 21
type input "**********"
click at [453, 347] on textarea "**********" at bounding box center [428, 368] width 418 height 56
type textarea "**********"
drag, startPoint x: 473, startPoint y: 301, endPoint x: 726, endPoint y: 304, distance: 252.9
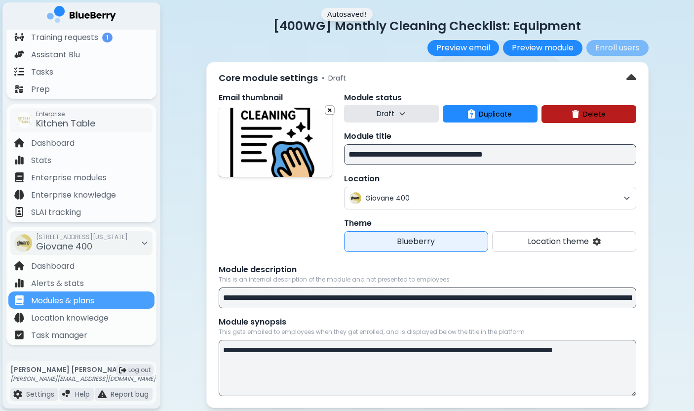
click at [600, 370] on textarea "**********" at bounding box center [428, 368] width 418 height 56
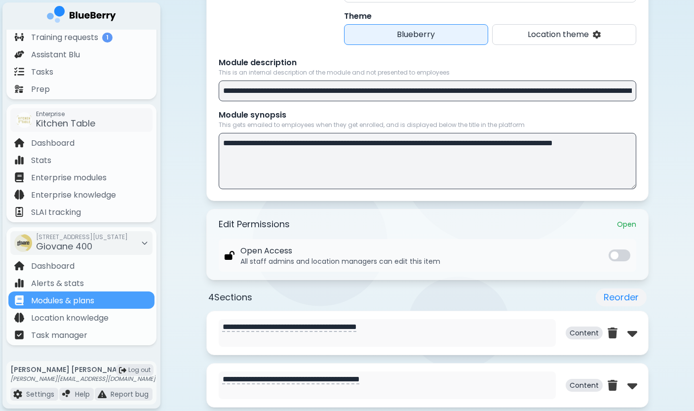
scroll to position [228, 0]
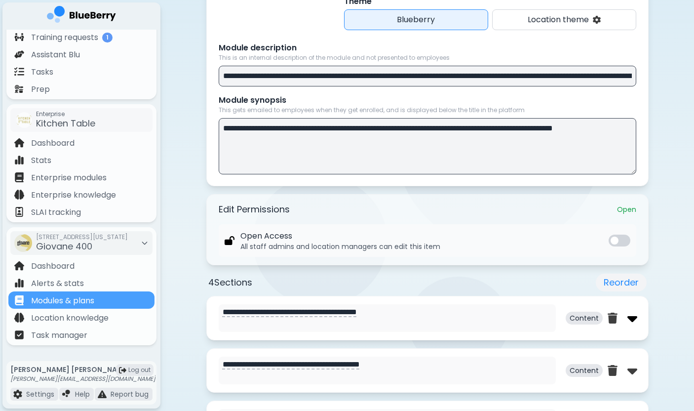
click at [633, 323] on img at bounding box center [633, 318] width 10 height 16
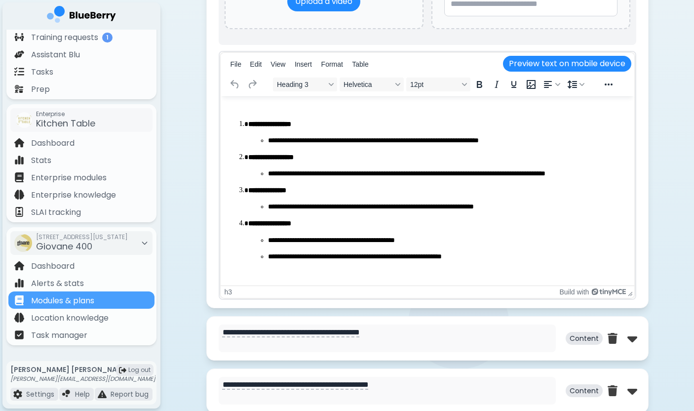
scroll to position [821, 0]
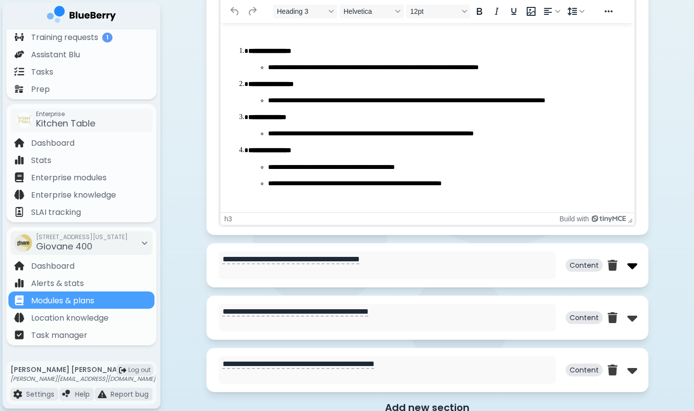
click at [635, 265] on img at bounding box center [633, 265] width 10 height 16
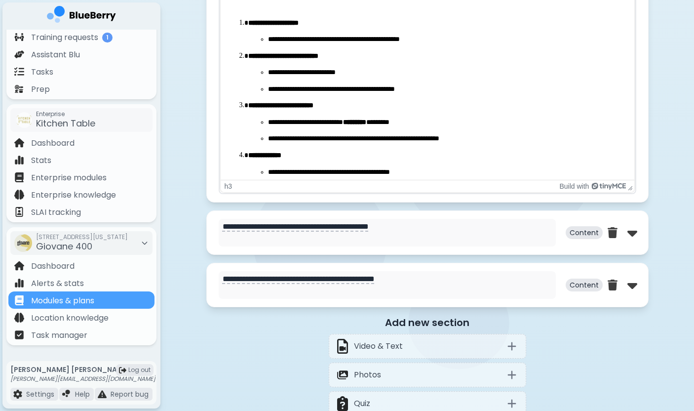
scroll to position [1490, 0]
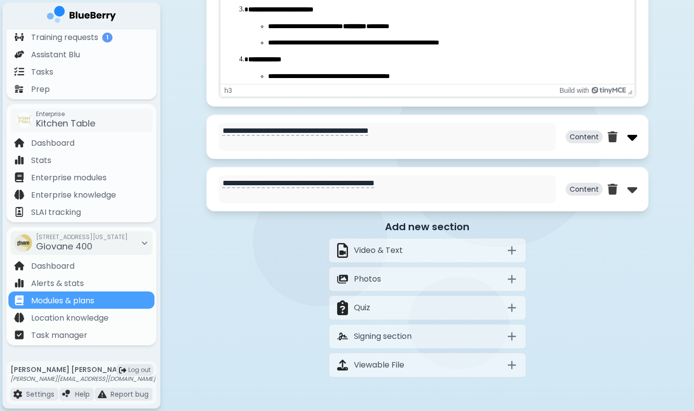
click at [634, 139] on img at bounding box center [633, 137] width 10 height 16
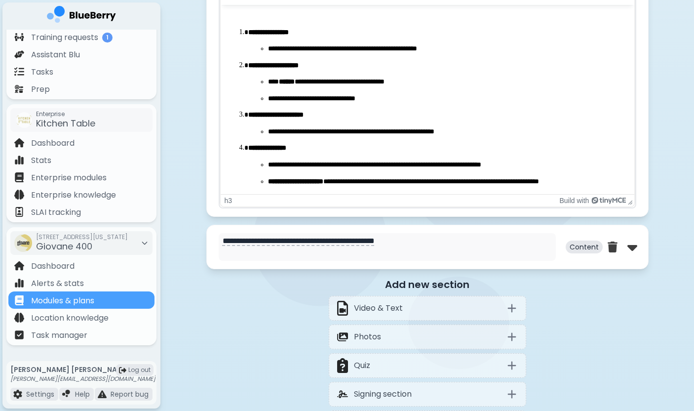
scroll to position [5, 0]
click at [633, 248] on img at bounding box center [633, 247] width 10 height 16
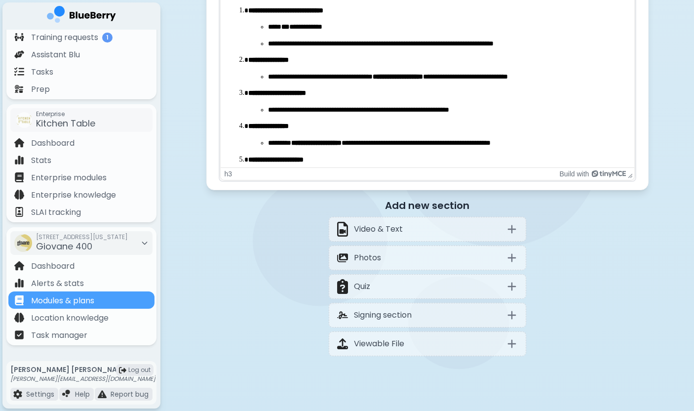
scroll to position [0, 0]
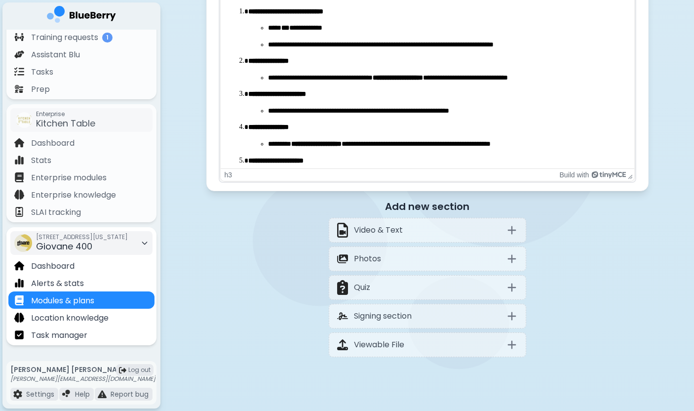
click at [115, 240] on span "[STREET_ADDRESS][US_STATE]" at bounding box center [82, 237] width 92 height 8
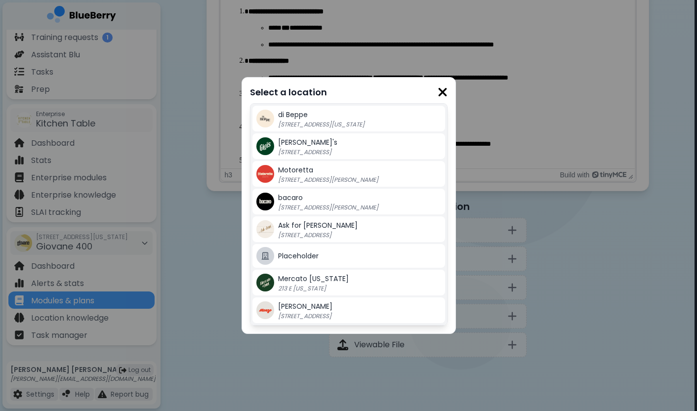
click at [319, 279] on span "Mercato Georgia" at bounding box center [313, 279] width 71 height 10
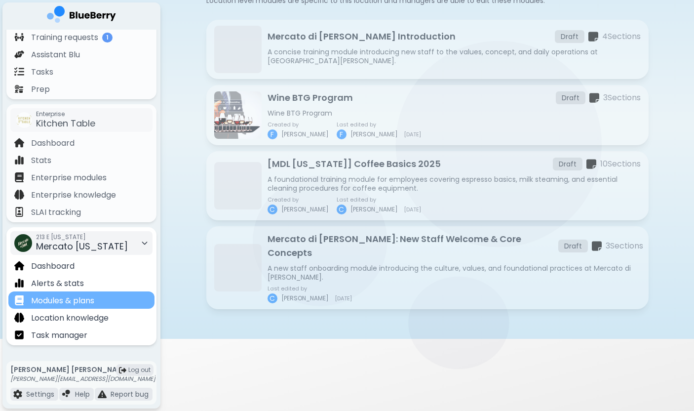
click at [112, 302] on div "Modules & plans" at bounding box center [81, 299] width 146 height 17
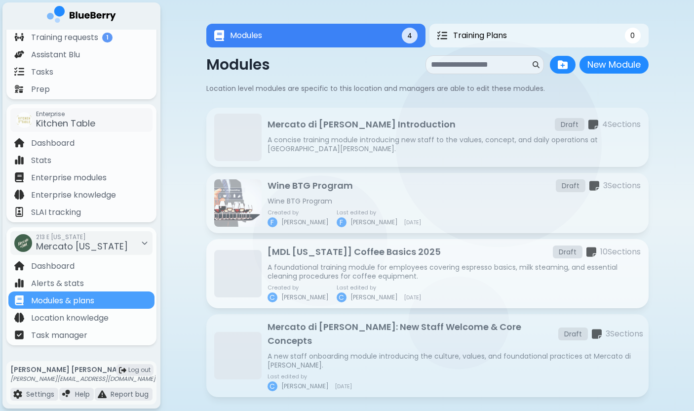
click at [347, 256] on p "[MDL Georgia] Coffee Basics 2025" at bounding box center [354, 252] width 173 height 14
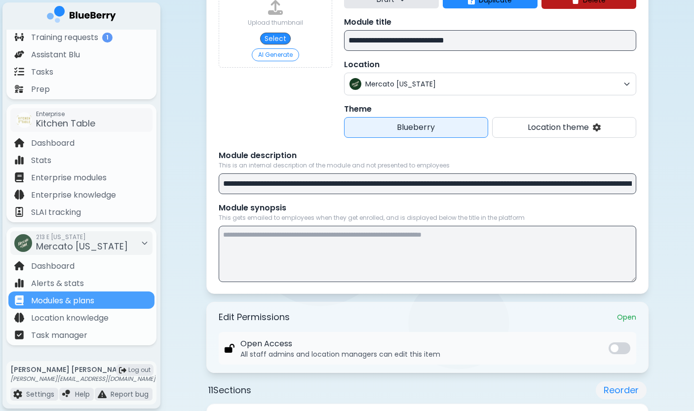
scroll to position [122, 0]
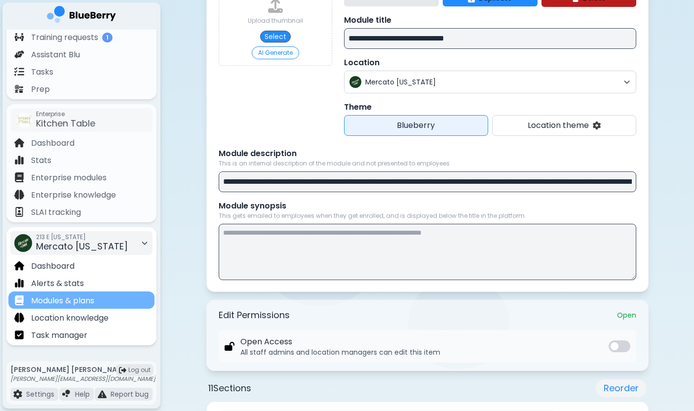
click at [97, 298] on div "Modules & plans" at bounding box center [81, 299] width 146 height 17
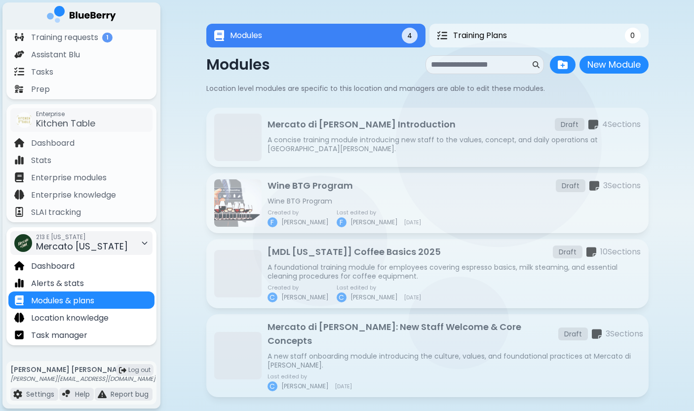
click at [100, 246] on span "Mercato Georgia" at bounding box center [82, 246] width 92 height 12
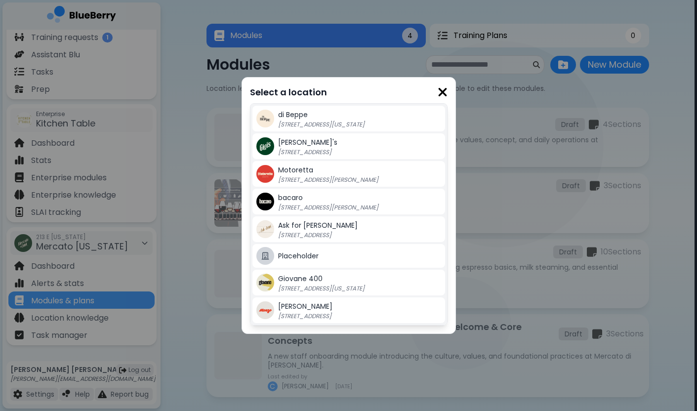
click at [323, 281] on div "Giovane 400 418 W Georgia St, Vancouver BC" at bounding box center [359, 283] width 163 height 20
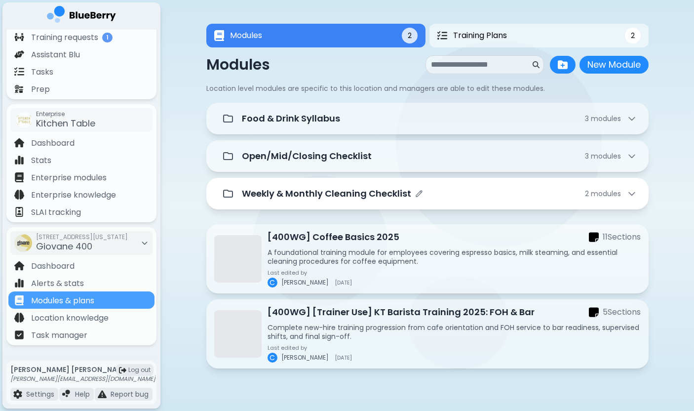
click at [392, 188] on p "Weekly & Monthly Cleaning Checklist" at bounding box center [326, 194] width 169 height 14
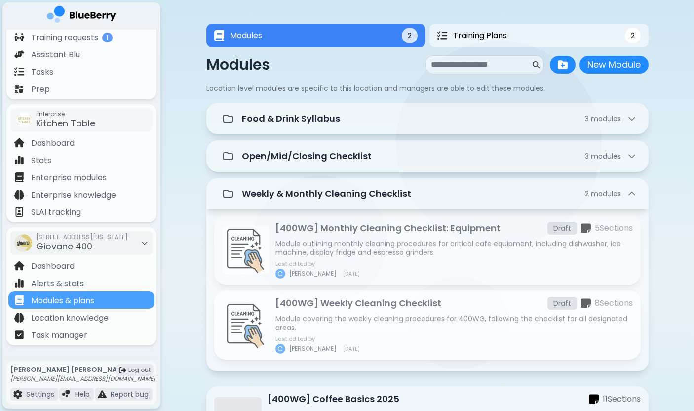
click at [419, 305] on p "[400WG] Weekly Cleaning Checklist" at bounding box center [359, 303] width 166 height 14
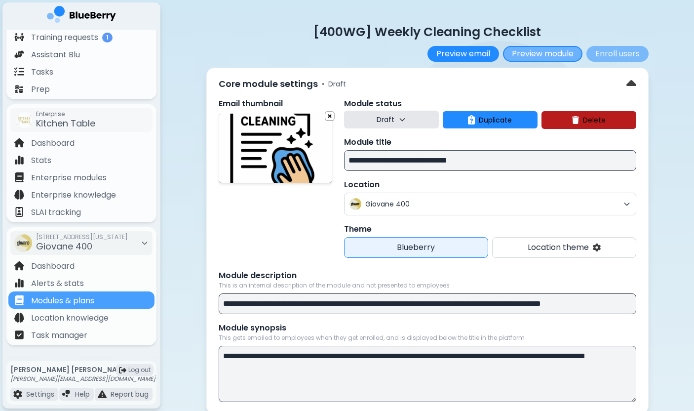
click at [524, 57] on button "Preview module" at bounding box center [543, 54] width 80 height 16
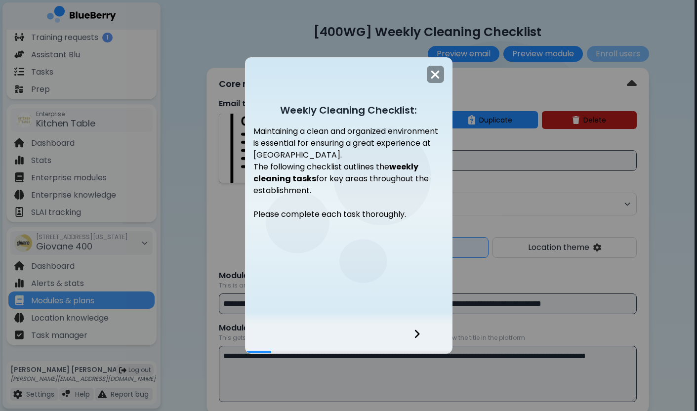
click at [418, 334] on icon at bounding box center [416, 334] width 5 height 8
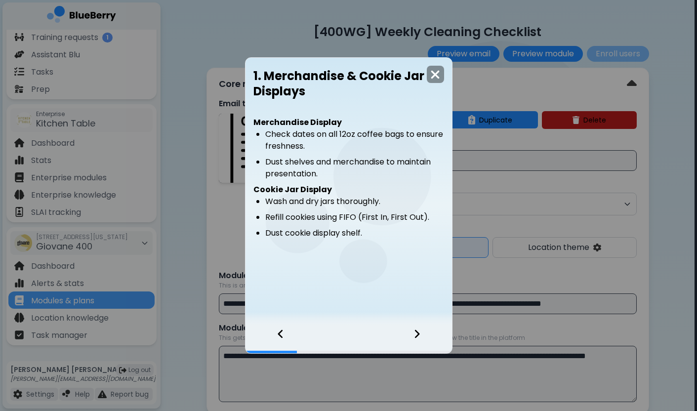
click at [418, 334] on icon at bounding box center [416, 334] width 5 height 8
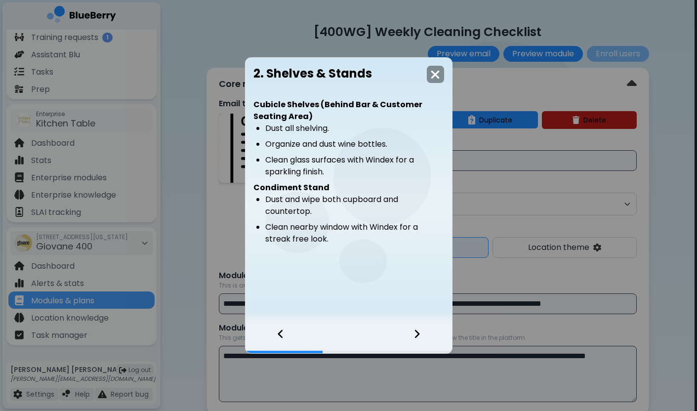
click at [418, 334] on icon at bounding box center [416, 334] width 5 height 8
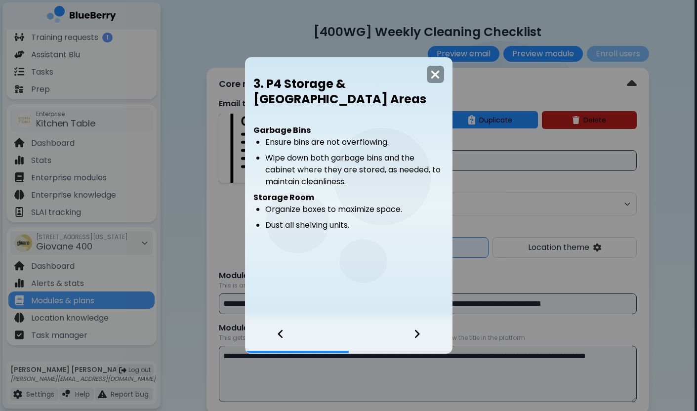
click at [418, 334] on icon at bounding box center [416, 334] width 5 height 8
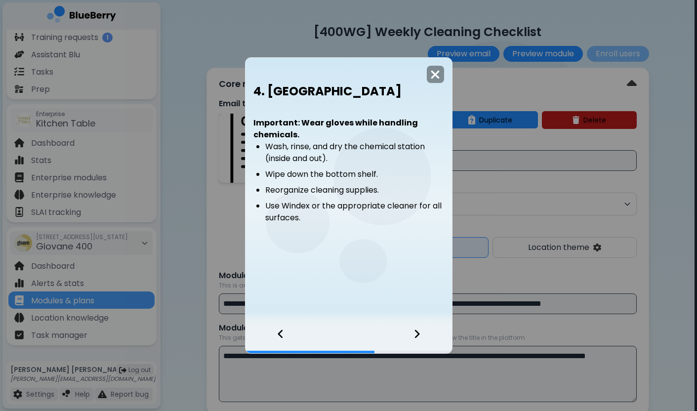
click at [418, 334] on icon at bounding box center [416, 334] width 5 height 8
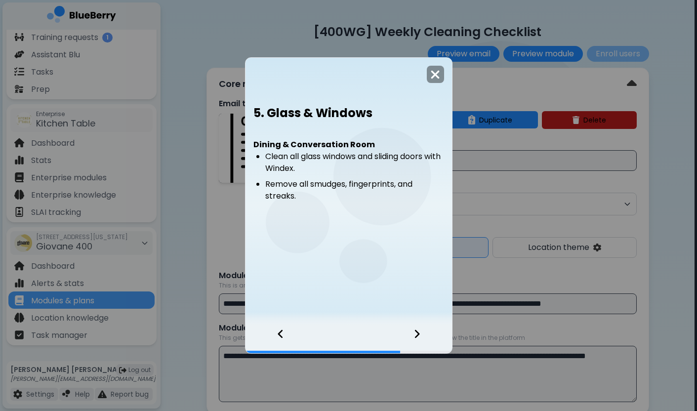
click at [418, 334] on icon at bounding box center [416, 334] width 5 height 8
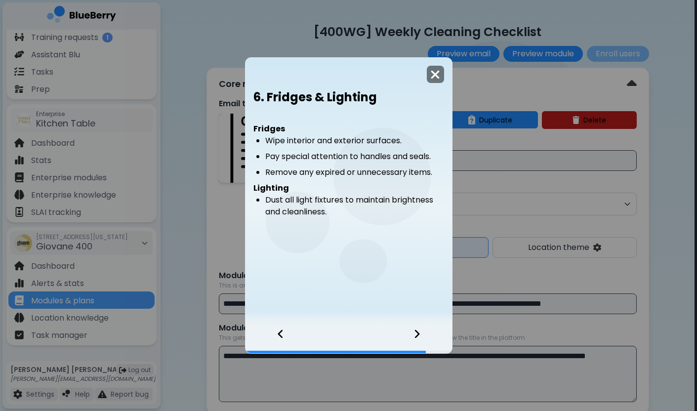
click at [434, 73] on img at bounding box center [435, 74] width 10 height 13
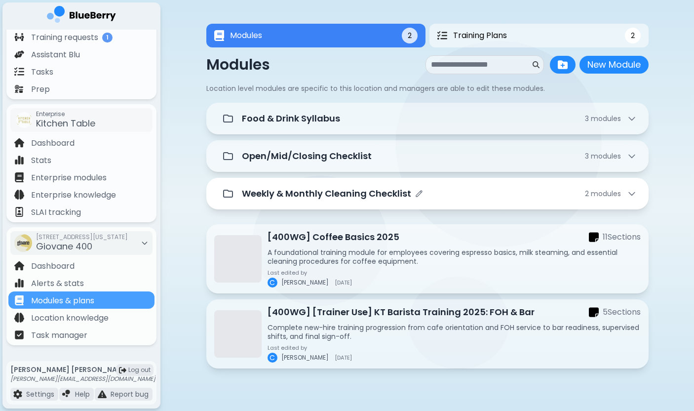
click at [326, 187] on div "Weekly & Monthly Cleaning Checklist 2 module s" at bounding box center [427, 194] width 419 height 20
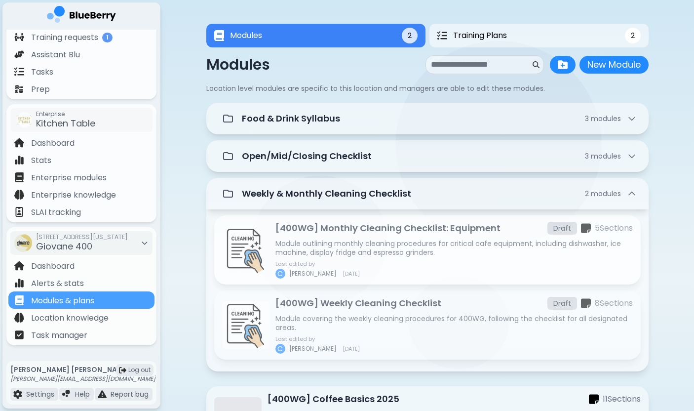
click at [341, 248] on p "Module outlining monthly cleaning procedures for critical cafe equipment, inclu…" at bounding box center [455, 248] width 358 height 18
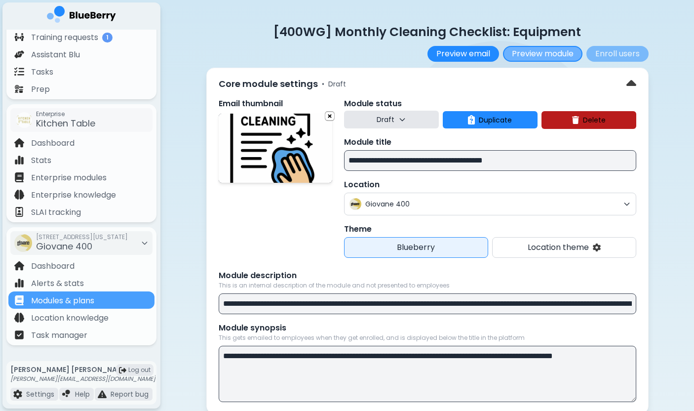
click at [536, 50] on button "Preview module" at bounding box center [543, 54] width 80 height 16
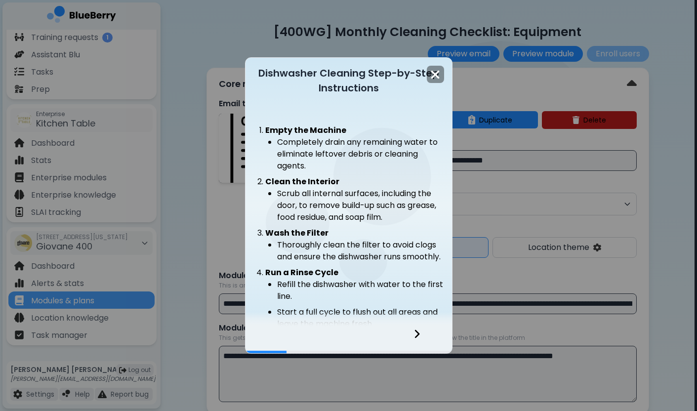
click at [415, 334] on icon at bounding box center [416, 333] width 7 height 11
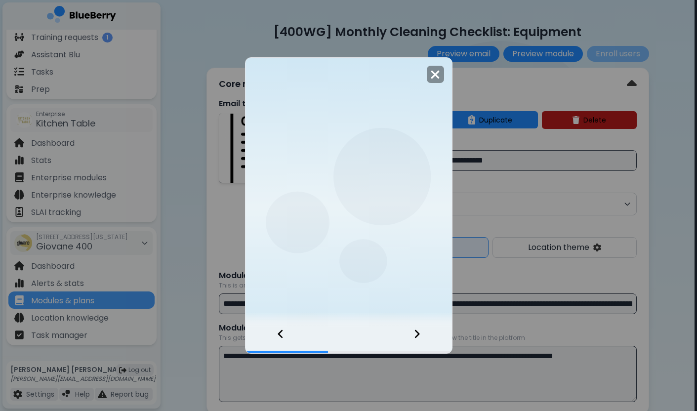
click at [415, 334] on icon at bounding box center [416, 333] width 7 height 11
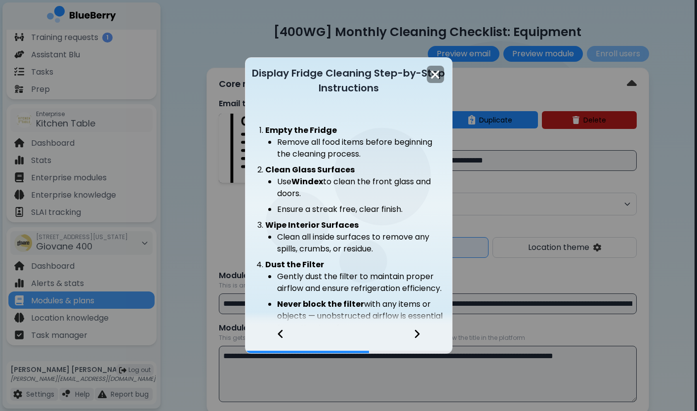
click at [415, 334] on icon at bounding box center [416, 333] width 7 height 11
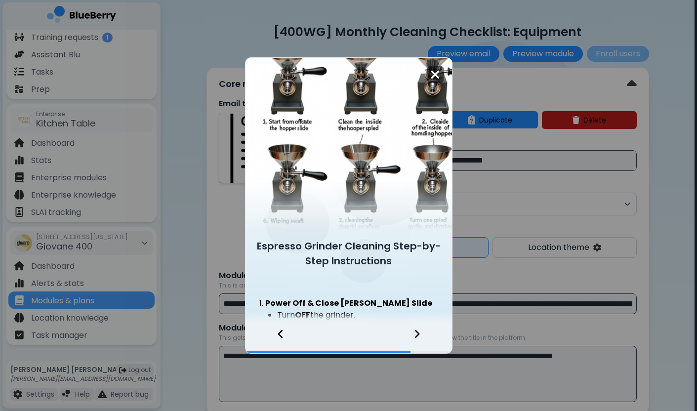
click at [438, 74] on img at bounding box center [435, 74] width 10 height 13
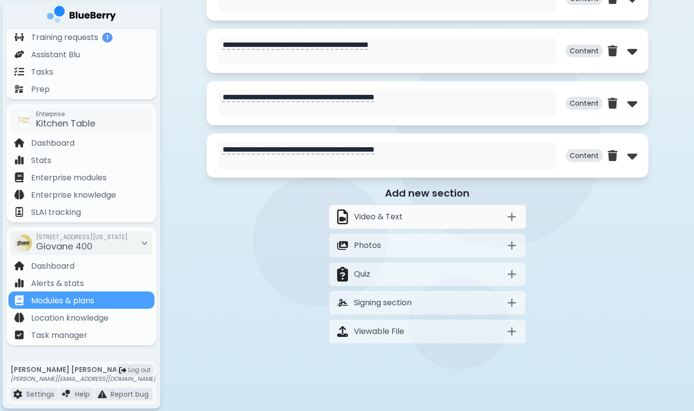
scroll to position [601, 0]
click at [467, 103] on textarea "**********" at bounding box center [387, 103] width 337 height 28
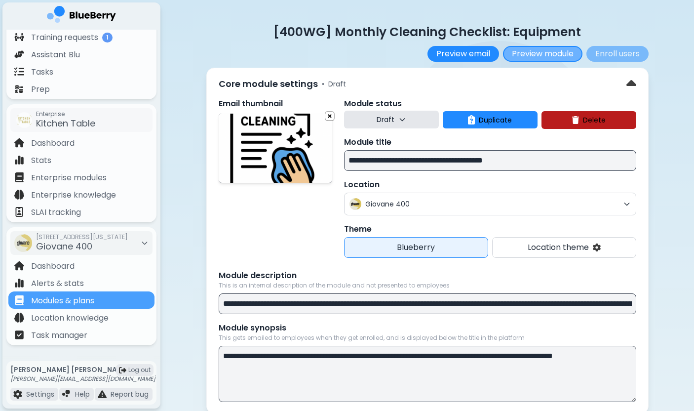
scroll to position [0, 0]
click at [554, 51] on button "Preview module" at bounding box center [543, 54] width 80 height 16
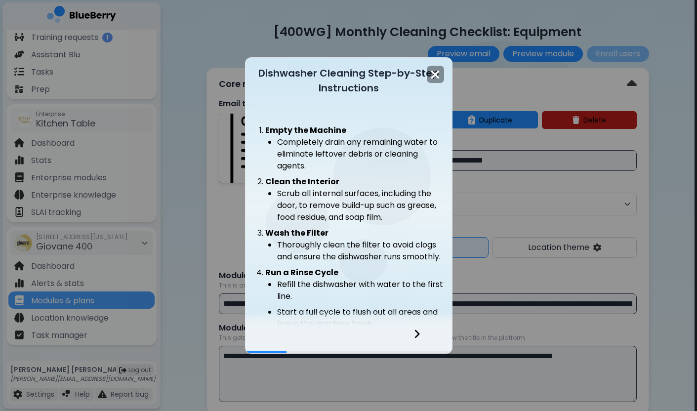
click at [414, 340] on div at bounding box center [423, 339] width 58 height 27
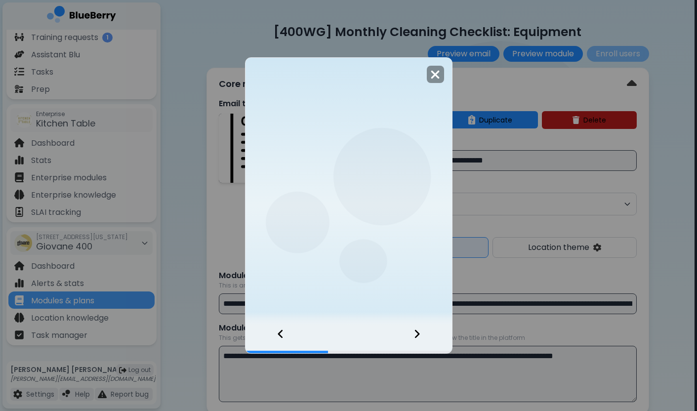
click at [414, 340] on div at bounding box center [423, 339] width 58 height 27
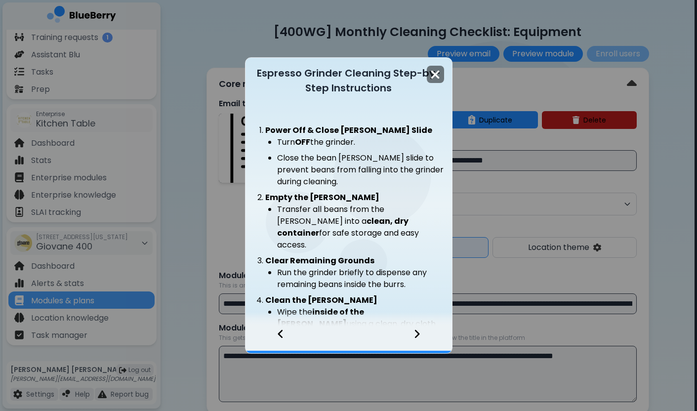
click at [437, 74] on img at bounding box center [435, 74] width 10 height 13
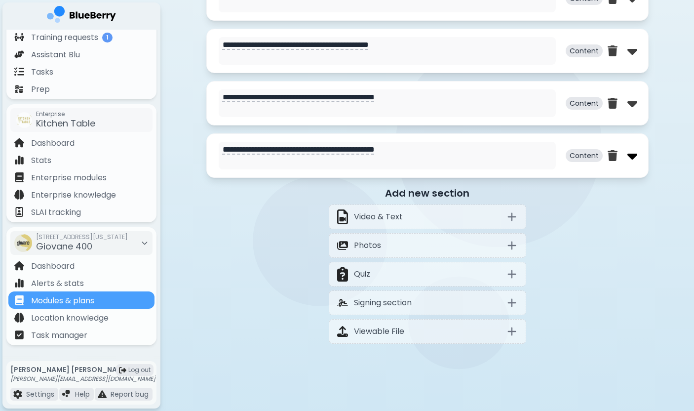
scroll to position [601, 0]
click at [629, 104] on img at bounding box center [633, 103] width 10 height 16
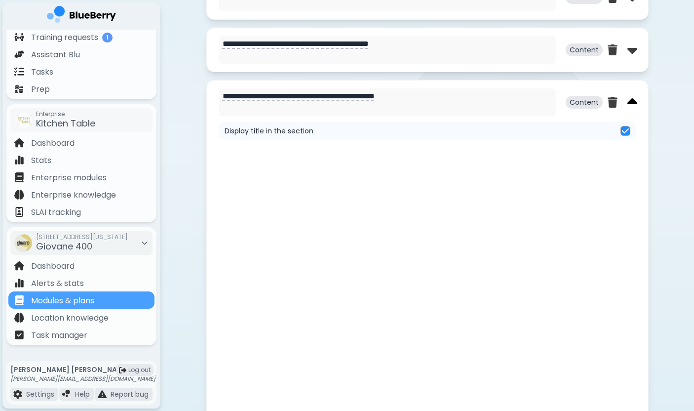
scroll to position [0, 0]
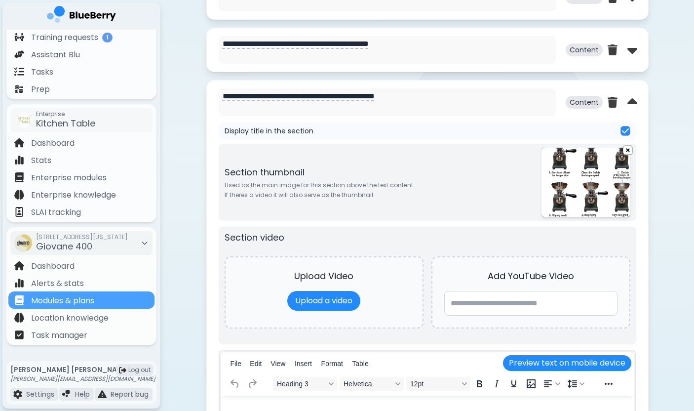
click at [604, 104] on div "Content" at bounding box center [602, 102] width 72 height 28
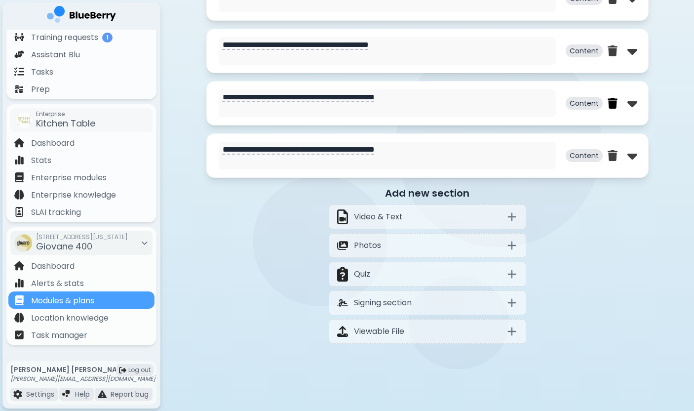
click at [611, 104] on img at bounding box center [613, 103] width 10 height 11
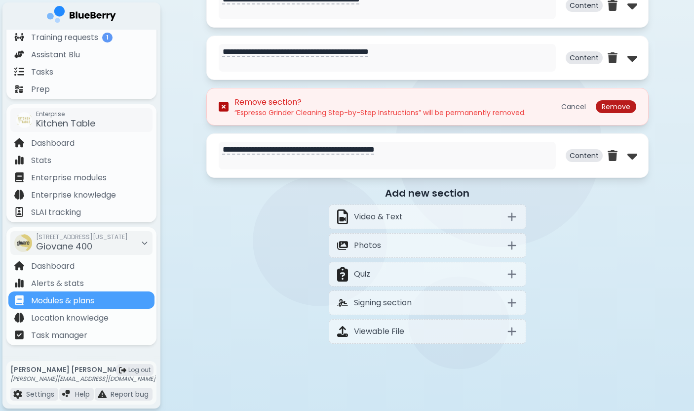
click at [617, 109] on button "Remove" at bounding box center [616, 106] width 41 height 13
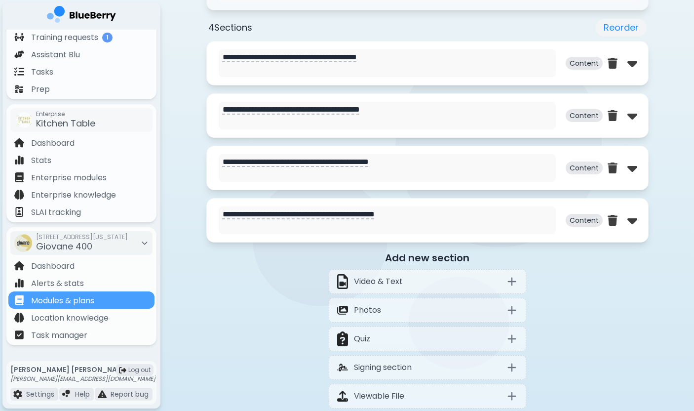
scroll to position [499, 0]
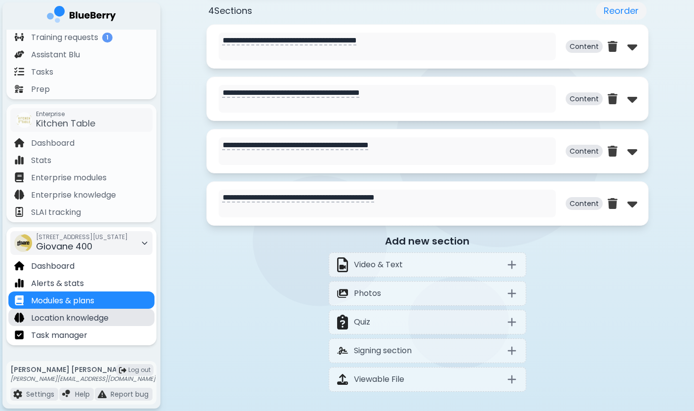
click at [104, 319] on p "Location knowledge" at bounding box center [70, 318] width 78 height 12
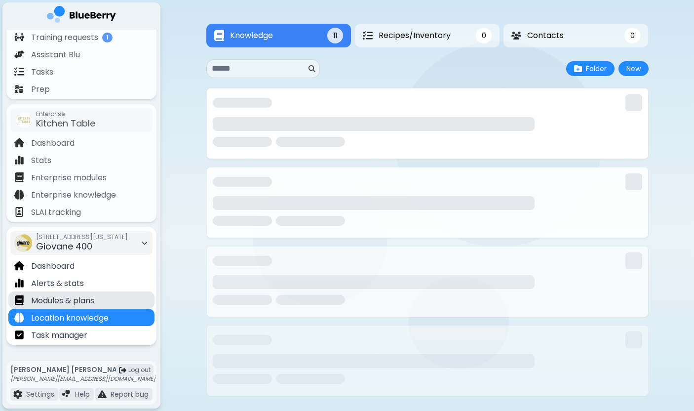
click at [110, 300] on div "Modules & plans" at bounding box center [81, 299] width 146 height 17
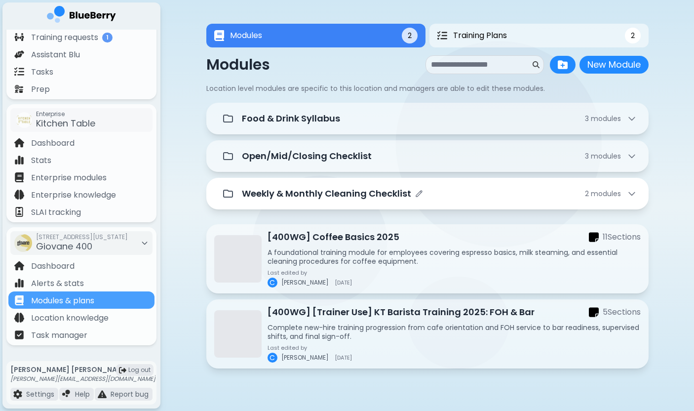
click at [355, 187] on div "Weekly & Monthly Cleaning Checklist 2 module s" at bounding box center [427, 194] width 419 height 20
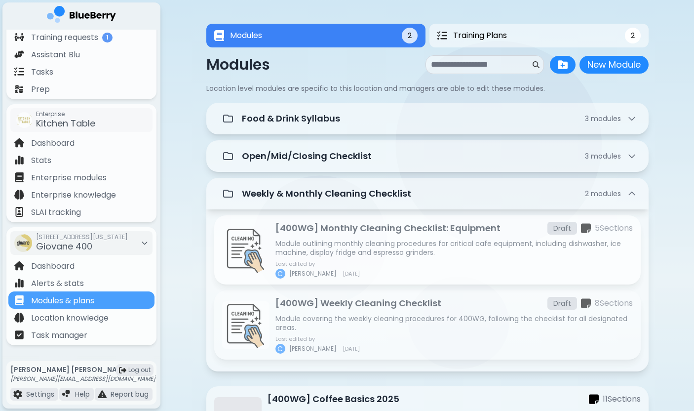
click at [364, 229] on p "[400WG] Monthly Cleaning Checklist: Equipment" at bounding box center [388, 228] width 225 height 14
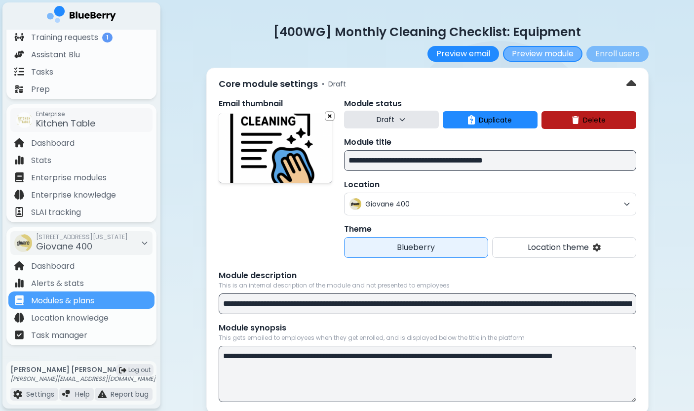
click at [552, 51] on button "Preview module" at bounding box center [543, 54] width 80 height 16
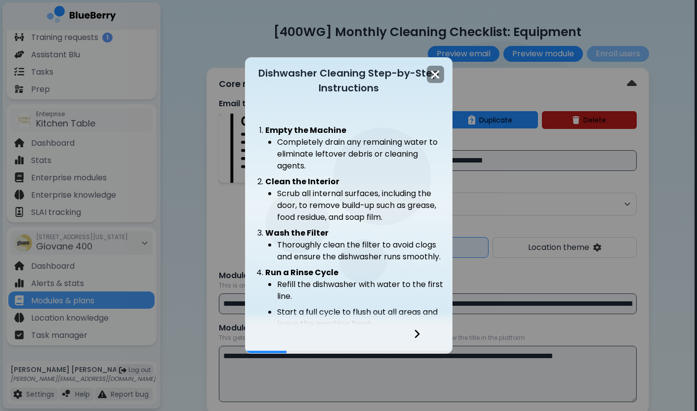
click at [416, 334] on icon at bounding box center [416, 333] width 7 height 11
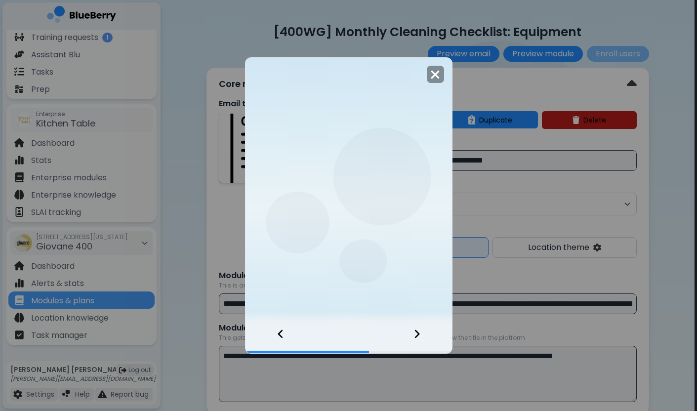
click at [416, 334] on icon at bounding box center [416, 333] width 7 height 11
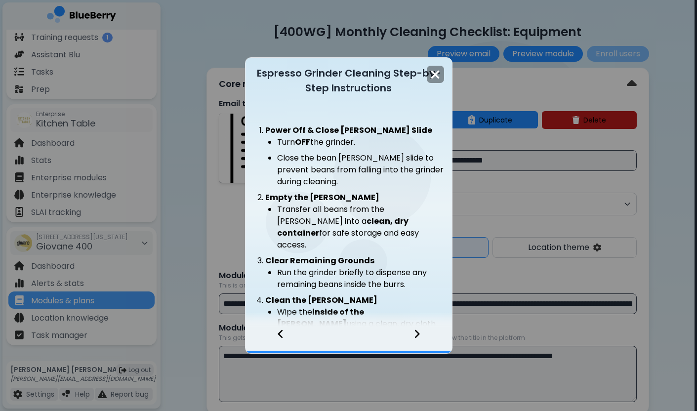
click at [282, 334] on icon at bounding box center [280, 333] width 7 height 11
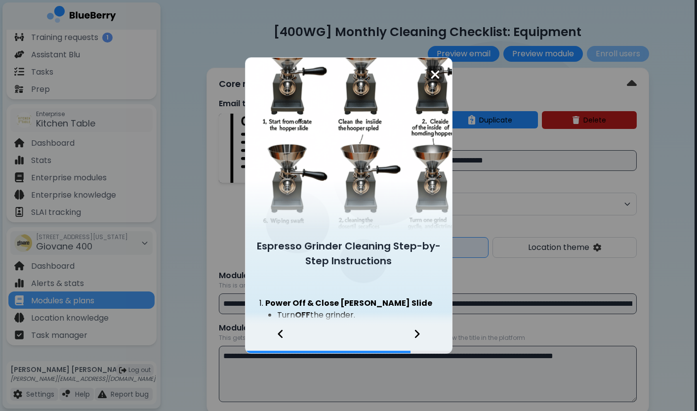
click at [437, 71] on img at bounding box center [435, 74] width 10 height 13
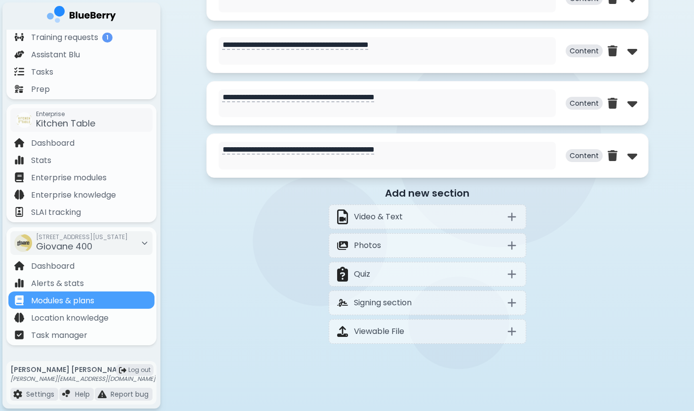
scroll to position [601, 0]
click at [614, 106] on img at bounding box center [613, 103] width 10 height 11
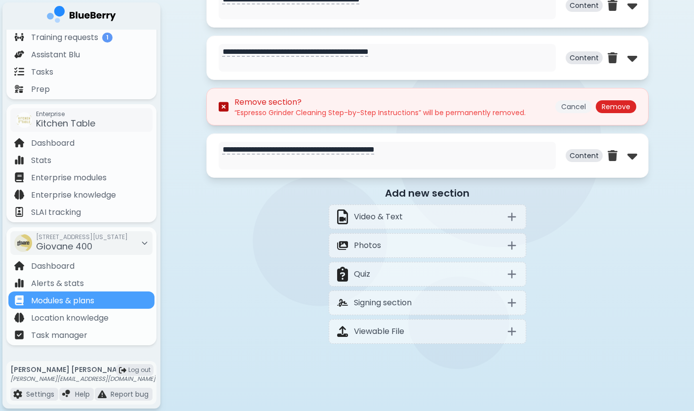
click at [569, 107] on button "Cancel" at bounding box center [574, 106] width 37 height 13
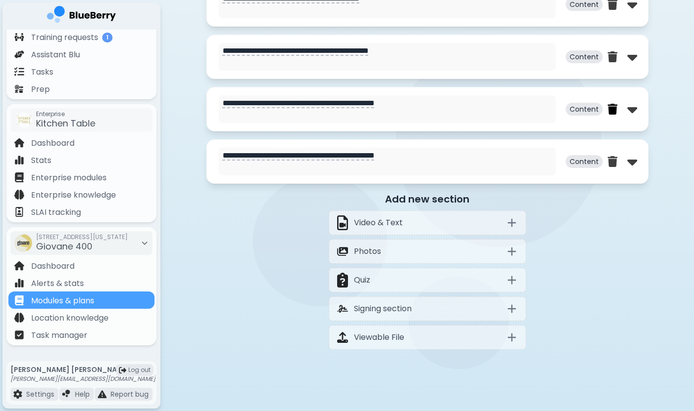
click at [613, 114] on img at bounding box center [613, 109] width 10 height 11
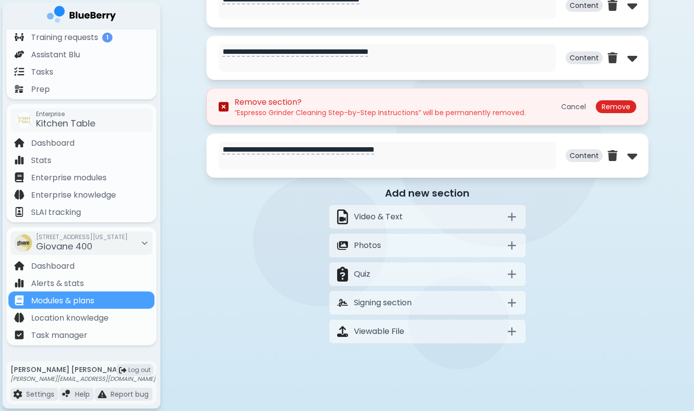
click at [550, 115] on div "Remove section? “ Espresso Grinder Cleaning Step-by-Step Instructions ” will be…" at bounding box center [428, 106] width 418 height 21
click at [572, 107] on button "Cancel" at bounding box center [574, 106] width 37 height 13
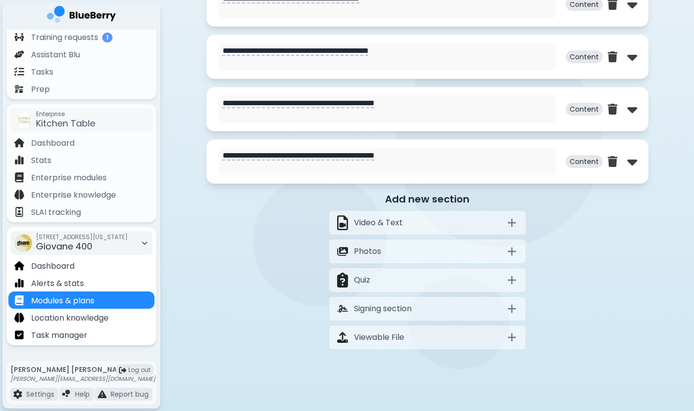
click at [75, 242] on span "Giovane 400" at bounding box center [64, 246] width 56 height 12
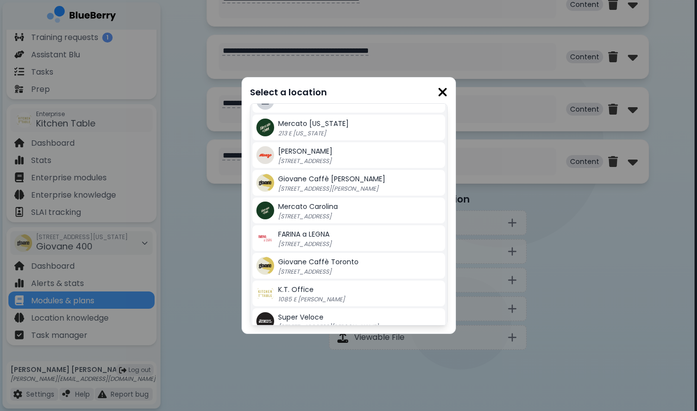
scroll to position [196, 0]
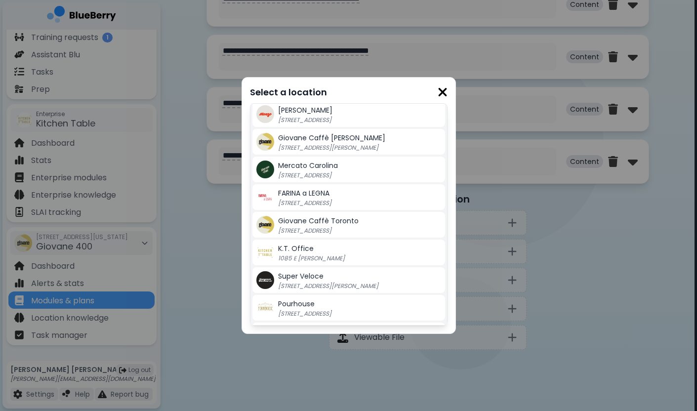
click at [362, 146] on p "[STREET_ADDRESS][PERSON_NAME]" at bounding box center [339, 148] width 123 height 8
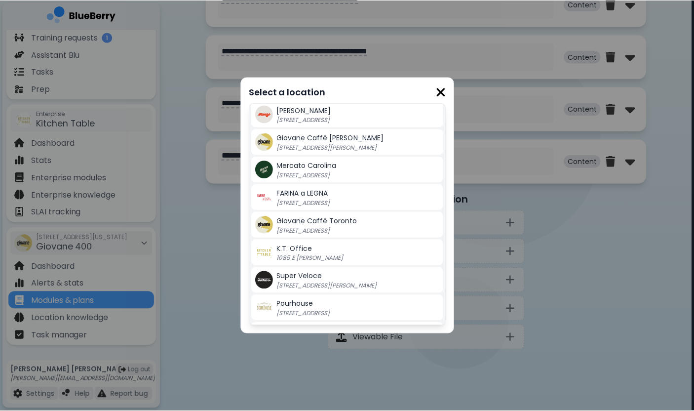
scroll to position [594, 0]
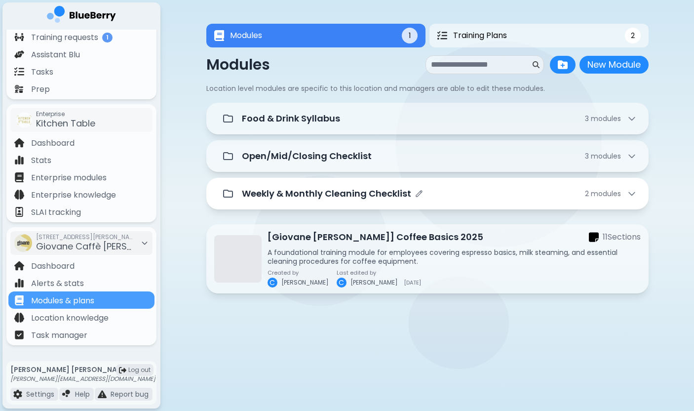
click at [427, 195] on div "Weekly & Monthly Cleaning Checklist 2 module s" at bounding box center [439, 194] width 395 height 14
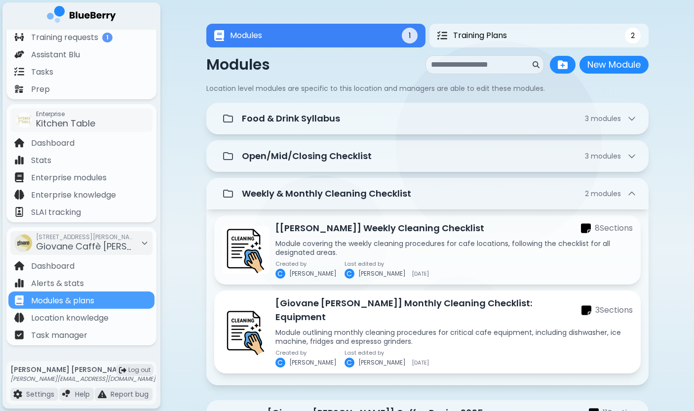
click at [395, 329] on p "Module outlining monthly cleaning procedures for critical cafe equipment, inclu…" at bounding box center [455, 337] width 358 height 18
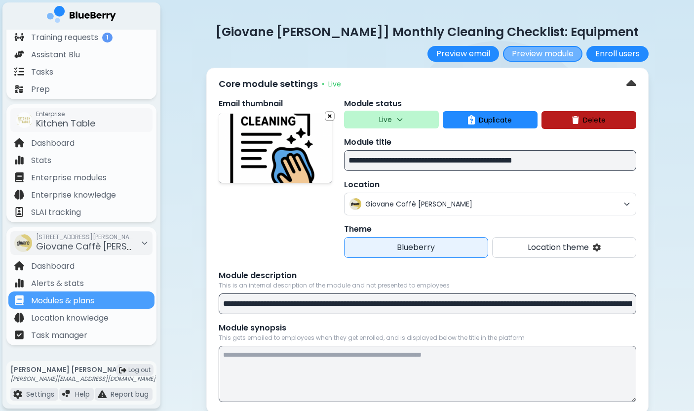
click at [552, 57] on button "Preview module" at bounding box center [543, 54] width 80 height 16
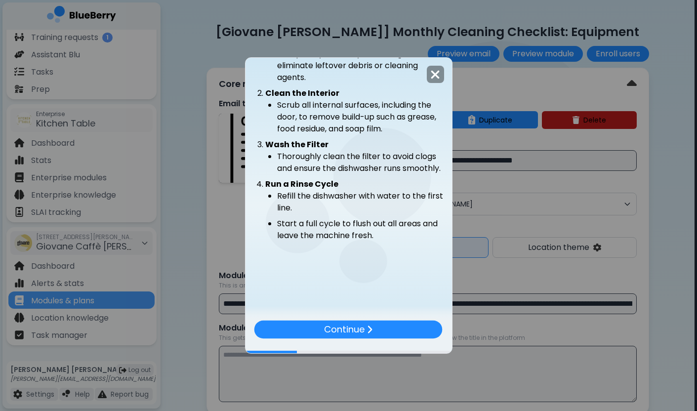
scroll to position [100, 0]
click at [344, 332] on p "Continue" at bounding box center [344, 330] width 41 height 14
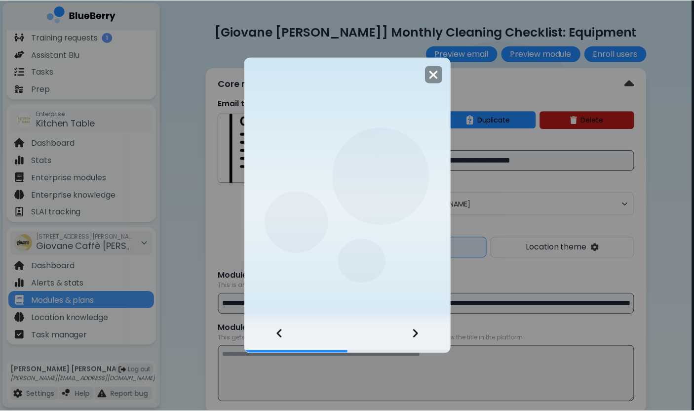
scroll to position [0, 0]
click at [344, 332] on div at bounding box center [348, 339] width 206 height 27
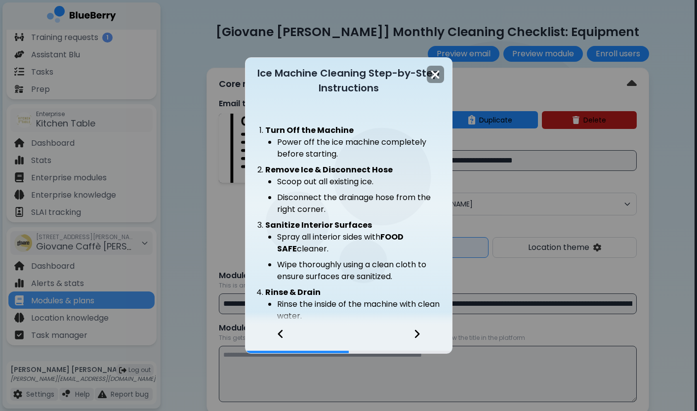
click at [344, 332] on div at bounding box center [348, 339] width 206 height 27
click at [414, 332] on icon at bounding box center [416, 333] width 7 height 11
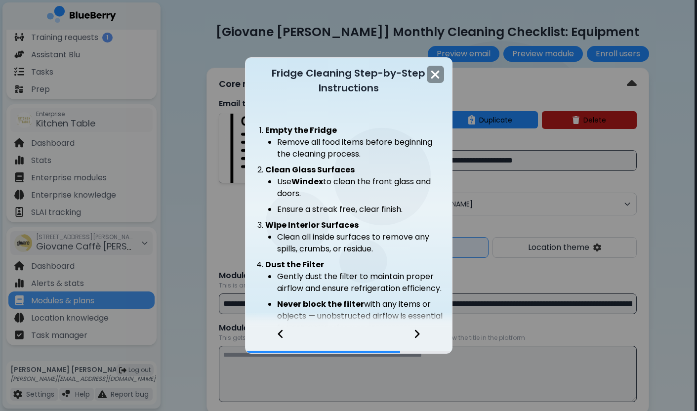
click at [414, 332] on icon at bounding box center [416, 333] width 7 height 11
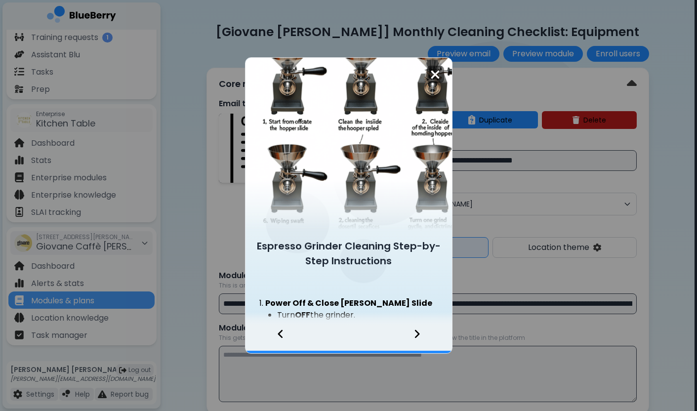
click at [433, 80] on img at bounding box center [435, 74] width 10 height 13
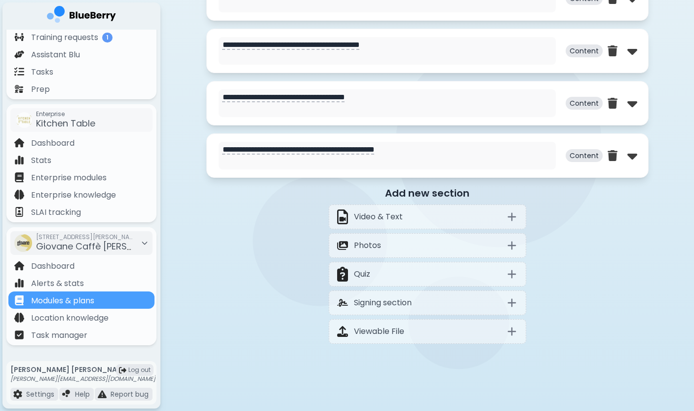
scroll to position [636, 0]
click at [258, 150] on textarea "**********" at bounding box center [387, 156] width 337 height 28
click at [144, 302] on div "Modules & plans" at bounding box center [81, 299] width 146 height 17
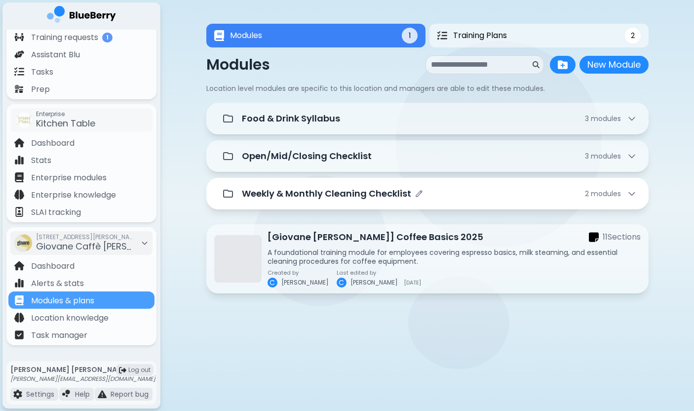
click at [355, 209] on div "Weekly & Monthly Cleaning Checklist 2 module s" at bounding box center [427, 194] width 443 height 32
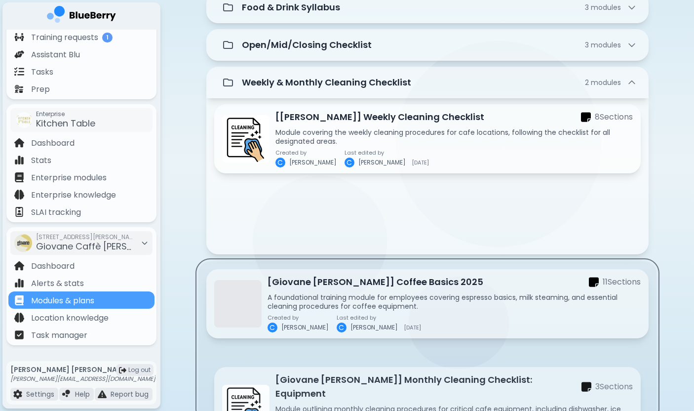
scroll to position [138, 0]
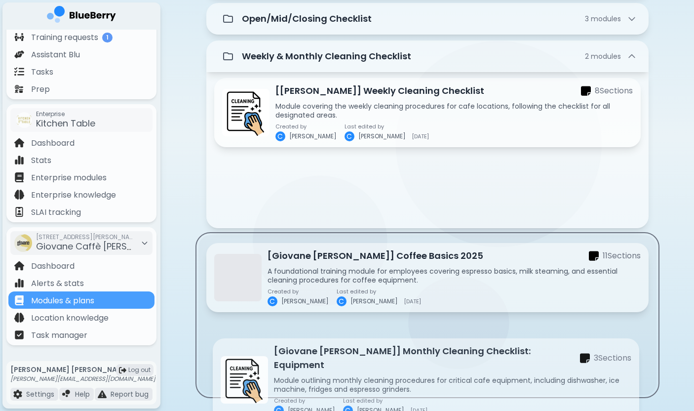
drag, startPoint x: 397, startPoint y: 233, endPoint x: 395, endPoint y: 366, distance: 133.4
click at [395, 365] on div "Food & Drink Syllabus 3 module s Open/Mid/Closing Checklist 3 module s Weekly &…" at bounding box center [427, 180] width 443 height 430
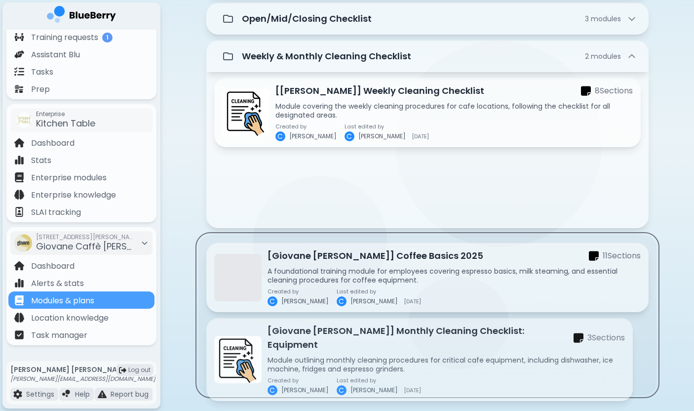
scroll to position [83, 0]
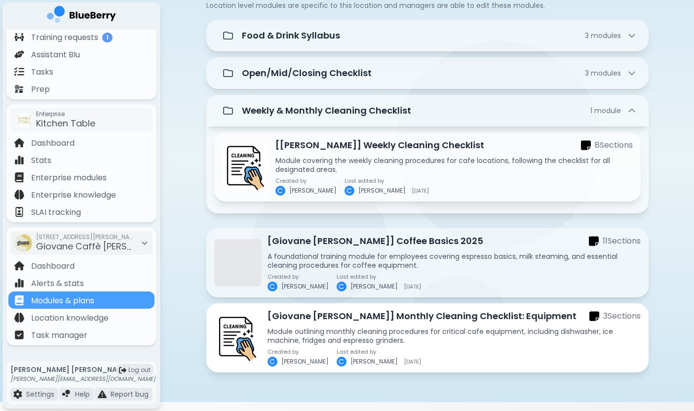
click at [312, 330] on p "Module outlining monthly cleaning procedures for critical cafe equipment, inclu…" at bounding box center [454, 336] width 373 height 18
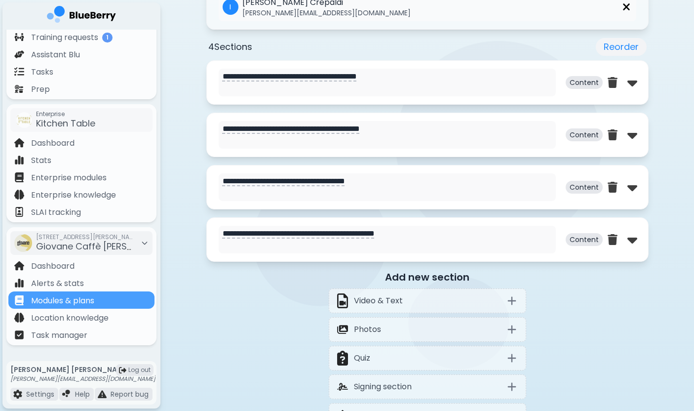
scroll to position [552, 0]
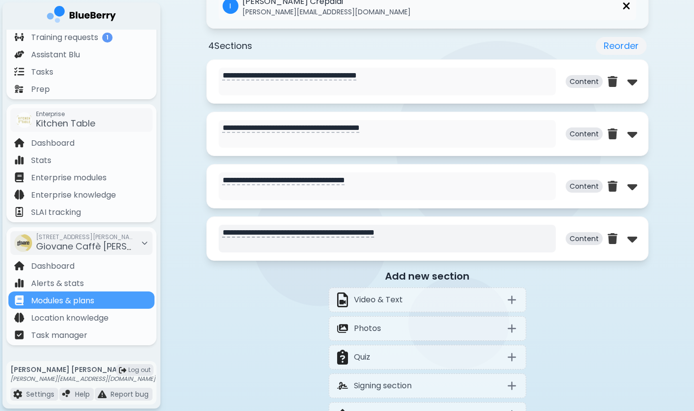
click at [405, 241] on textarea "**********" at bounding box center [387, 239] width 337 height 28
click at [631, 241] on img at bounding box center [633, 239] width 10 height 16
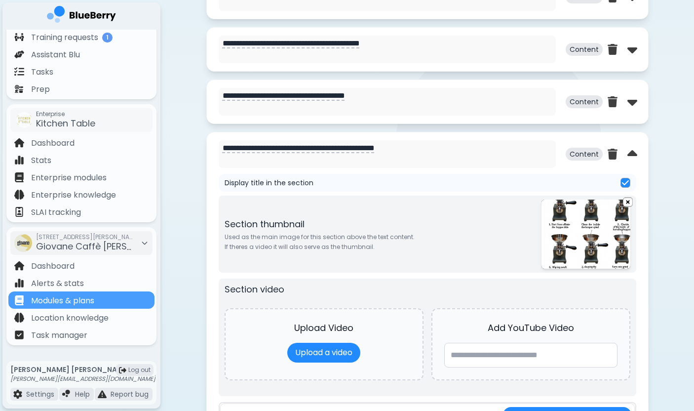
scroll to position [760, 0]
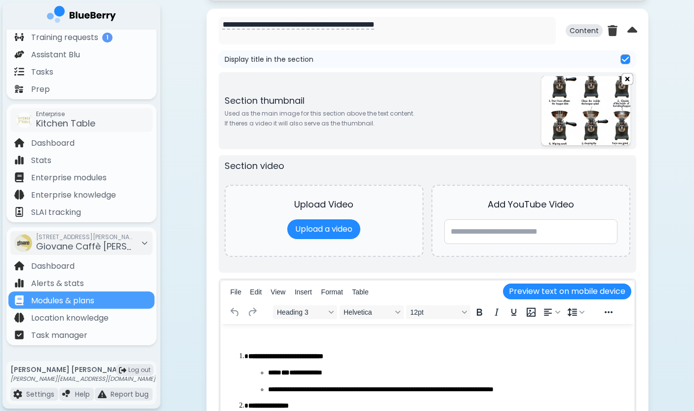
click at [627, 80] on img at bounding box center [627, 79] width 11 height 12
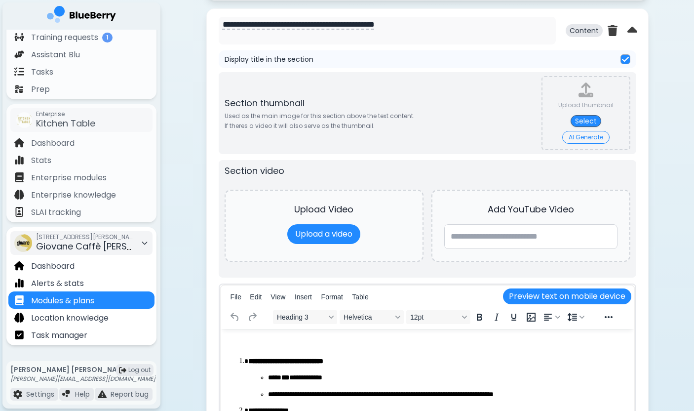
click at [125, 249] on span "Giovane Caffè [PERSON_NAME]" at bounding box center [105, 246] width 138 height 12
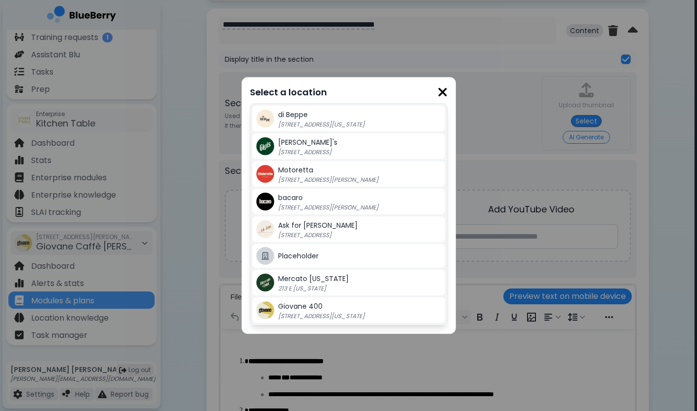
click at [301, 305] on span "Giovane 400" at bounding box center [300, 306] width 44 height 10
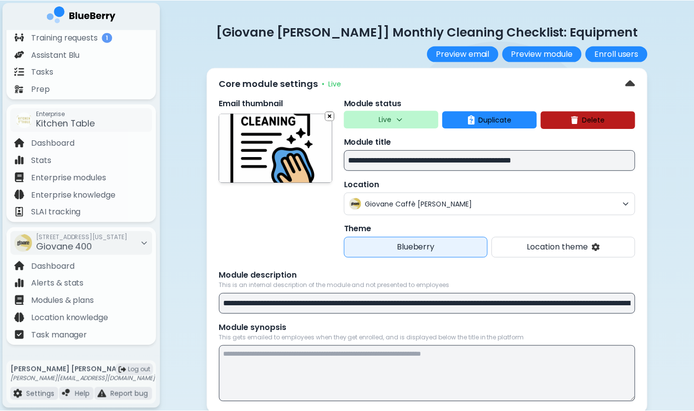
scroll to position [760, 0]
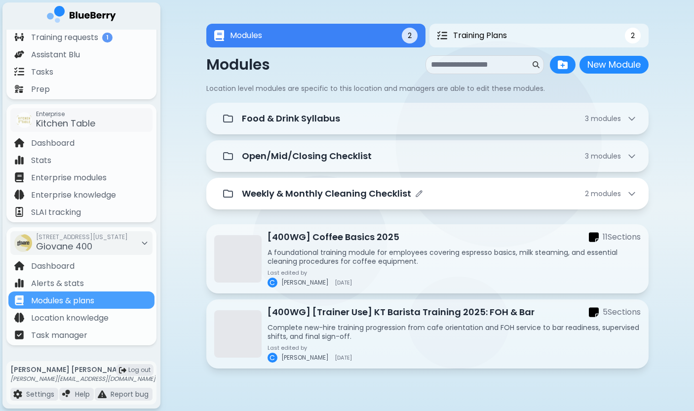
click at [332, 199] on p "Weekly & Monthly Cleaning Checklist" at bounding box center [326, 194] width 169 height 14
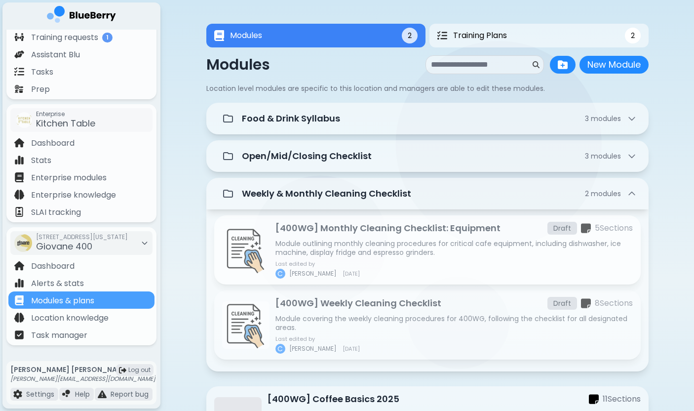
click at [370, 229] on p "[400WG] Monthly Cleaning Checklist: Equipment" at bounding box center [388, 228] width 225 height 14
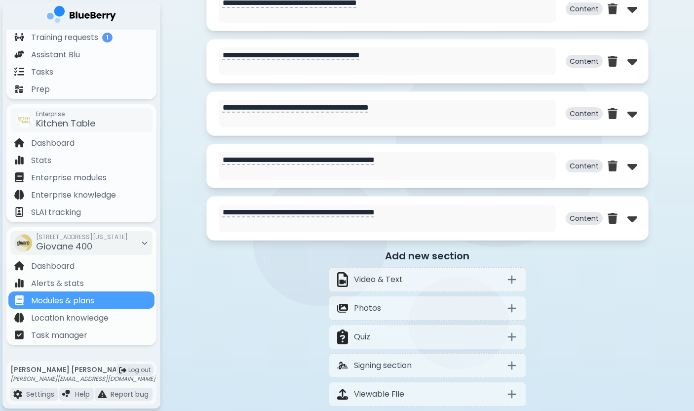
scroll to position [543, 0]
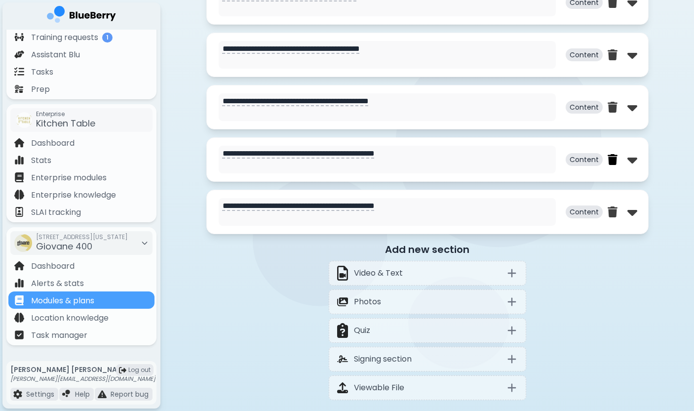
click at [610, 160] on img at bounding box center [613, 159] width 10 height 11
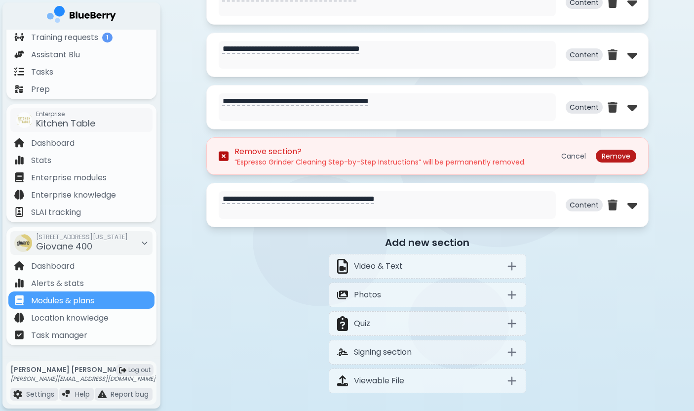
click at [613, 157] on button "Remove" at bounding box center [616, 156] width 41 height 13
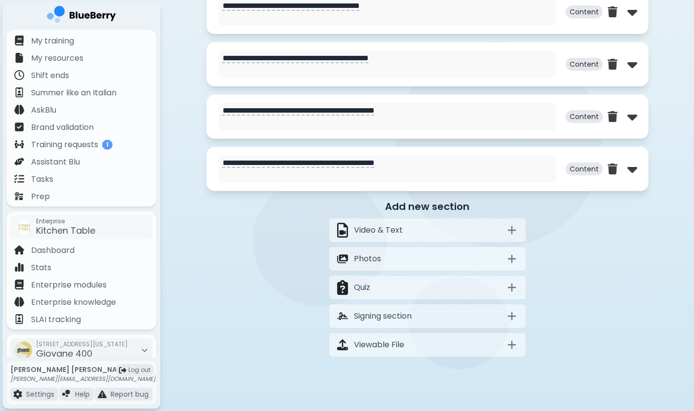
scroll to position [584, 0]
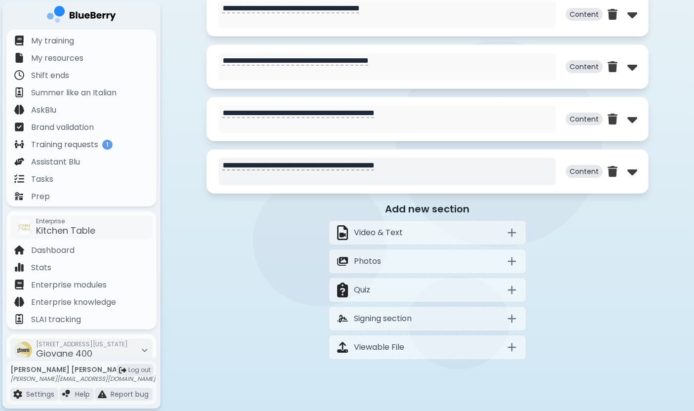
click at [296, 164] on textarea "**********" at bounding box center [387, 172] width 337 height 28
click at [631, 175] on img at bounding box center [633, 171] width 10 height 16
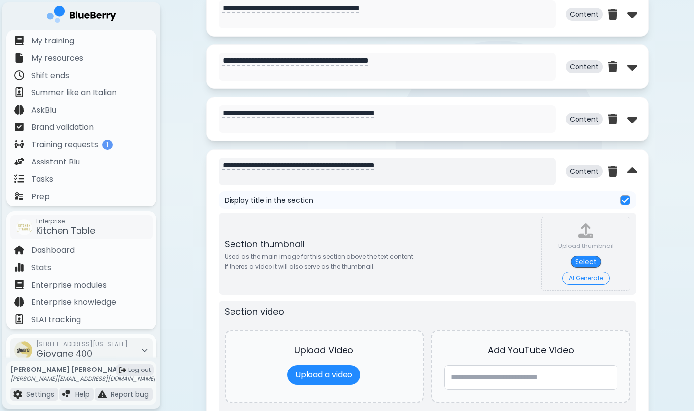
click at [417, 168] on textarea "**********" at bounding box center [387, 172] width 337 height 28
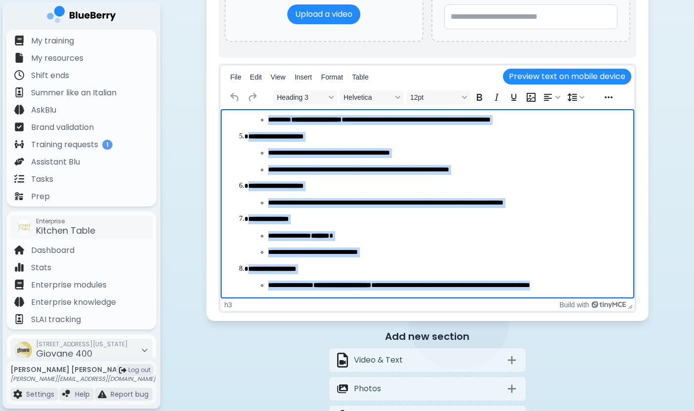
scroll to position [0, 0]
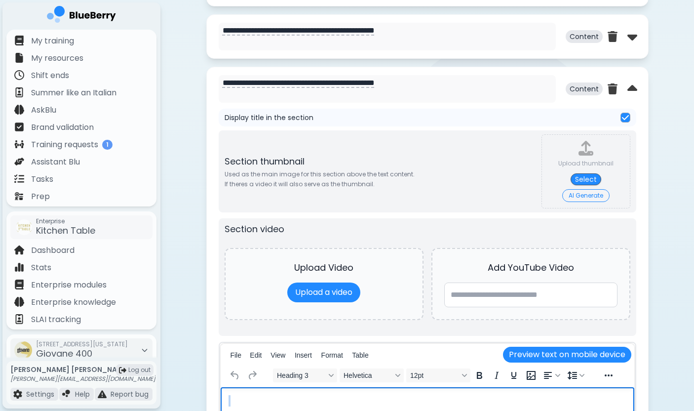
drag, startPoint x: 601, startPoint y: 564, endPoint x: 256, endPoint y: -57, distance: 710.2
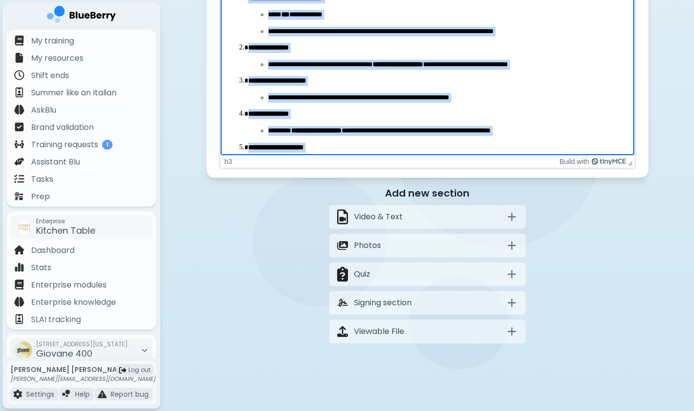
scroll to position [1089, 0]
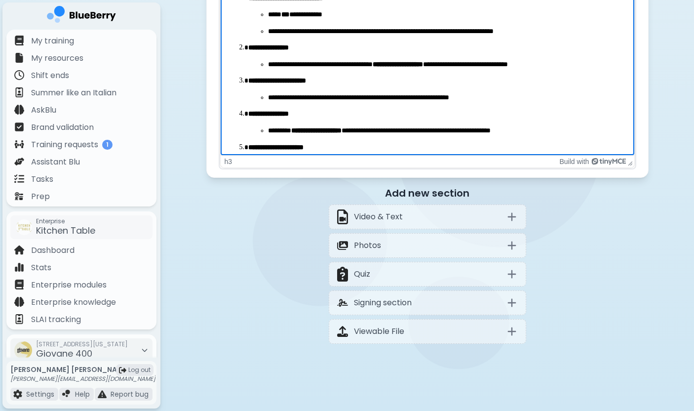
click at [498, 130] on p "**********" at bounding box center [447, 131] width 359 height 10
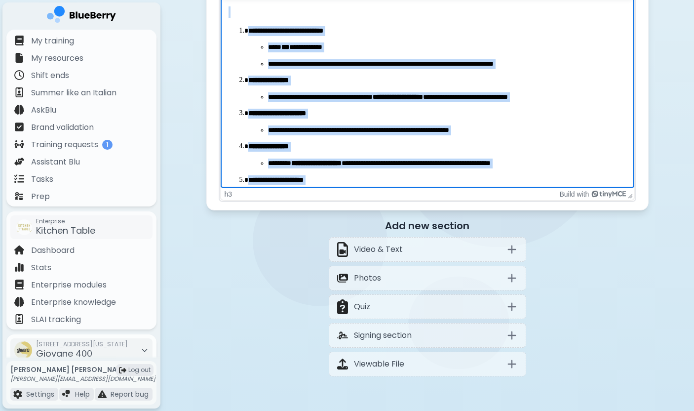
scroll to position [1053, 0]
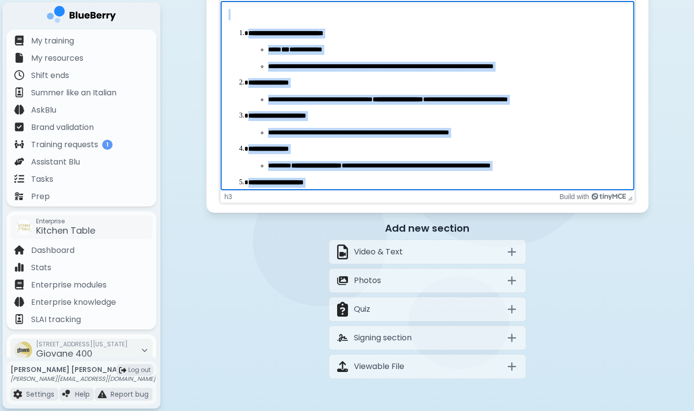
drag, startPoint x: 601, startPoint y: 179, endPoint x: 237, endPoint y: 20, distance: 397.3
click at [237, 18] on body "**********" at bounding box center [427, 172] width 398 height 327
click at [335, 170] on p "**********" at bounding box center [447, 166] width 359 height 10
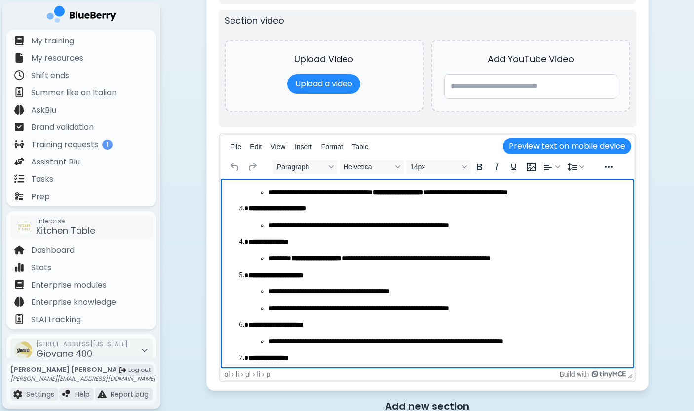
scroll to position [134, 0]
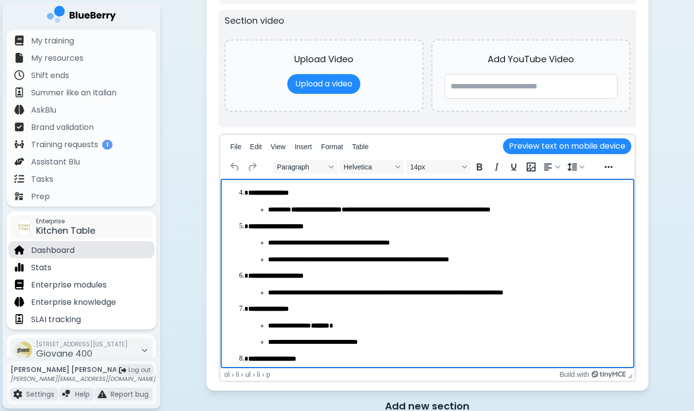
click at [77, 244] on div "Dashboard" at bounding box center [81, 249] width 146 height 17
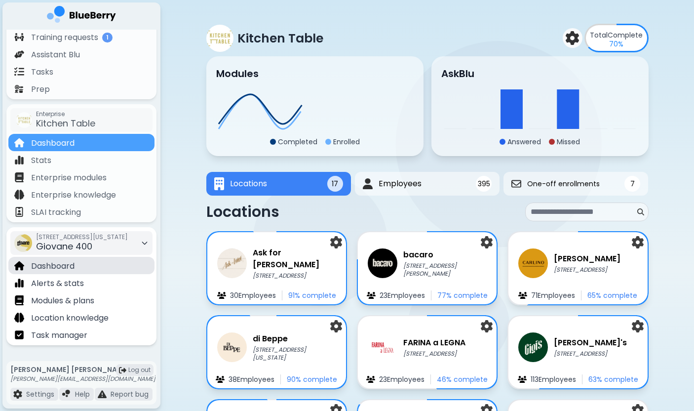
scroll to position [107, 0]
click at [63, 269] on p "Dashboard" at bounding box center [52, 266] width 43 height 12
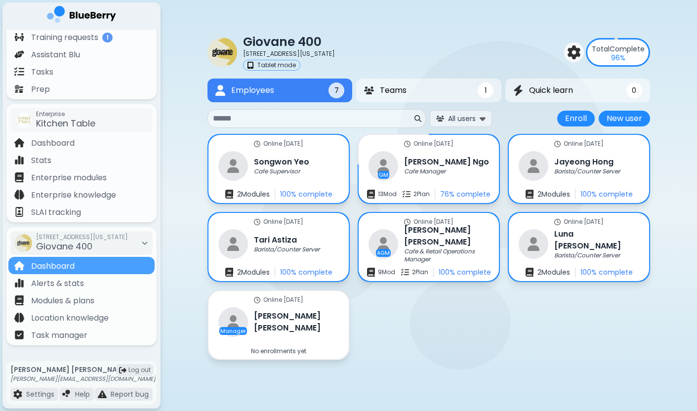
click at [466, 358] on div "Online [DATE] [PERSON_NAME] Cafe Supervisor 2 Module s 100 % complete Online [D…" at bounding box center [428, 247] width 443 height 226
click at [432, 362] on div "Giovane [STREET_ADDRESS][US_STATE] Tablet mode Total Complete 96 % Employees 7 …" at bounding box center [428, 192] width 443 height 384
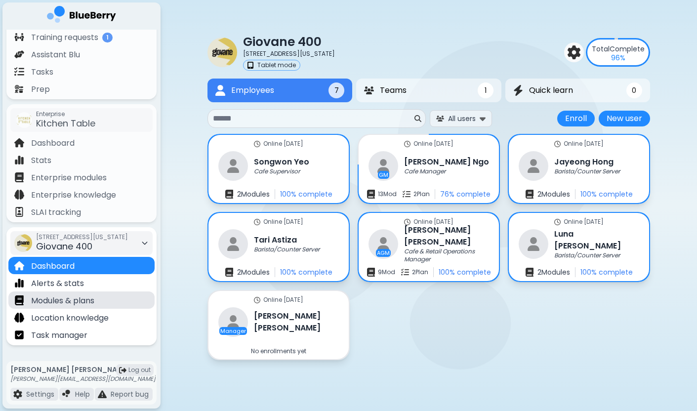
click at [82, 306] on p "Modules & plans" at bounding box center [62, 301] width 63 height 12
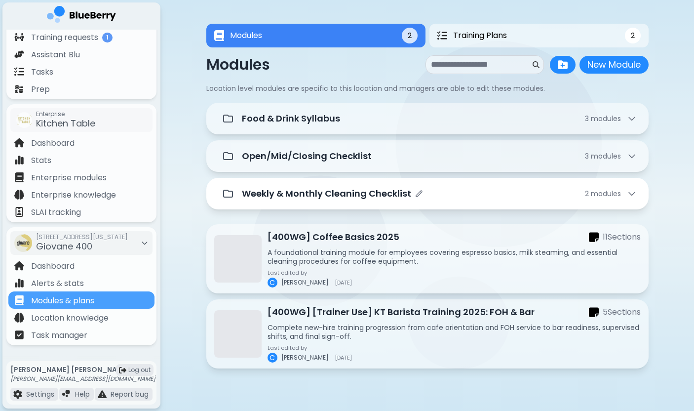
click at [393, 192] on p "Weekly & Monthly Cleaning Checklist" at bounding box center [326, 194] width 169 height 14
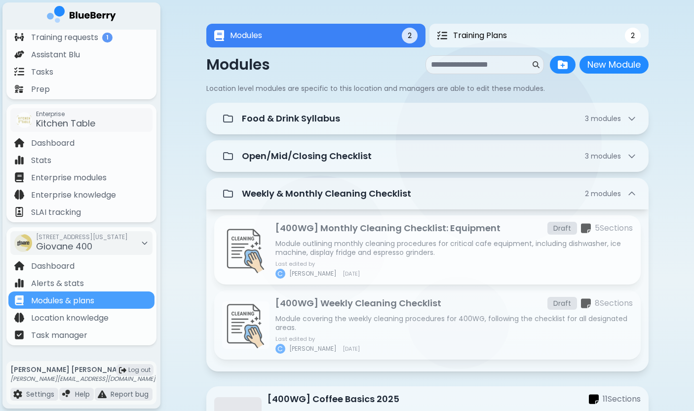
click at [473, 232] on p "[400WG] Monthly Cleaning Checklist: Equipment" at bounding box center [388, 228] width 225 height 14
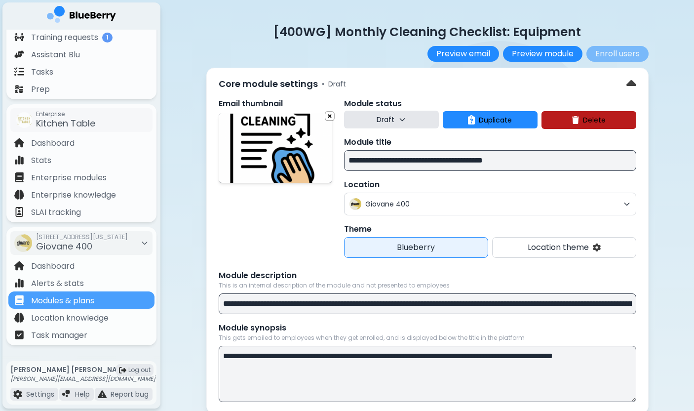
click at [407, 160] on input "**********" at bounding box center [490, 160] width 292 height 21
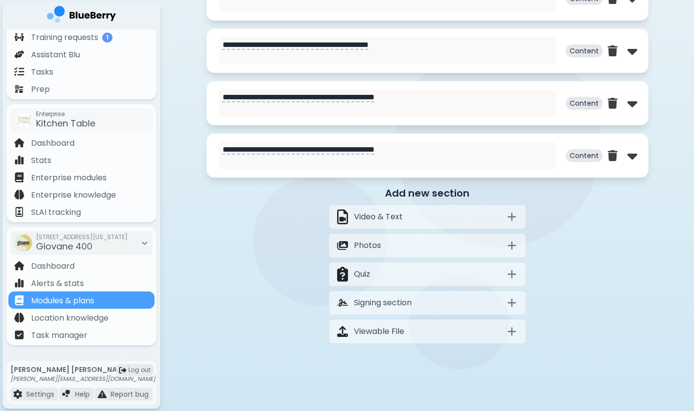
scroll to position [601, 0]
click at [383, 99] on textarea "**********" at bounding box center [387, 103] width 337 height 28
click at [252, 210] on div "Add new section Video & Text Photos Quiz Signing section Viewable File" at bounding box center [427, 265] width 443 height 158
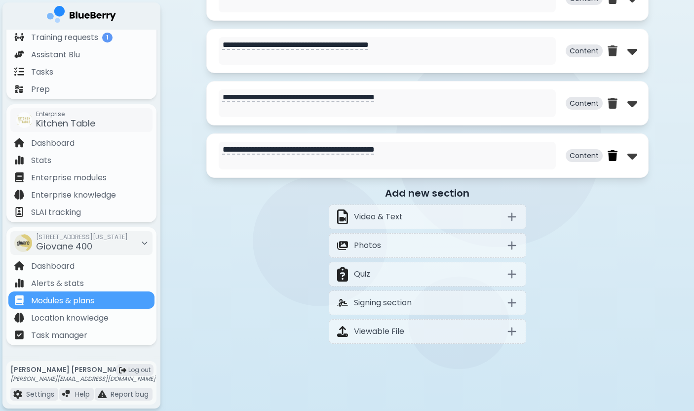
click at [615, 156] on img at bounding box center [613, 155] width 10 height 11
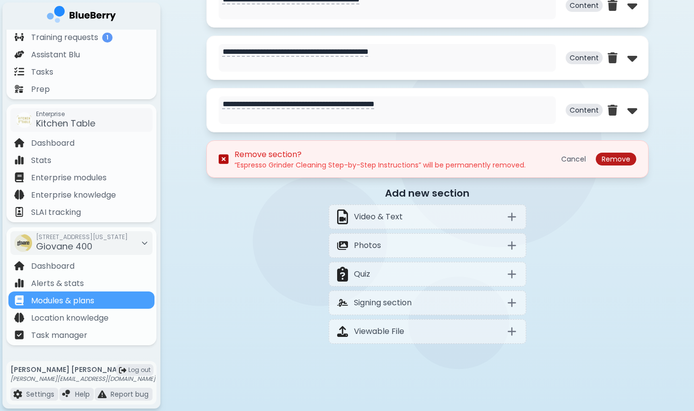
click at [612, 161] on button "Remove" at bounding box center [616, 159] width 41 height 13
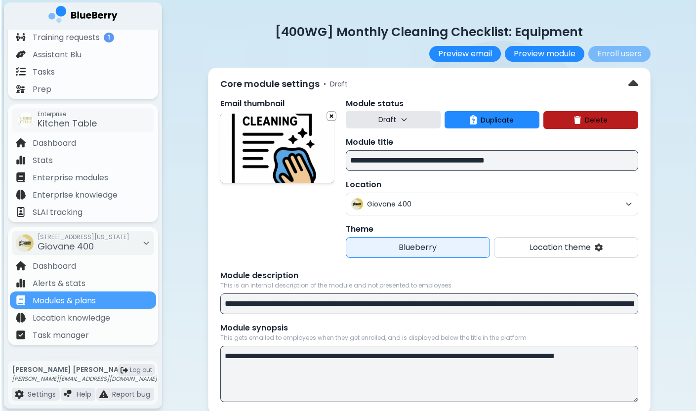
scroll to position [0, 0]
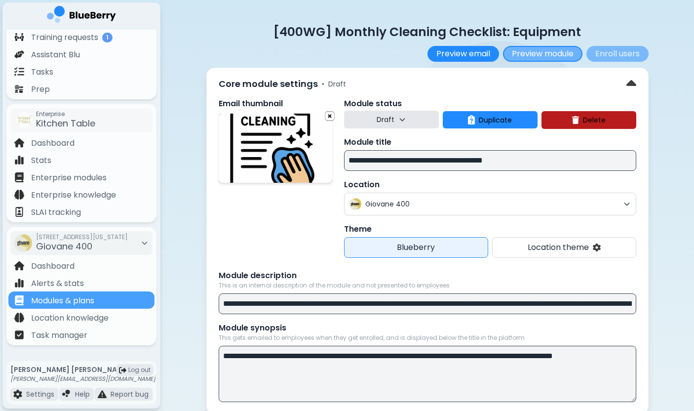
click at [539, 54] on button "Preview module" at bounding box center [543, 54] width 80 height 16
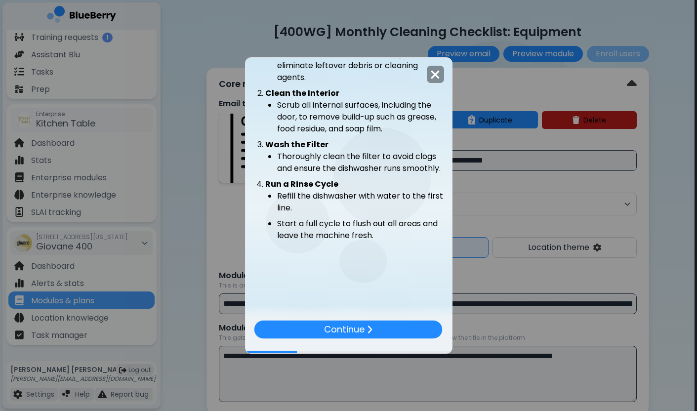
scroll to position [100, 0]
click at [350, 330] on p "Continue" at bounding box center [344, 330] width 41 height 14
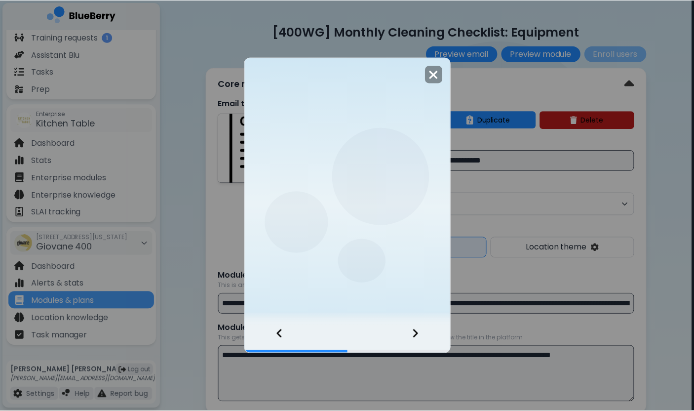
scroll to position [0, 0]
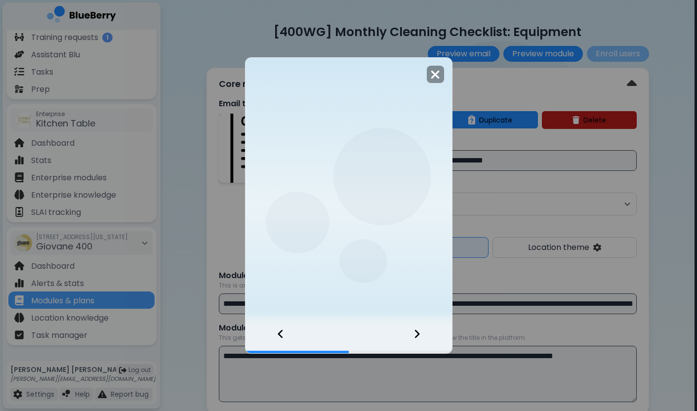
click at [350, 330] on div at bounding box center [348, 339] width 206 height 27
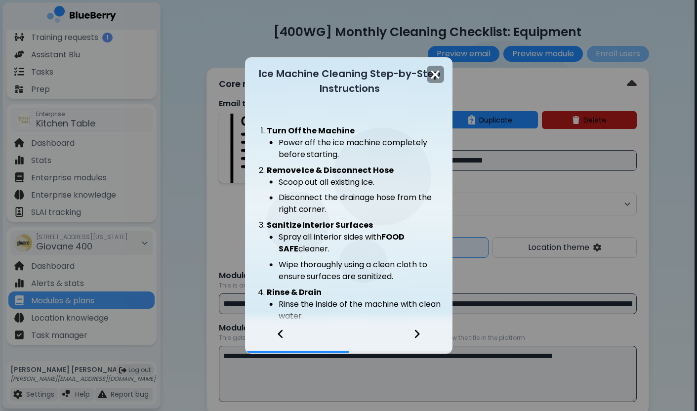
click at [350, 330] on div at bounding box center [348, 339] width 206 height 27
click at [422, 328] on div at bounding box center [423, 339] width 58 height 27
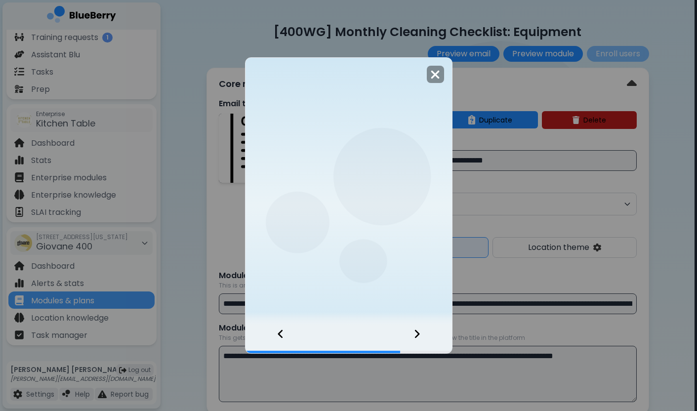
click at [422, 328] on div at bounding box center [423, 339] width 58 height 27
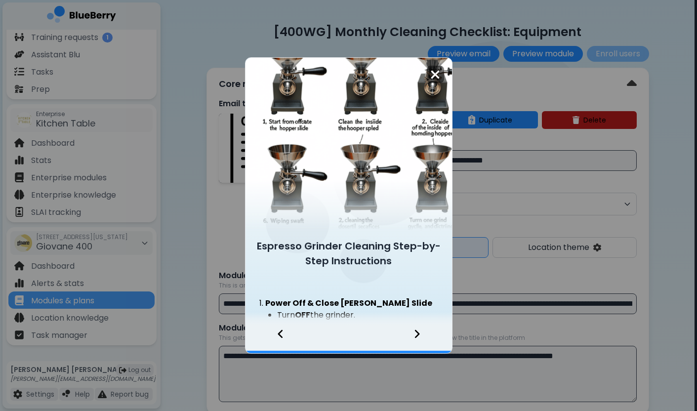
click at [436, 76] on img at bounding box center [435, 74] width 10 height 13
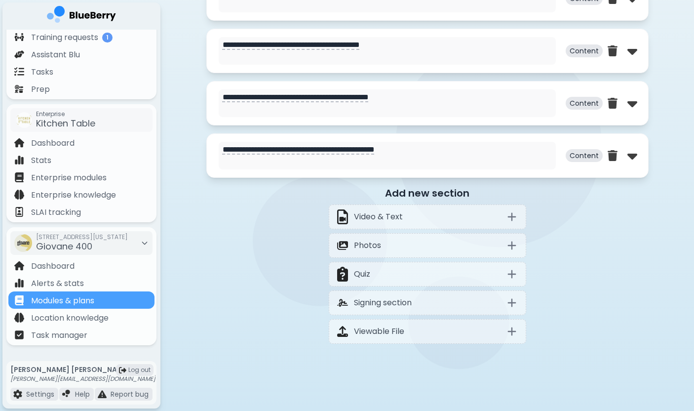
scroll to position [548, 0]
click at [616, 162] on div at bounding box center [623, 156] width 30 height 16
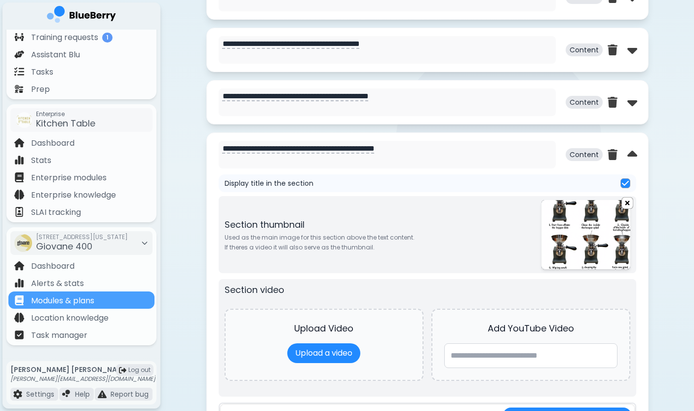
click at [628, 204] on img at bounding box center [627, 203] width 11 height 12
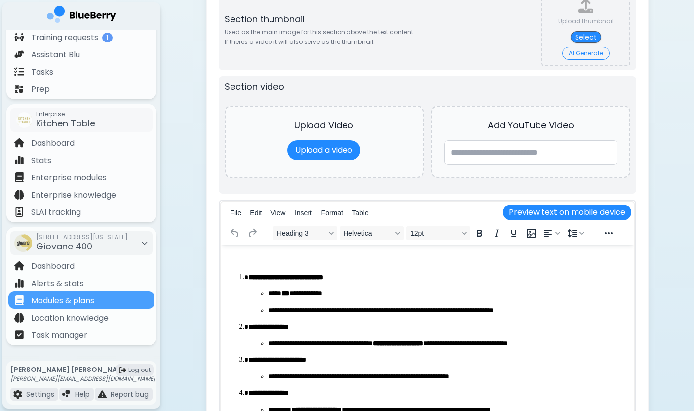
scroll to position [780, 0]
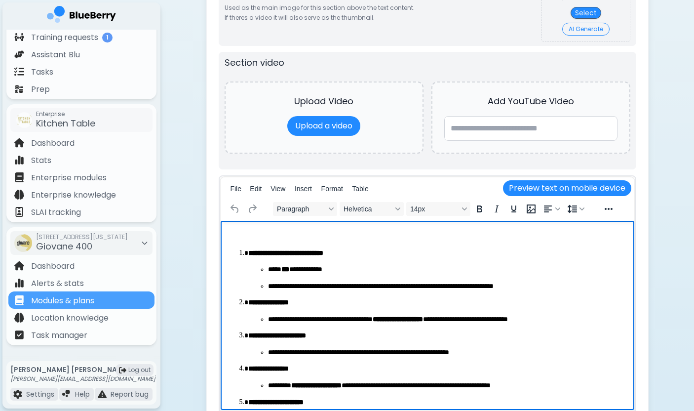
click at [417, 284] on p "**********" at bounding box center [447, 287] width 359 height 10
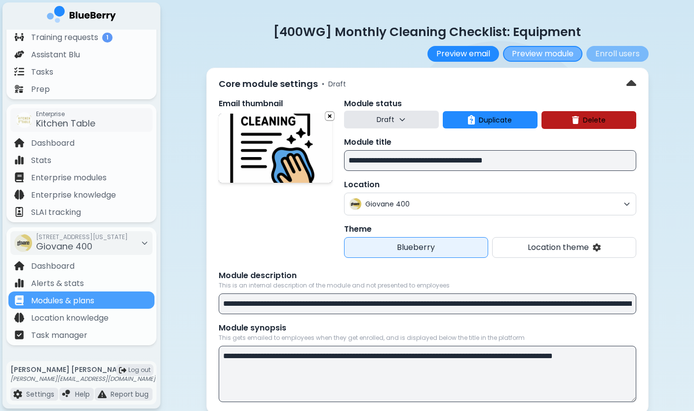
scroll to position [0, 0]
click at [548, 52] on button "Preview module" at bounding box center [543, 54] width 80 height 16
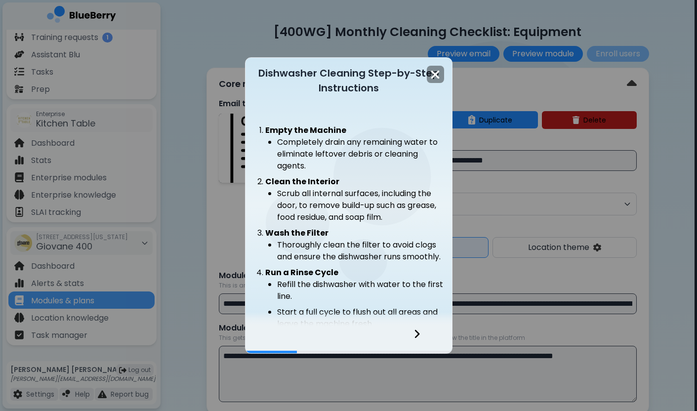
click at [416, 333] on icon at bounding box center [416, 333] width 7 height 11
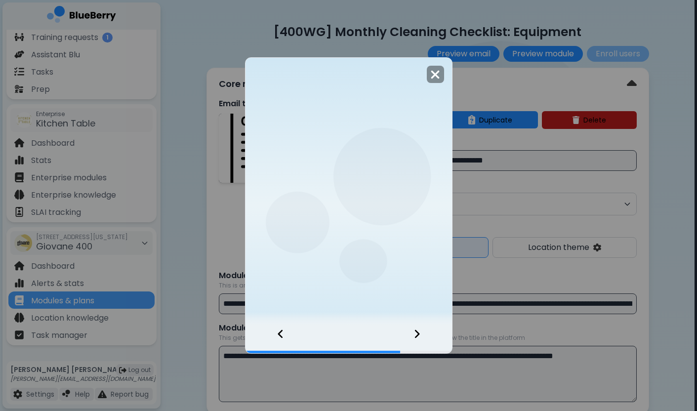
click at [416, 333] on icon at bounding box center [416, 333] width 7 height 11
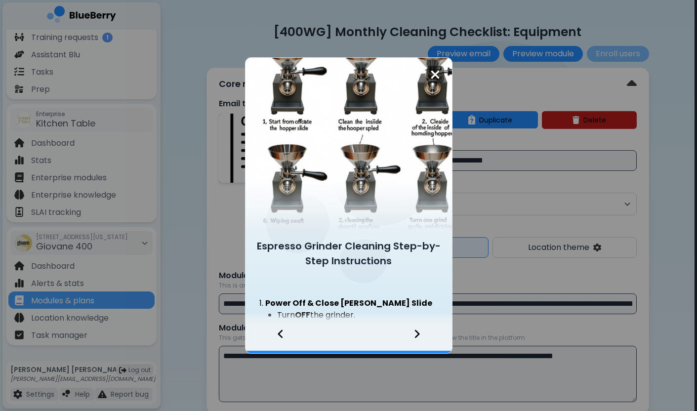
click at [438, 70] on img at bounding box center [435, 74] width 10 height 13
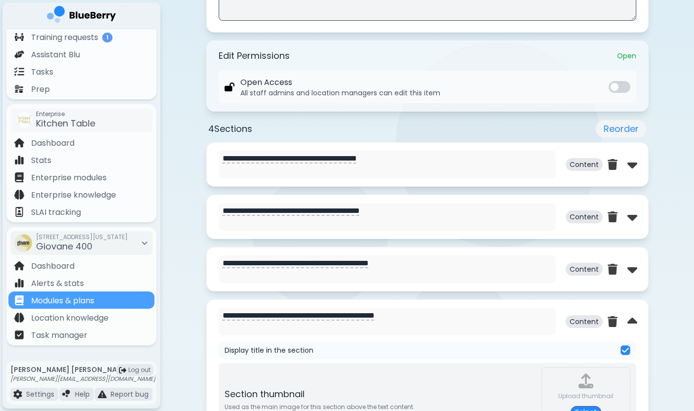
scroll to position [462, 0]
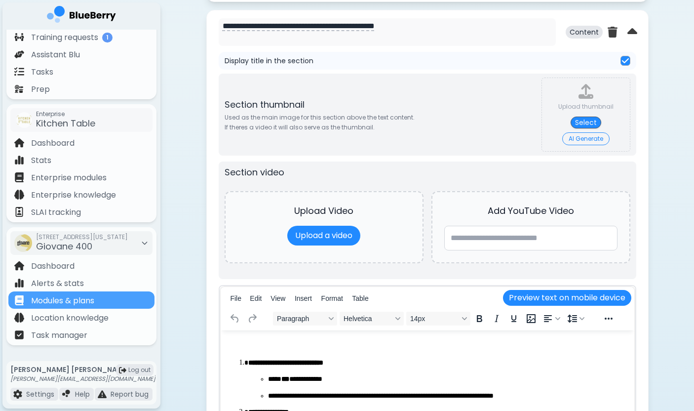
click at [174, 313] on div "**********" at bounding box center [428, 52] width 534 height 1446
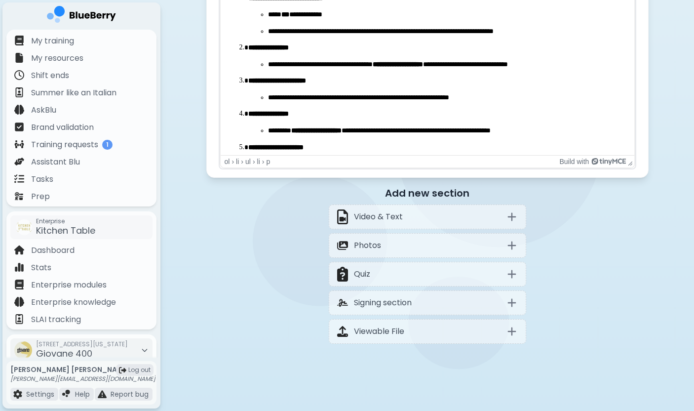
scroll to position [0, 0]
